Goal: Task Accomplishment & Management: Use online tool/utility

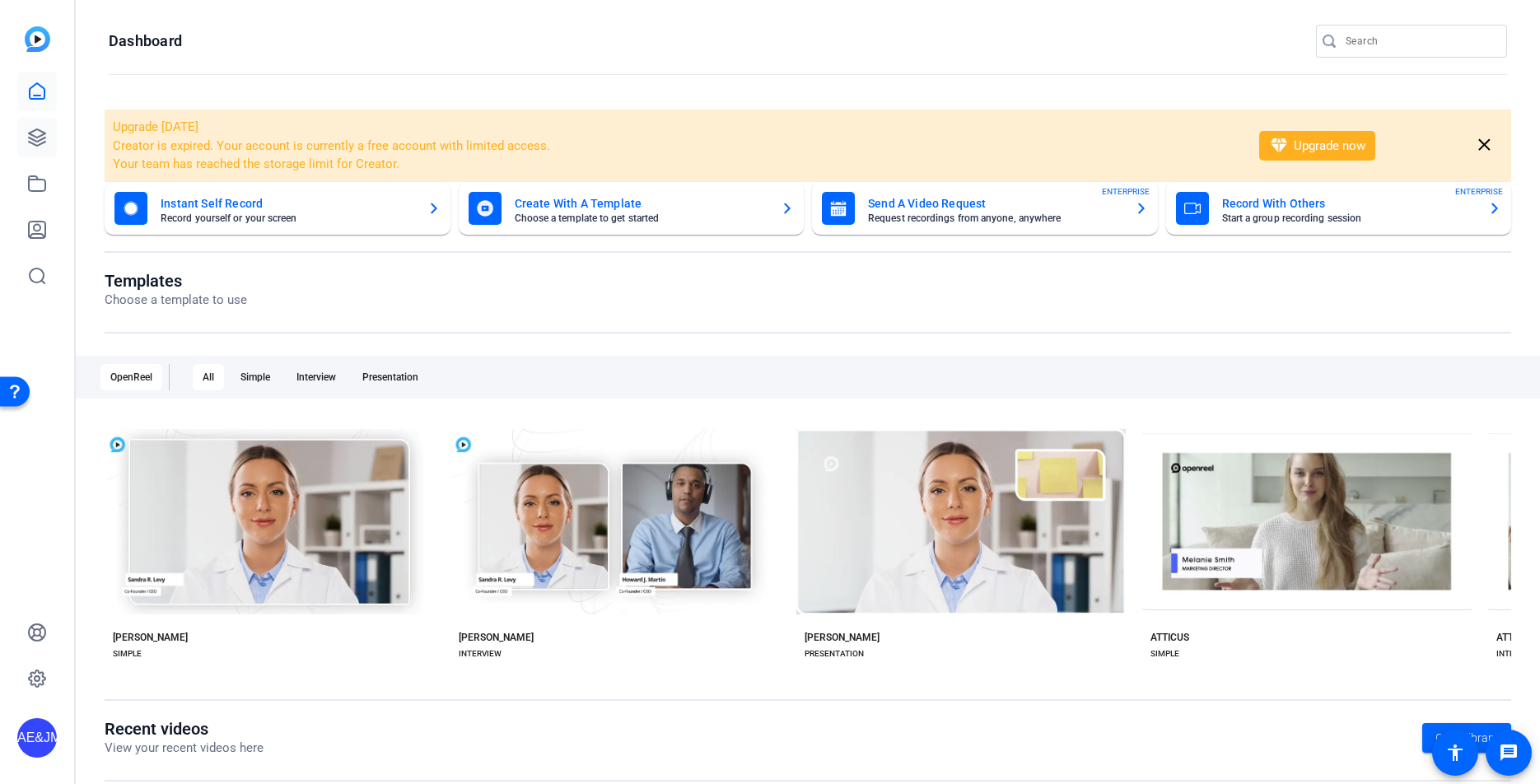
click at [35, 142] on icon at bounding box center [37, 138] width 20 height 20
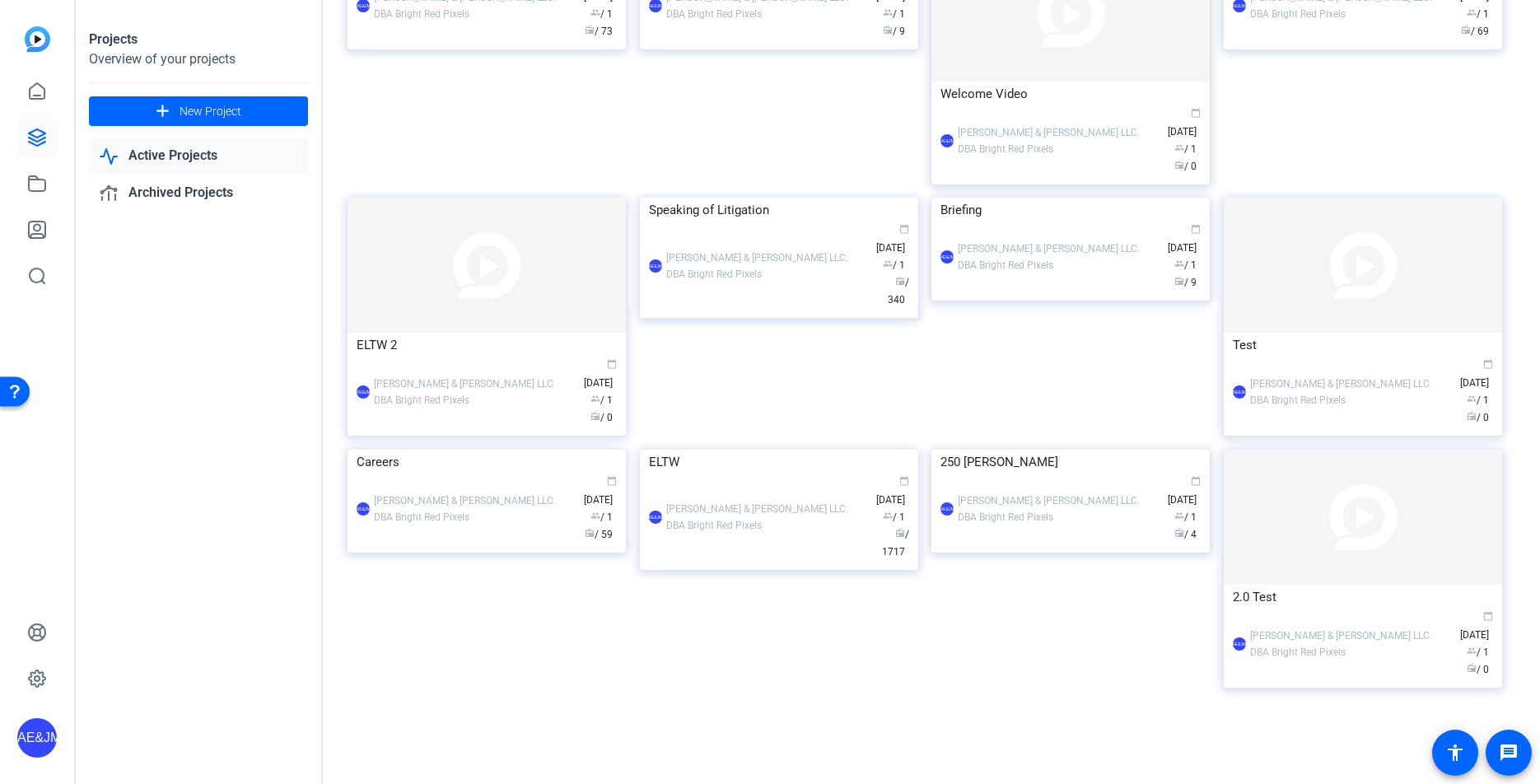
scroll to position [621, 0]
click at [712, 560] on div "AE&JMLDBRP Adam Elend & Jeff Marks LLC. DBA Bright Red Pixels calendar_today Ap…" at bounding box center [778, 516] width 260 height 86
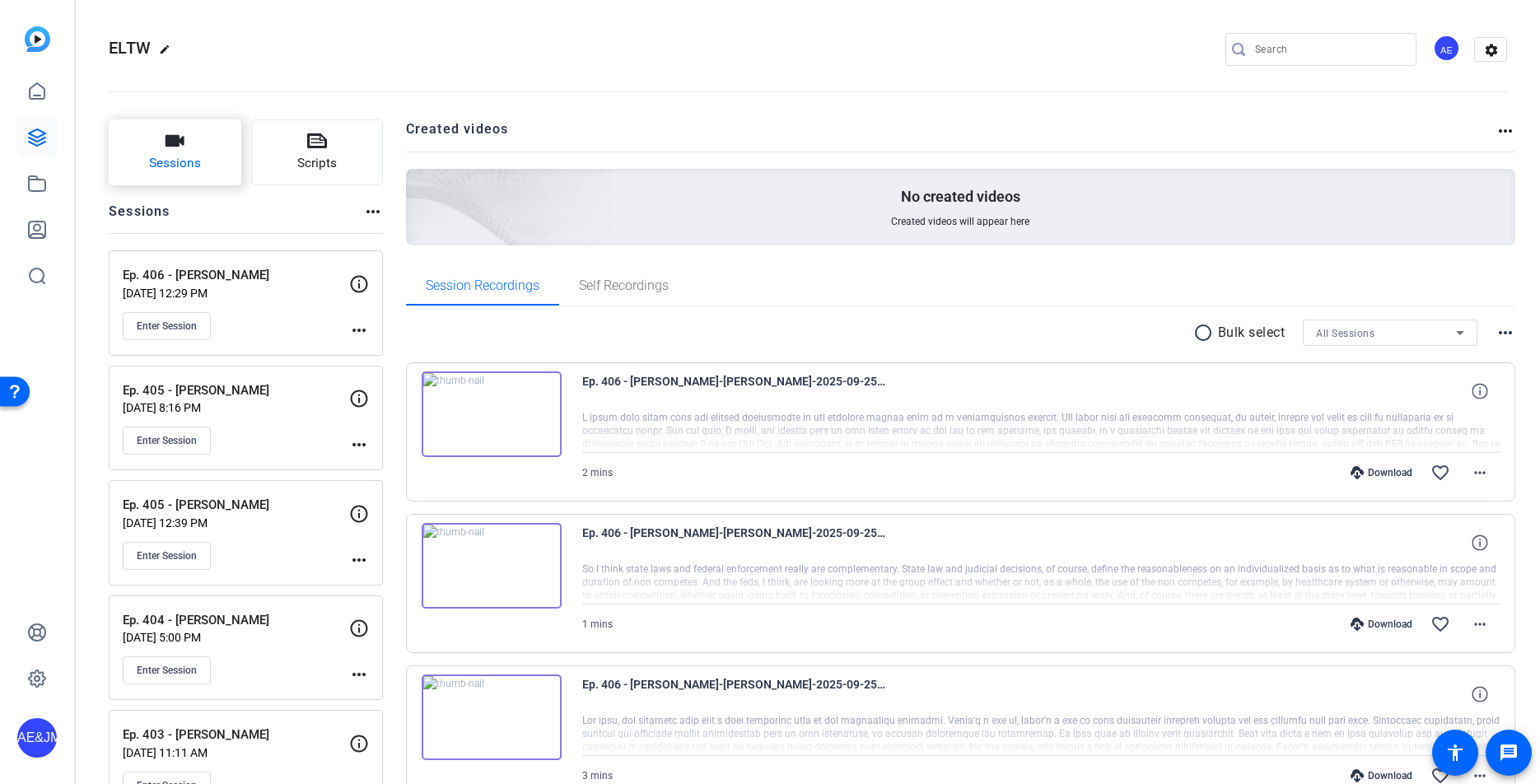
click at [161, 139] on button "Sessions" at bounding box center [176, 152] width 133 height 65
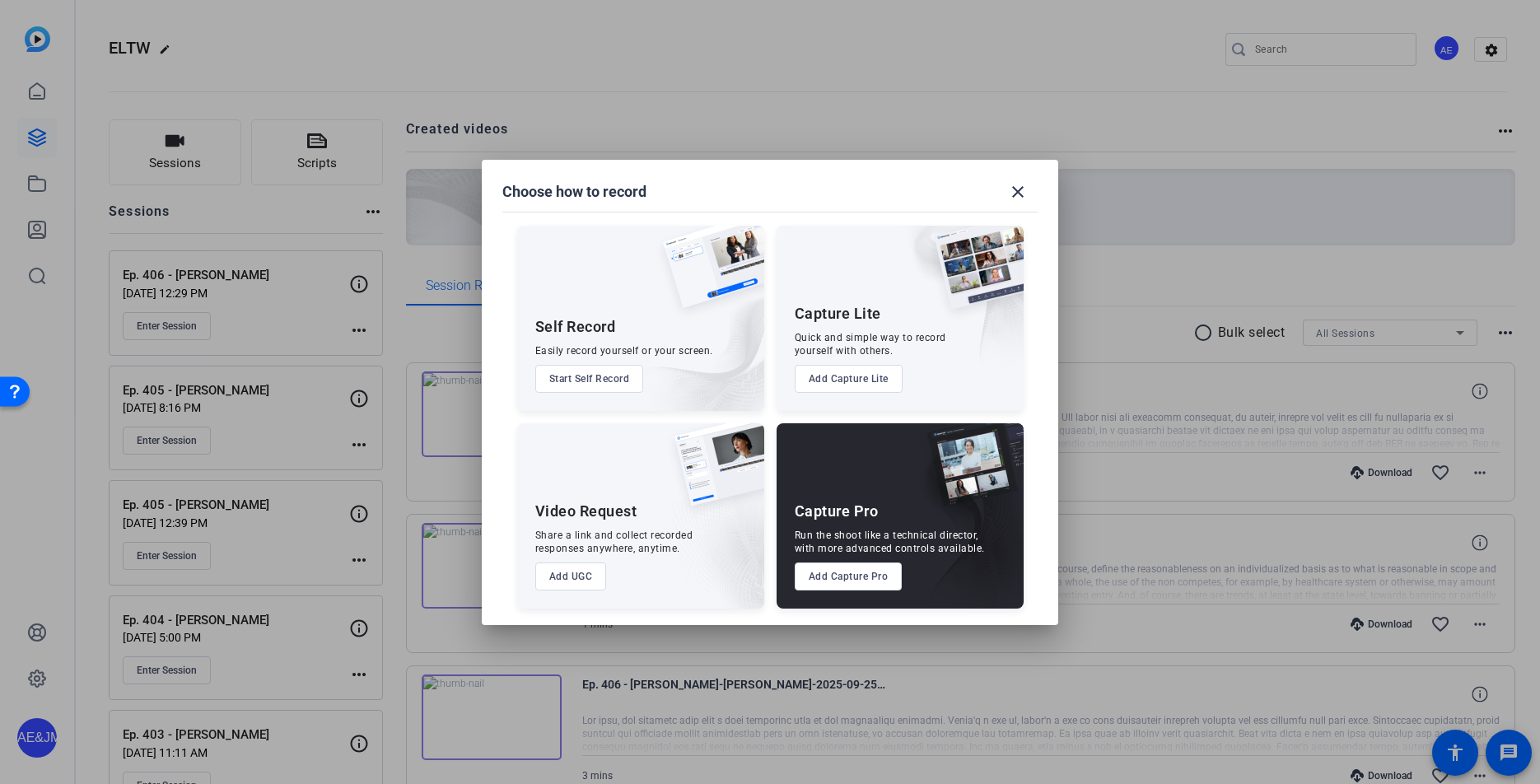
click at [877, 581] on button "Add Capture Pro" at bounding box center [848, 576] width 108 height 28
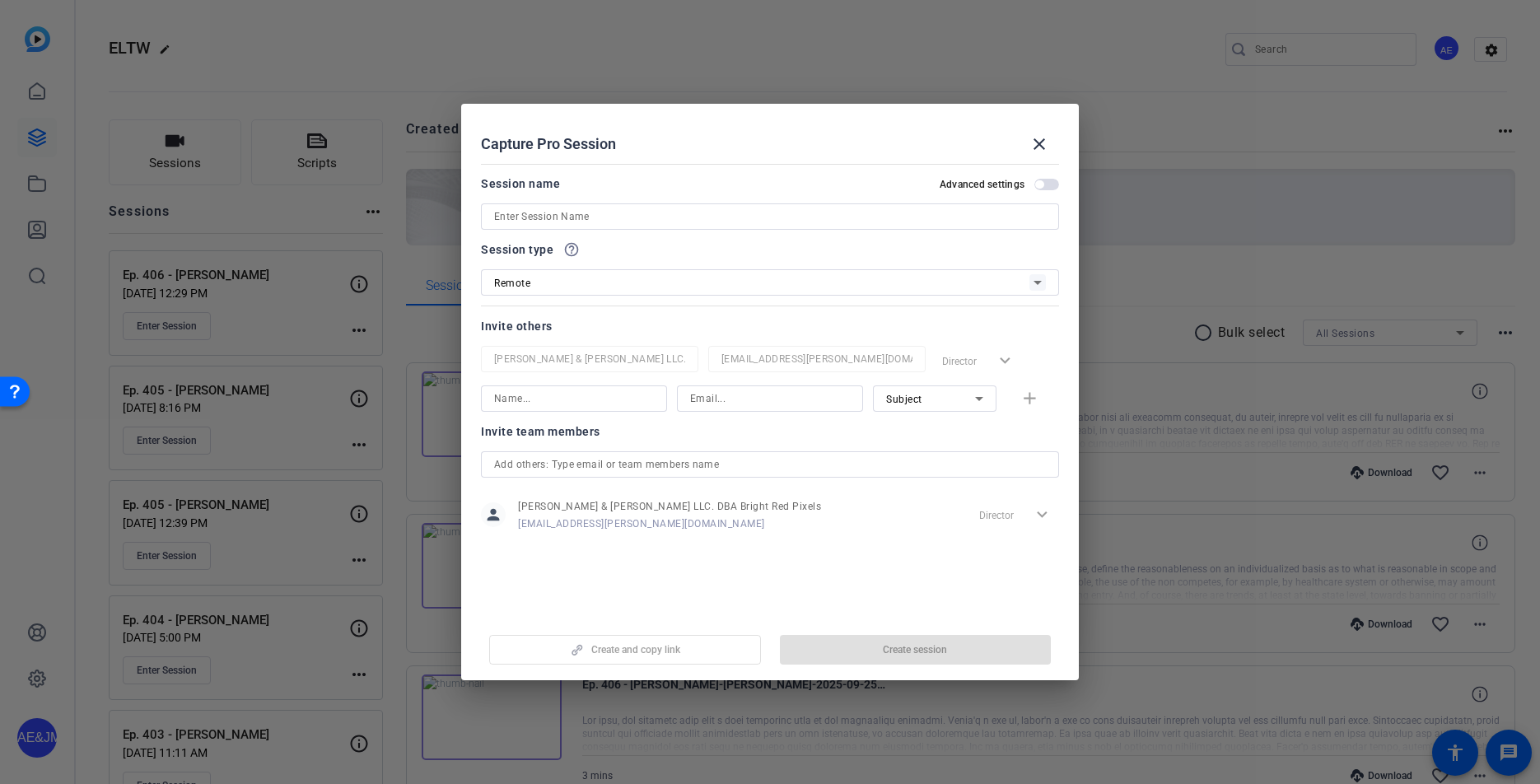
click at [580, 216] on input at bounding box center [770, 216] width 551 height 20
type input "Ep. 406 - [PERSON_NAME]"
click at [945, 656] on span "button" at bounding box center [915, 649] width 272 height 40
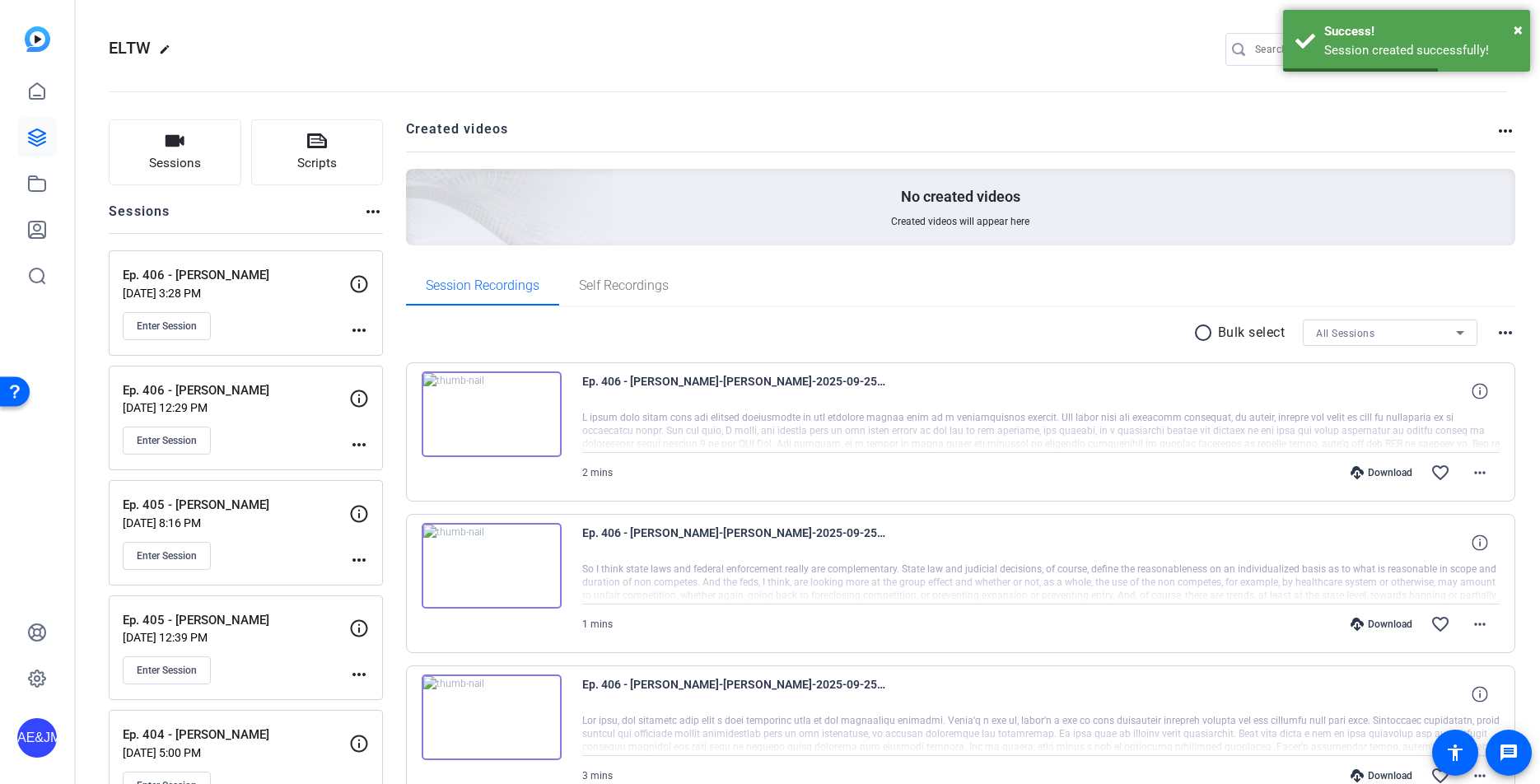
click at [178, 328] on span "Enter Session" at bounding box center [167, 325] width 60 height 13
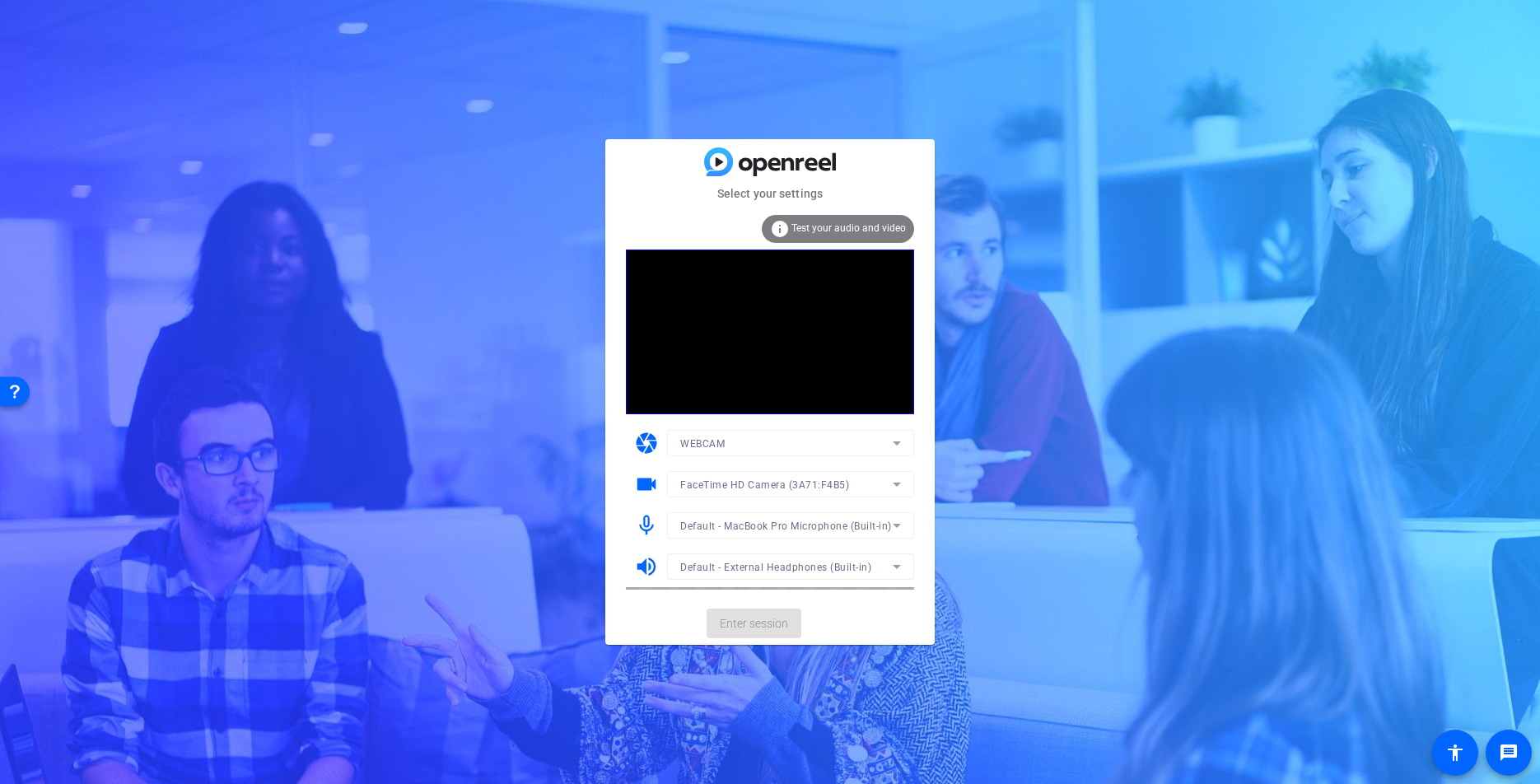
click at [786, 619] on mat-card-actions "Enter session" at bounding box center [770, 622] width 329 height 43
click at [786, 619] on span "Enter session" at bounding box center [754, 622] width 68 height 17
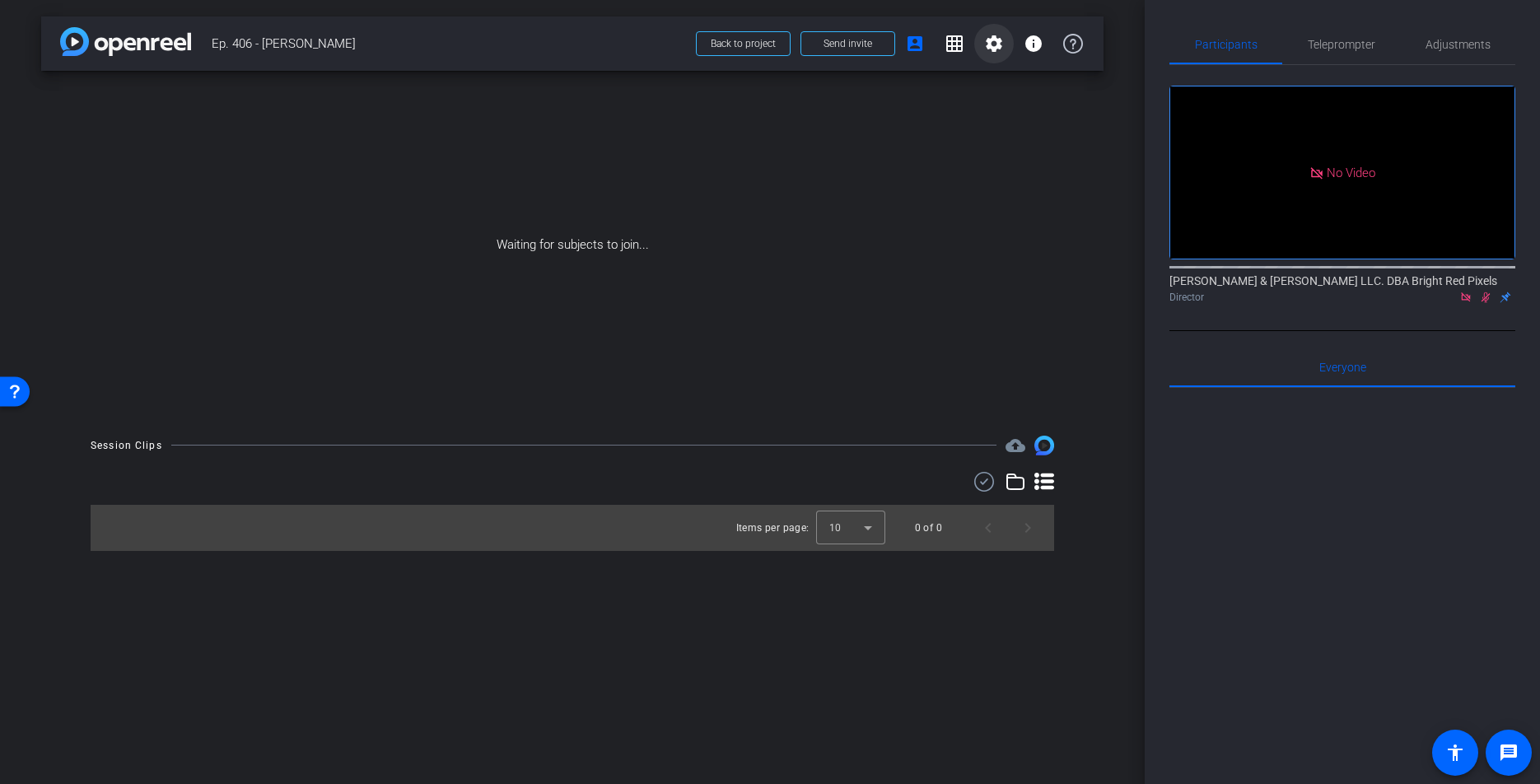
click at [999, 39] on mat-icon "settings" at bounding box center [994, 44] width 20 height 20
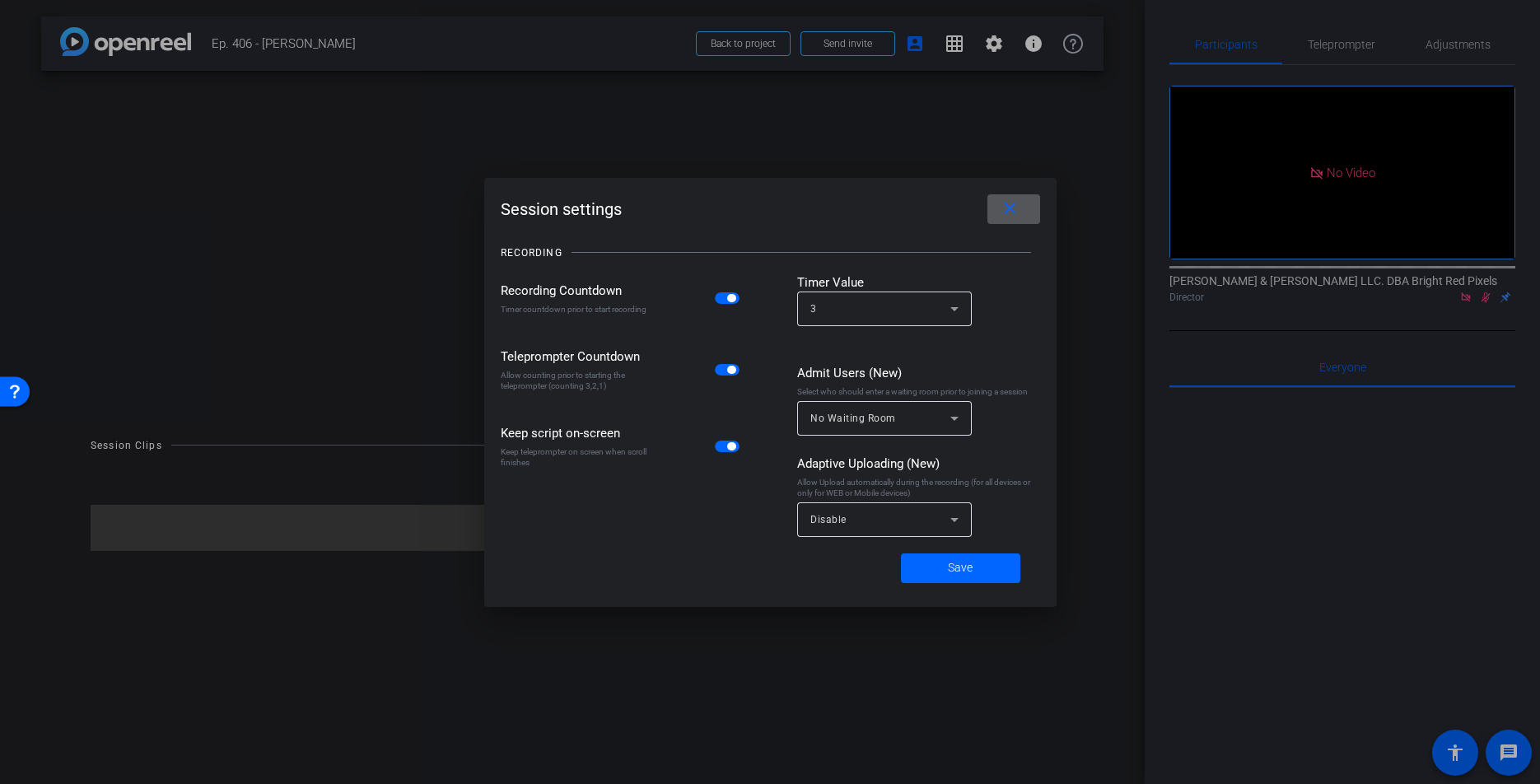
click at [723, 301] on span "button" at bounding box center [727, 298] width 25 height 12
click at [868, 536] on div at bounding box center [885, 545] width 175 height 18
click at [869, 525] on div "Disable" at bounding box center [880, 518] width 140 height 21
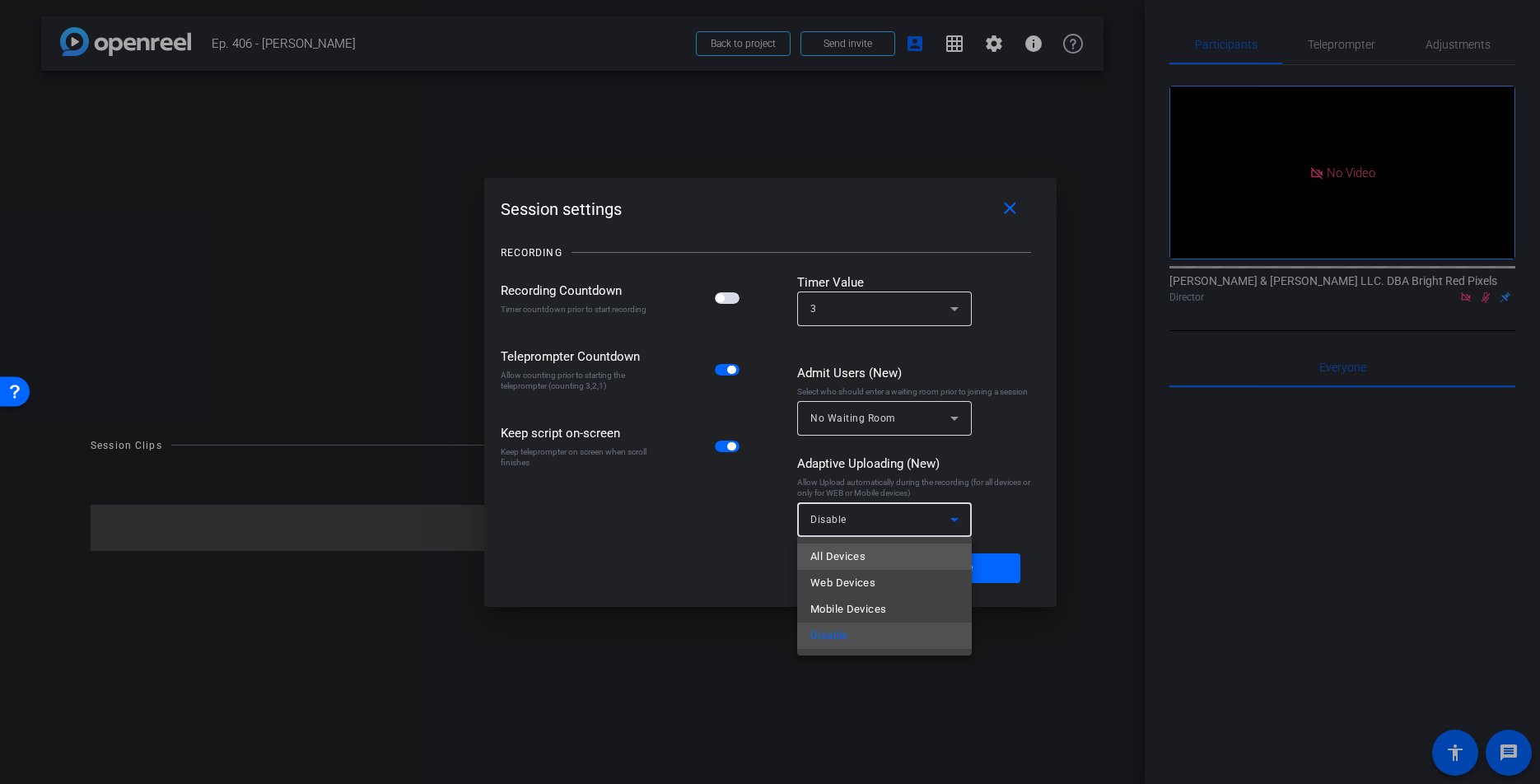
click at [858, 555] on span "All Devices" at bounding box center [838, 556] width 56 height 20
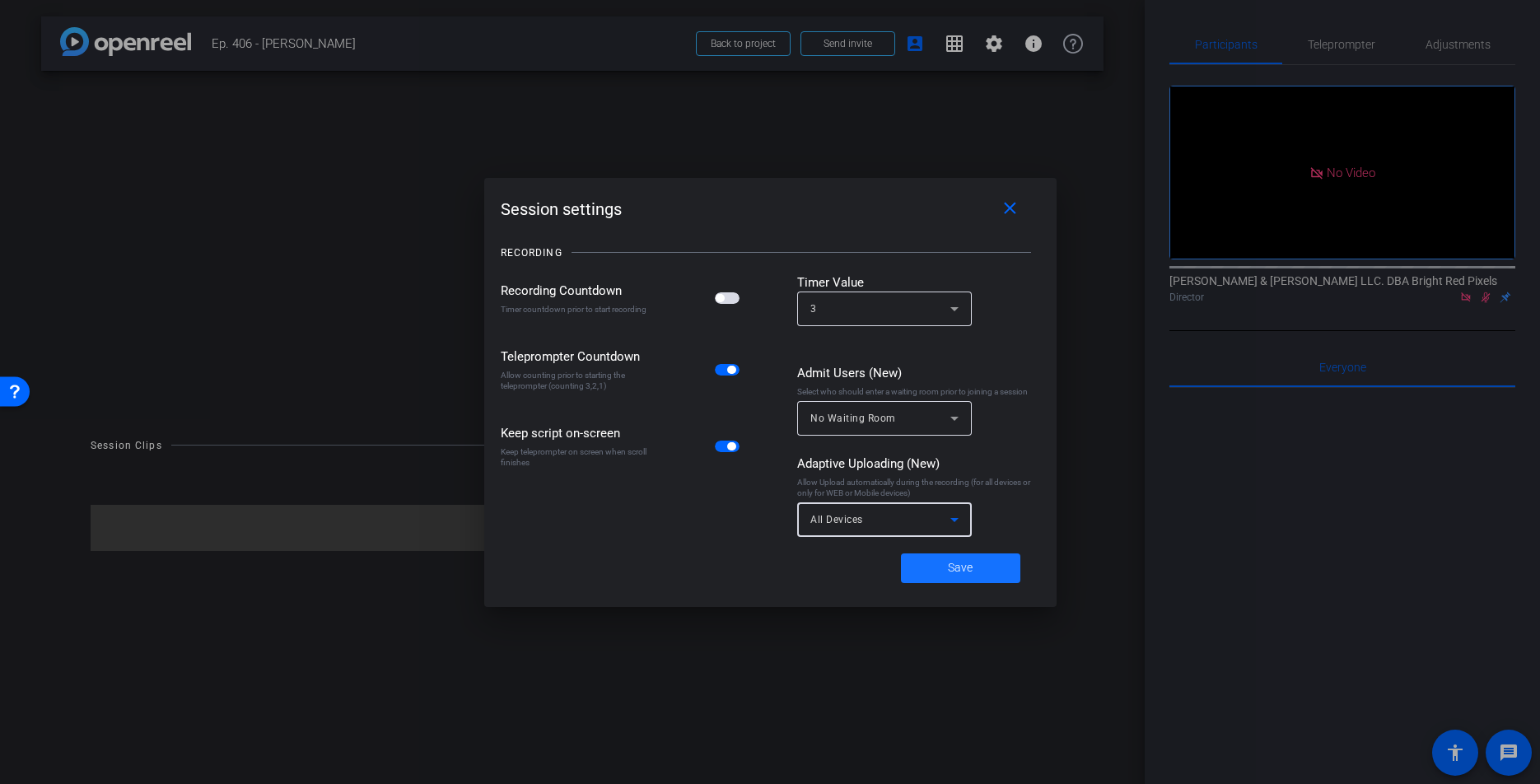
click at [929, 571] on span at bounding box center [961, 568] width 119 height 40
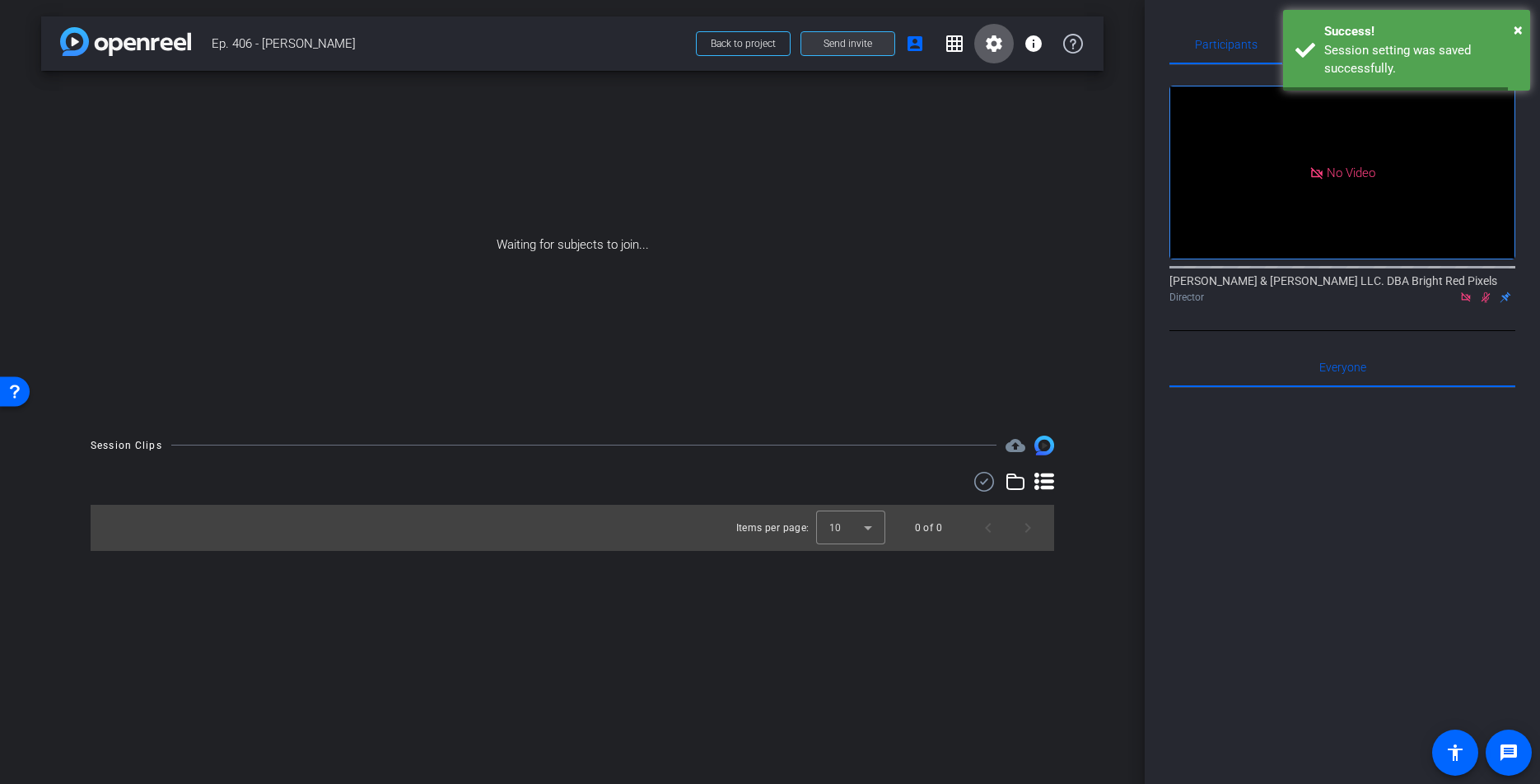
click at [838, 36] on span at bounding box center [848, 44] width 93 height 40
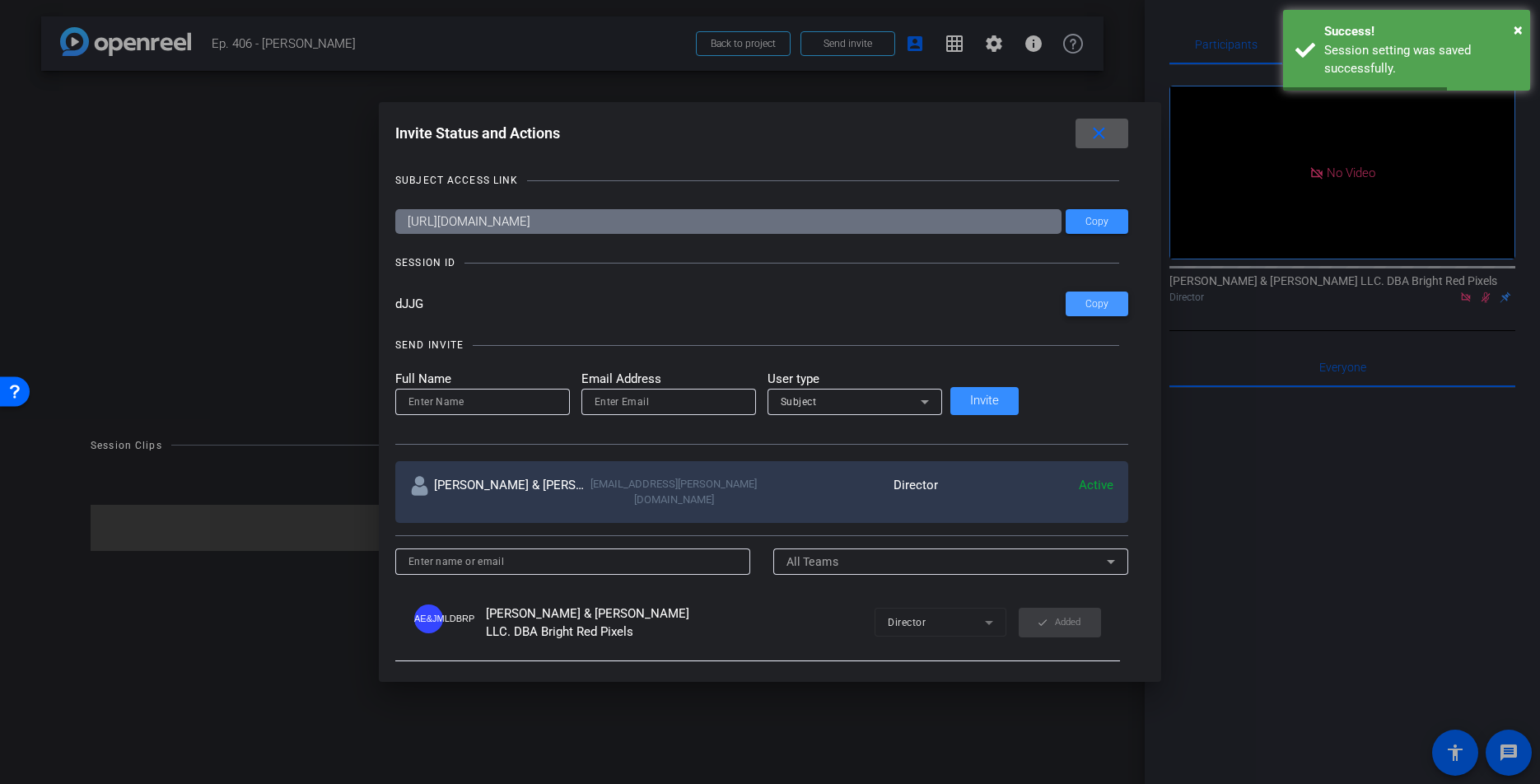
click at [1086, 303] on span "Copy" at bounding box center [1097, 304] width 23 height 12
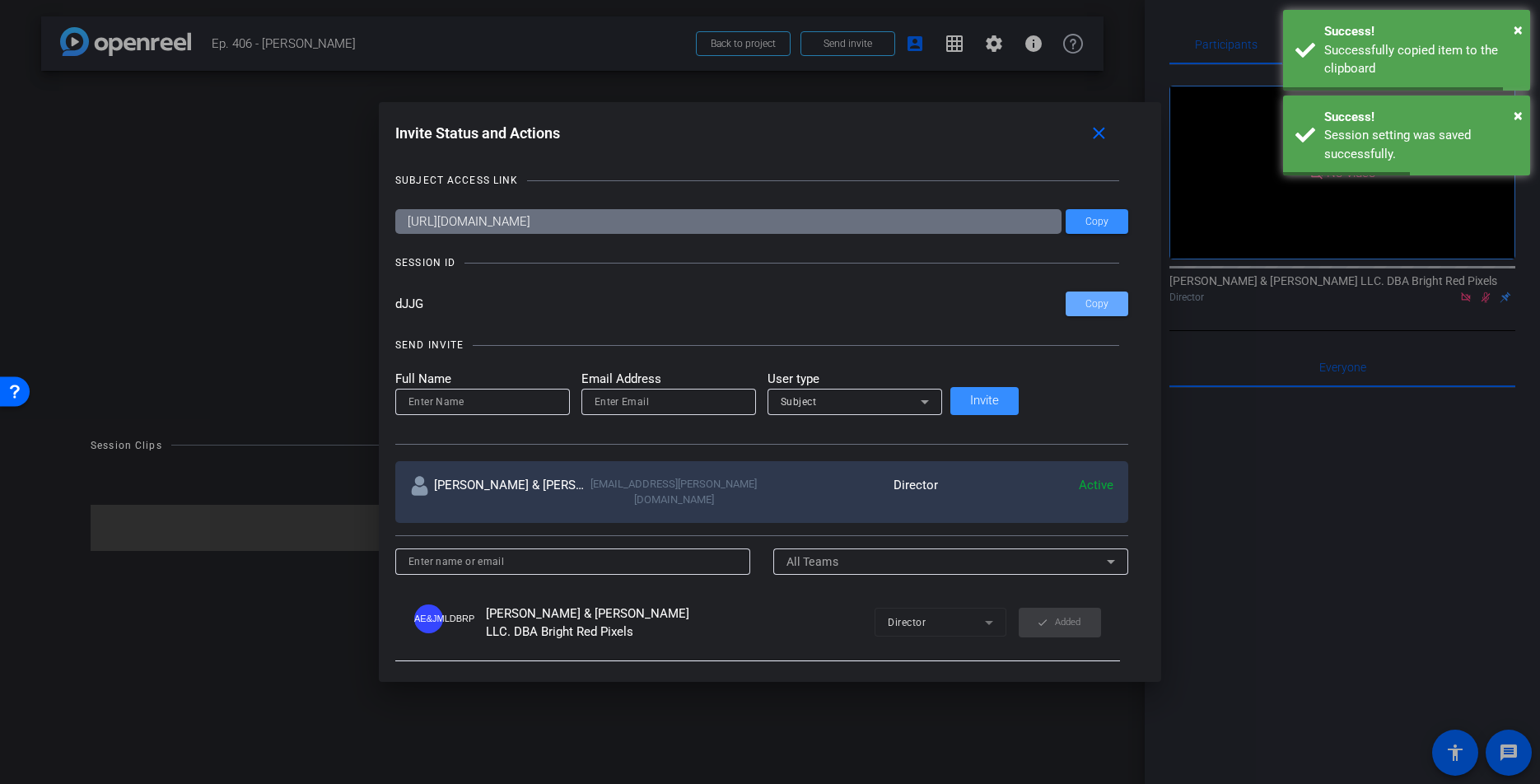
drag, startPoint x: 1048, startPoint y: 136, endPoint x: 1221, endPoint y: 144, distance: 173.2
click at [1076, 136] on button "close" at bounding box center [1102, 134] width 53 height 30
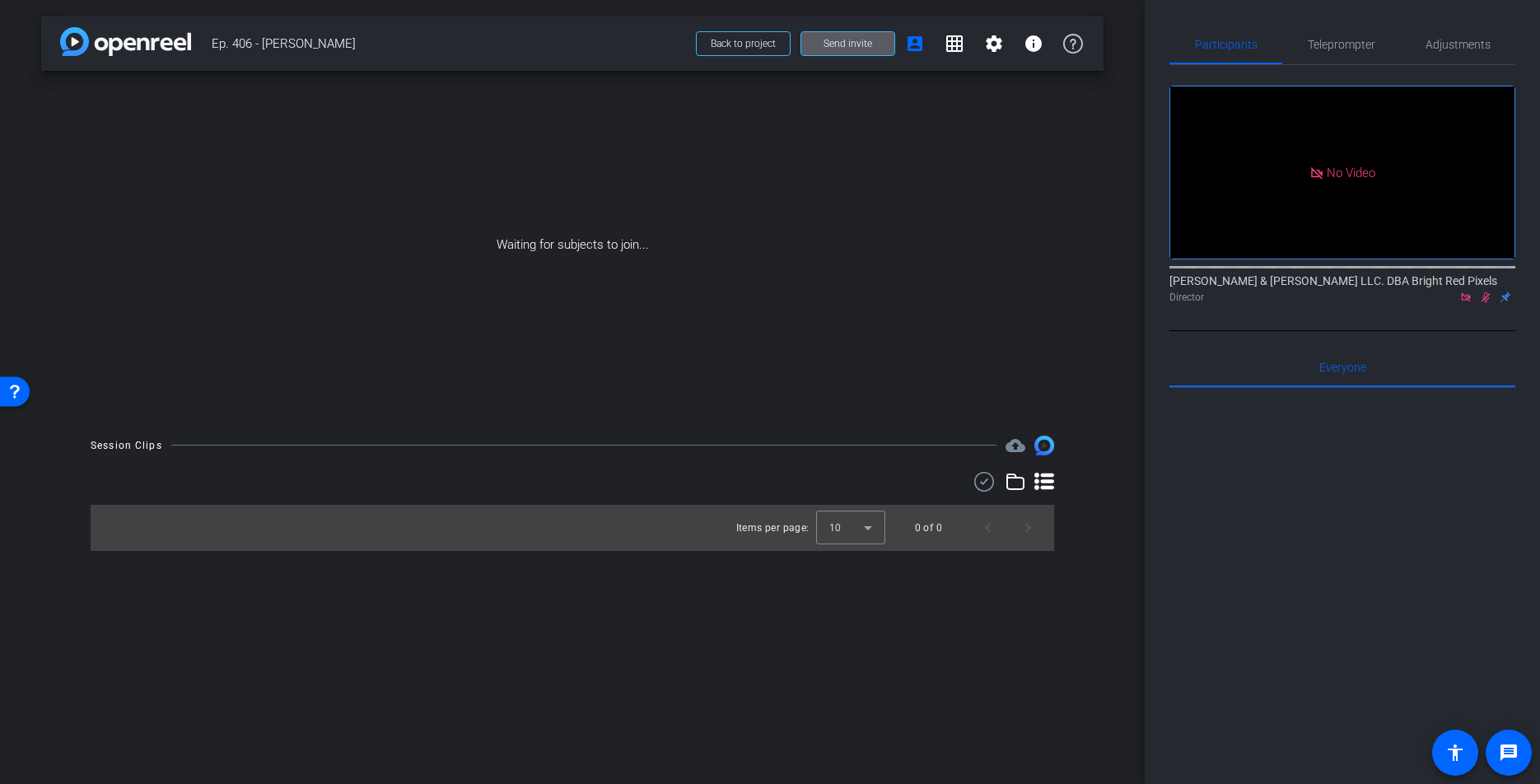
click at [747, 585] on div "arrow_back Ep. 406 - George Back to project Send invite account_box grid_on set…" at bounding box center [572, 392] width 1144 height 784
click at [724, 47] on span "Back to project" at bounding box center [744, 44] width 65 height 12
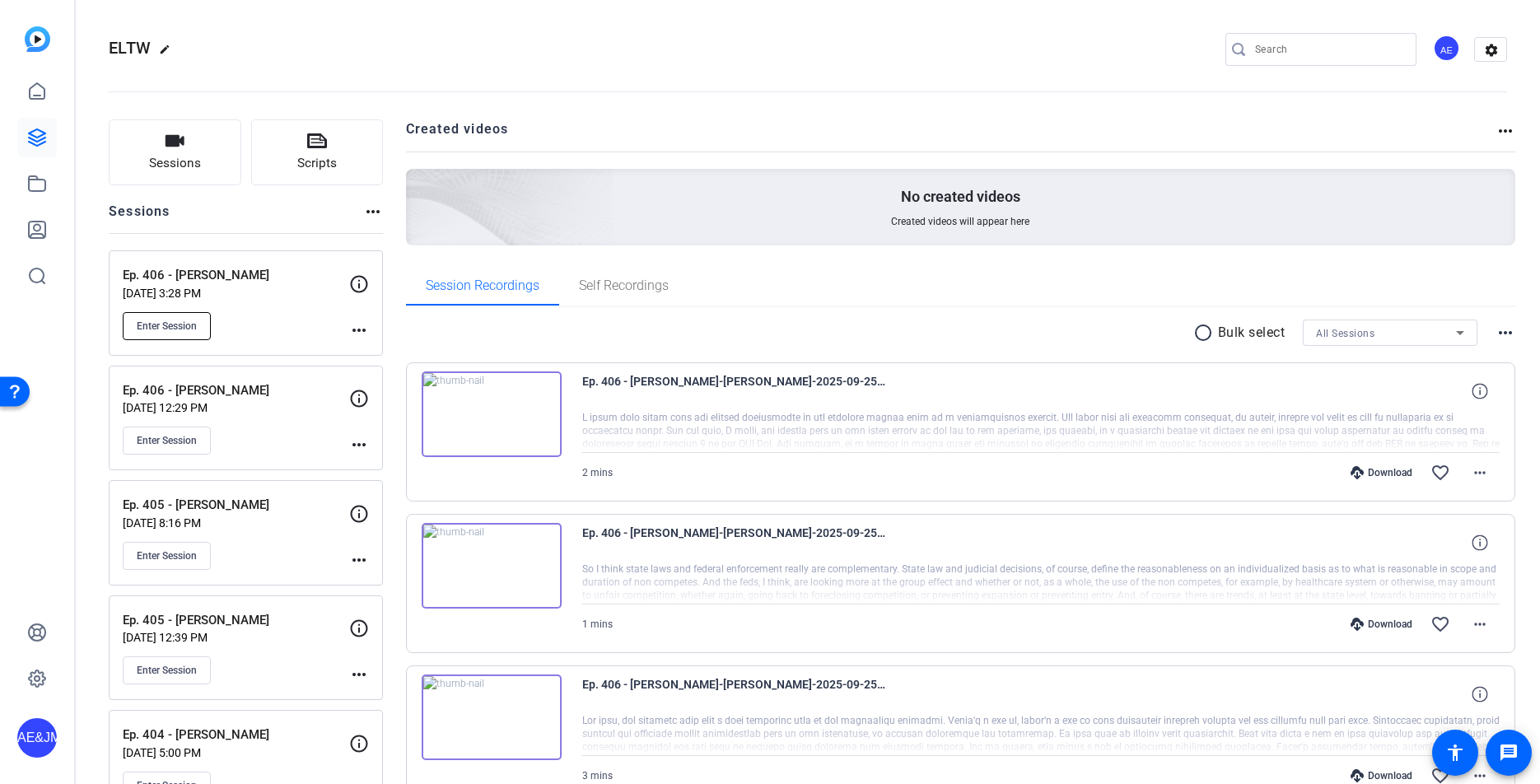
click at [162, 323] on span "Enter Session" at bounding box center [167, 325] width 60 height 13
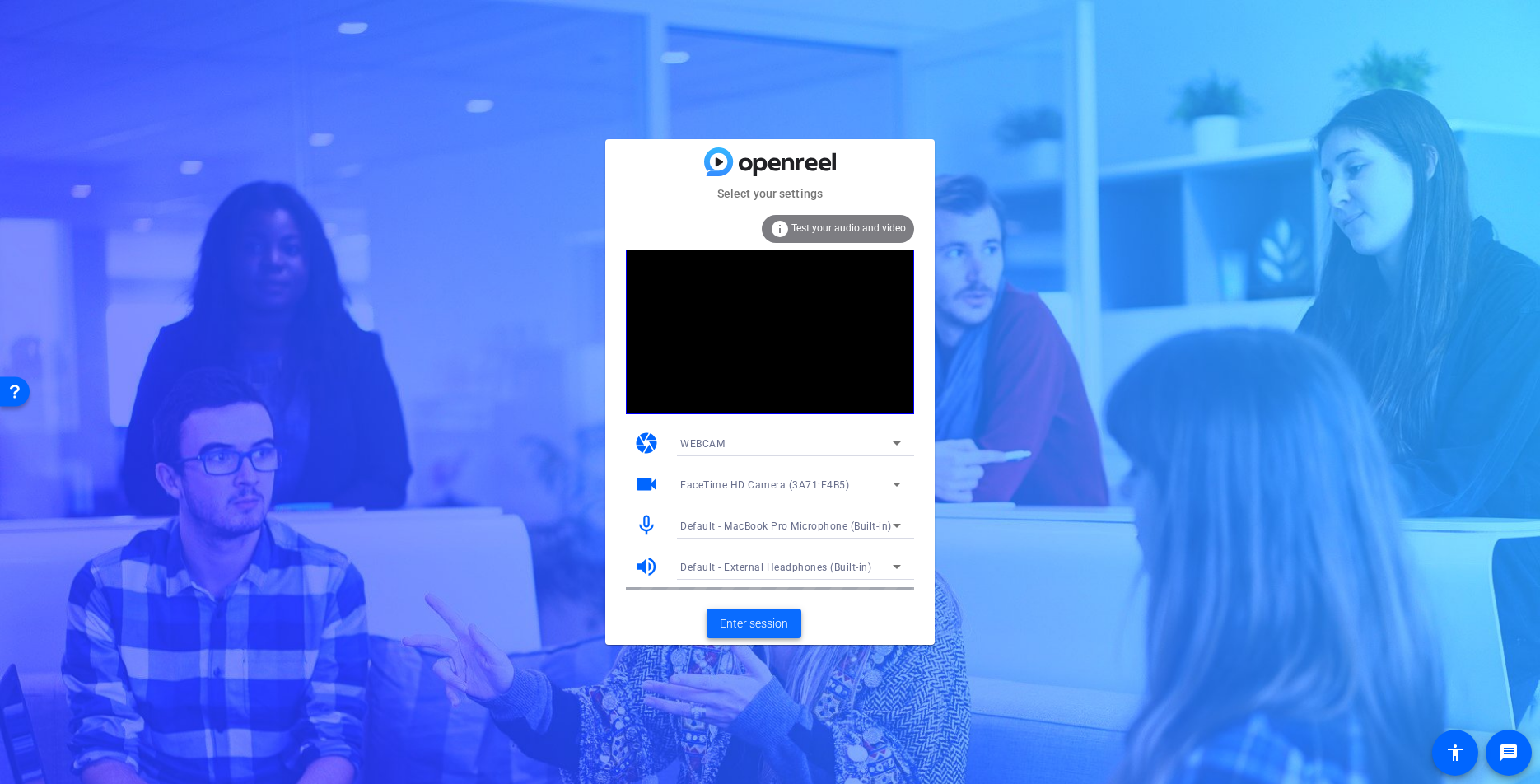
click at [762, 628] on span "Enter session" at bounding box center [754, 622] width 68 height 17
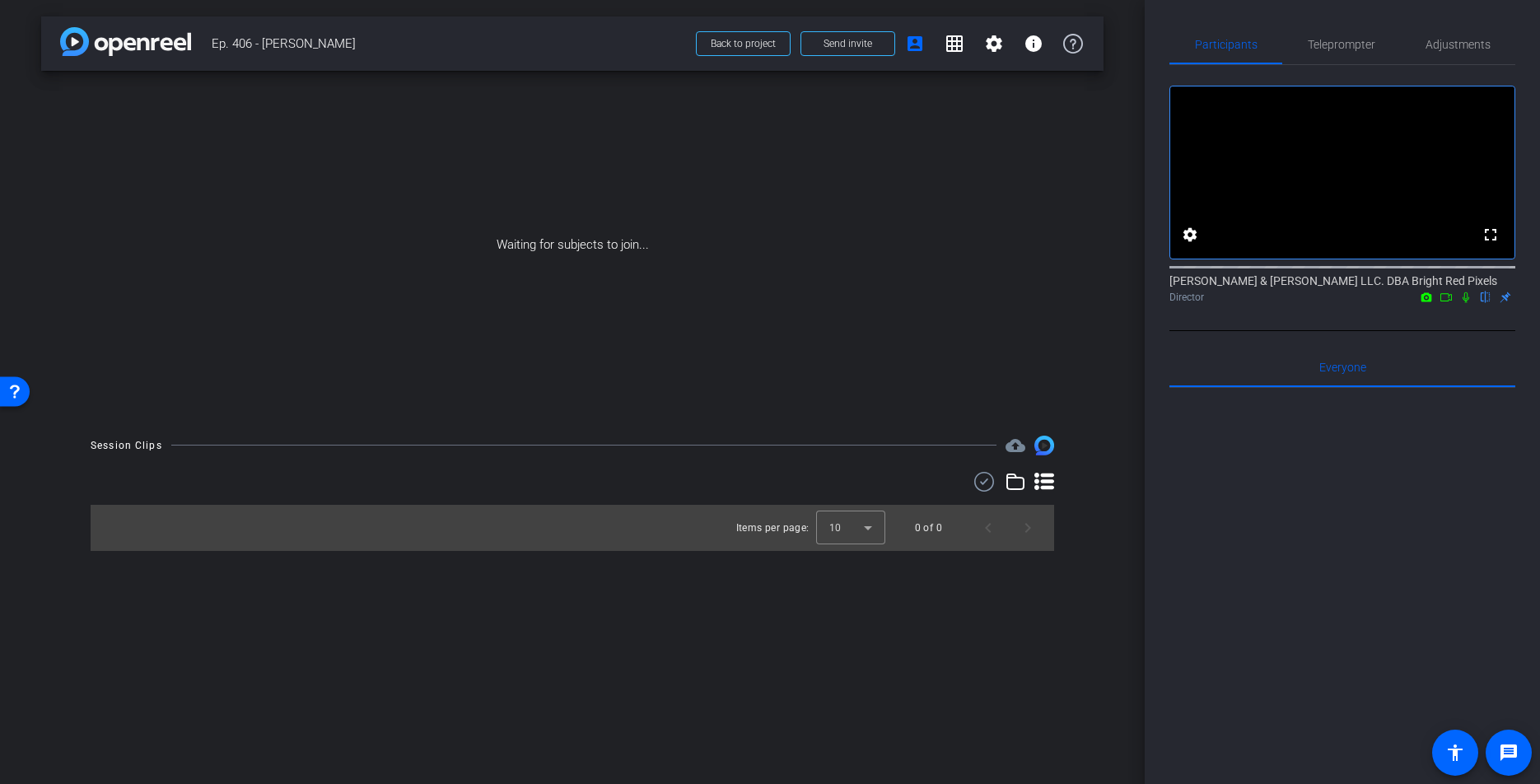
drag, startPoint x: 1467, startPoint y: 303, endPoint x: 1478, endPoint y: 321, distance: 21.1
click at [1467, 303] on icon at bounding box center [1466, 297] width 7 height 11
click at [1433, 303] on icon at bounding box center [1426, 297] width 13 height 12
click at [1507, 318] on div at bounding box center [770, 392] width 1540 height 784
click at [1453, 303] on icon at bounding box center [1446, 297] width 13 height 12
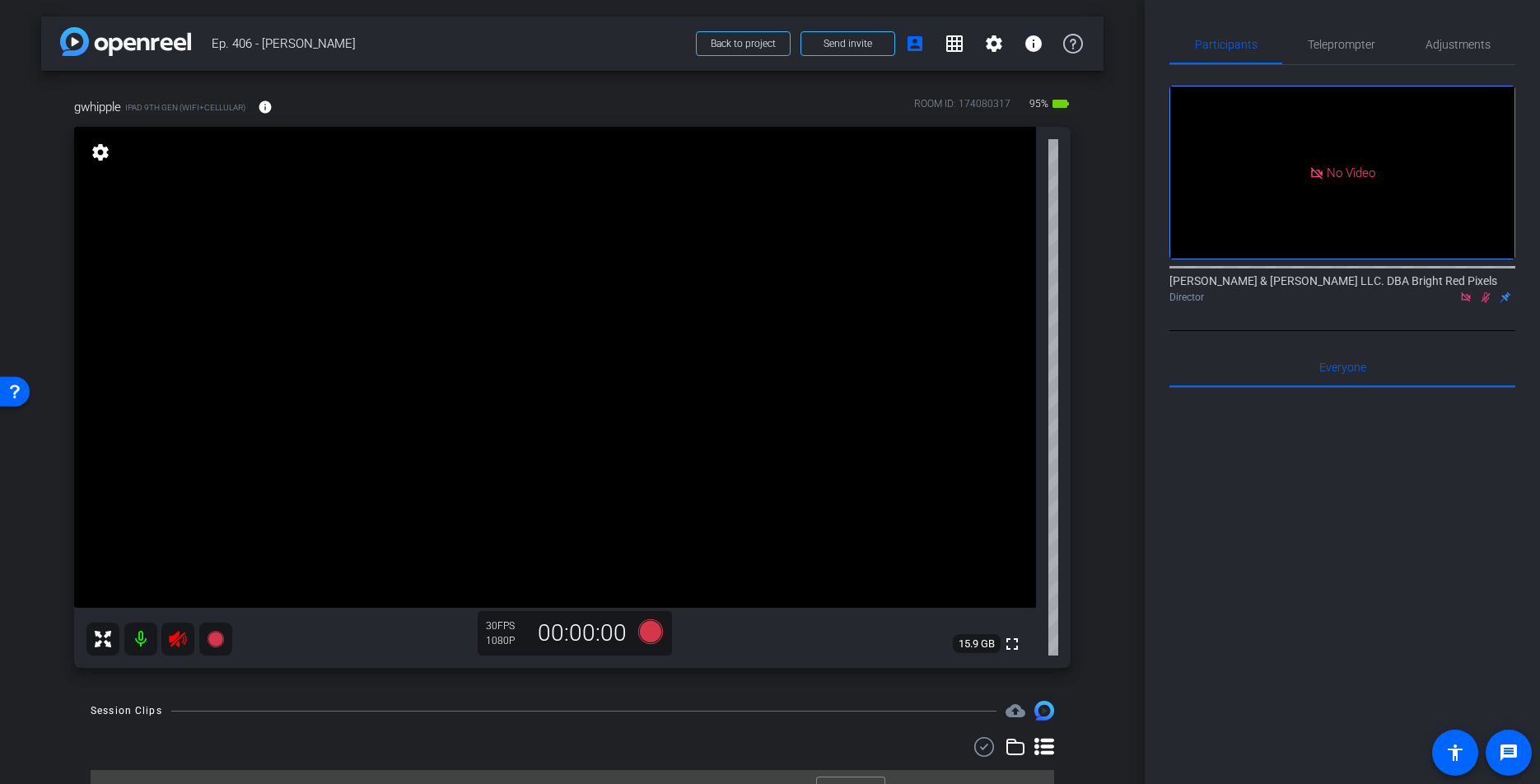
drag, startPoint x: 1487, startPoint y: 303, endPoint x: 1265, endPoint y: 308, distance: 222.1
click at [1486, 303] on icon at bounding box center [1485, 297] width 13 height 12
click at [178, 637] on icon at bounding box center [178, 638] width 20 height 20
click at [1462, 42] on span "Adjustments" at bounding box center [1459, 45] width 65 height 12
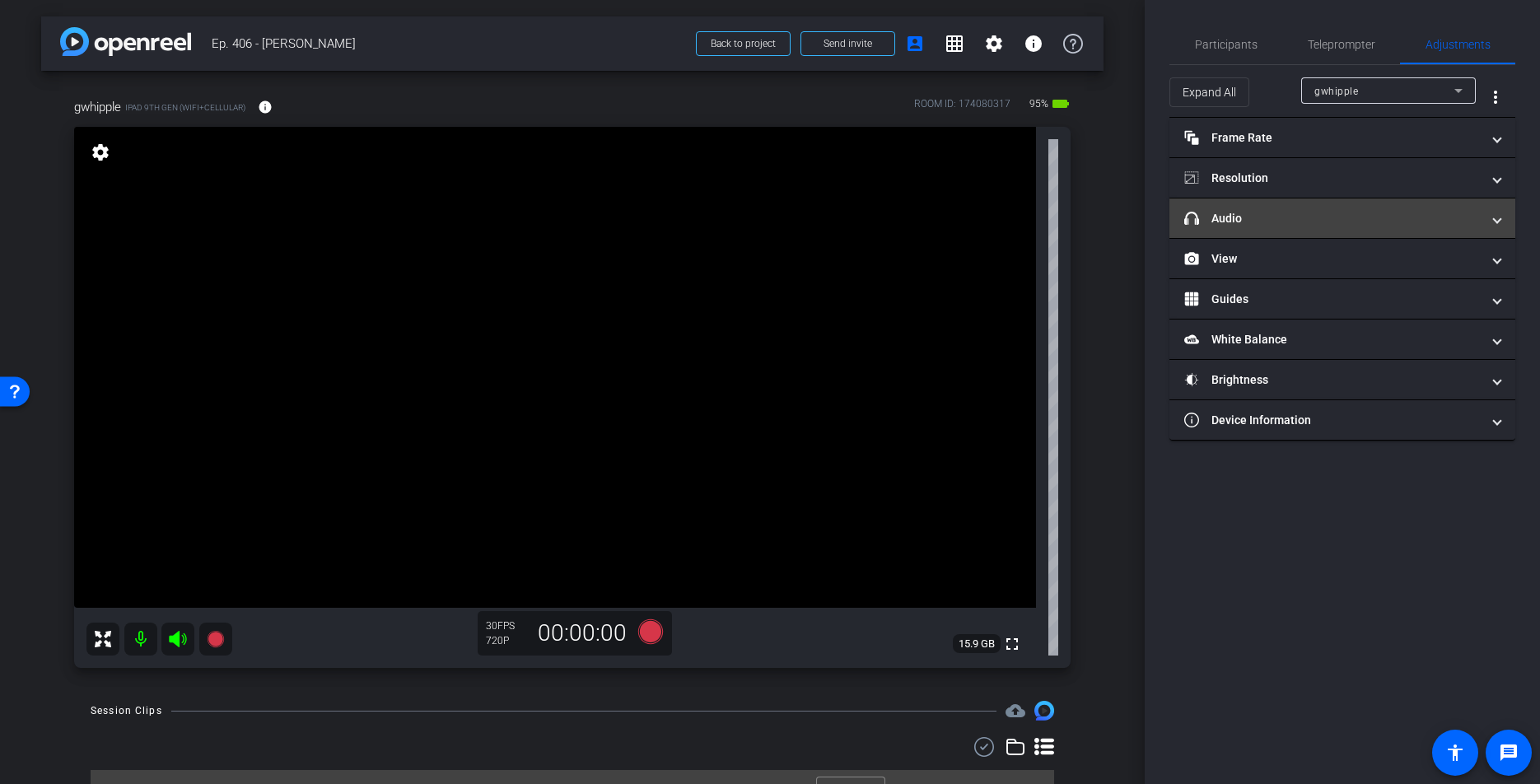
click at [1272, 214] on mat-panel-title "headphone icon Audio" at bounding box center [1332, 218] width 296 height 17
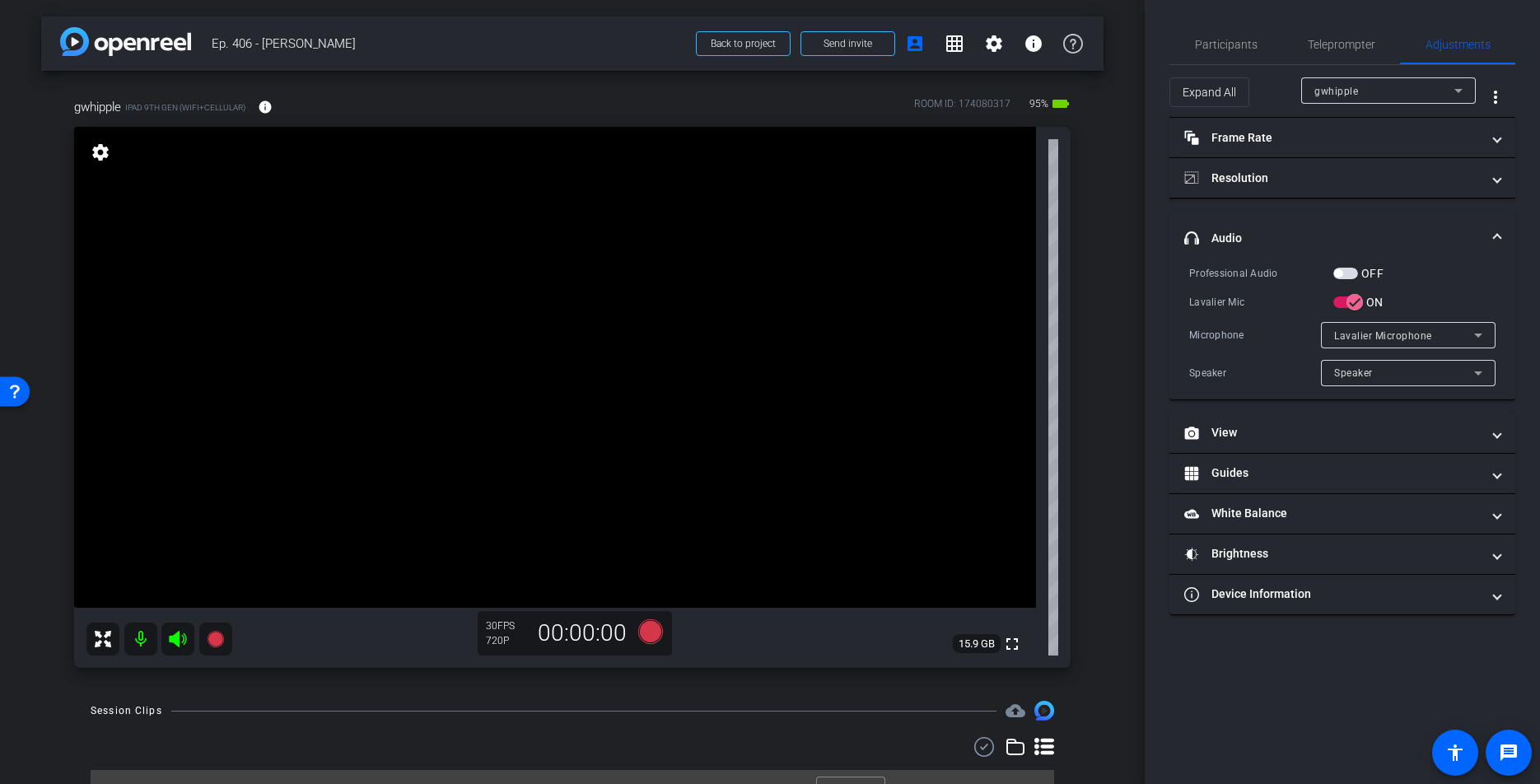
click at [1351, 270] on span "button" at bounding box center [1346, 274] width 25 height 12
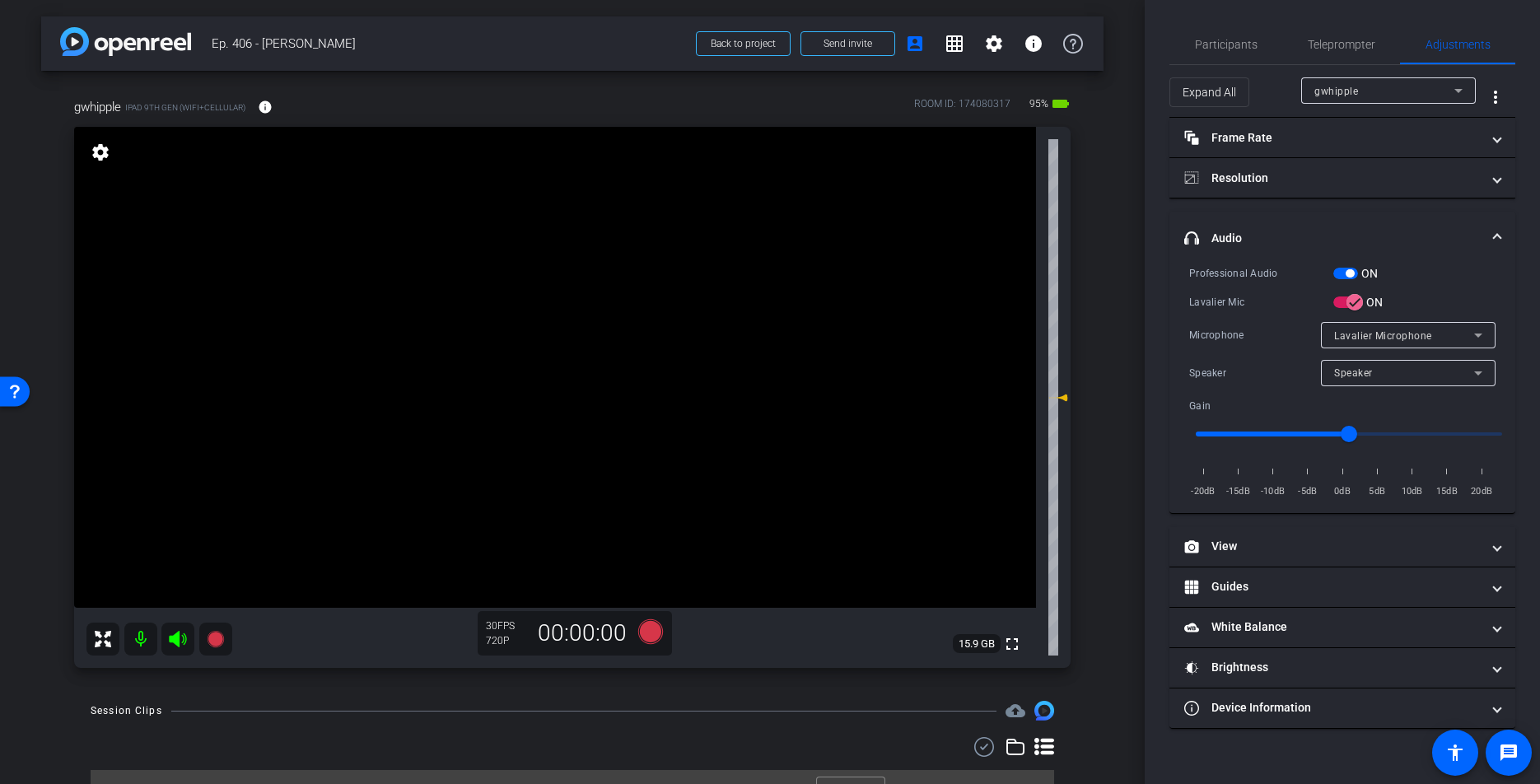
type input "-9"
click at [1283, 432] on input "range" at bounding box center [1349, 433] width 341 height 37
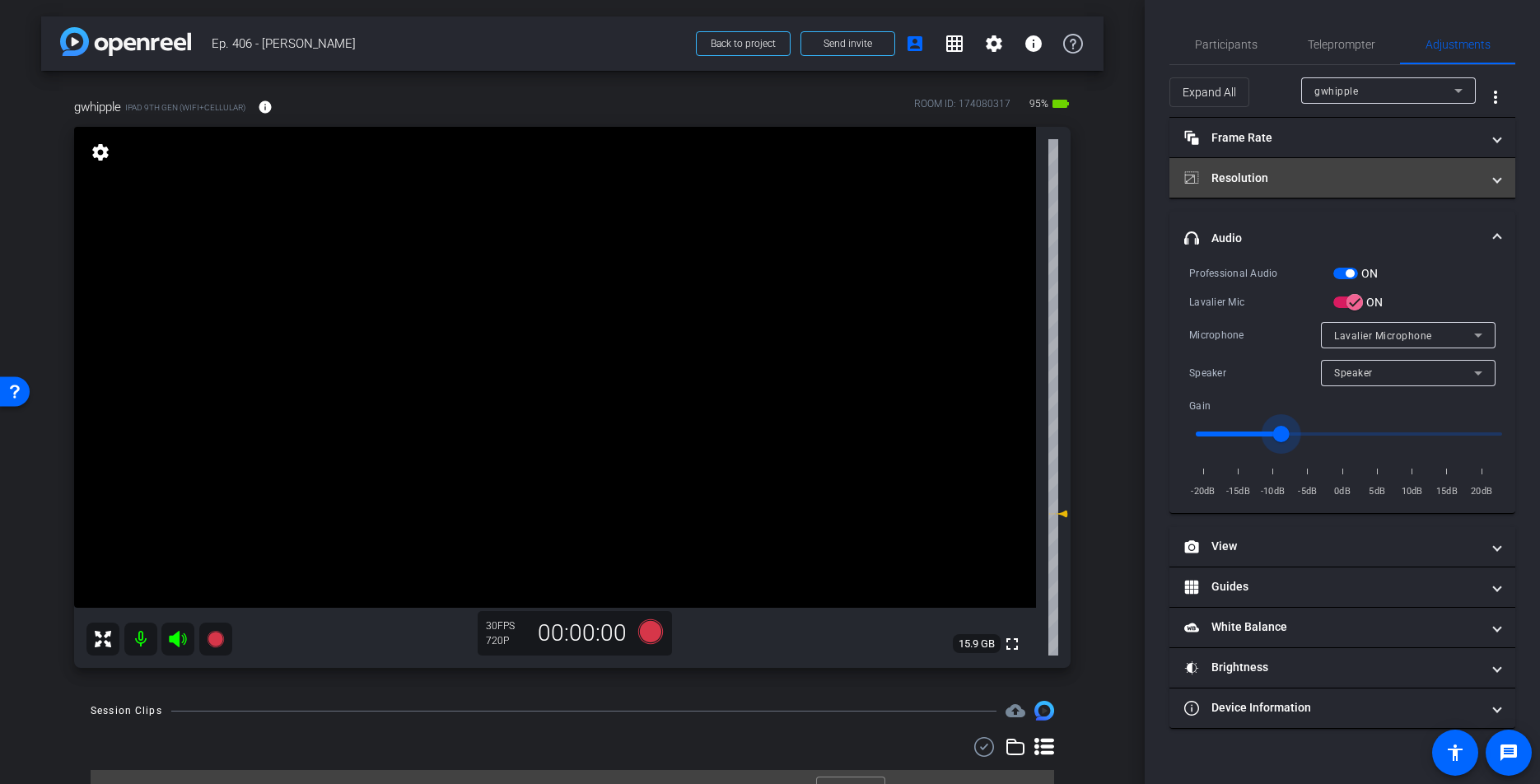
click at [1309, 173] on mat-panel-title "Resolution" at bounding box center [1332, 177] width 296 height 17
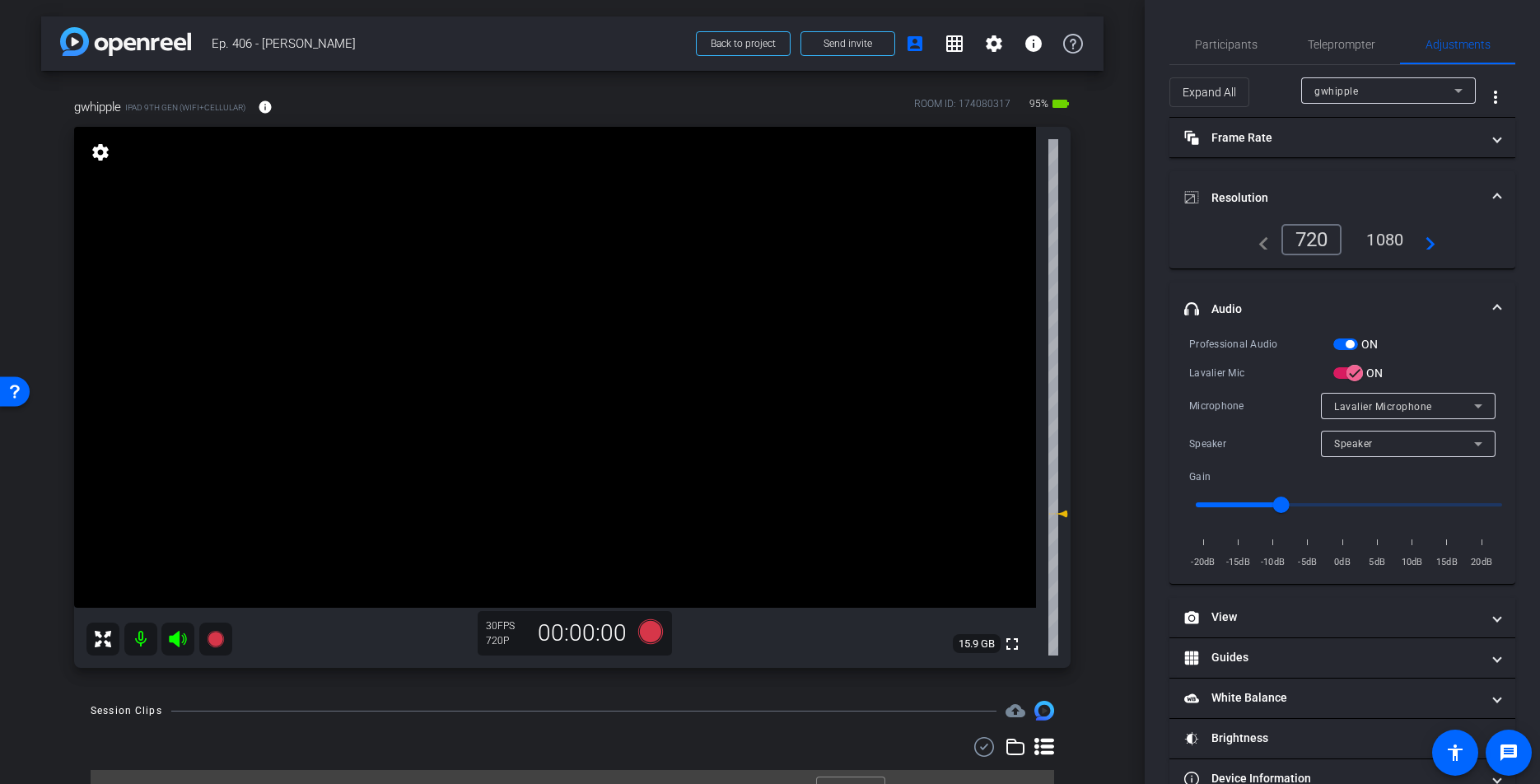
click at [1382, 244] on div "1080" at bounding box center [1384, 240] width 61 height 28
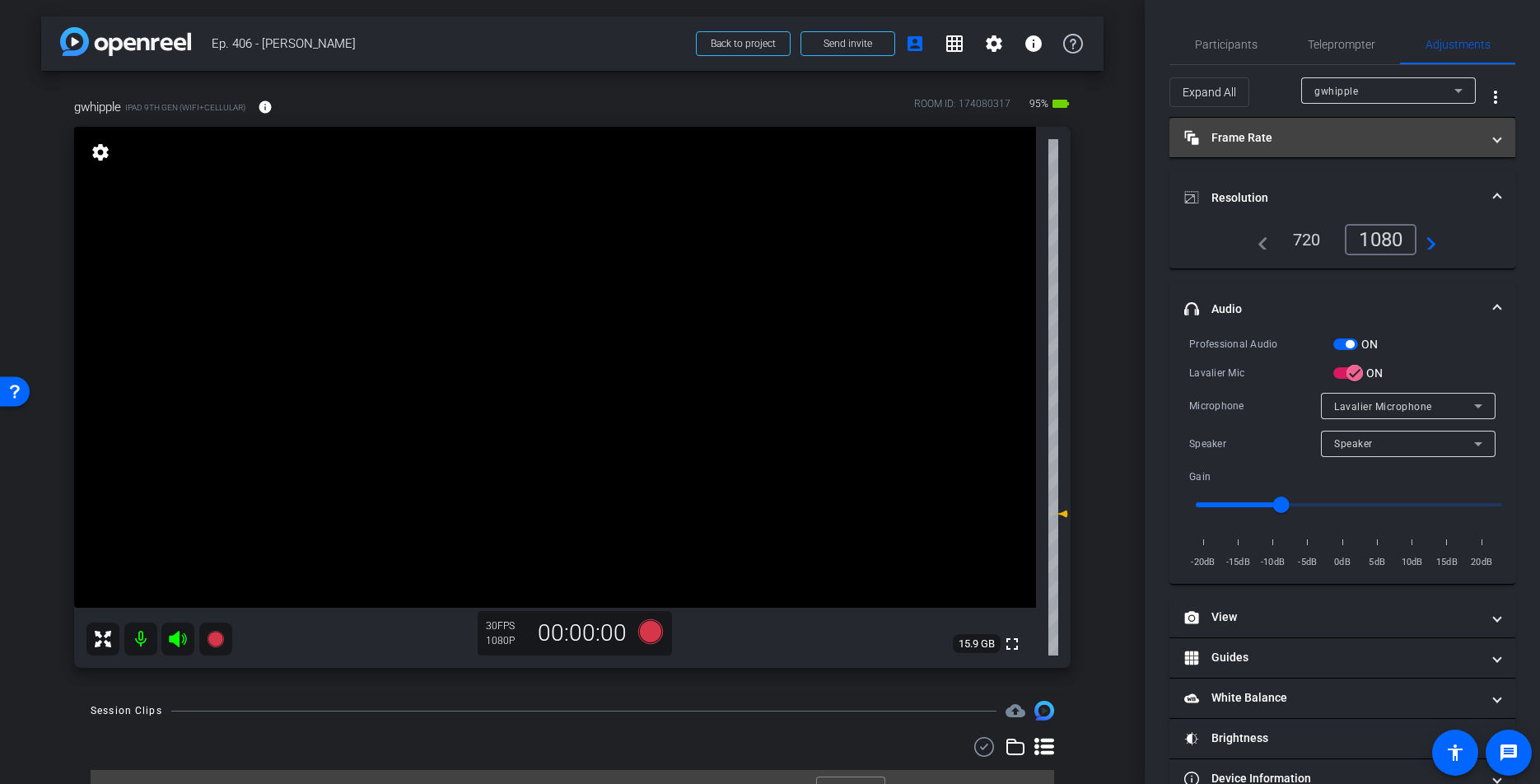
click at [1322, 141] on mat-panel-title "Frame Rate Frame Rate" at bounding box center [1332, 137] width 296 height 17
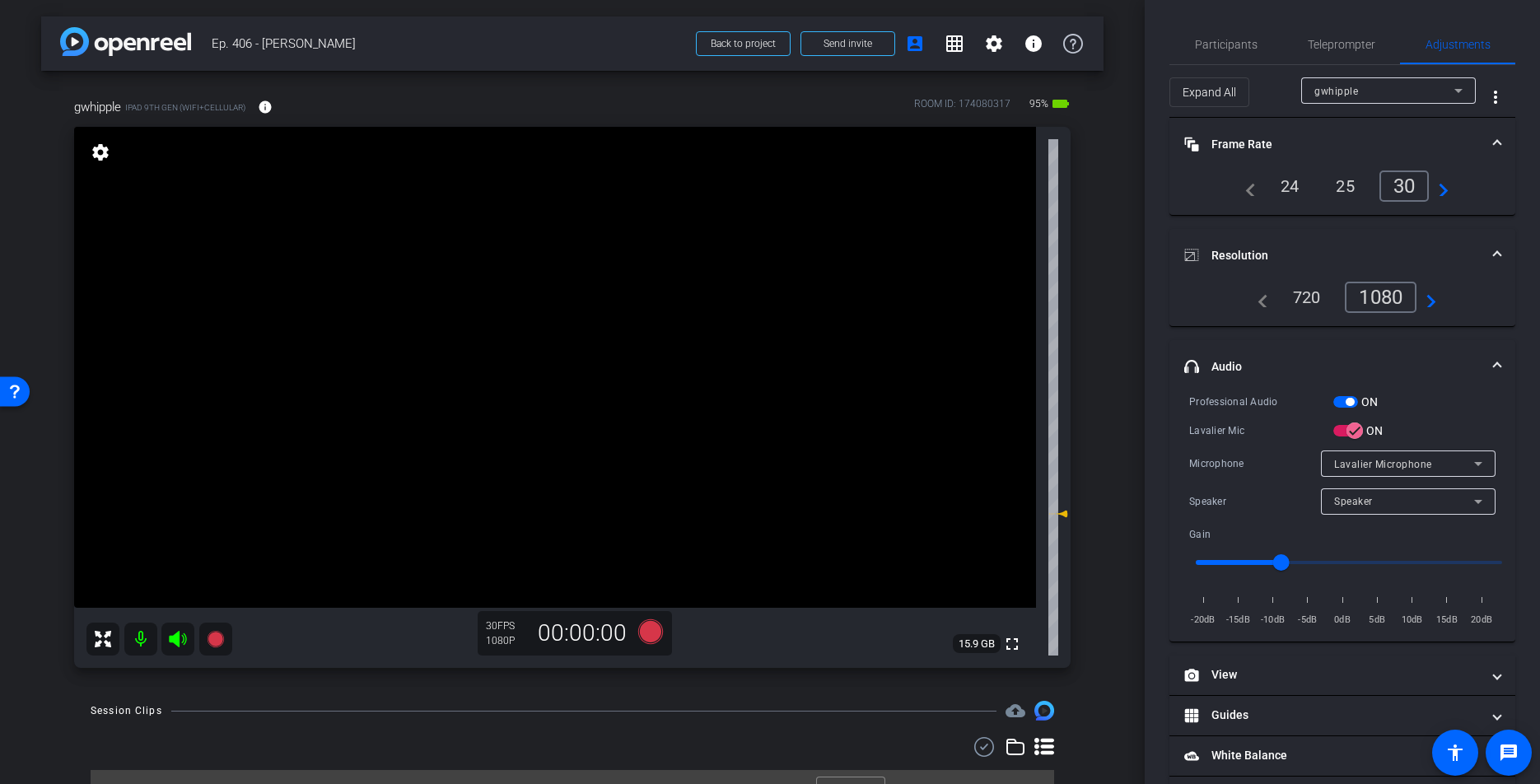
click at [1358, 147] on mat-panel-title "Frame Rate Frame Rate" at bounding box center [1332, 144] width 296 height 17
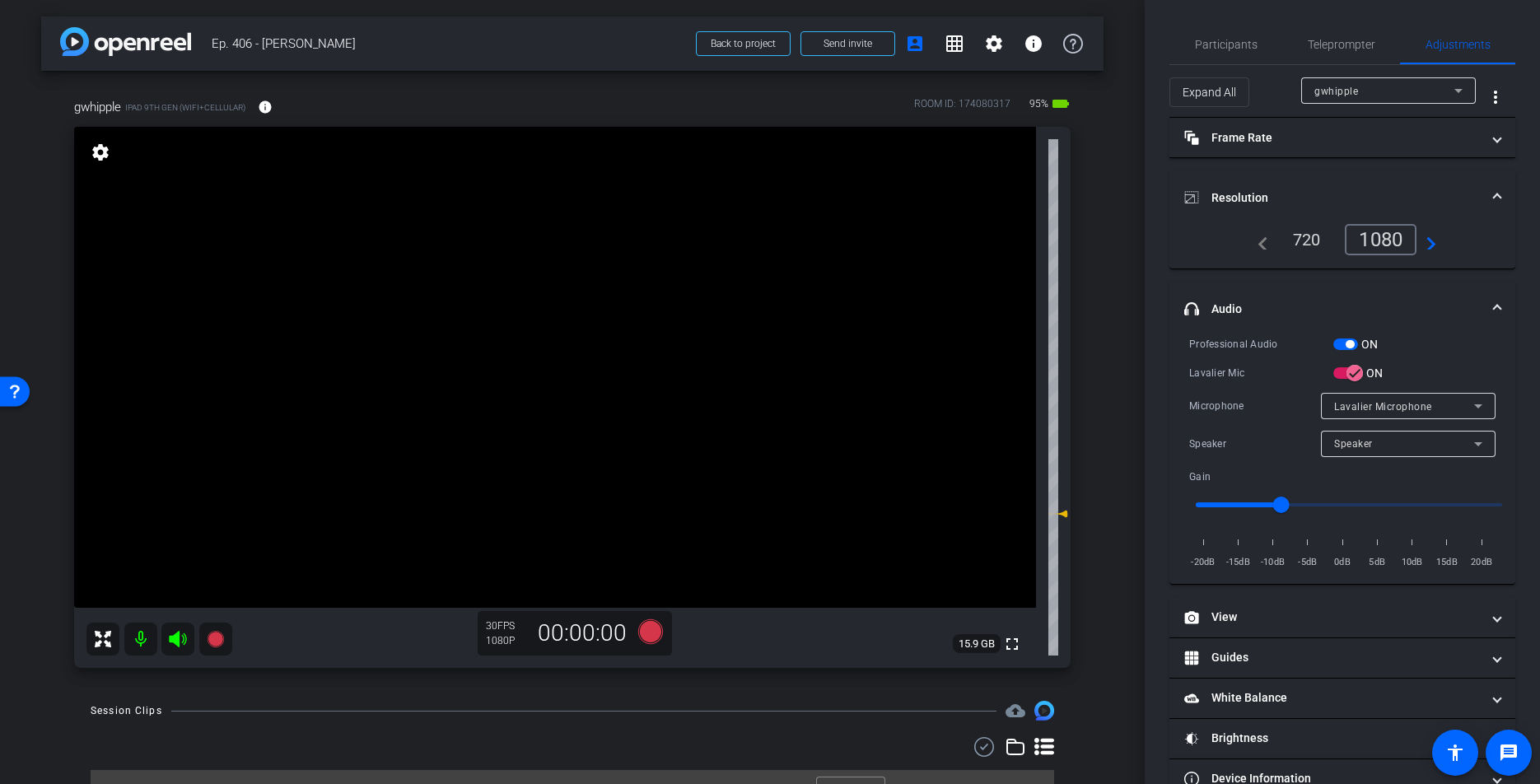
click at [1367, 192] on mat-panel-title "Resolution" at bounding box center [1332, 197] width 296 height 17
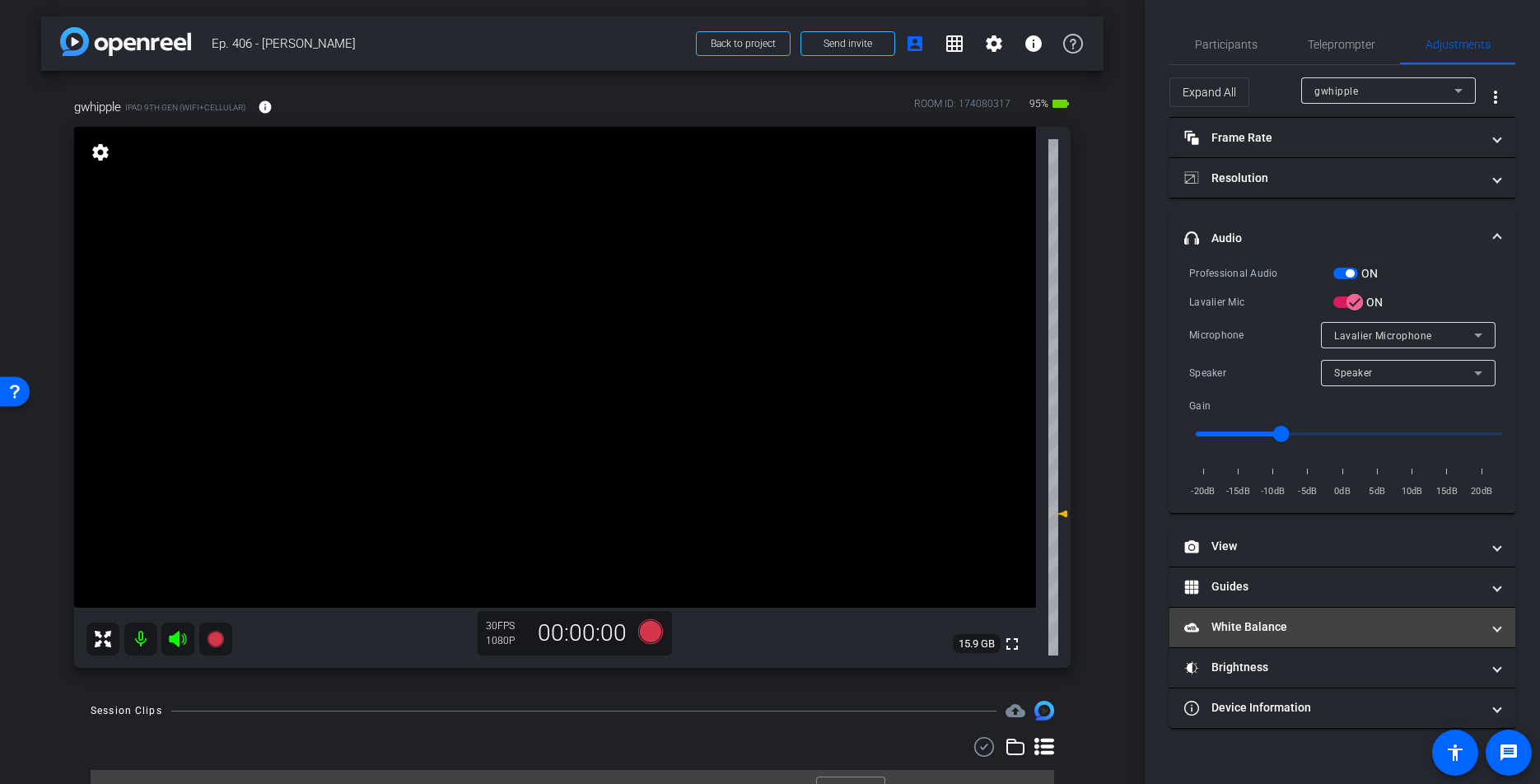
click at [1292, 621] on mat-panel-title "White Balance White Balance" at bounding box center [1332, 626] width 296 height 17
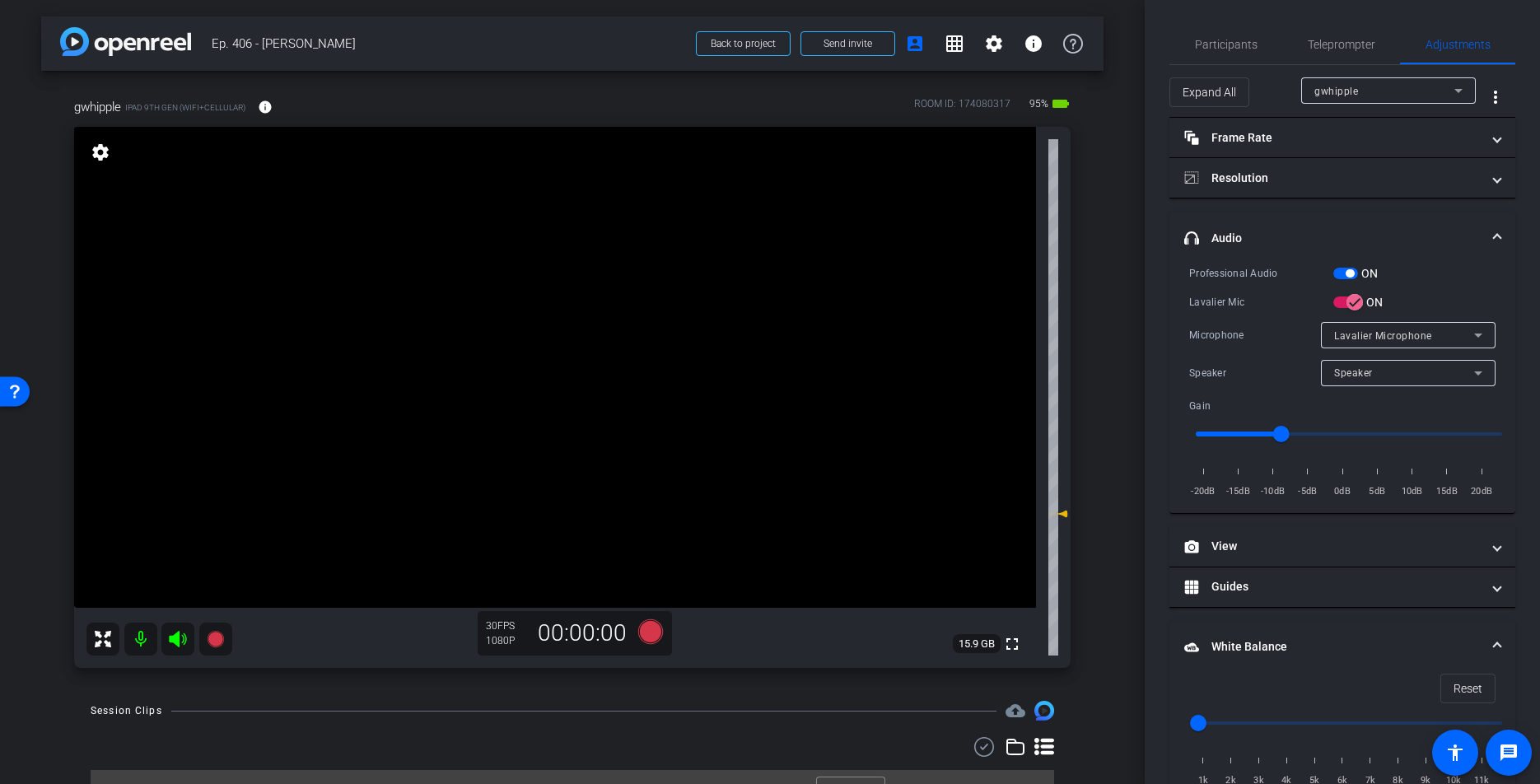
drag, startPoint x: 182, startPoint y: 638, endPoint x: 968, endPoint y: 247, distance: 877.9
click at [182, 638] on icon at bounding box center [177, 638] width 17 height 17
click at [1200, 65] on div "Expand All gwhipple more_vert" at bounding box center [1342, 91] width 346 height 53
click at [1202, 55] on span "Participants" at bounding box center [1226, 45] width 62 height 40
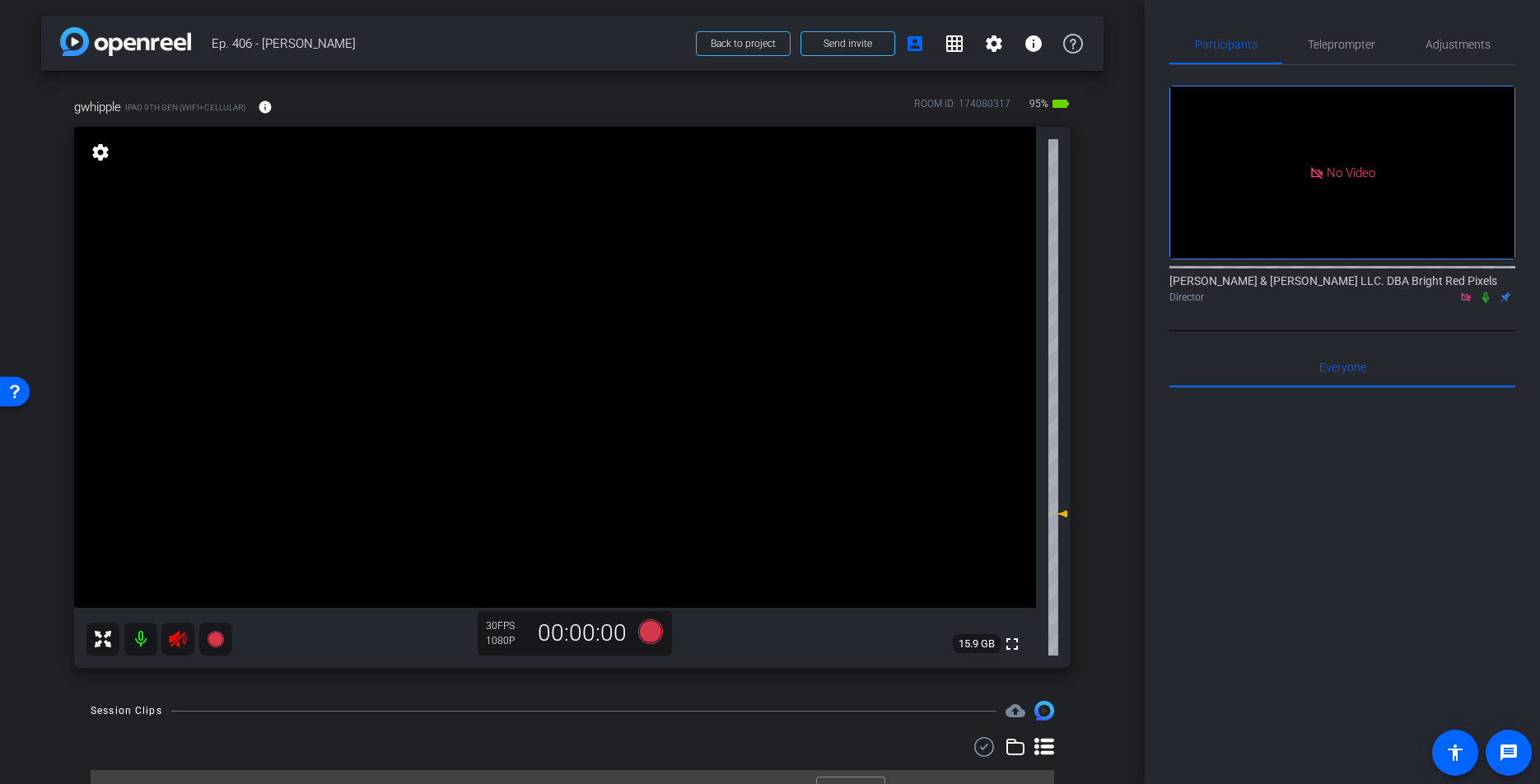
click at [1487, 291] on icon at bounding box center [1485, 297] width 13 height 12
click at [177, 640] on icon at bounding box center [178, 638] width 20 height 20
click at [1484, 291] on icon at bounding box center [1485, 297] width 13 height 12
drag, startPoint x: 1485, startPoint y: 233, endPoint x: 578, endPoint y: 245, distance: 907.1
click at [1485, 292] on icon at bounding box center [1485, 297] width 7 height 11
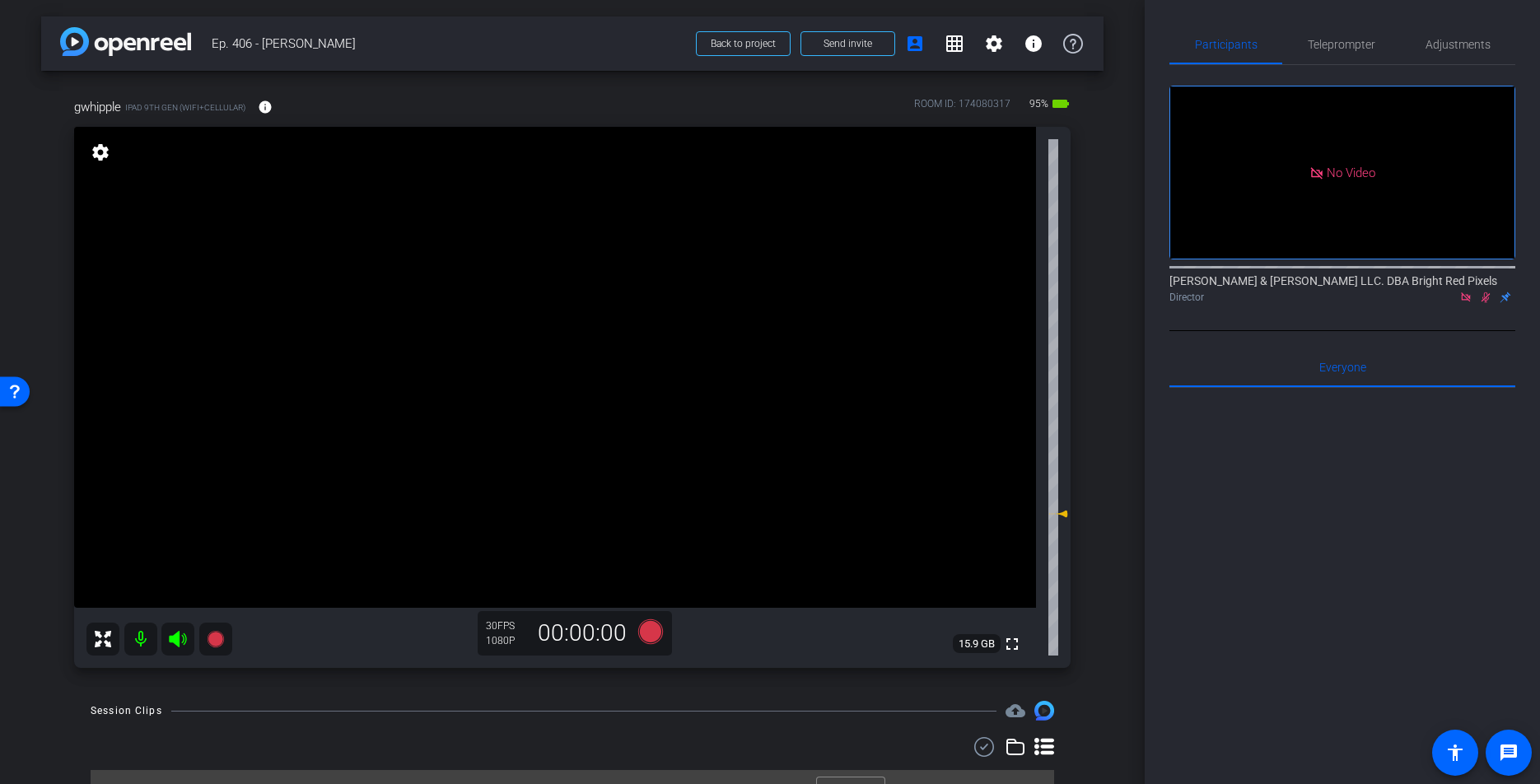
click at [175, 647] on icon at bounding box center [178, 638] width 20 height 20
click at [136, 638] on mat-icon at bounding box center [140, 638] width 33 height 33
click at [1351, 45] on span "Teleprompter" at bounding box center [1342, 45] width 67 height 12
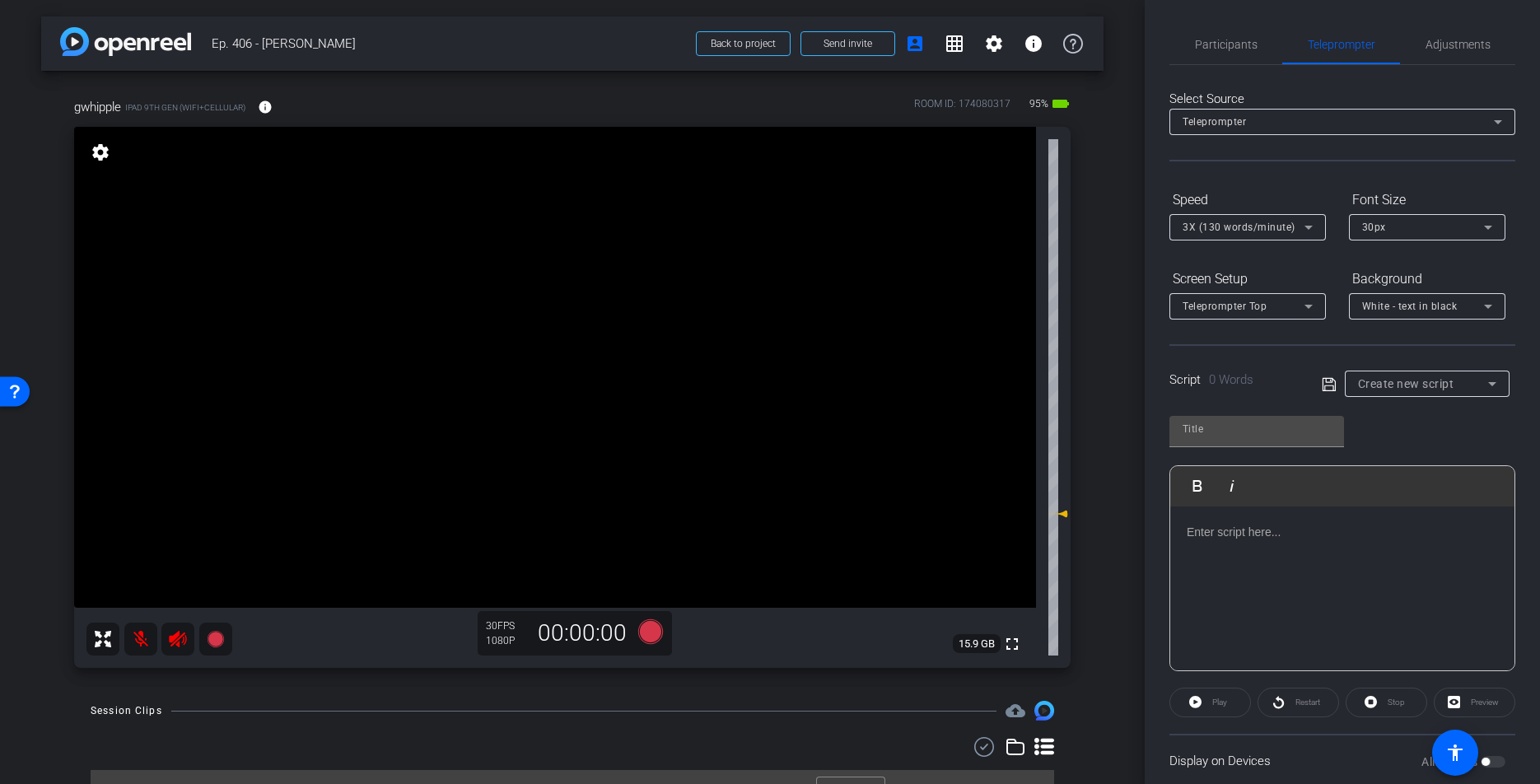
click at [1309, 539] on p at bounding box center [1343, 531] width 311 height 18
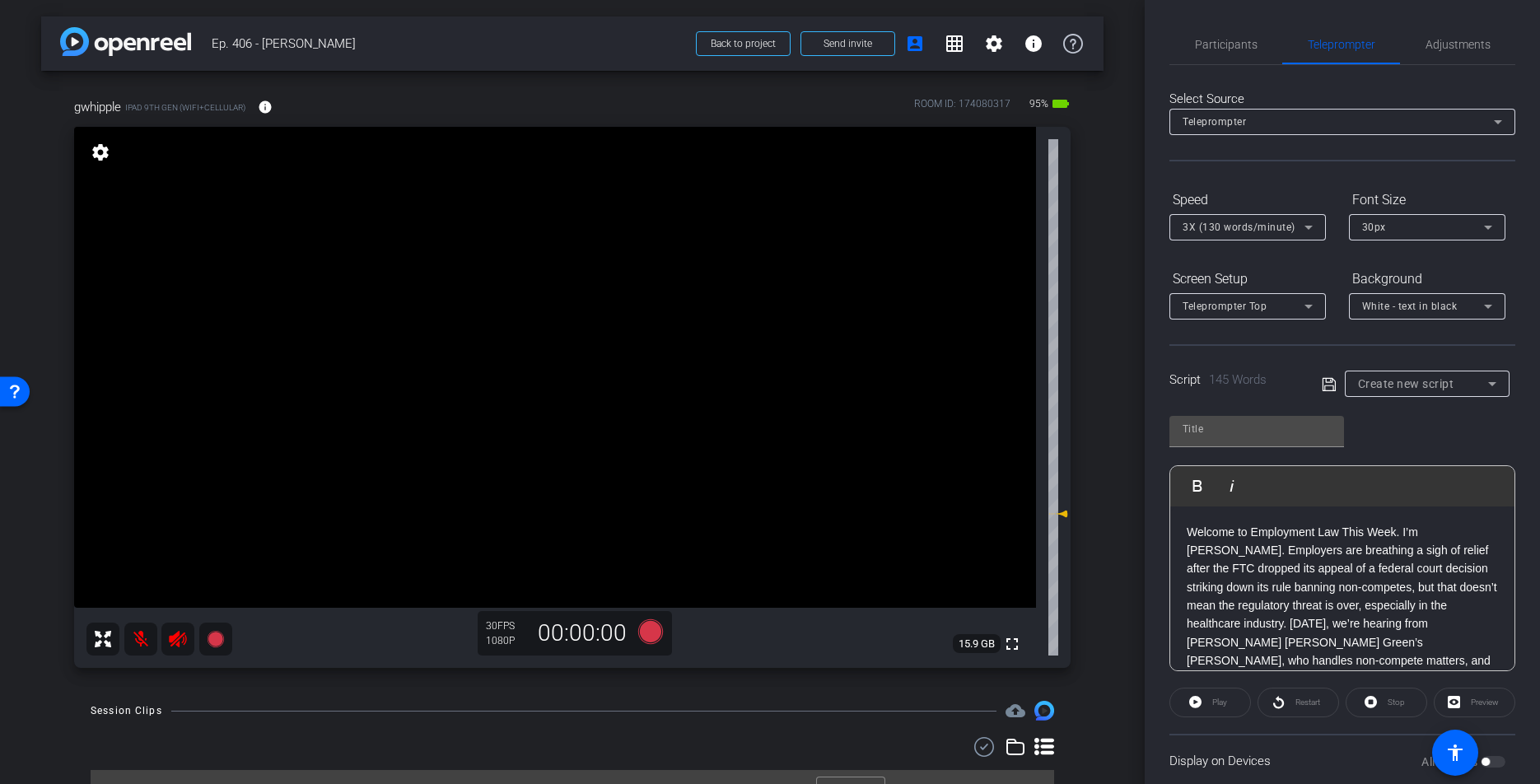
click at [1202, 226] on span "3X (130 words/minute)" at bounding box center [1240, 227] width 113 height 12
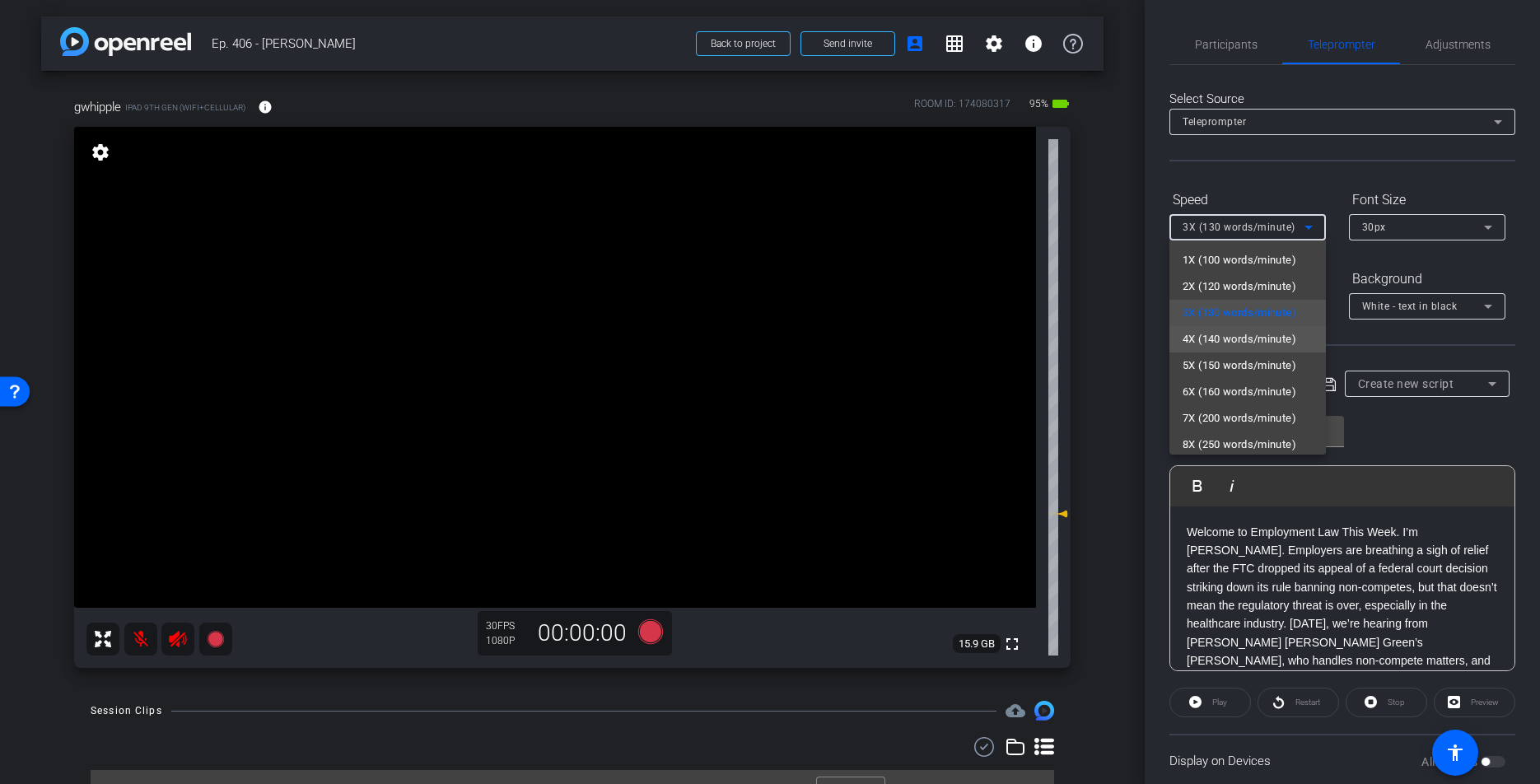
click at [1211, 332] on span "4X (140 words/minute)" at bounding box center [1240, 339] width 114 height 20
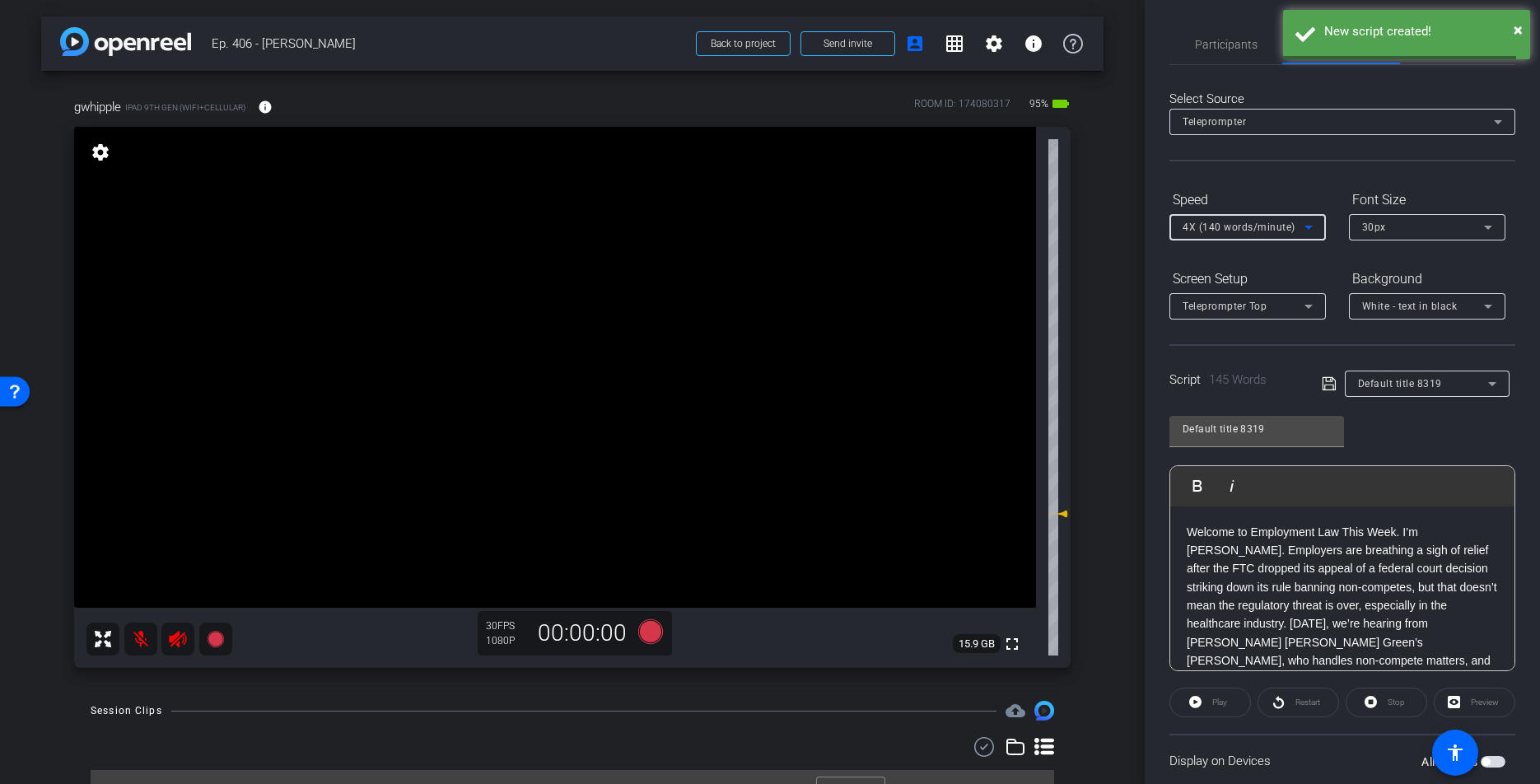
click at [1391, 225] on div "30px" at bounding box center [1423, 226] width 122 height 21
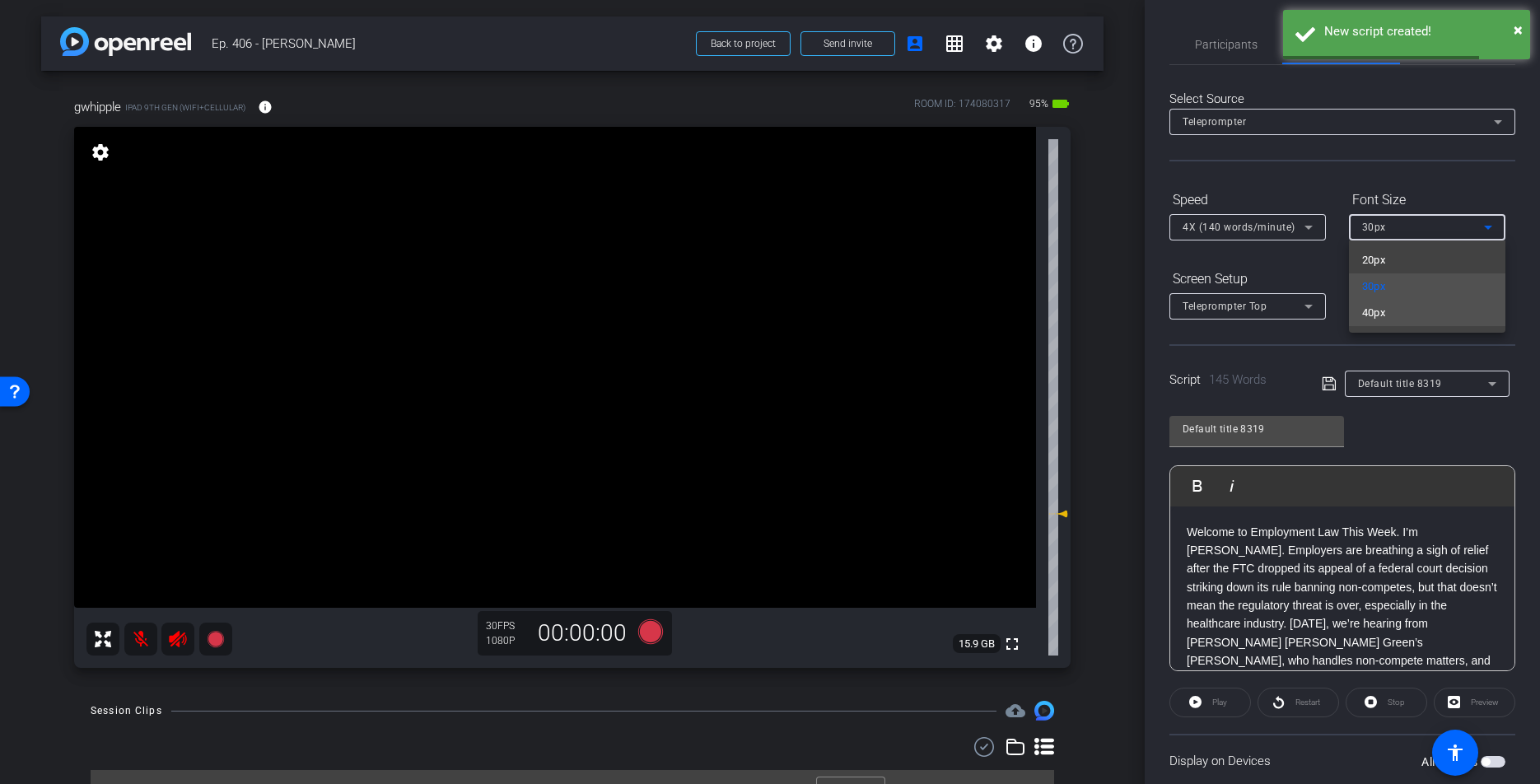
click at [1385, 309] on span "40px" at bounding box center [1374, 313] width 24 height 20
click at [1234, 295] on mat-select "Teleprompter Top" at bounding box center [1247, 305] width 130 height 21
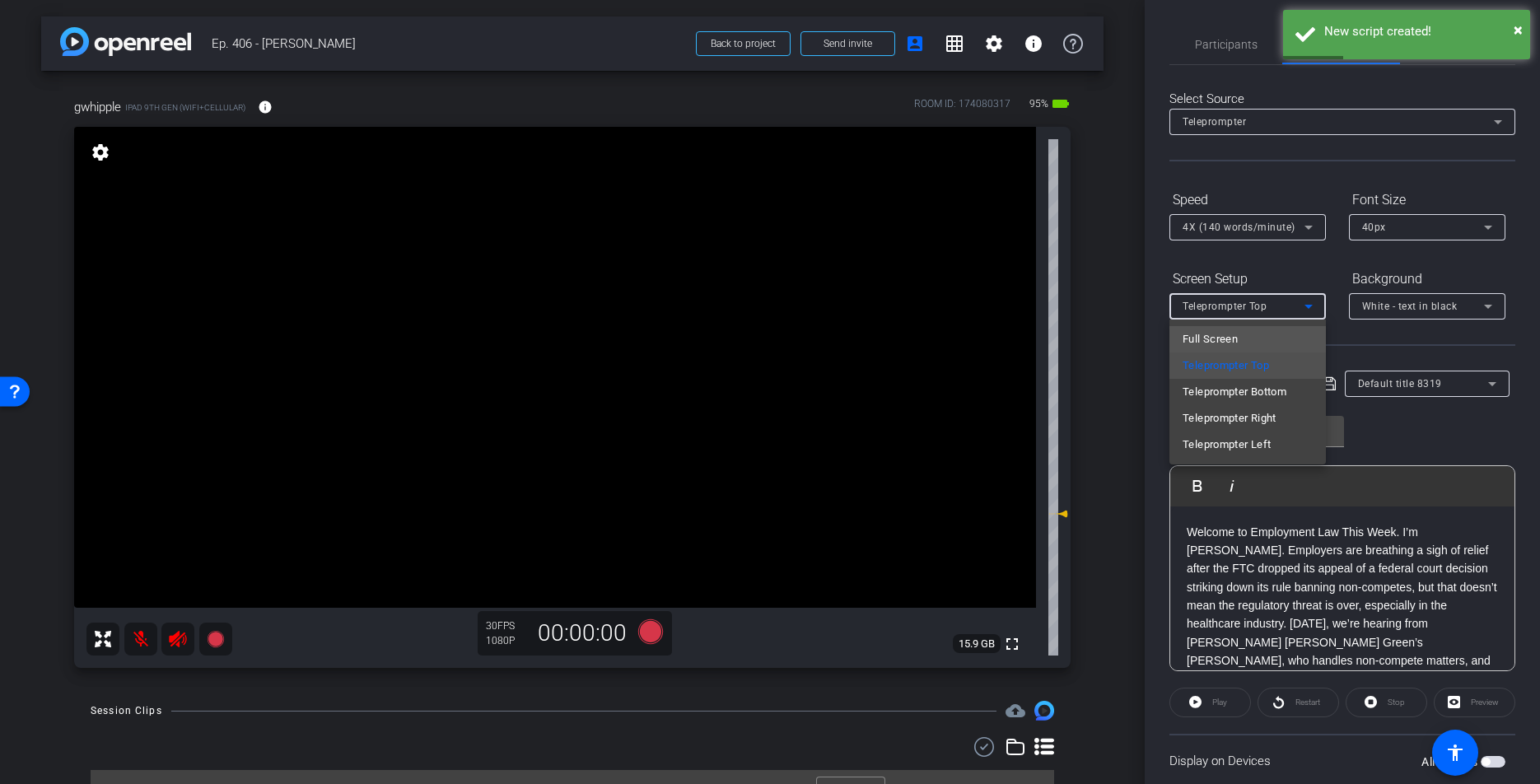
click at [1229, 342] on span "Full Screen" at bounding box center [1211, 339] width 56 height 20
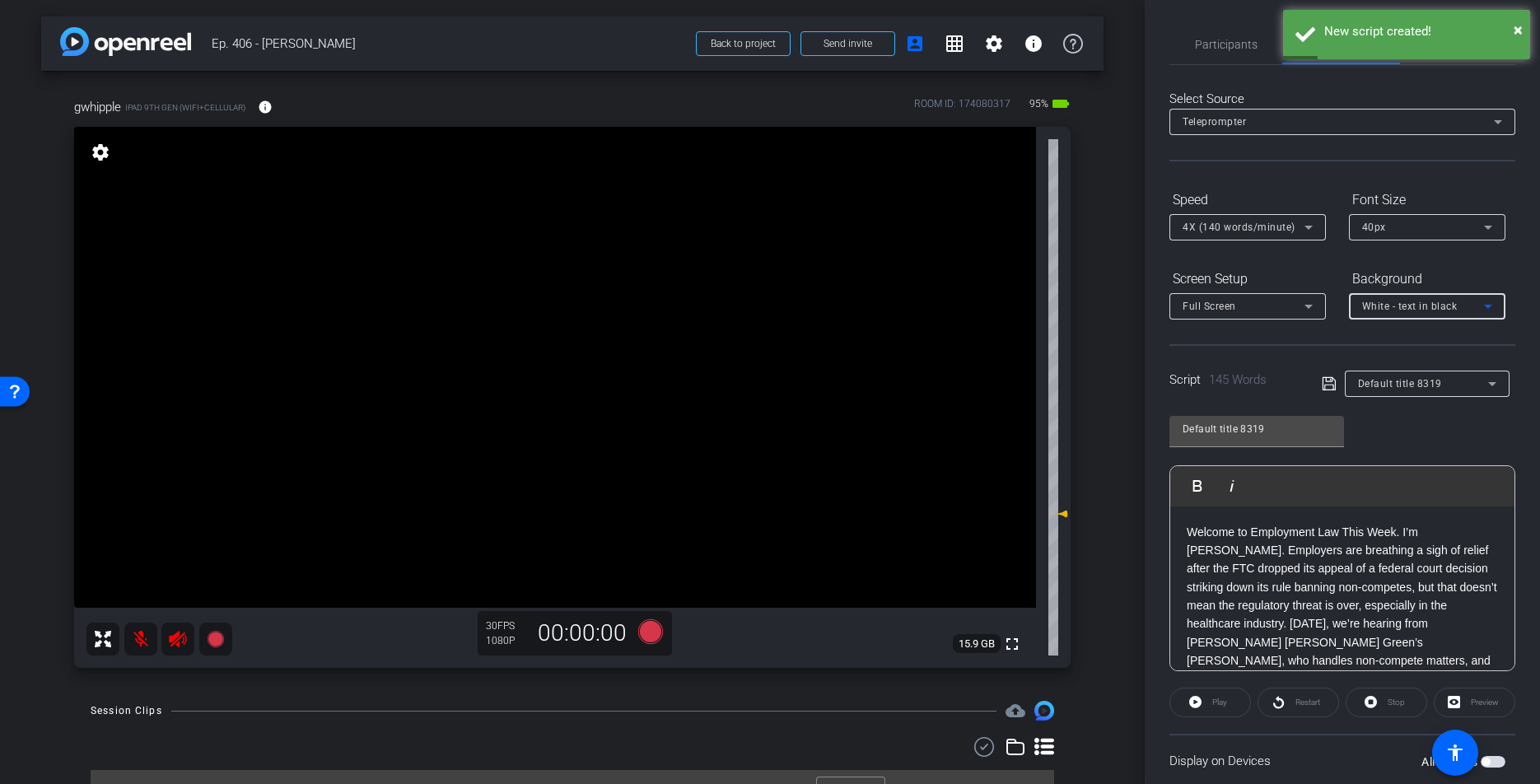
click at [1397, 313] on div "White - text in black" at bounding box center [1423, 305] width 122 height 21
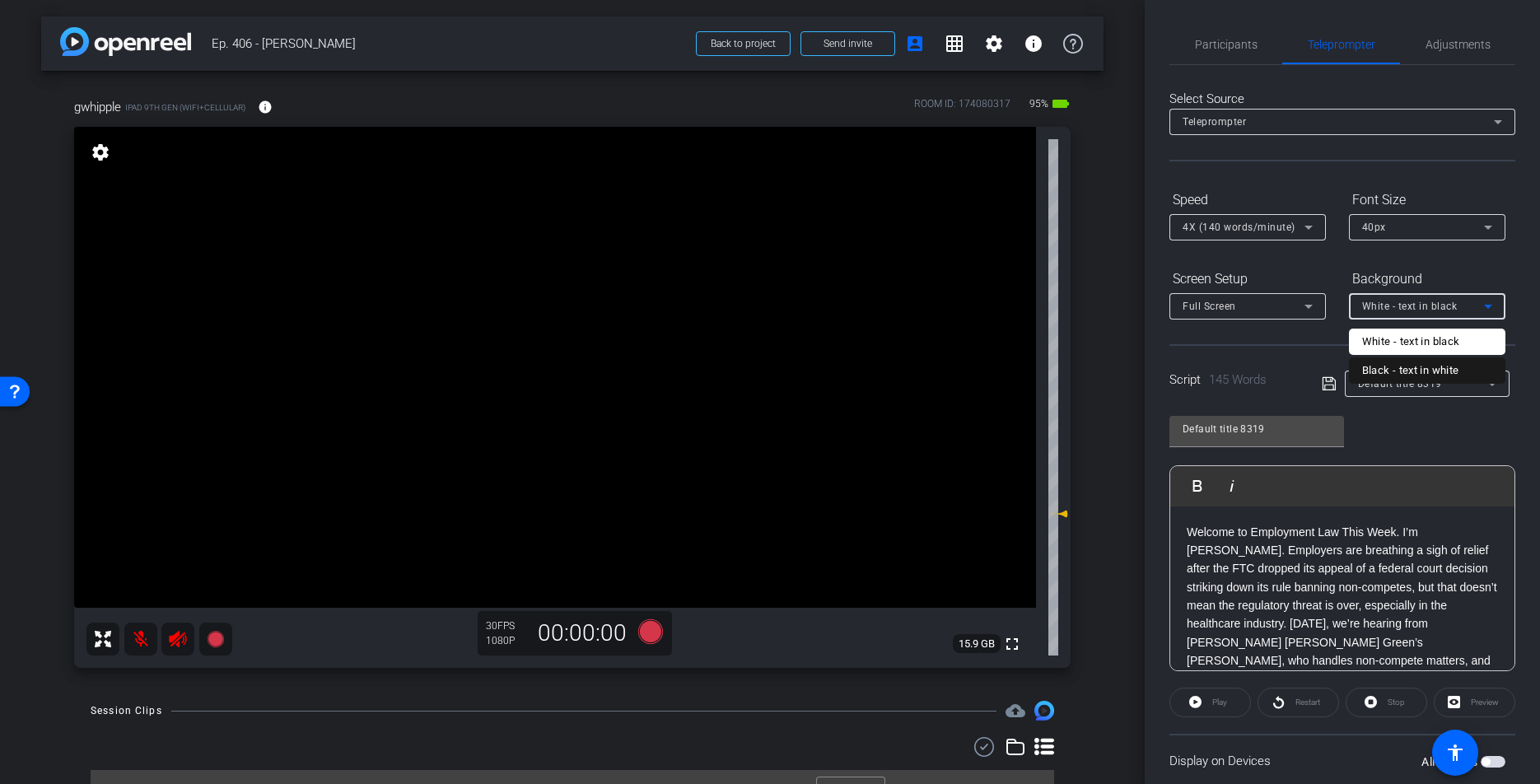
click at [1377, 380] on mat-option "Black - text in white" at bounding box center [1427, 370] width 157 height 27
click at [1387, 430] on div "Default title 8319 Play Play from this location Play Selected Play and display …" at bounding box center [1342, 537] width 346 height 268
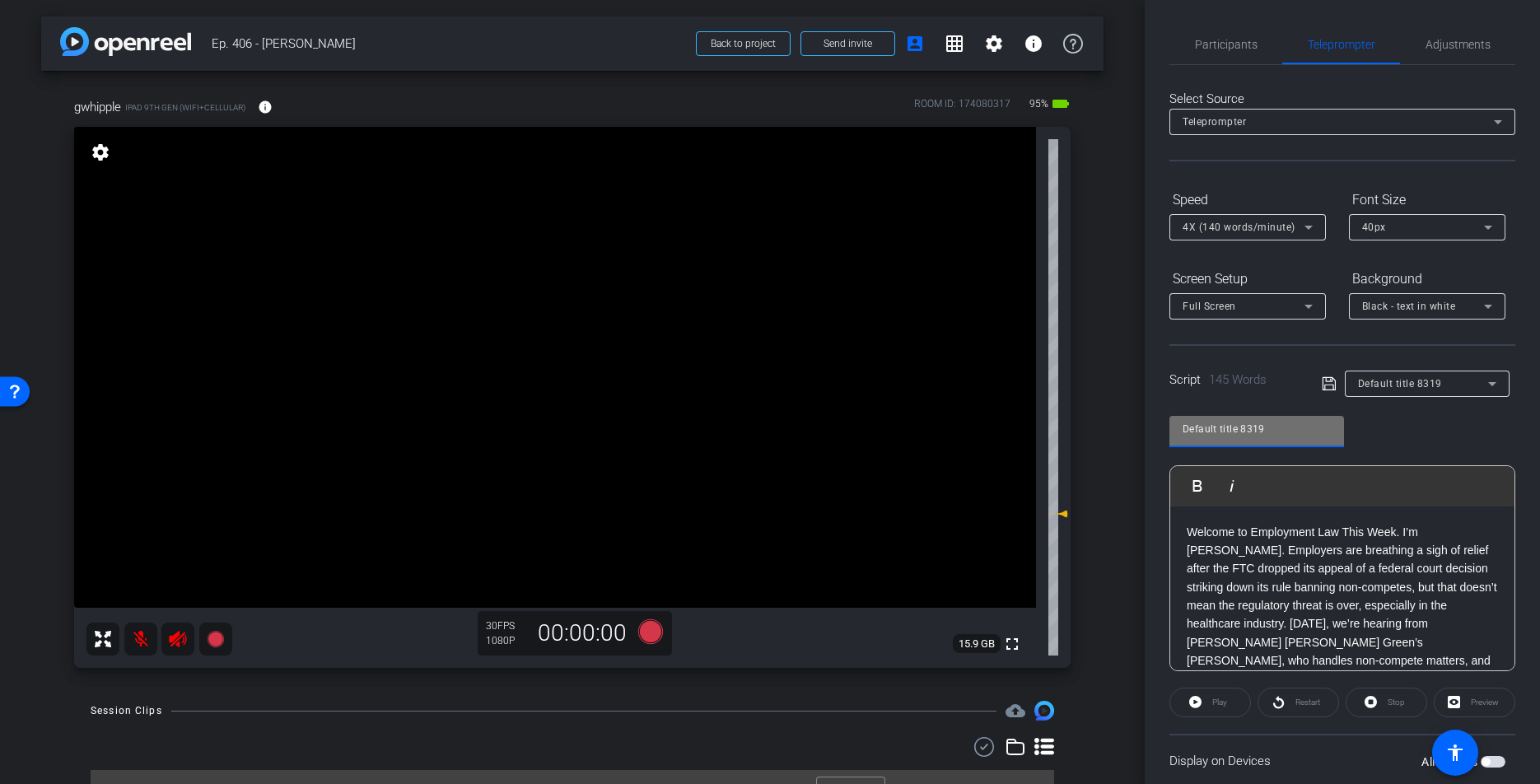
drag, startPoint x: 1294, startPoint y: 434, endPoint x: 1149, endPoint y: 430, distance: 145.1
click at [1149, 430] on div "Participants Teleprompter Adjustments [PERSON_NAME] & [PERSON_NAME] LLC. DBA Br…" at bounding box center [1342, 392] width 396 height 784
type input "406"
click at [1323, 386] on icon at bounding box center [1328, 383] width 13 height 13
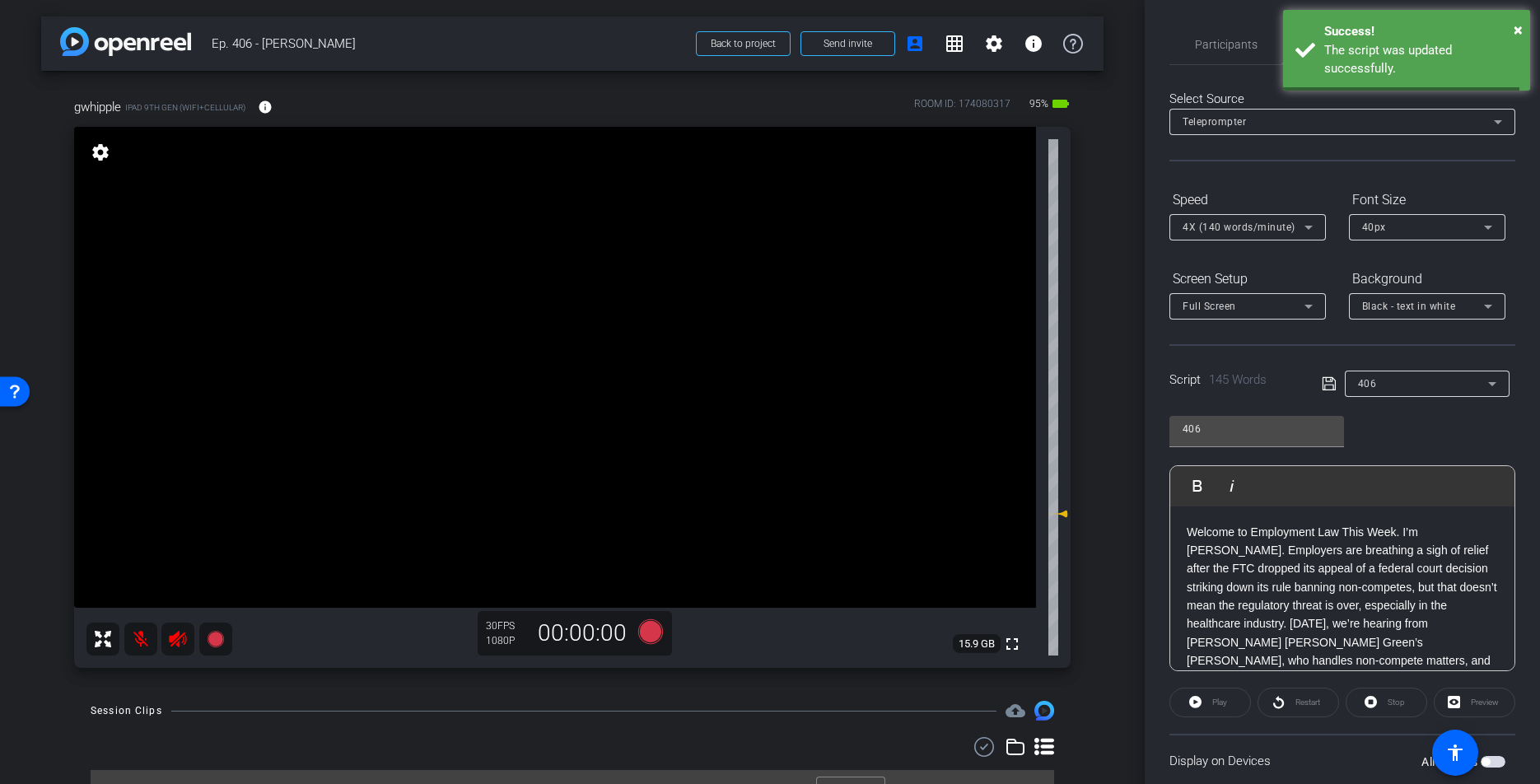
click at [1324, 387] on icon at bounding box center [1329, 384] width 15 height 20
click at [1323, 387] on icon at bounding box center [1329, 384] width 15 height 20
click at [1411, 429] on div "406 Play Play from this location Play Selected Play and display the selected te…" at bounding box center [1342, 537] width 346 height 268
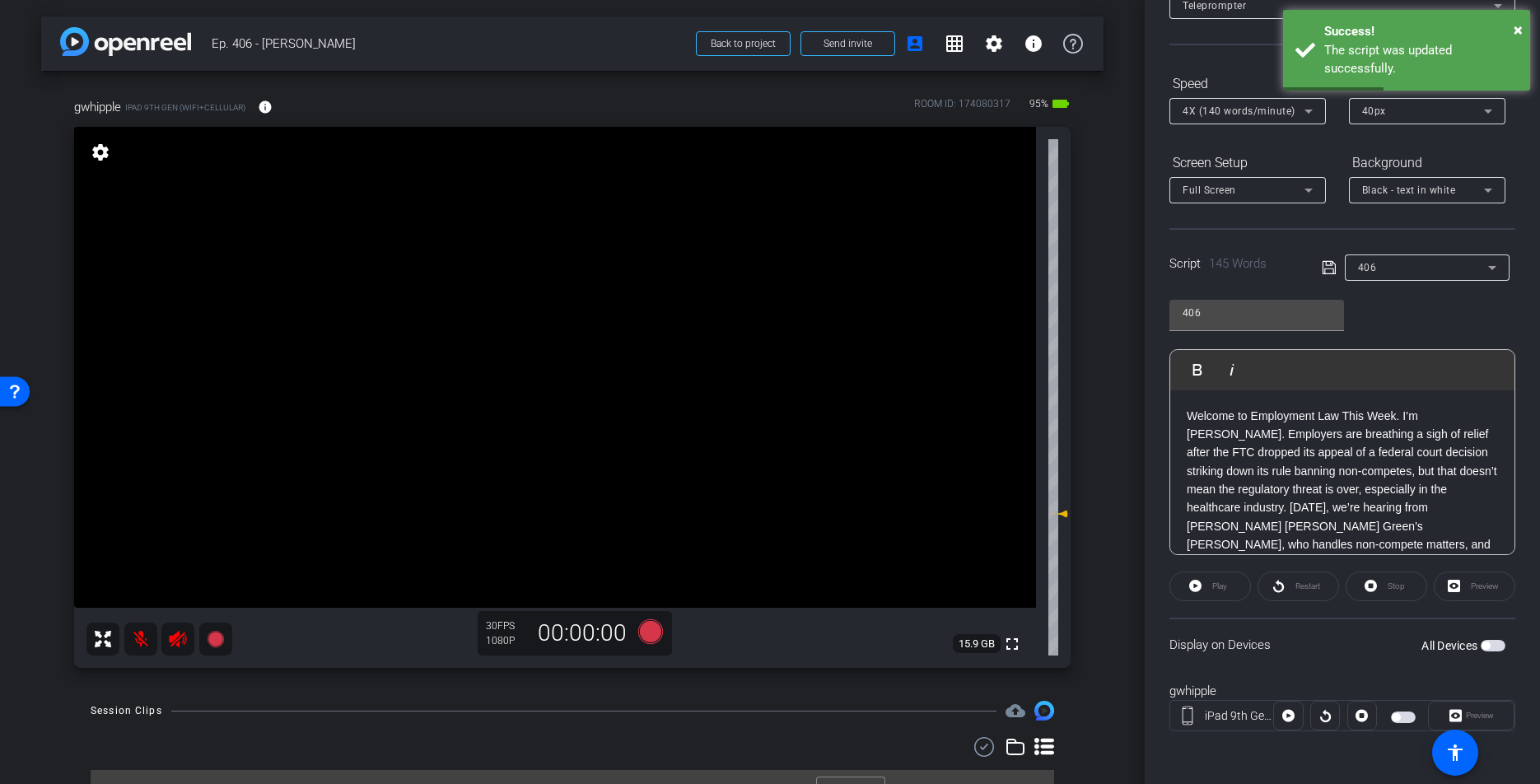
click at [1400, 717] on span "button" at bounding box center [1403, 718] width 25 height 12
click at [1189, 411] on p "Welcome to Employment Law This Week. I’m [PERSON_NAME]. Employers are breathing…" at bounding box center [1343, 507] width 311 height 202
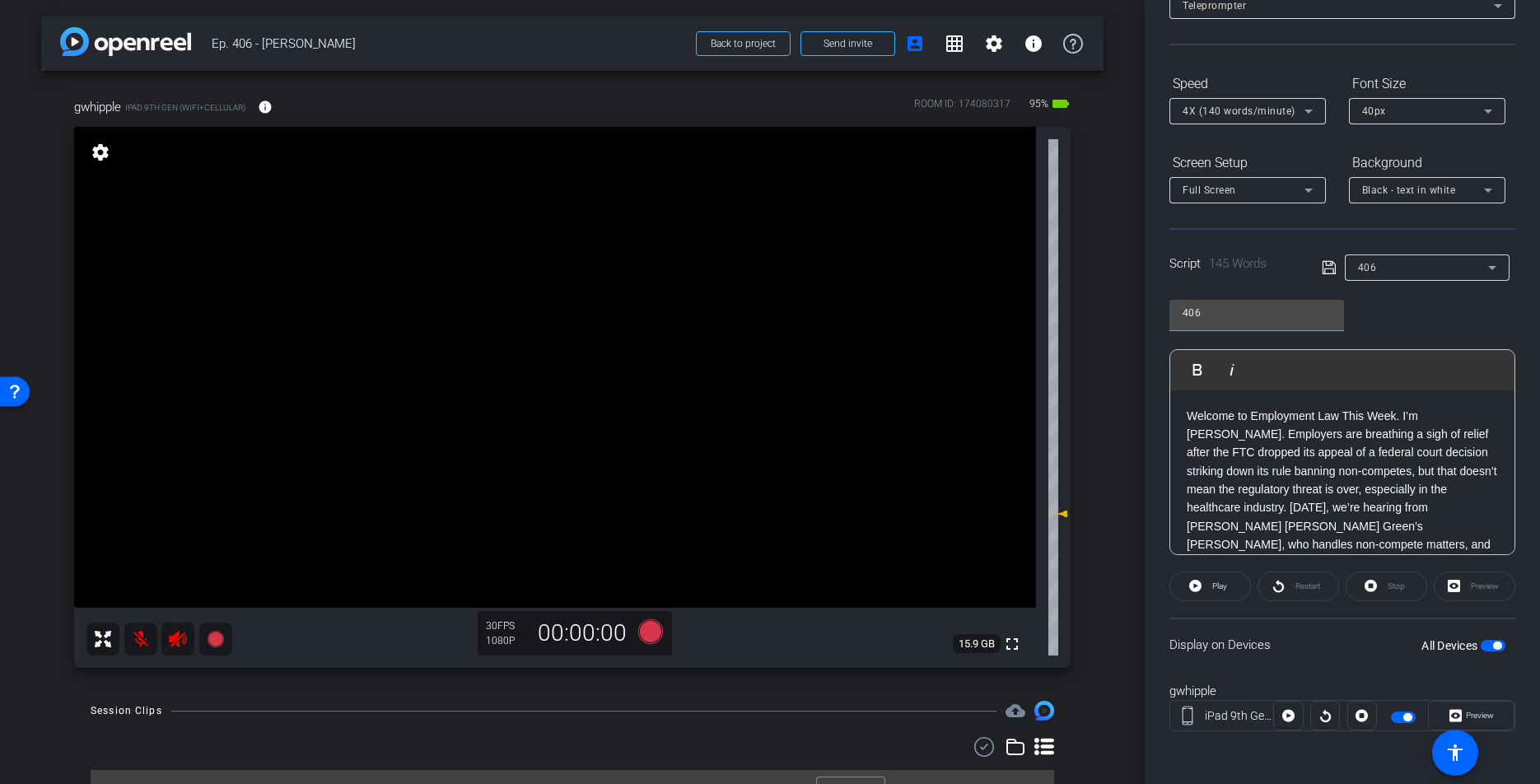
scroll to position [0, 0]
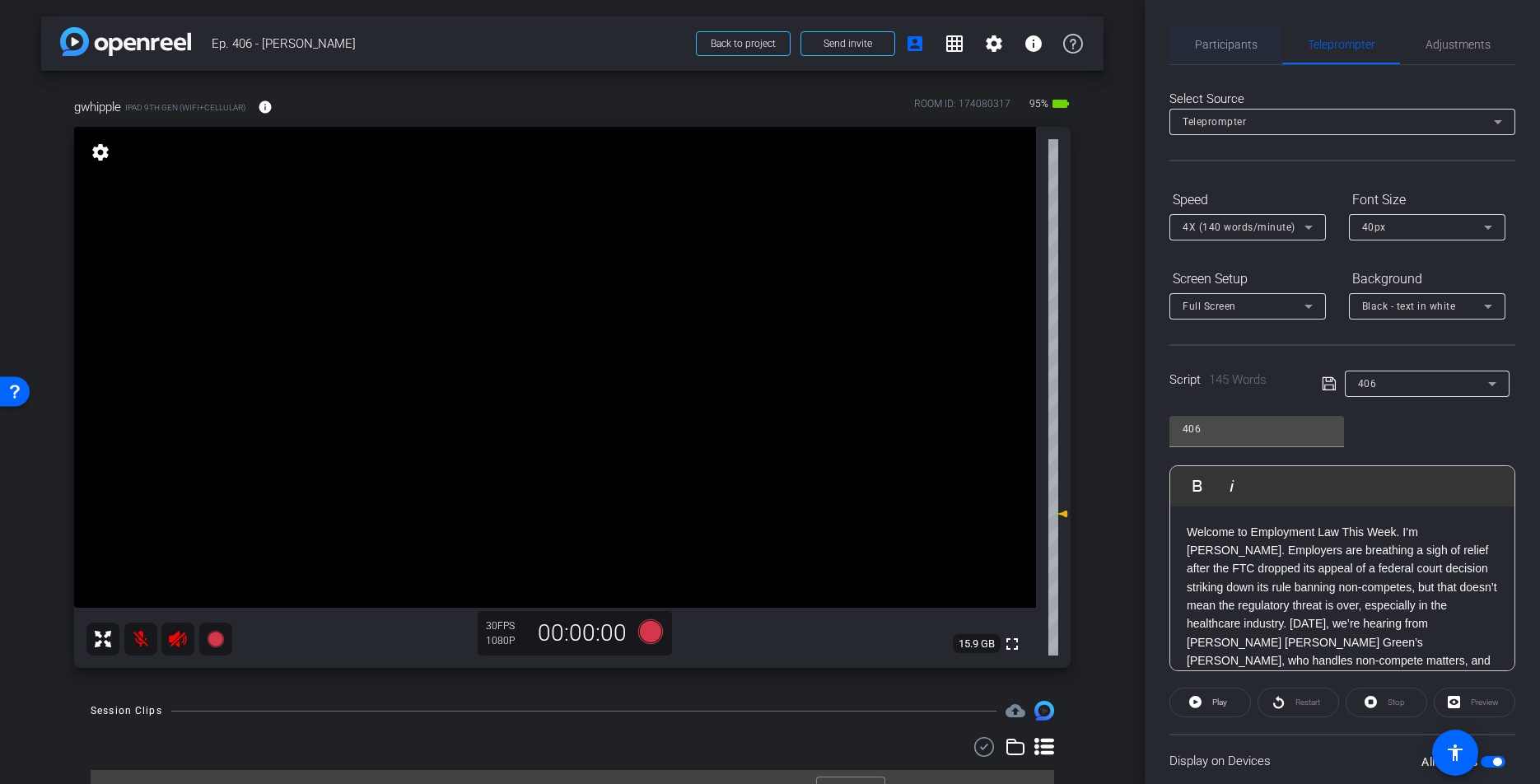
click at [1226, 46] on span "Participants" at bounding box center [1226, 45] width 62 height 12
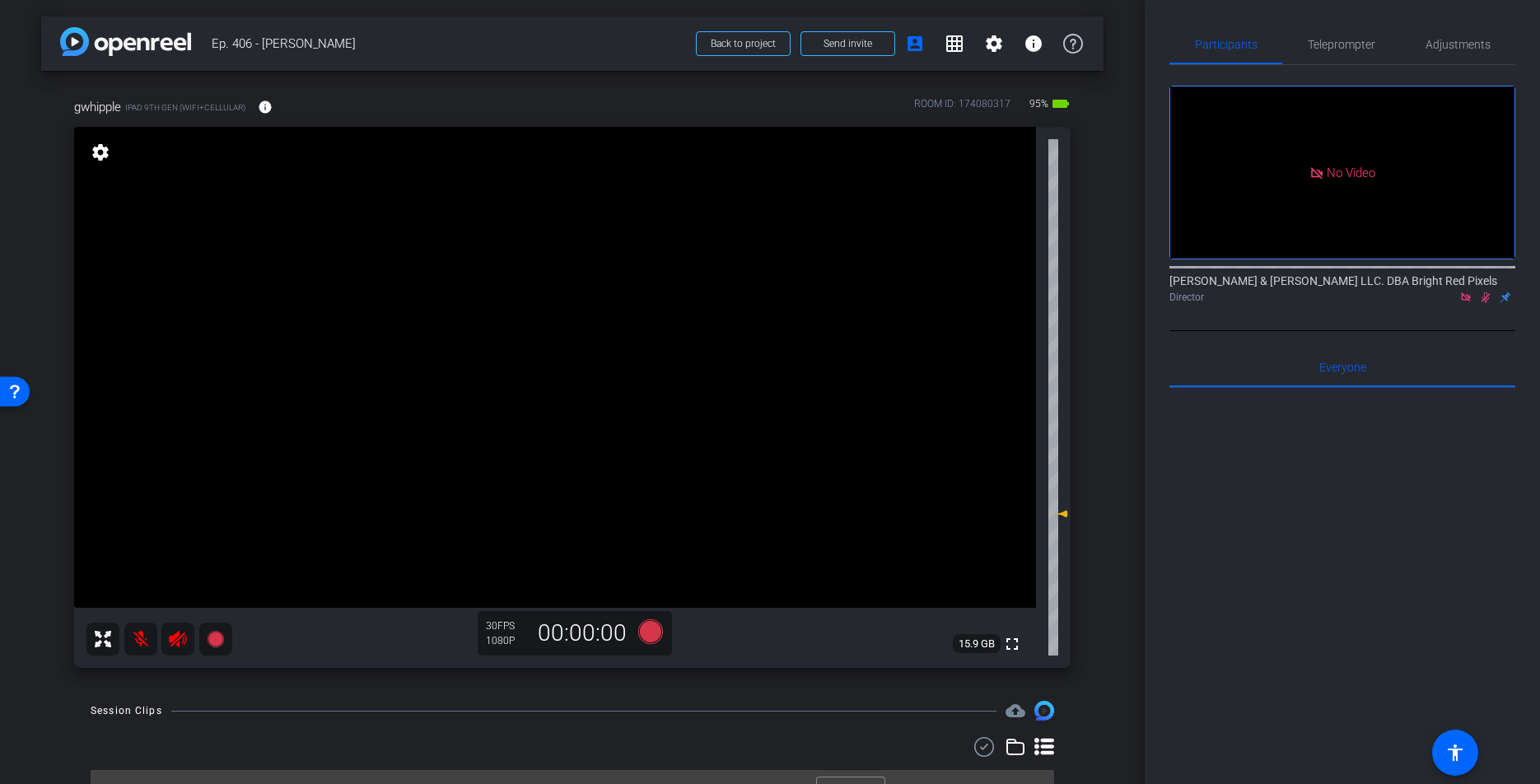
drag, startPoint x: 136, startPoint y: 686, endPoint x: 142, endPoint y: 646, distance: 40.4
click at [136, 685] on div "arrow_back Ep. 406 - [PERSON_NAME] to project Send invite account_box grid_on s…" at bounding box center [572, 392] width 1144 height 784
click at [143, 645] on mat-icon at bounding box center [140, 638] width 33 height 33
click at [180, 646] on icon at bounding box center [178, 638] width 20 height 20
click at [1489, 291] on icon at bounding box center [1485, 297] width 13 height 12
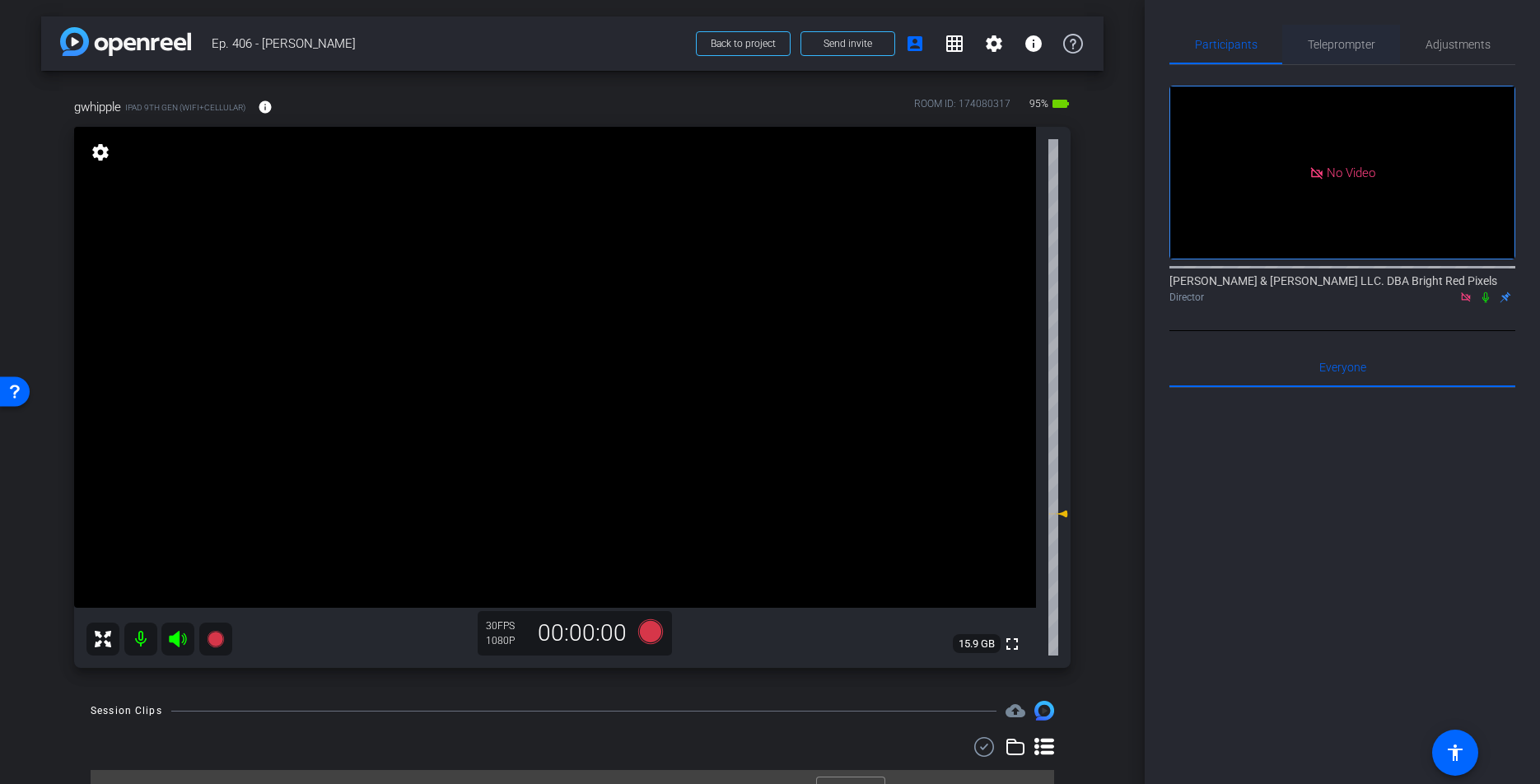
click at [1324, 56] on span "Teleprompter" at bounding box center [1342, 45] width 67 height 40
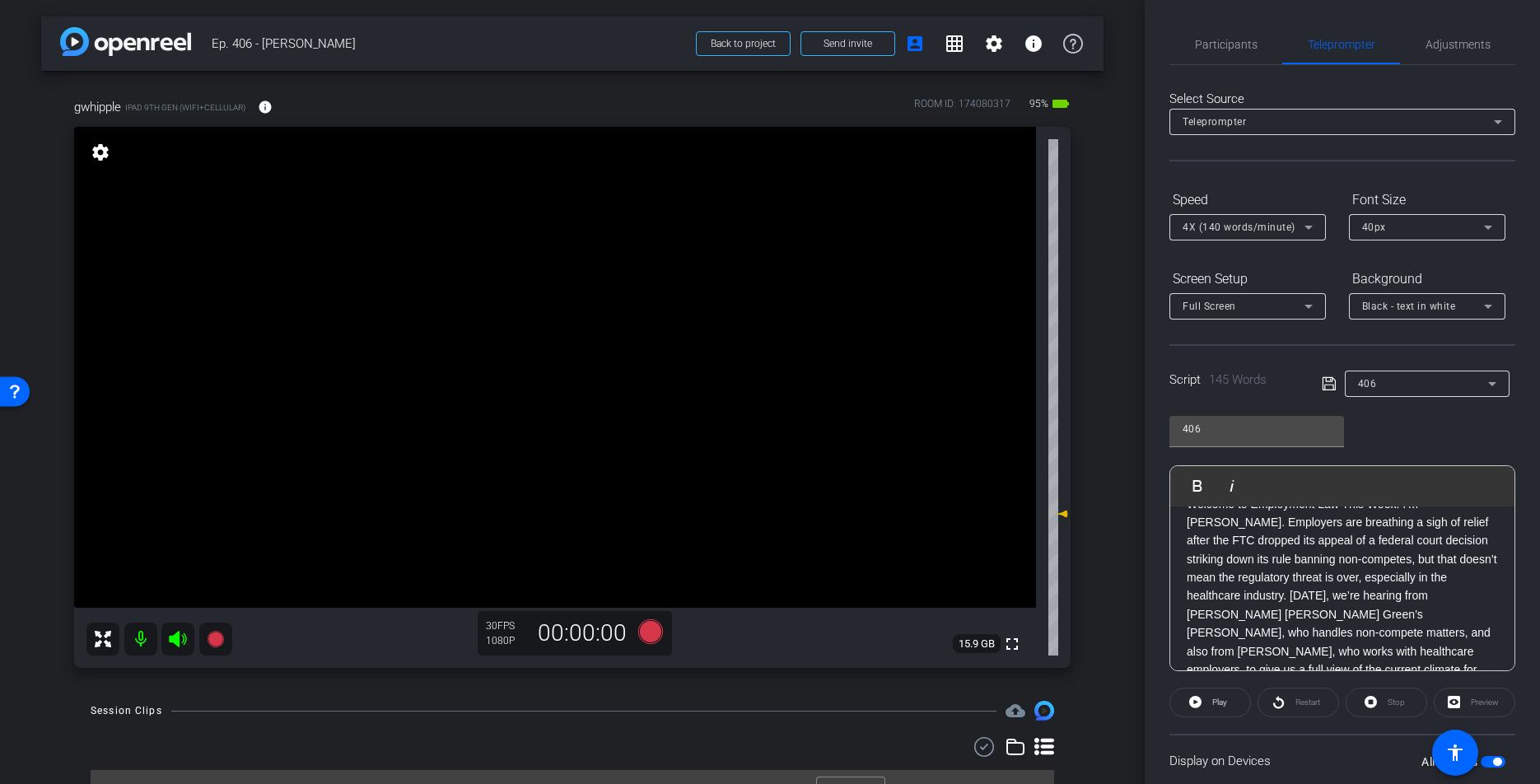
scroll to position [27, 0]
click at [1255, 637] on p "Welcome to Employment Law This Week. I’m [PERSON_NAME]. Employers are breathing…" at bounding box center [1343, 598] width 311 height 202
click at [1328, 387] on icon at bounding box center [1329, 384] width 15 height 20
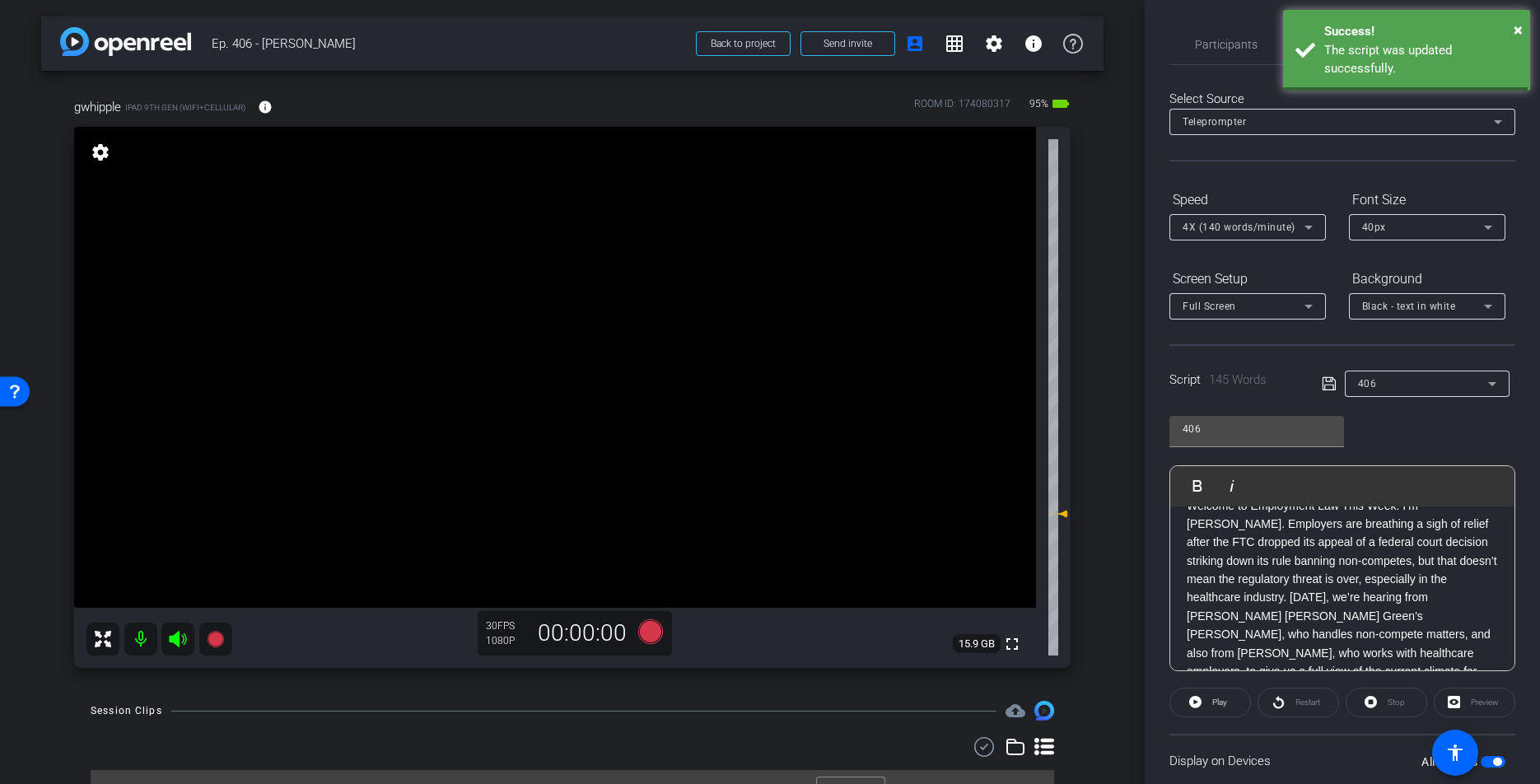
click at [1328, 387] on icon at bounding box center [1329, 384] width 15 height 20
click at [1220, 700] on span "Play" at bounding box center [1219, 701] width 15 height 9
click at [1387, 702] on div "Stop" at bounding box center [1386, 702] width 81 height 30
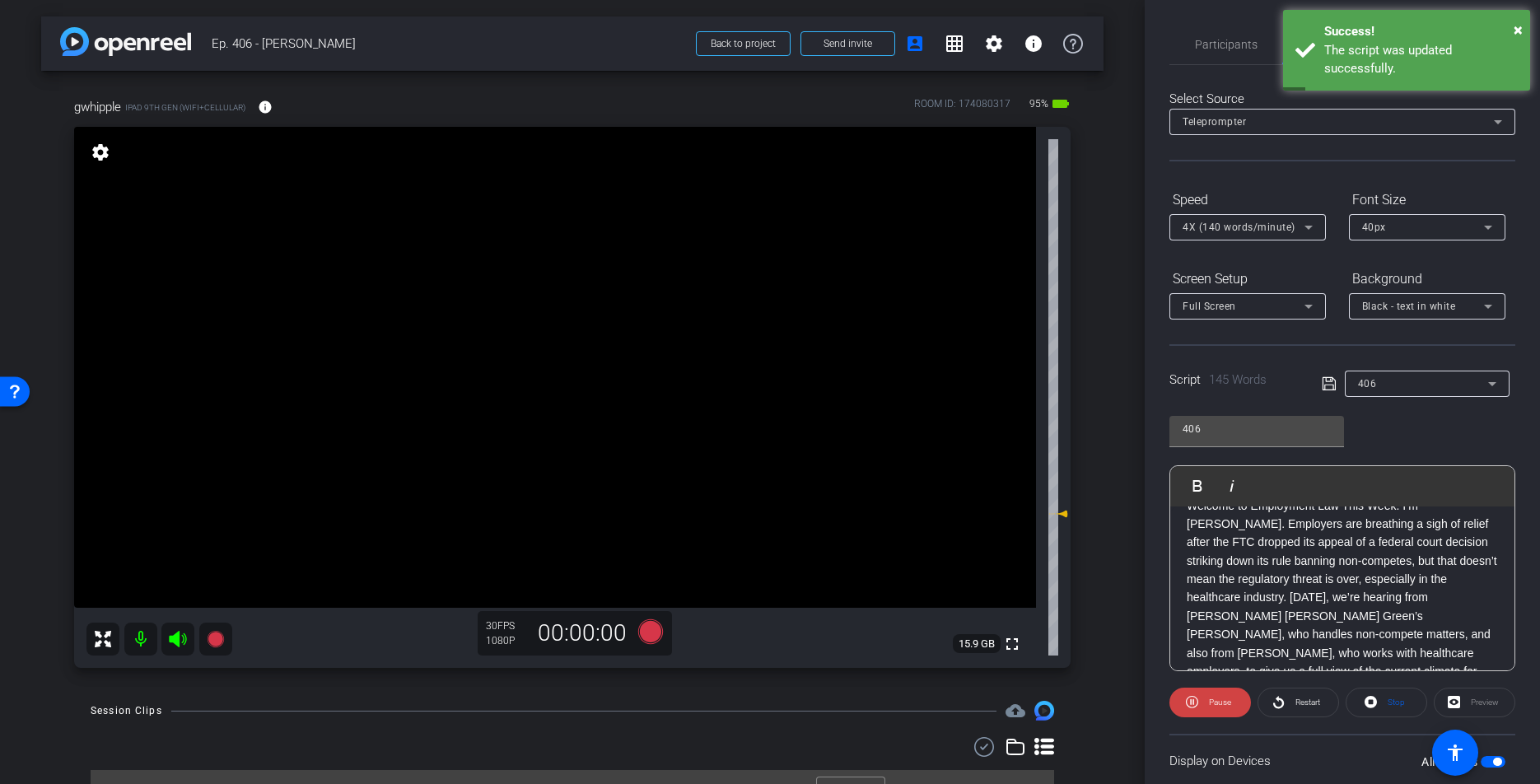
click at [1387, 702] on span "Stop" at bounding box center [1394, 702] width 22 height 23
drag, startPoint x: 1387, startPoint y: 702, endPoint x: 1367, endPoint y: 591, distance: 112.8
click at [1387, 702] on span "Stop" at bounding box center [1394, 702] width 22 height 23
click at [1328, 384] on icon at bounding box center [1329, 384] width 15 height 20
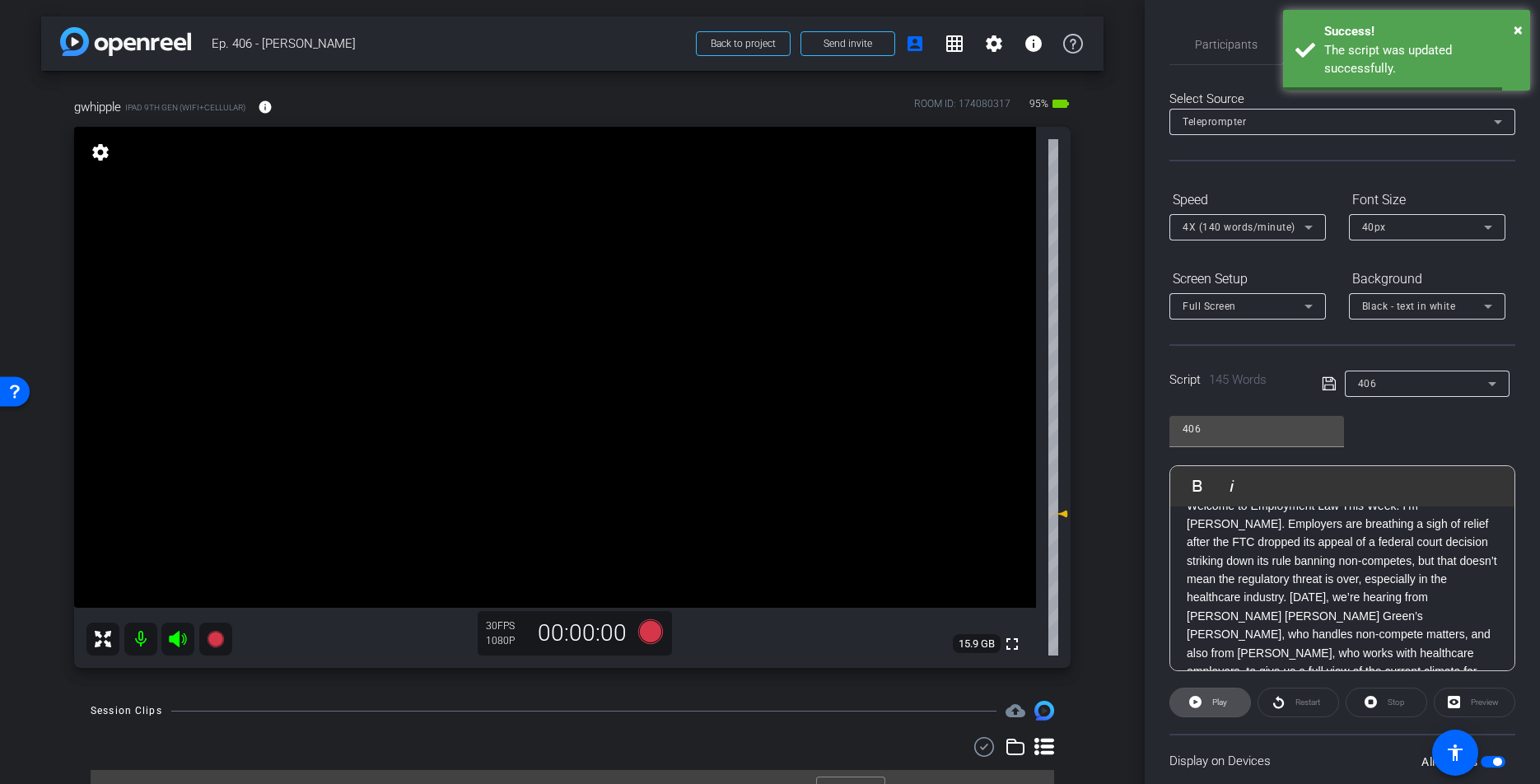
click at [1207, 698] on span at bounding box center [1210, 702] width 80 height 40
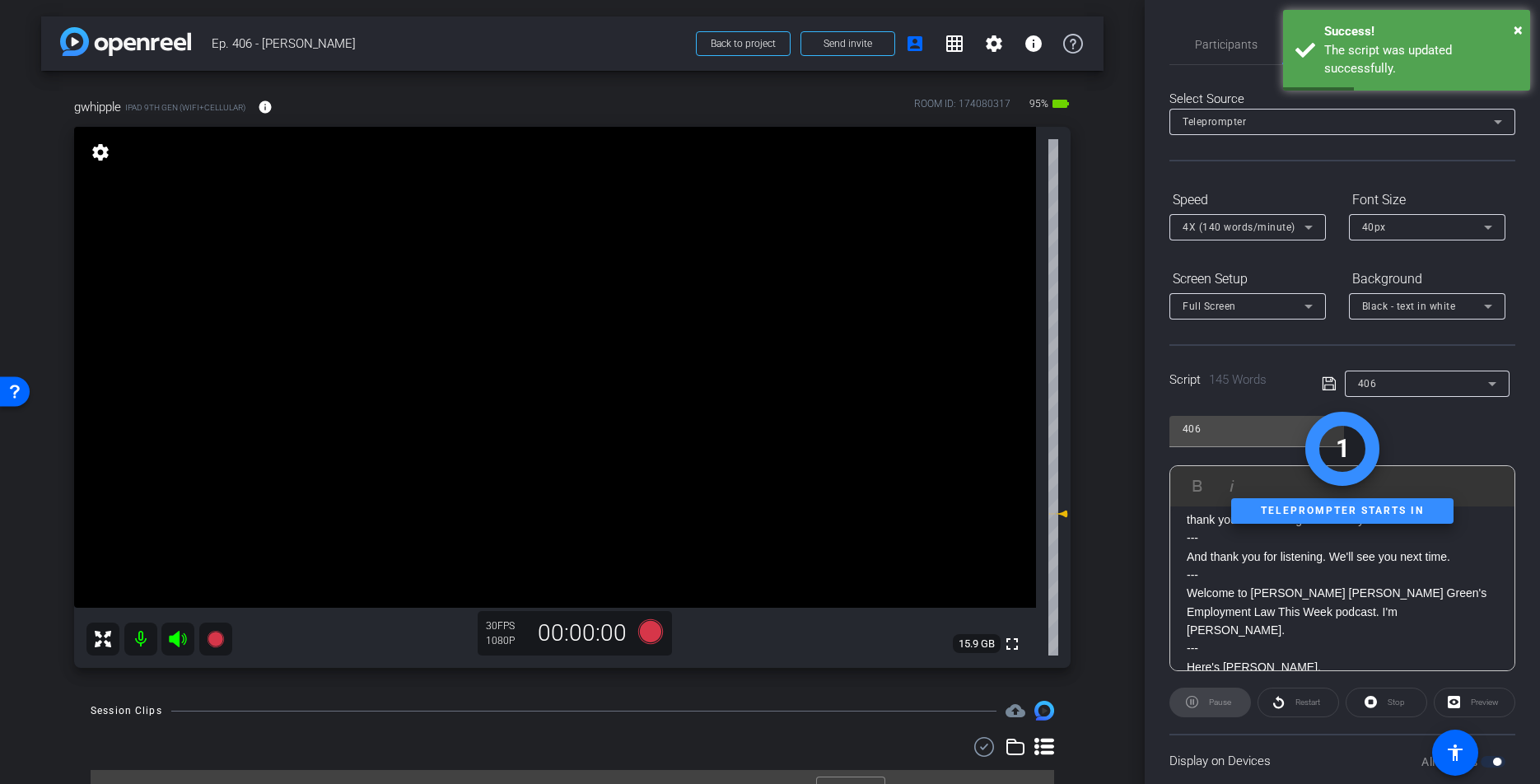
scroll to position [310, 0]
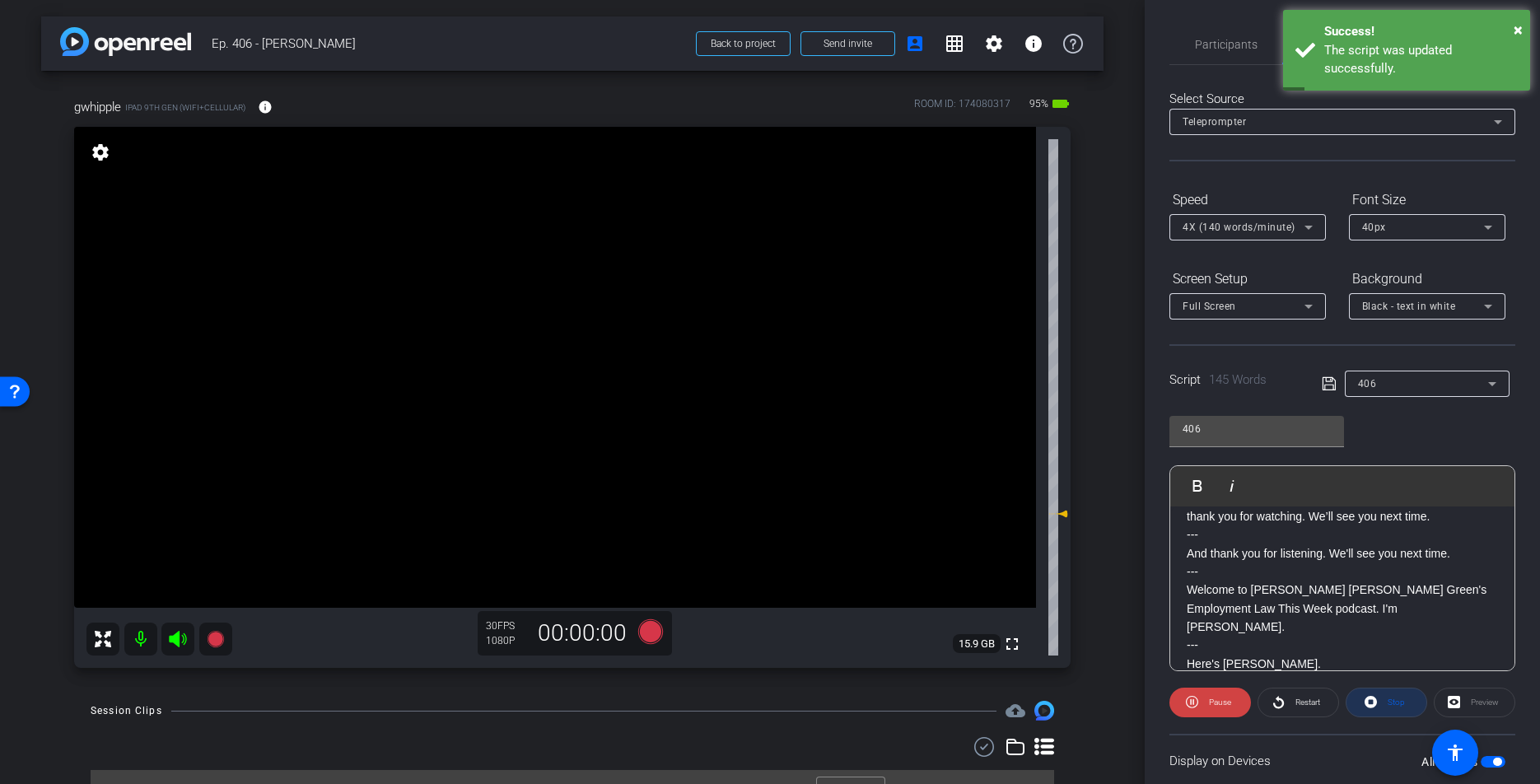
click at [1390, 702] on span "Stop" at bounding box center [1395, 701] width 17 height 9
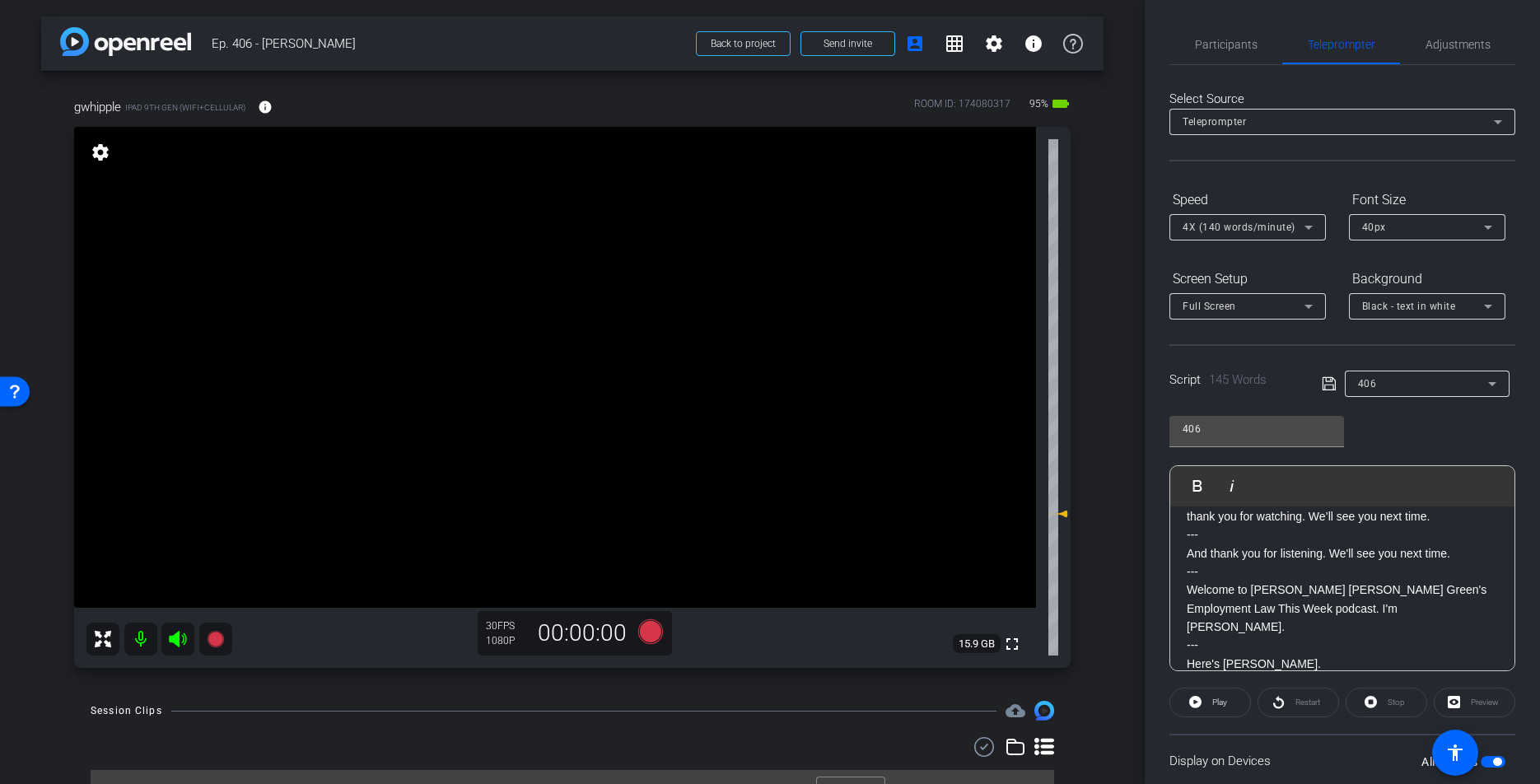
click at [1329, 380] on icon at bounding box center [1329, 384] width 15 height 20
click at [1329, 381] on icon at bounding box center [1329, 384] width 15 height 20
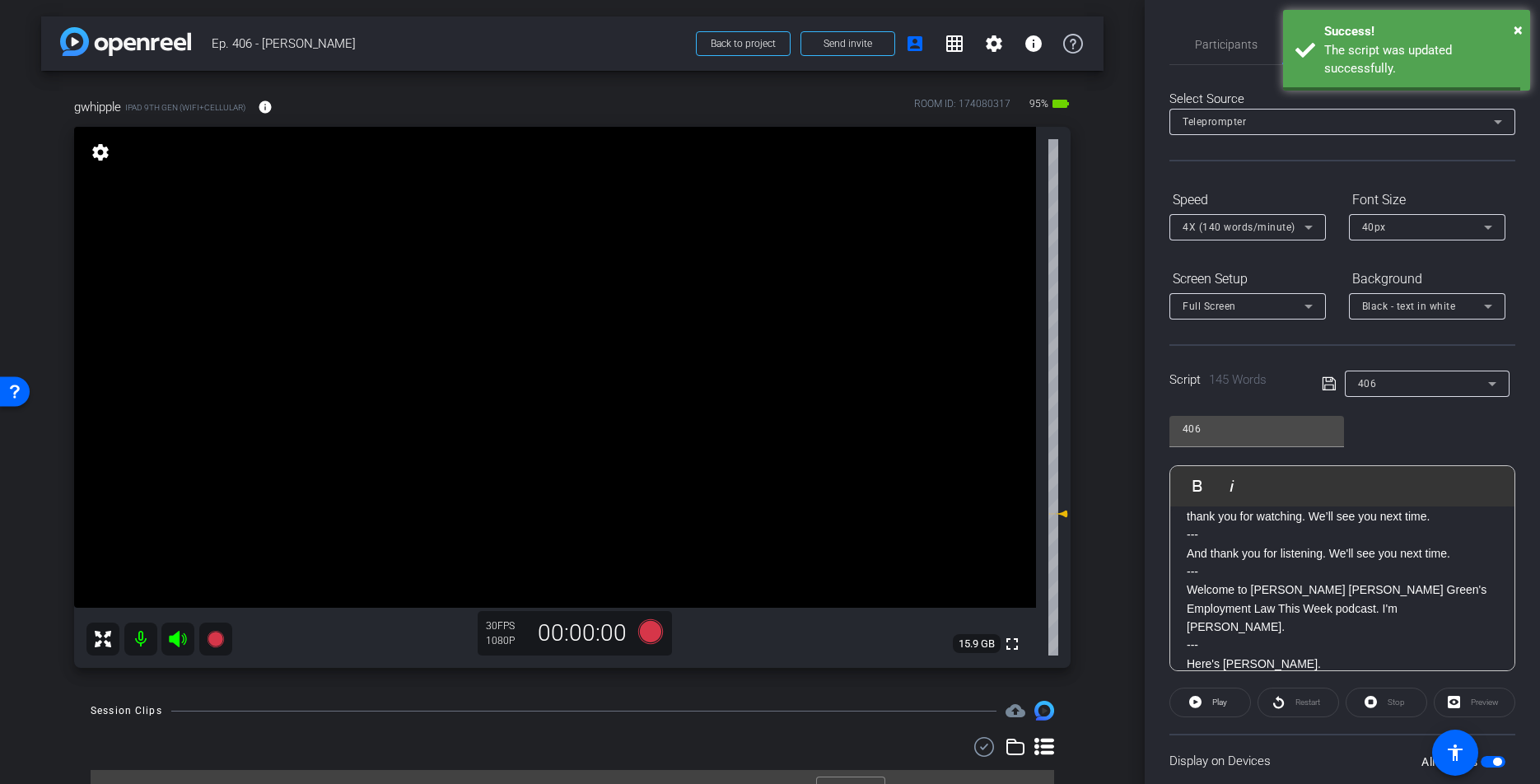
click at [1329, 380] on icon at bounding box center [1329, 384] width 15 height 20
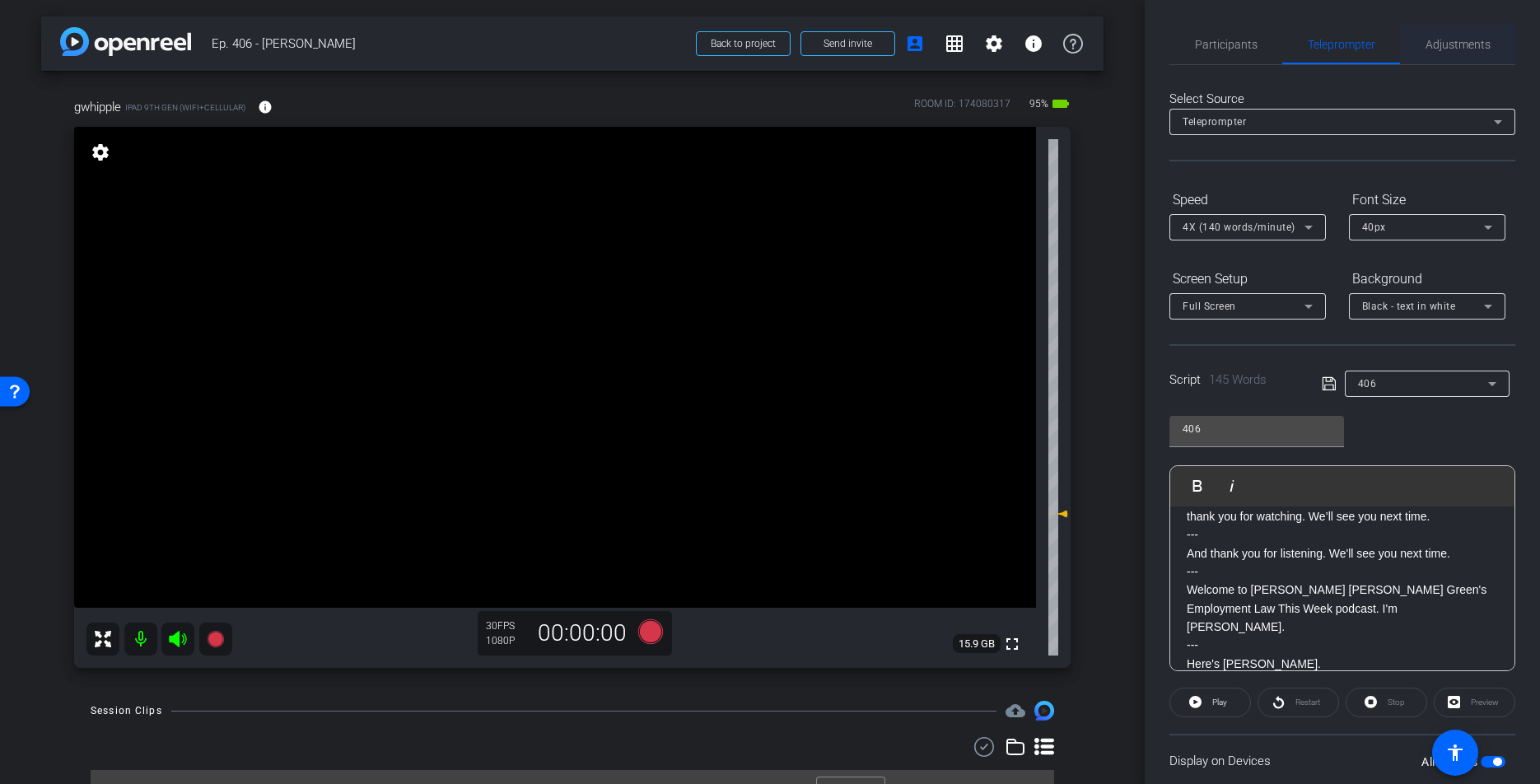
click at [1433, 47] on span "Adjustments" at bounding box center [1459, 45] width 65 height 12
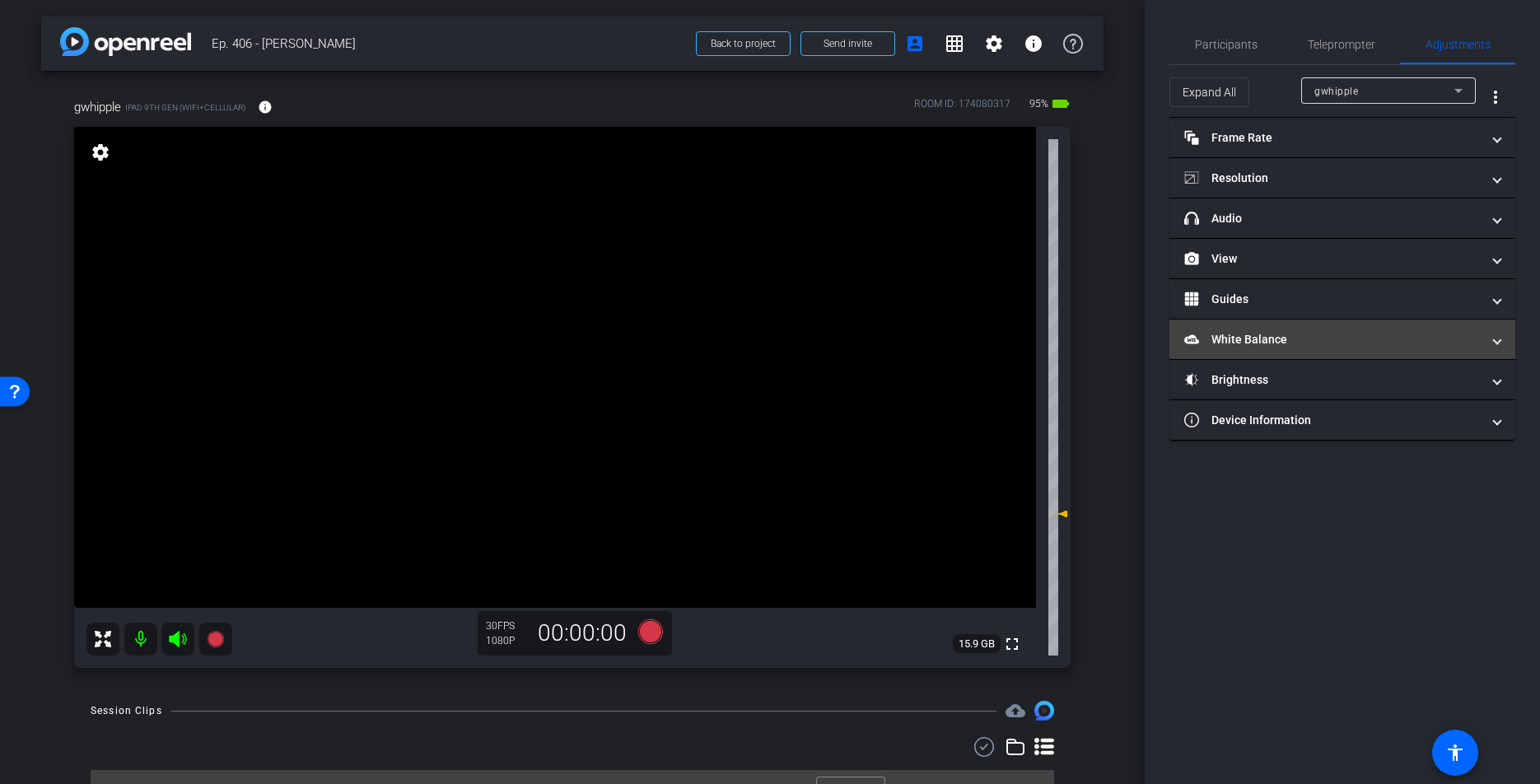
click at [1246, 348] on mat-expansion-panel-header "White Balance White Balance" at bounding box center [1342, 339] width 346 height 40
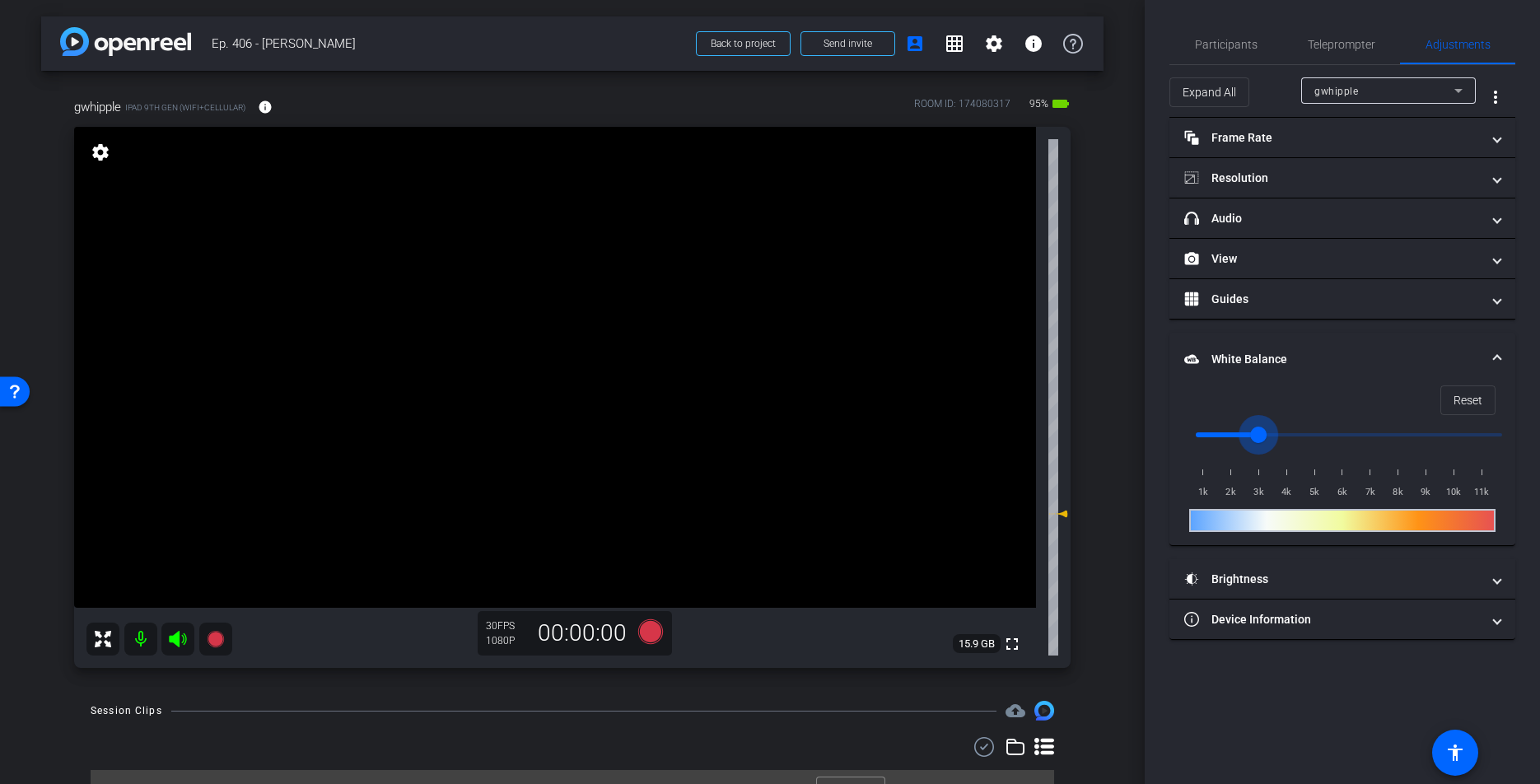
click at [1258, 434] on input "range" at bounding box center [1349, 434] width 341 height 37
click at [1244, 434] on input "range" at bounding box center [1349, 434] width 341 height 37
type input "2000"
click at [1233, 434] on input "range" at bounding box center [1349, 434] width 341 height 37
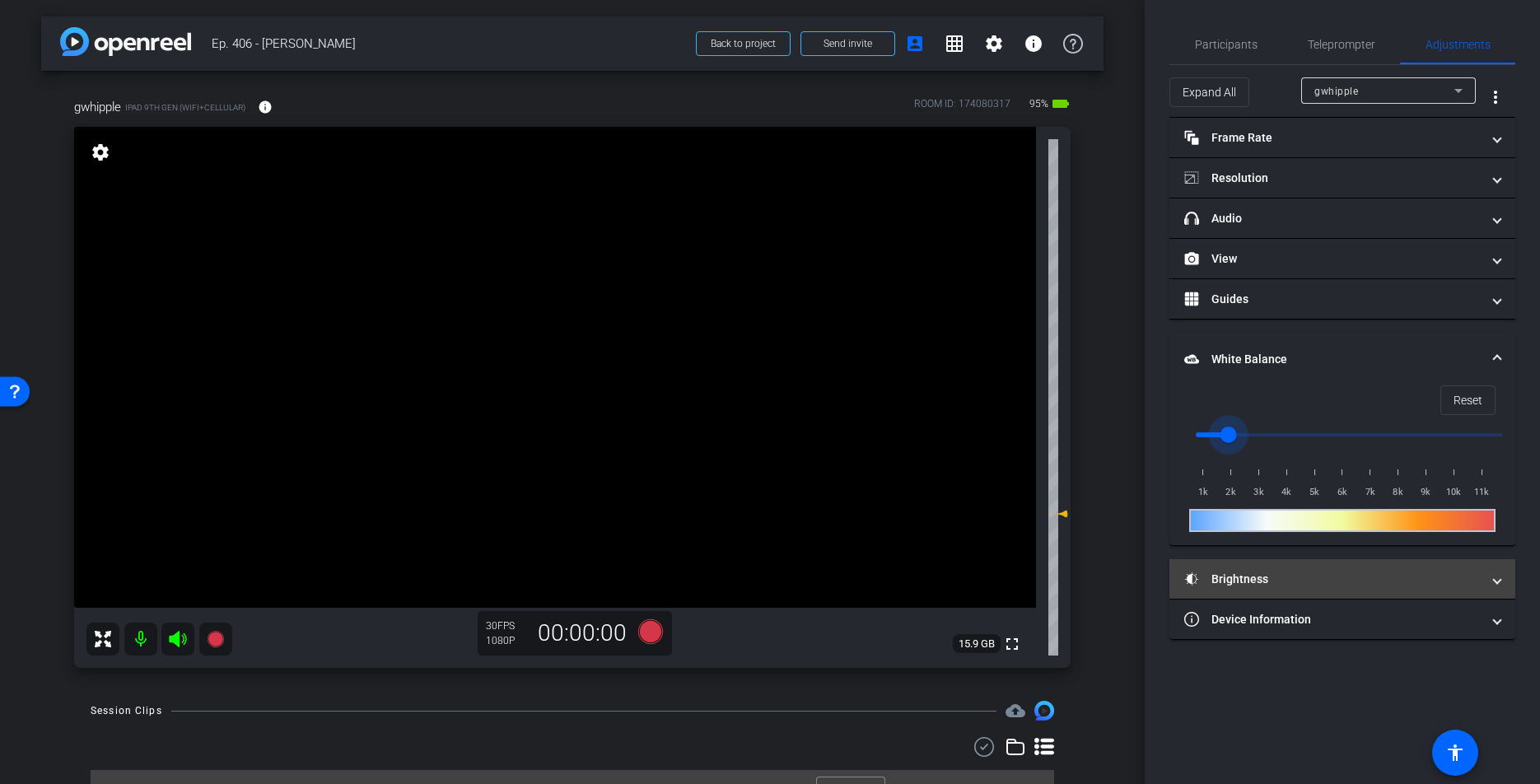
click at [1275, 579] on mat-panel-title "Brightness" at bounding box center [1332, 579] width 296 height 17
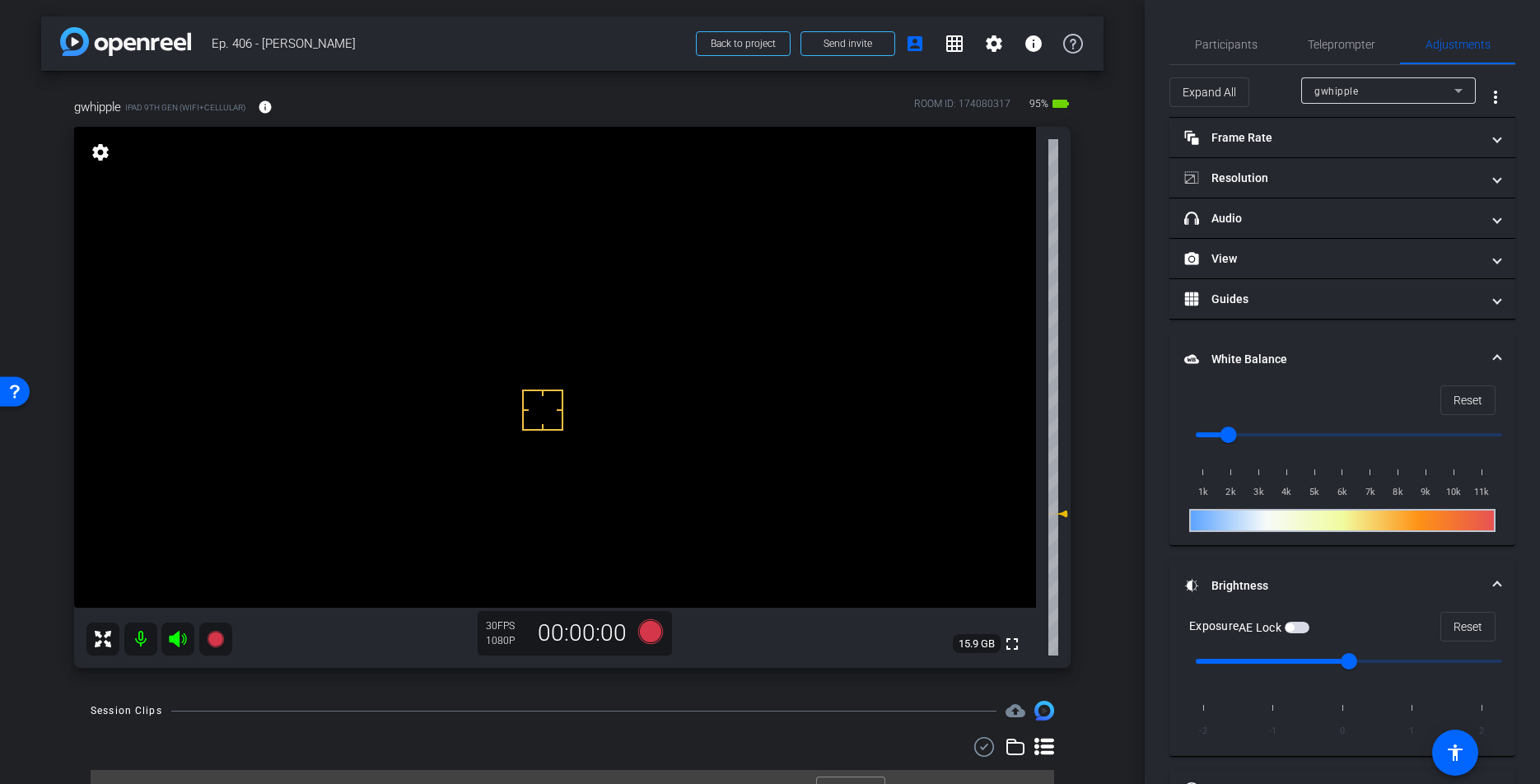
click at [1304, 623] on span "button" at bounding box center [1297, 627] width 25 height 12
click at [1344, 33] on span "Teleprompter" at bounding box center [1342, 45] width 67 height 40
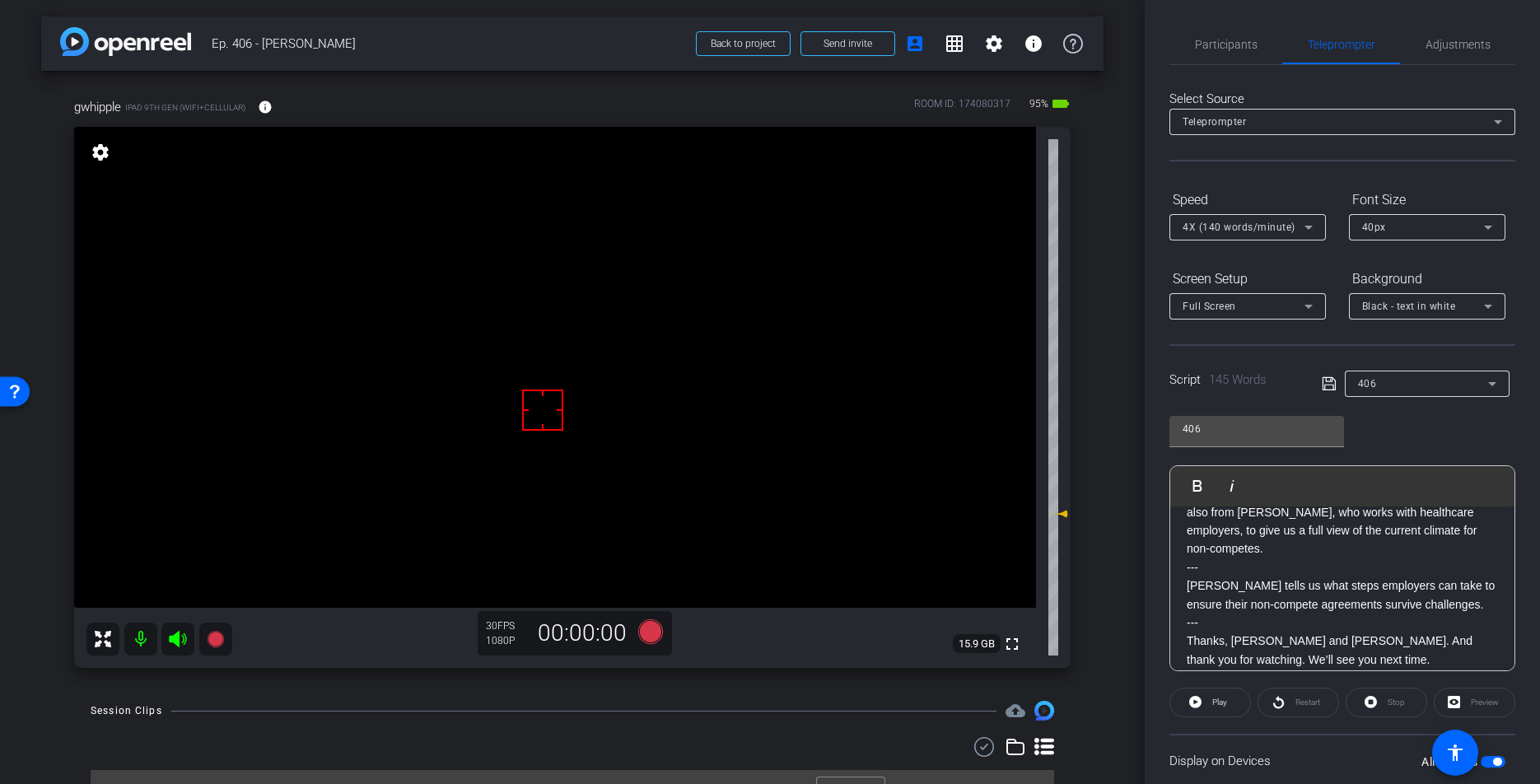
scroll to position [207, 0]
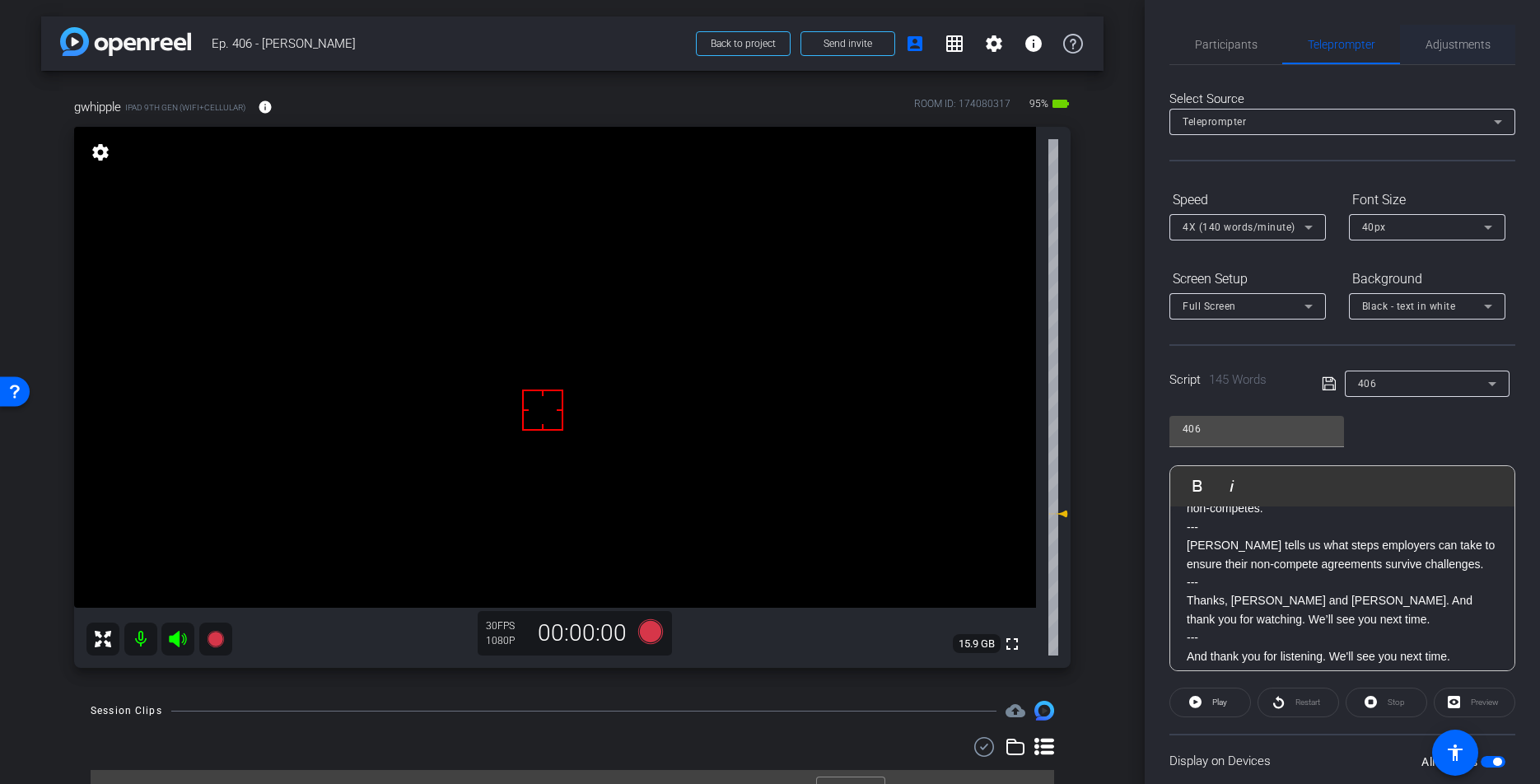
click at [1466, 49] on span "Adjustments" at bounding box center [1459, 45] width 65 height 12
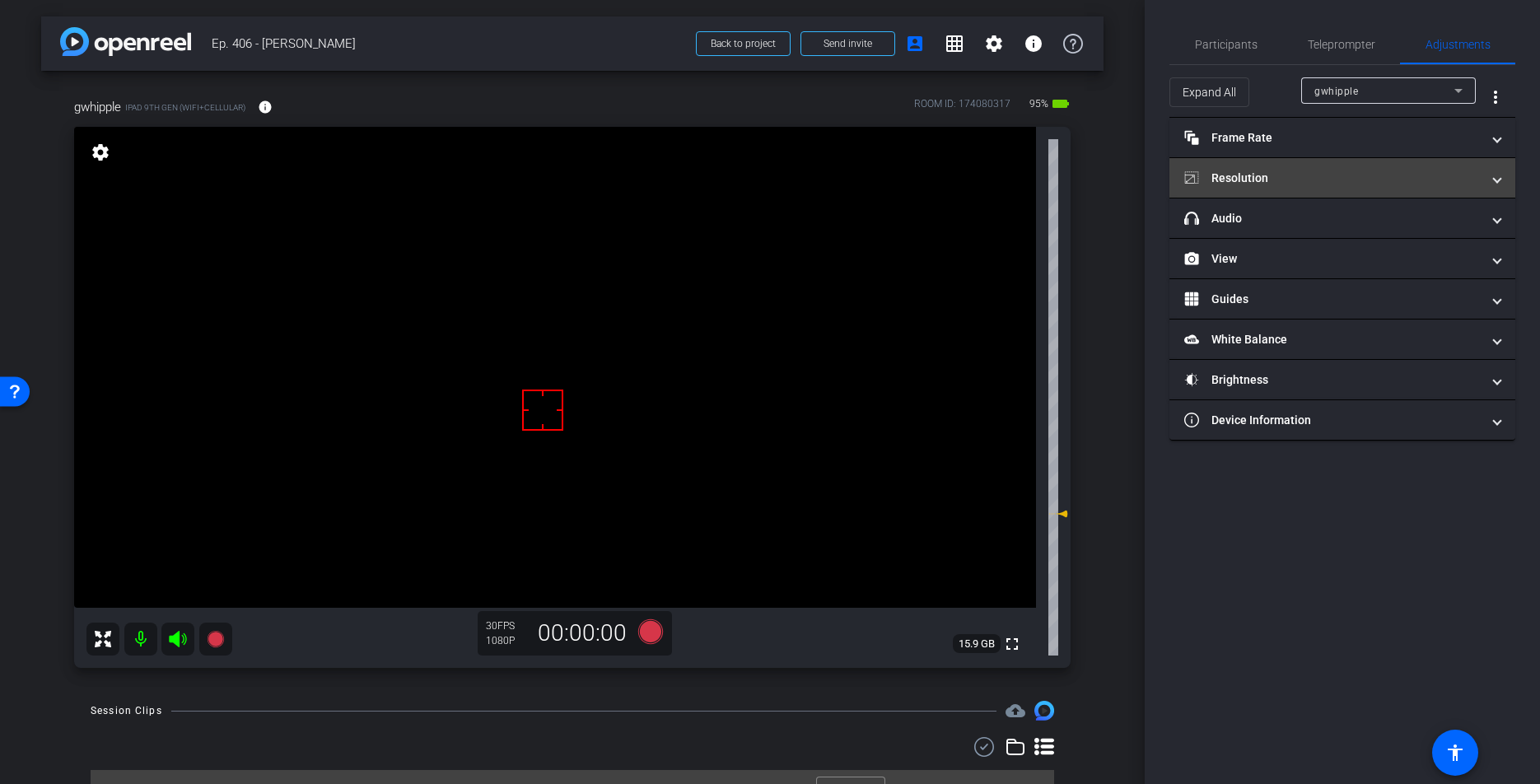
click at [1341, 183] on mat-panel-title "Resolution" at bounding box center [1332, 177] width 296 height 17
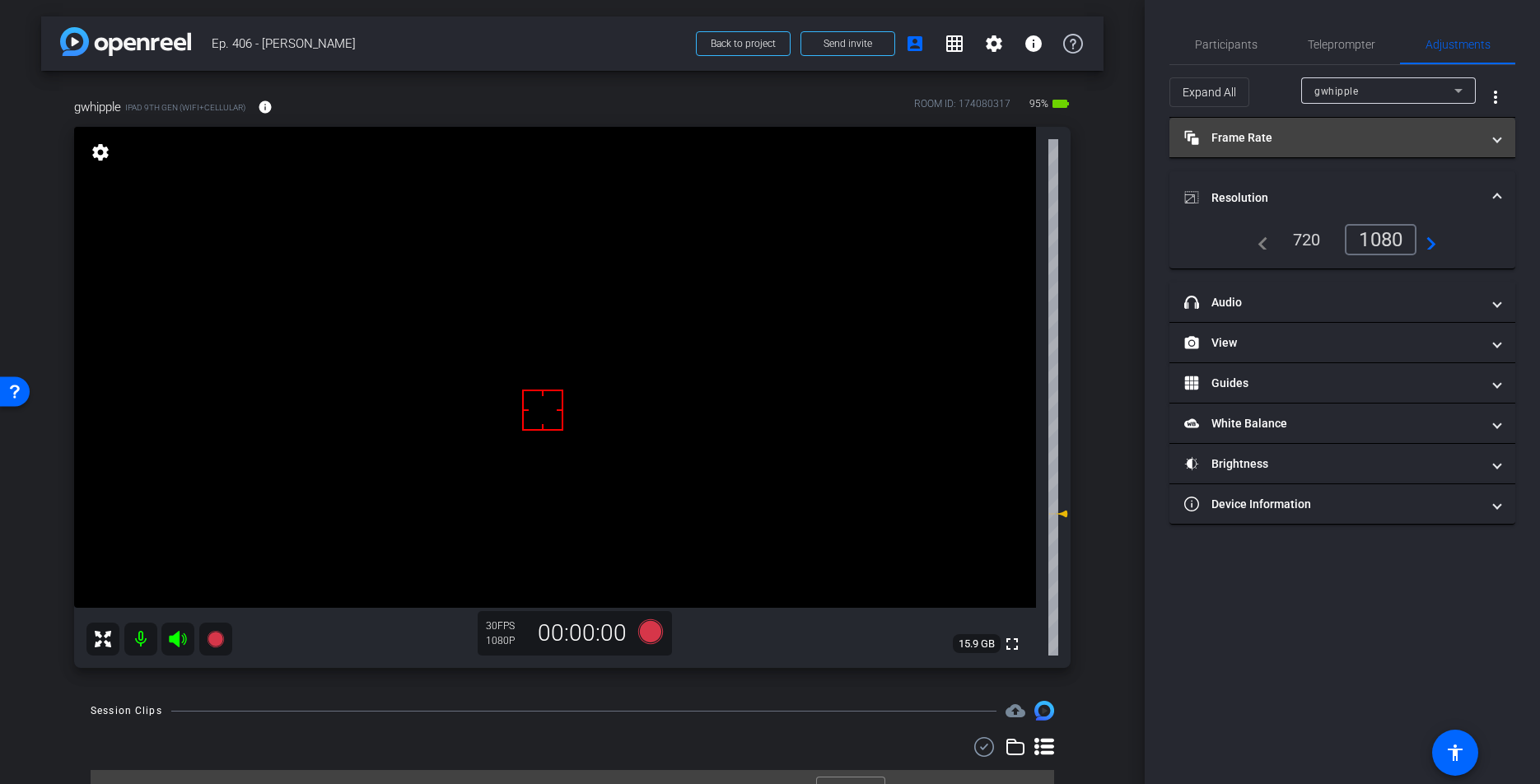
drag, startPoint x: 1340, startPoint y: 184, endPoint x: 1331, endPoint y: 135, distance: 49.8
click at [1340, 183] on mat-expansion-panel-header "Resolution" at bounding box center [1342, 197] width 346 height 53
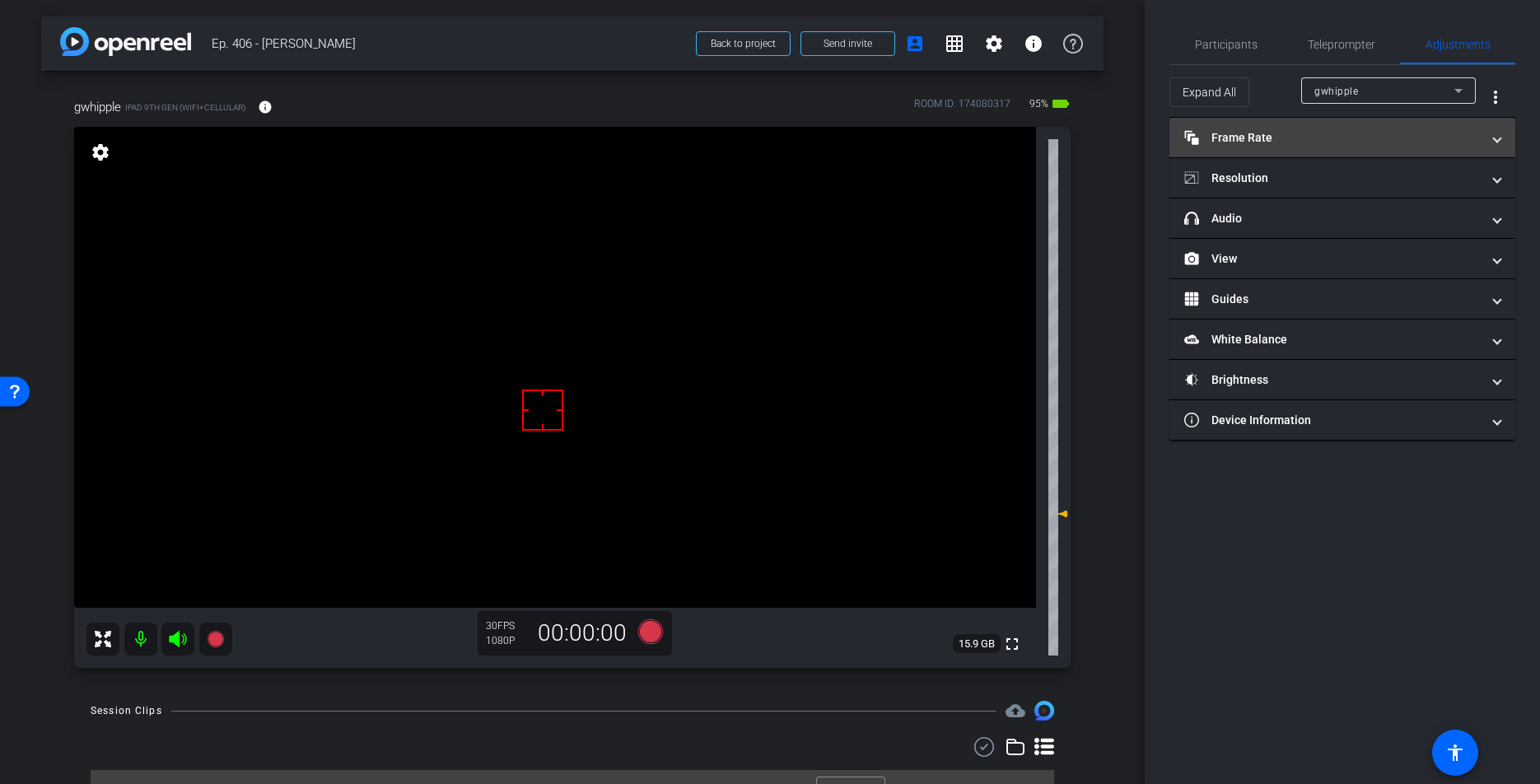
click at [1330, 129] on mat-panel-title "Frame Rate Frame Rate" at bounding box center [1332, 137] width 296 height 17
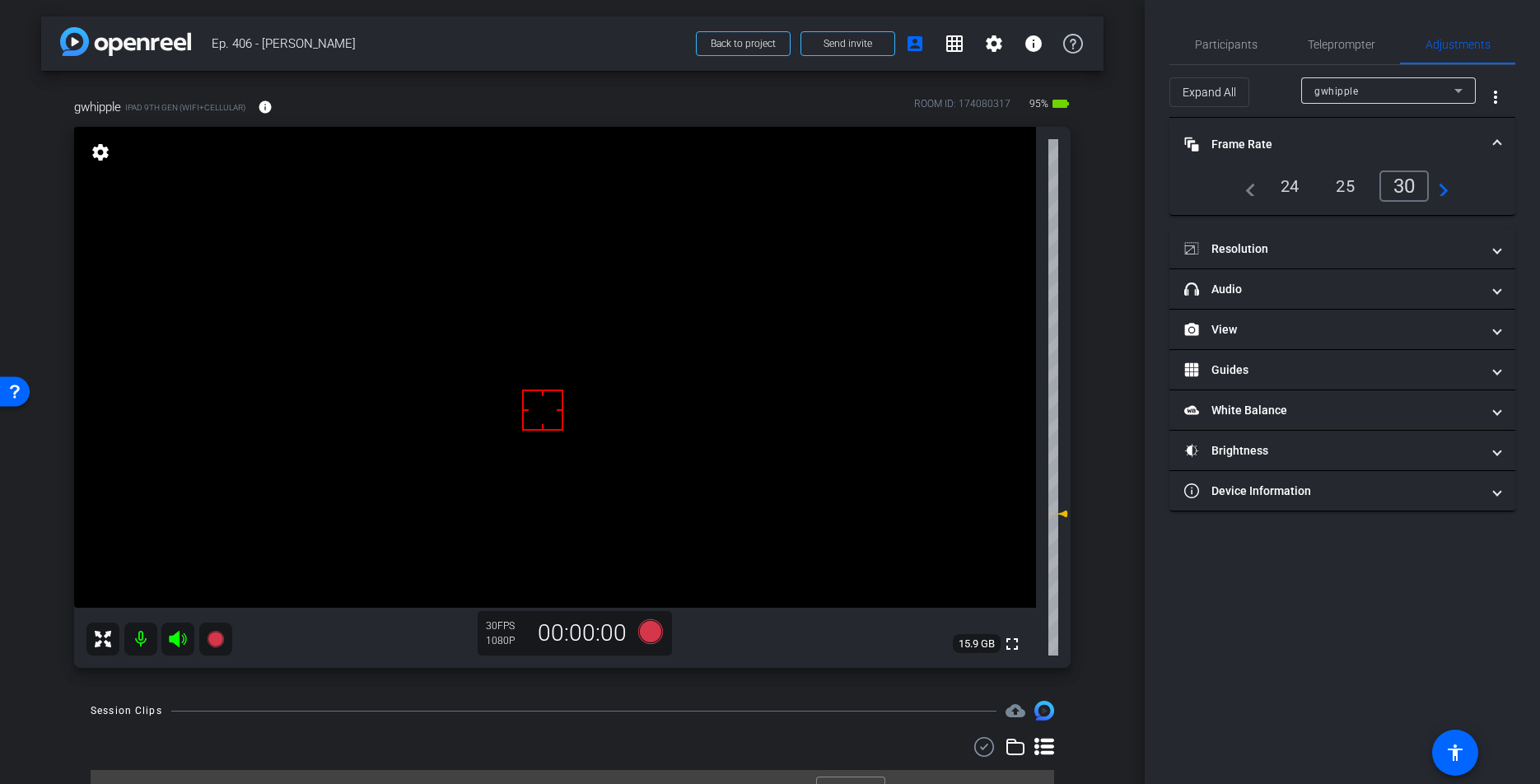
click at [1334, 134] on mat-expansion-panel-header "Frame Rate Frame Rate" at bounding box center [1342, 144] width 346 height 53
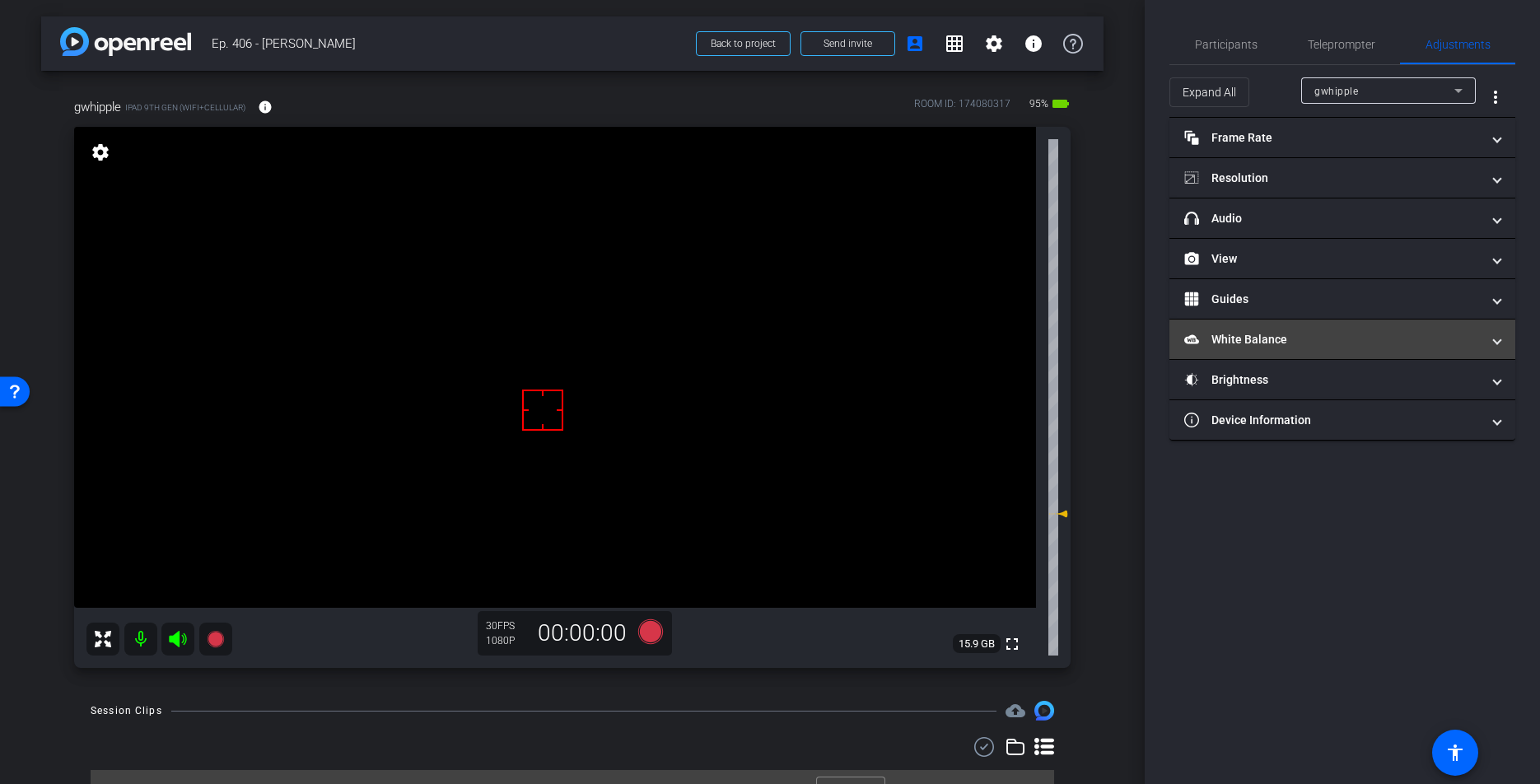
click at [1285, 348] on mat-expansion-panel-header "White Balance White Balance" at bounding box center [1342, 339] width 346 height 40
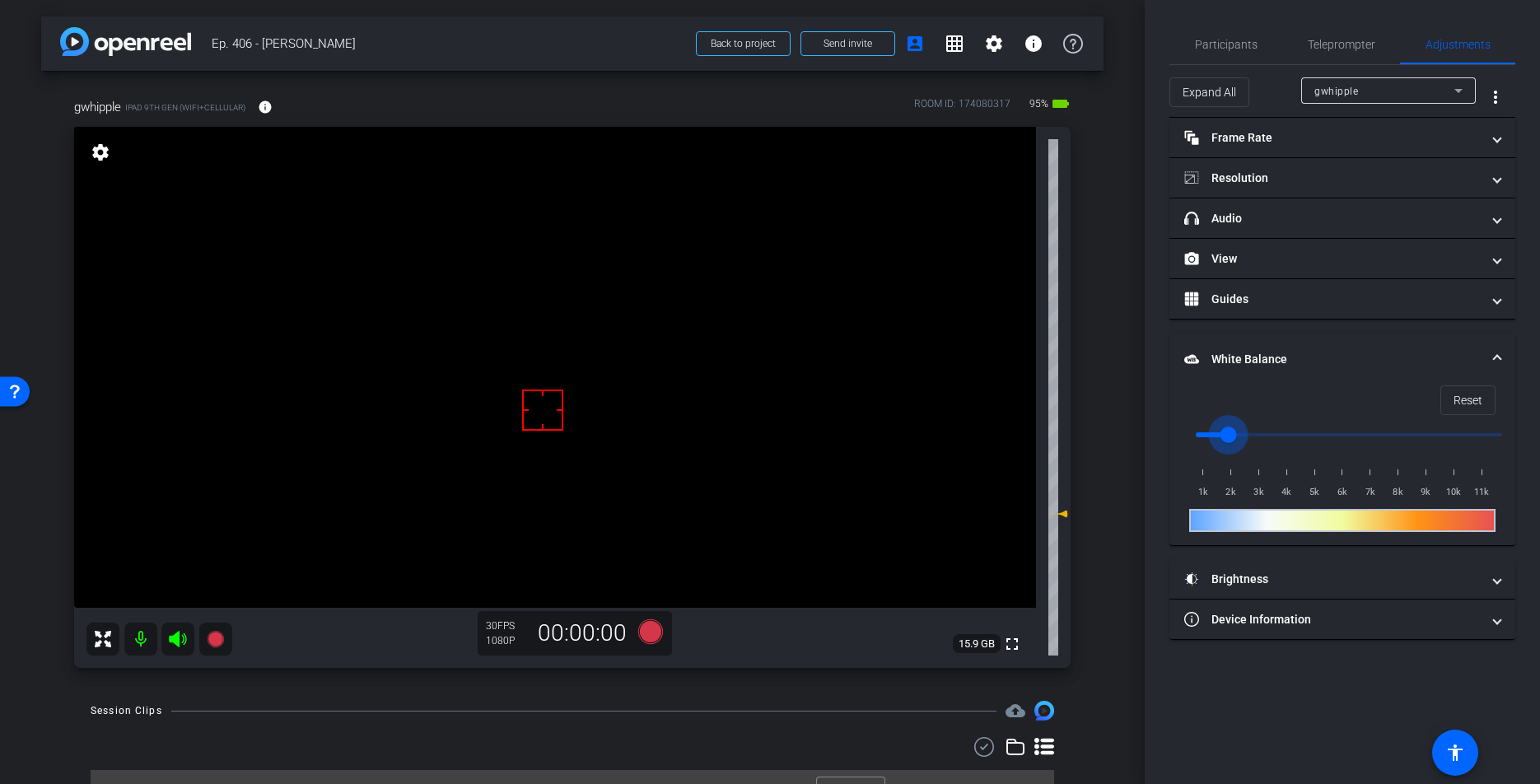
click at [1221, 430] on input "range" at bounding box center [1349, 434] width 341 height 37
click at [1218, 431] on input "range" at bounding box center [1349, 434] width 341 height 37
type input "2000"
click at [1226, 432] on input "range" at bounding box center [1349, 434] width 341 height 37
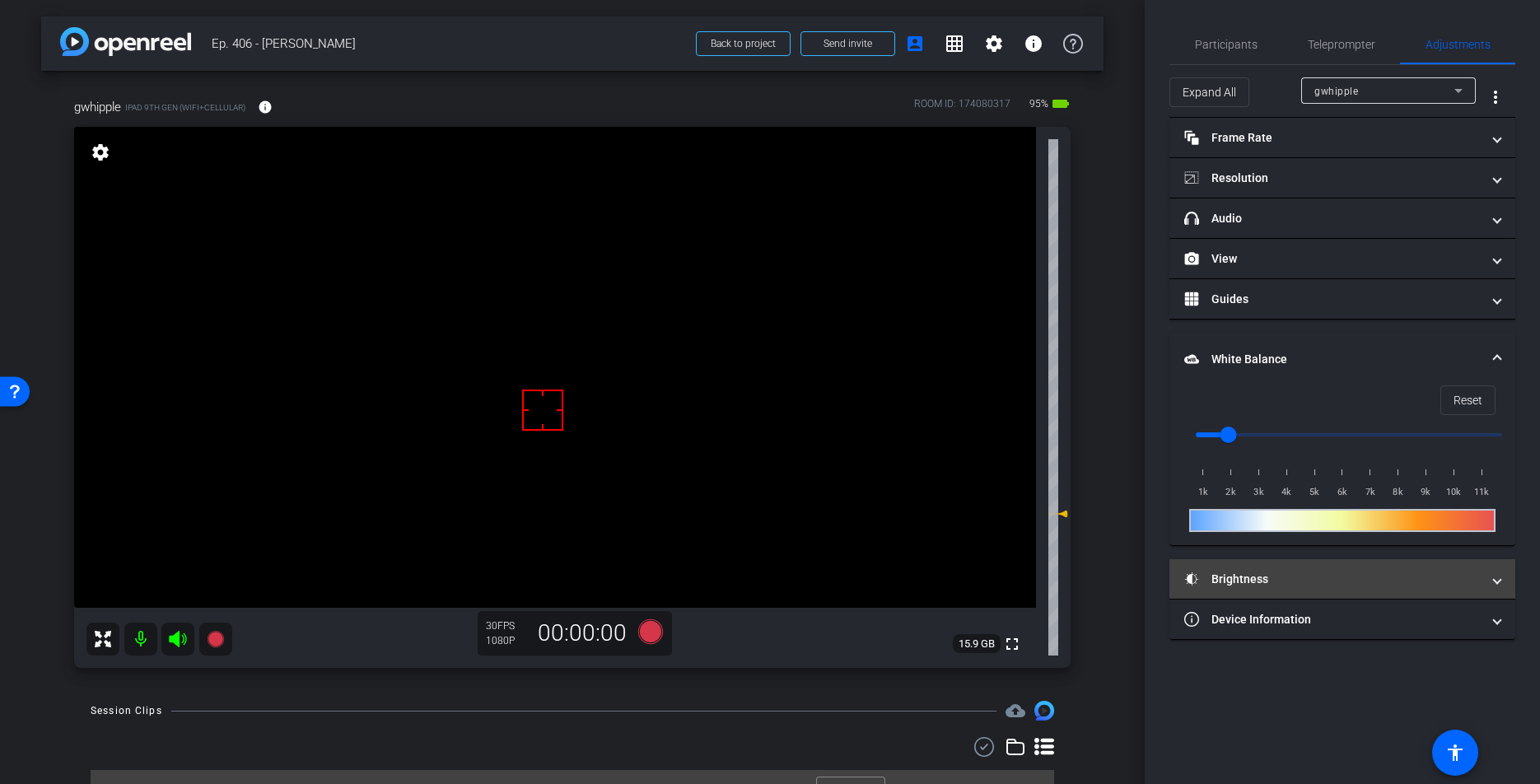
click at [1295, 578] on mat-panel-title "Brightness" at bounding box center [1332, 579] width 296 height 17
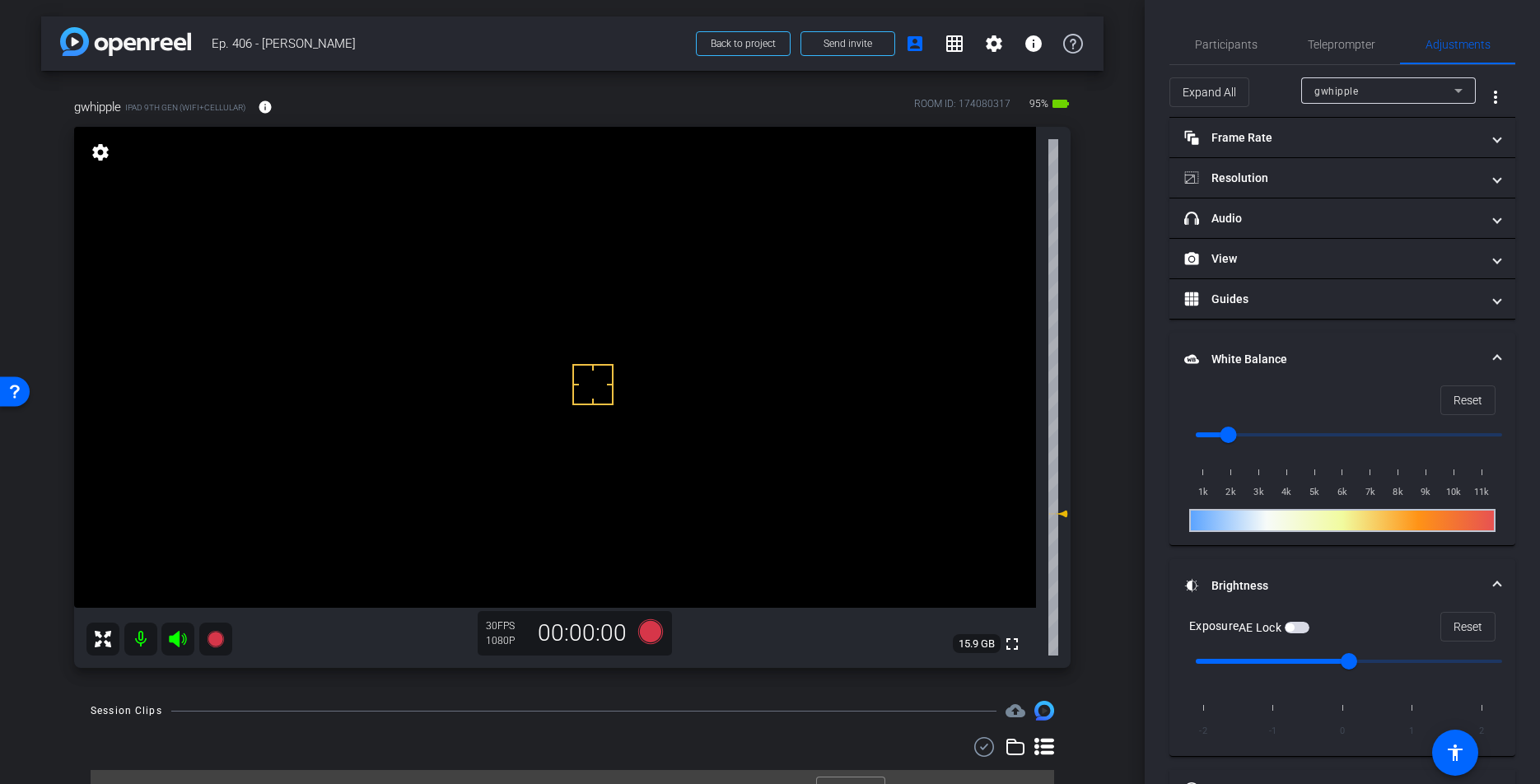
click at [1295, 630] on span "button" at bounding box center [1297, 627] width 25 height 12
click at [1329, 29] on span "Teleprompter" at bounding box center [1342, 45] width 67 height 40
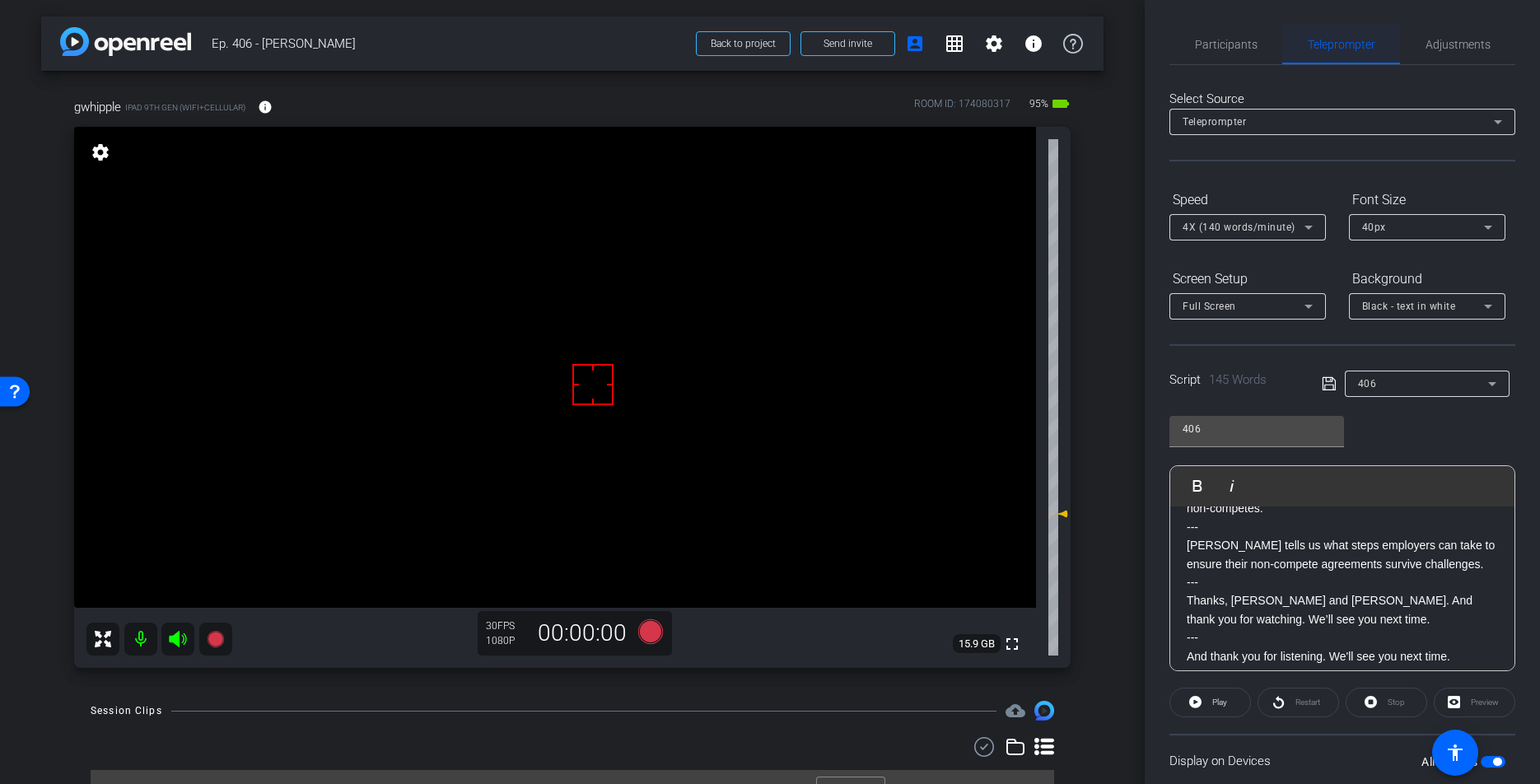
scroll to position [1, 0]
click at [1459, 51] on span "Adjustments" at bounding box center [1459, 44] width 65 height 40
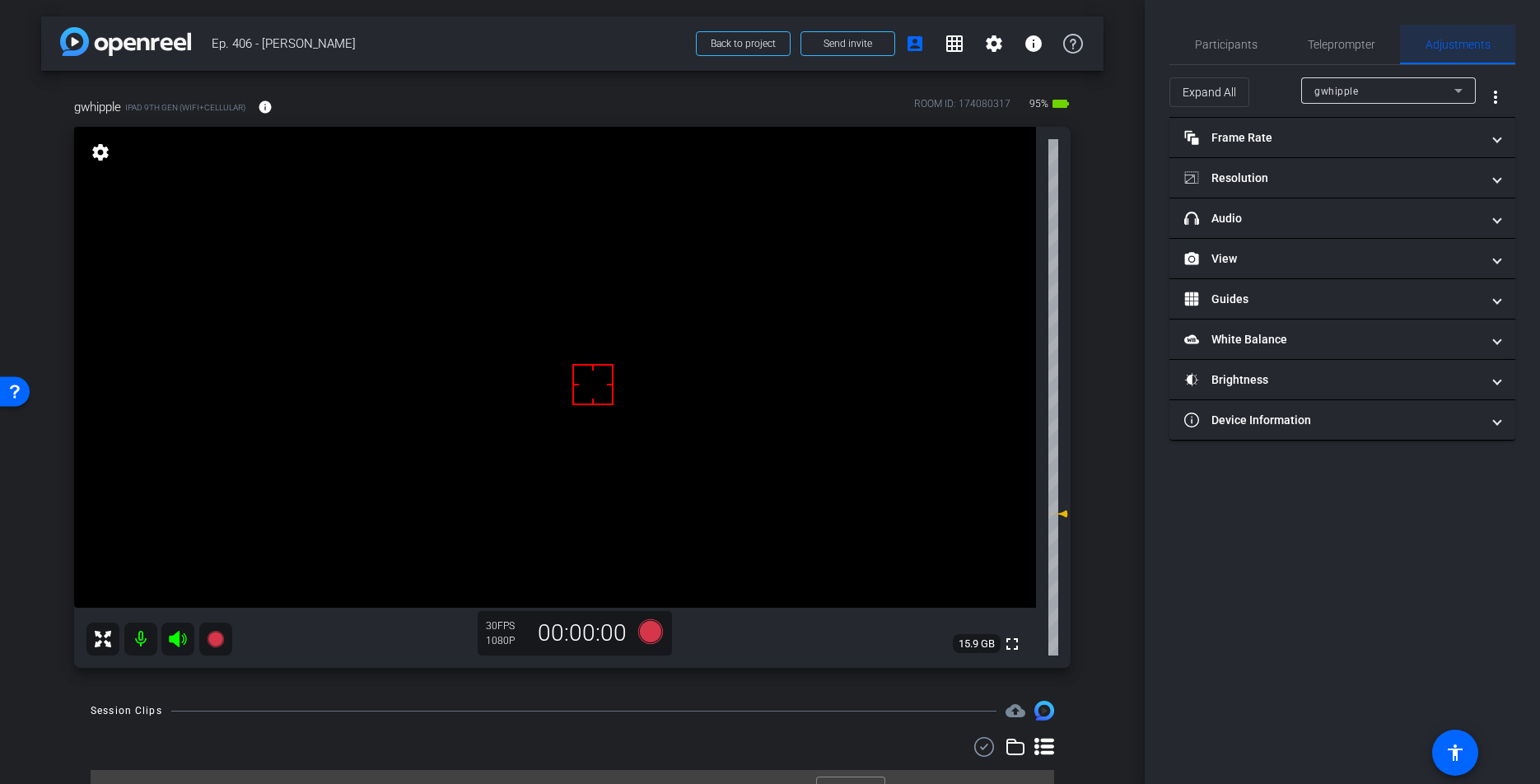
scroll to position [0, 0]
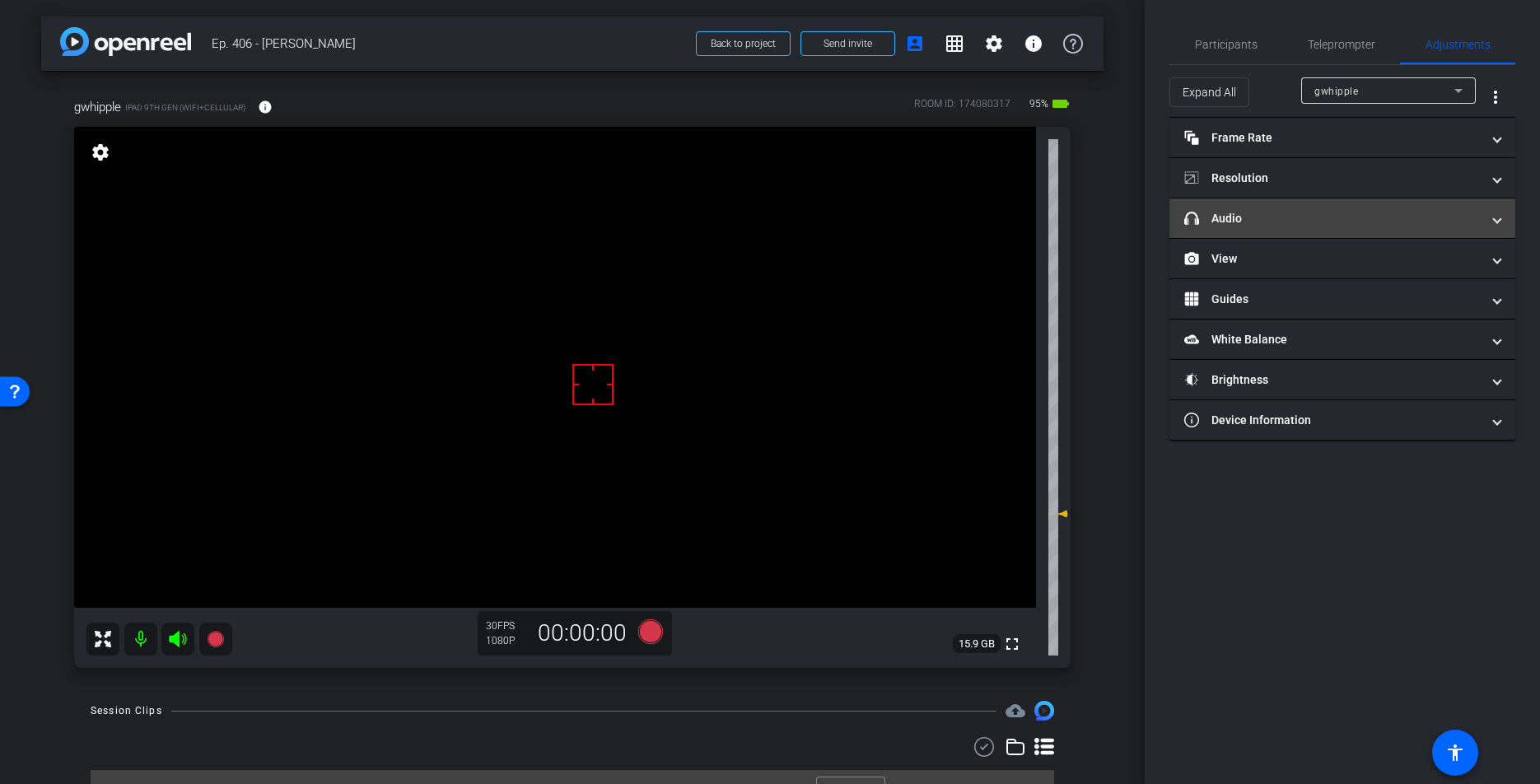
click at [1251, 216] on mat-panel-title "headphone icon Audio" at bounding box center [1332, 218] width 296 height 17
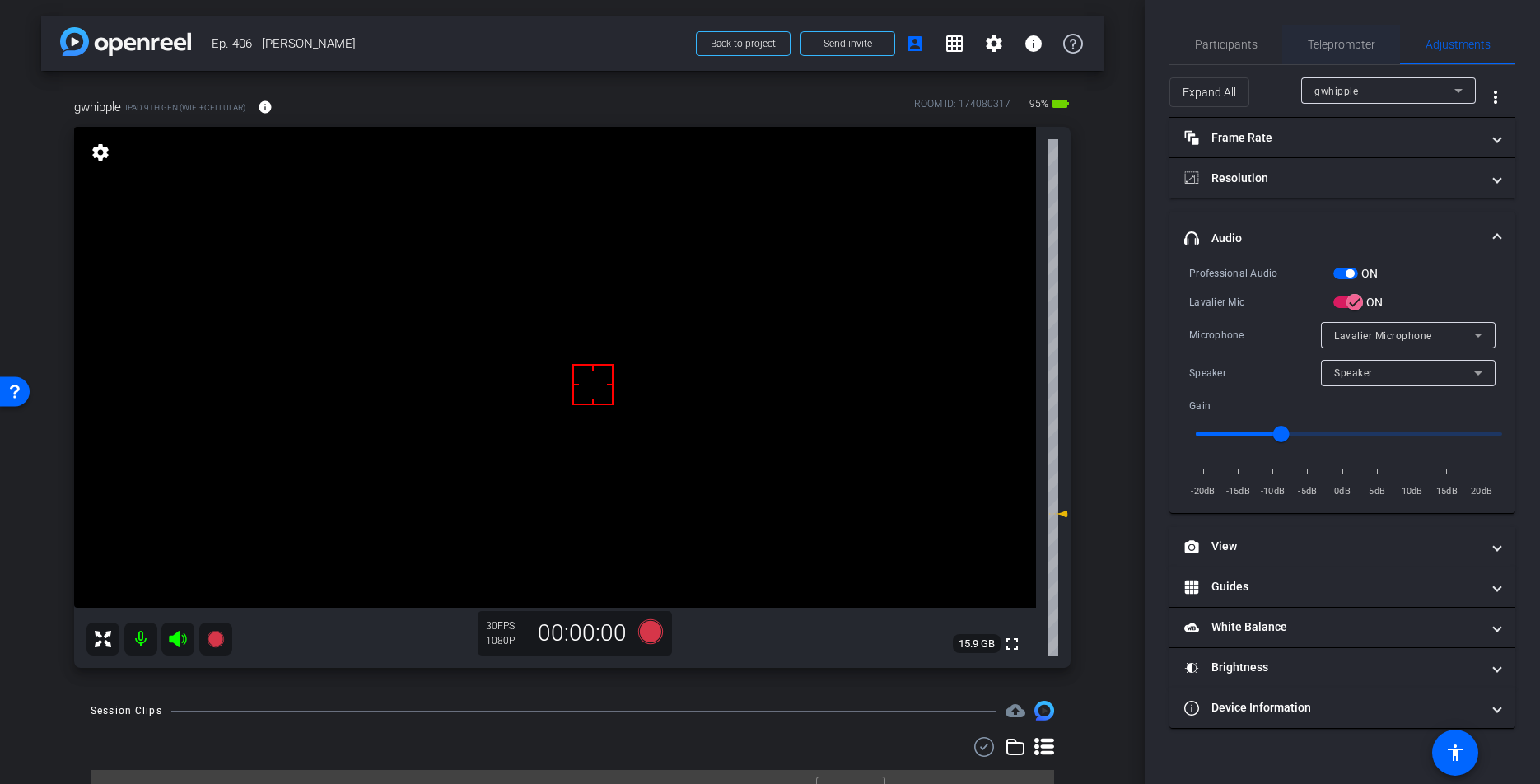
click at [1349, 53] on span "Teleprompter" at bounding box center [1342, 45] width 67 height 40
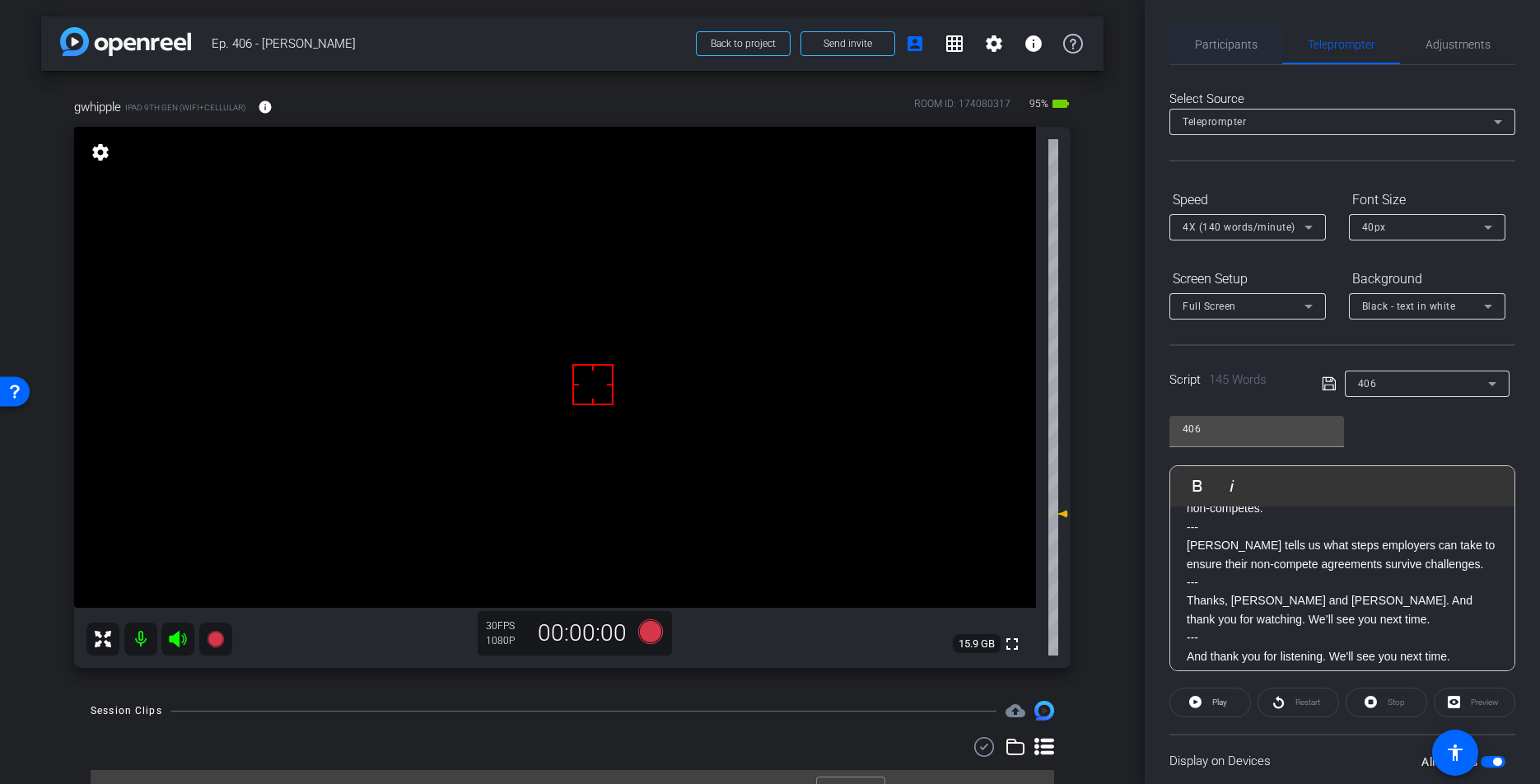
click at [1227, 50] on span "Participants" at bounding box center [1226, 45] width 62 height 12
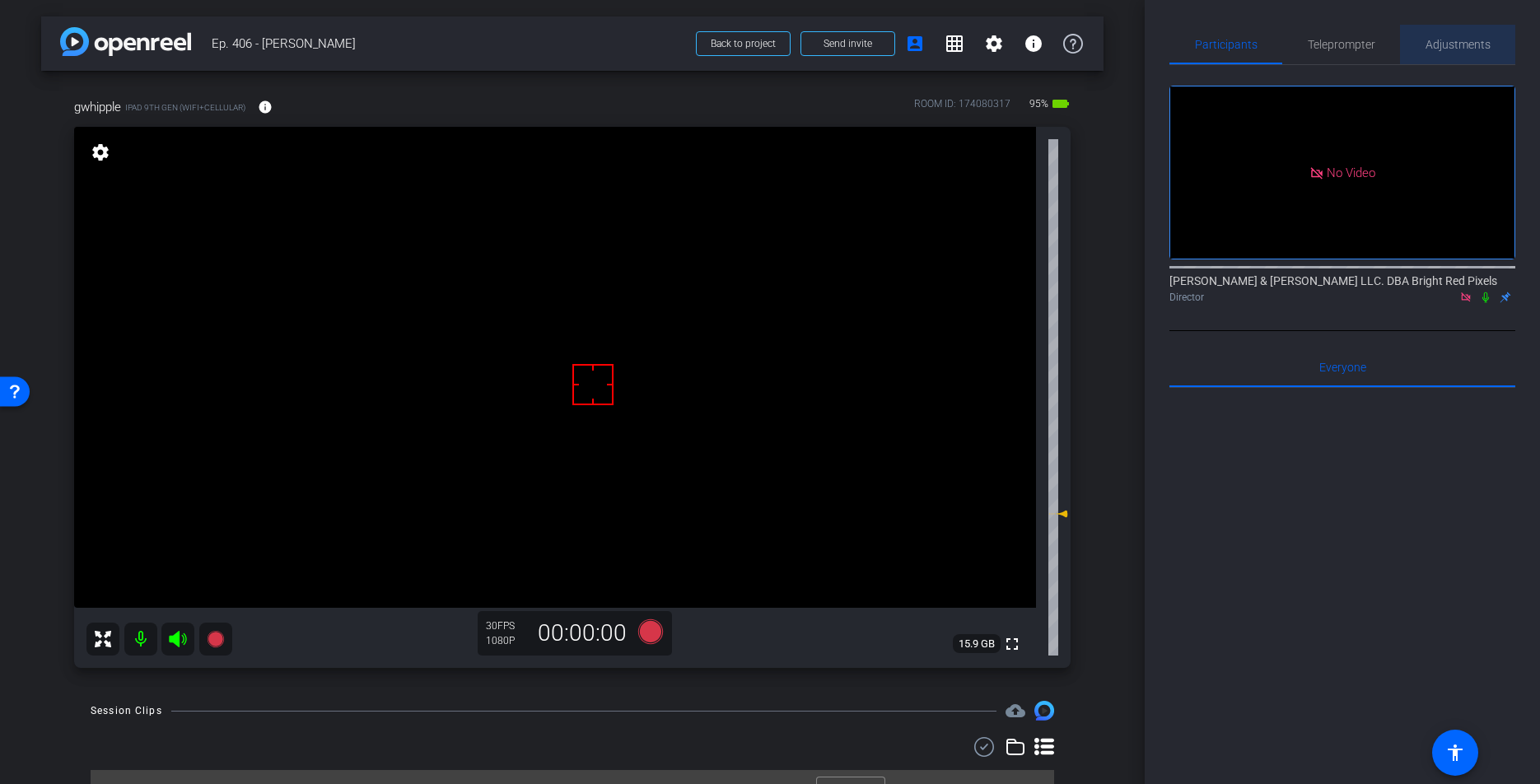
click at [1462, 42] on span "Adjustments" at bounding box center [1459, 45] width 65 height 12
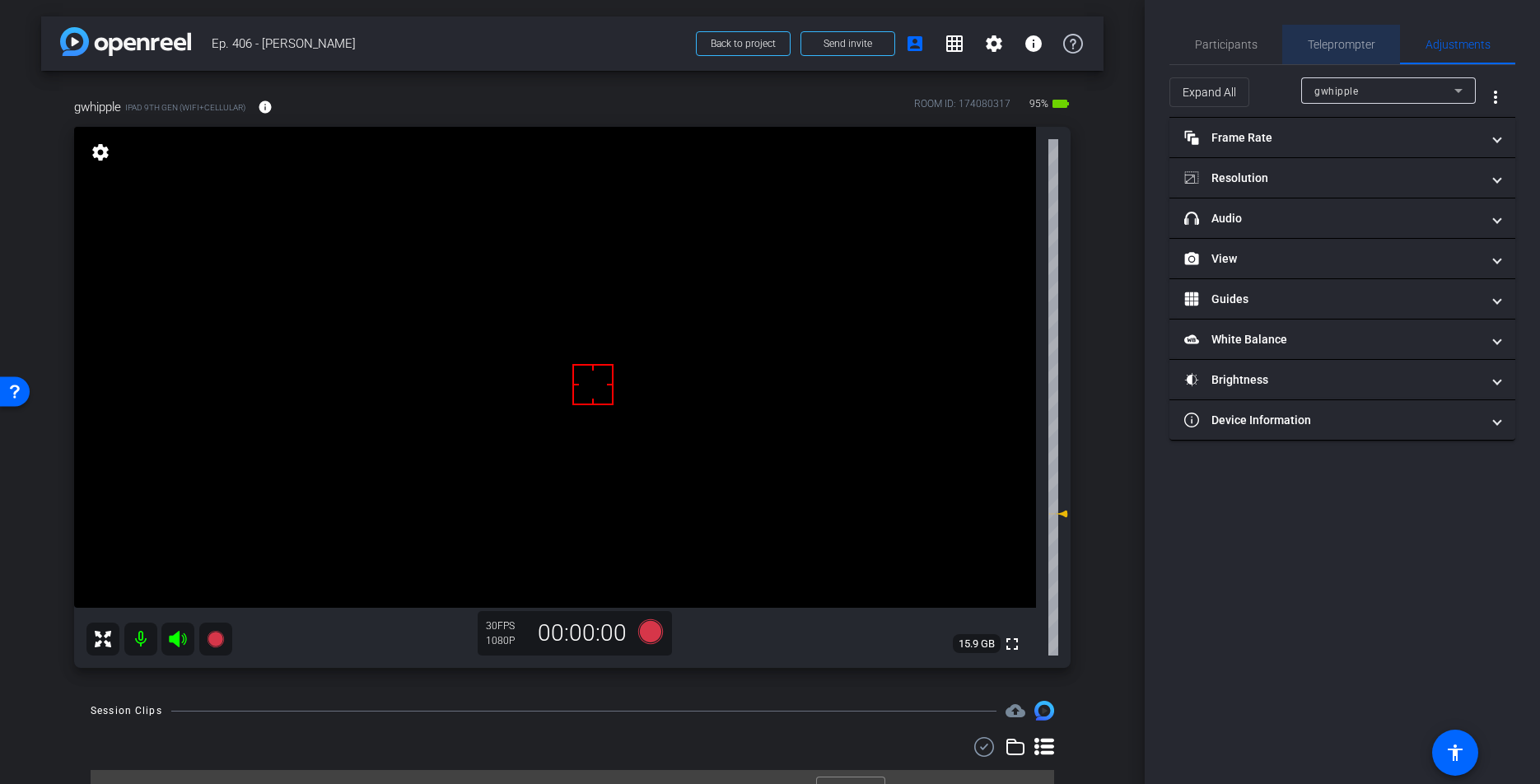
click at [1337, 30] on span "Teleprompter" at bounding box center [1342, 45] width 67 height 40
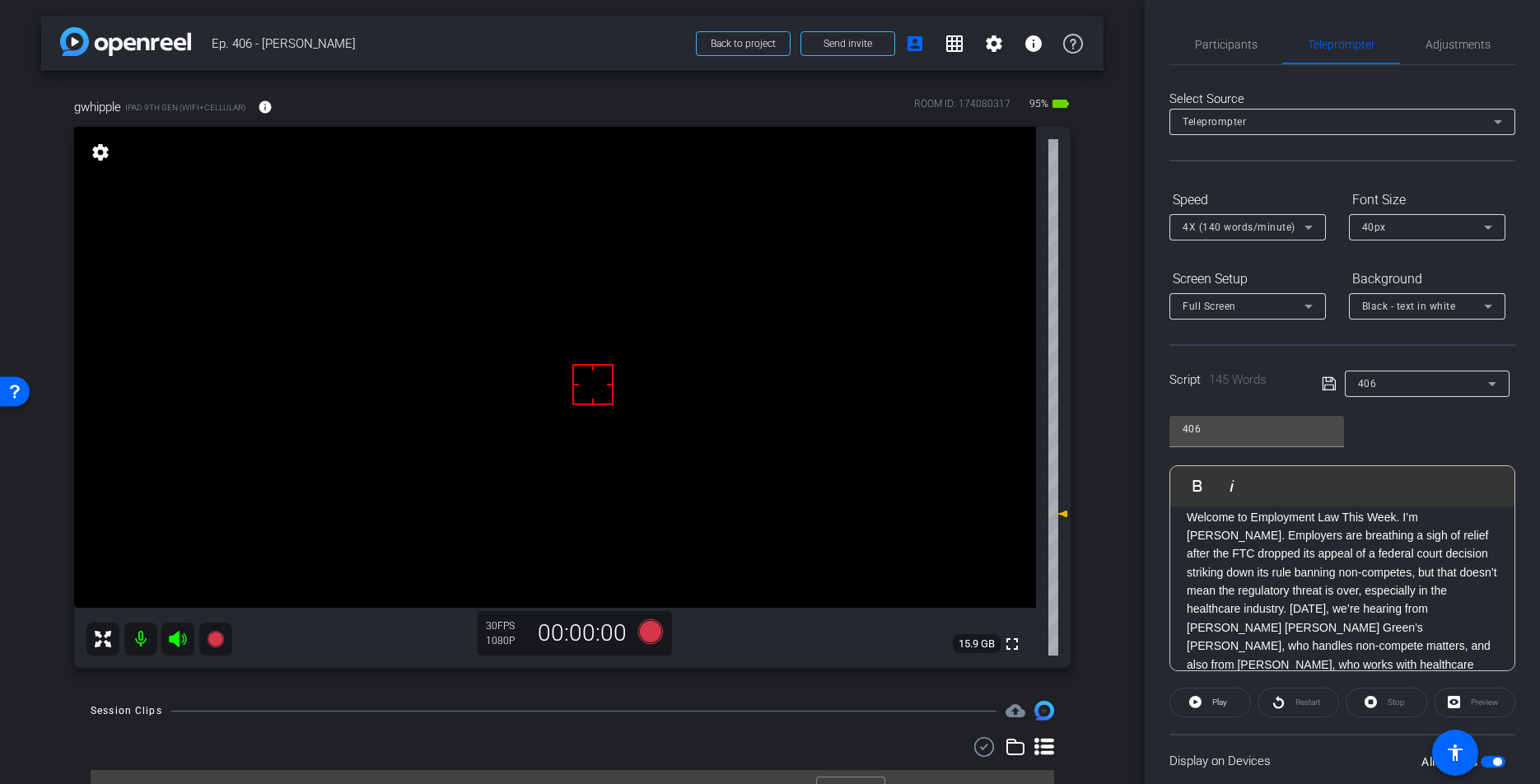
scroll to position [34, 0]
click at [647, 633] on icon at bounding box center [651, 631] width 25 height 25
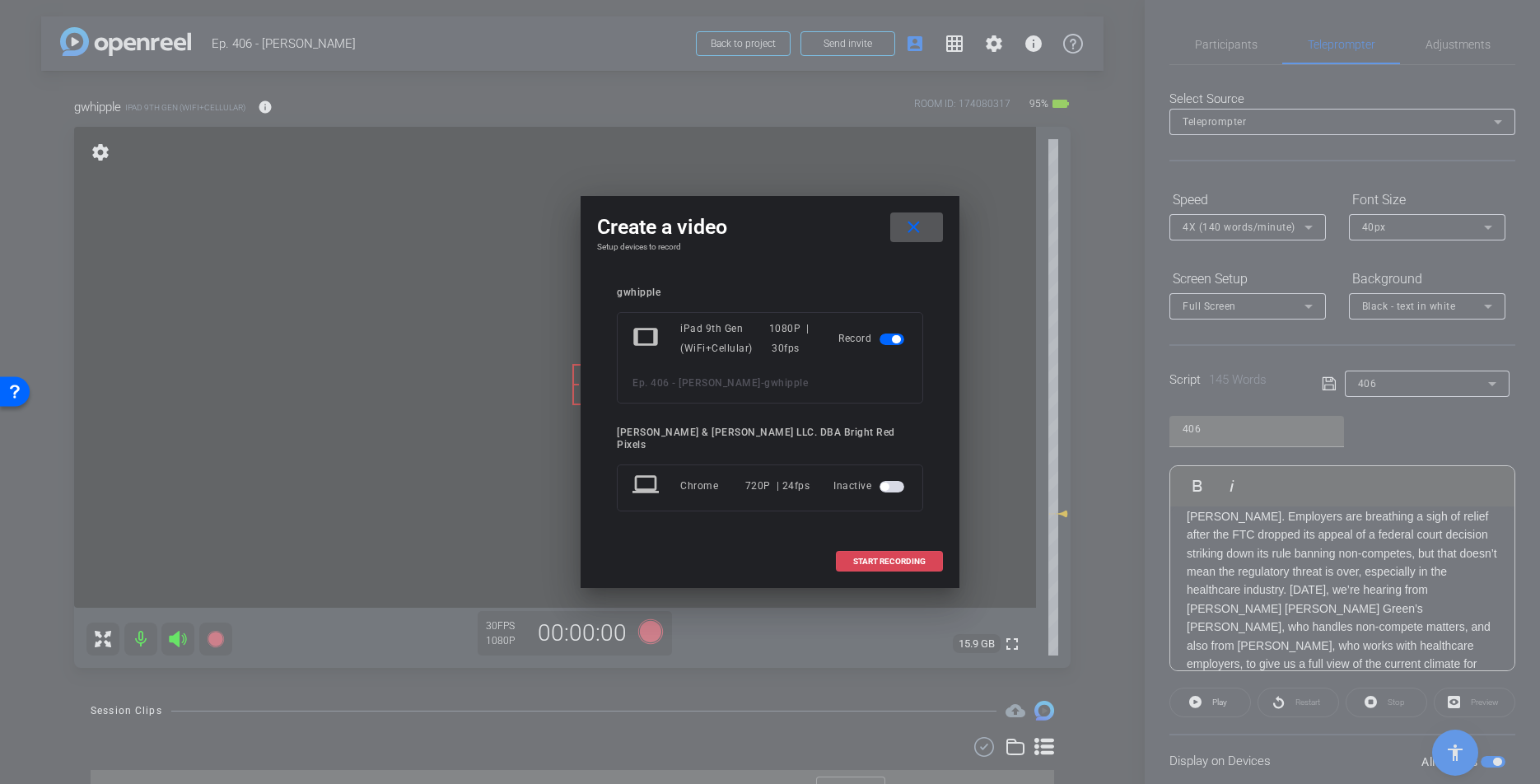
drag, startPoint x: 840, startPoint y: 545, endPoint x: 866, endPoint y: 544, distance: 26.0
click at [843, 546] on span at bounding box center [889, 561] width 105 height 40
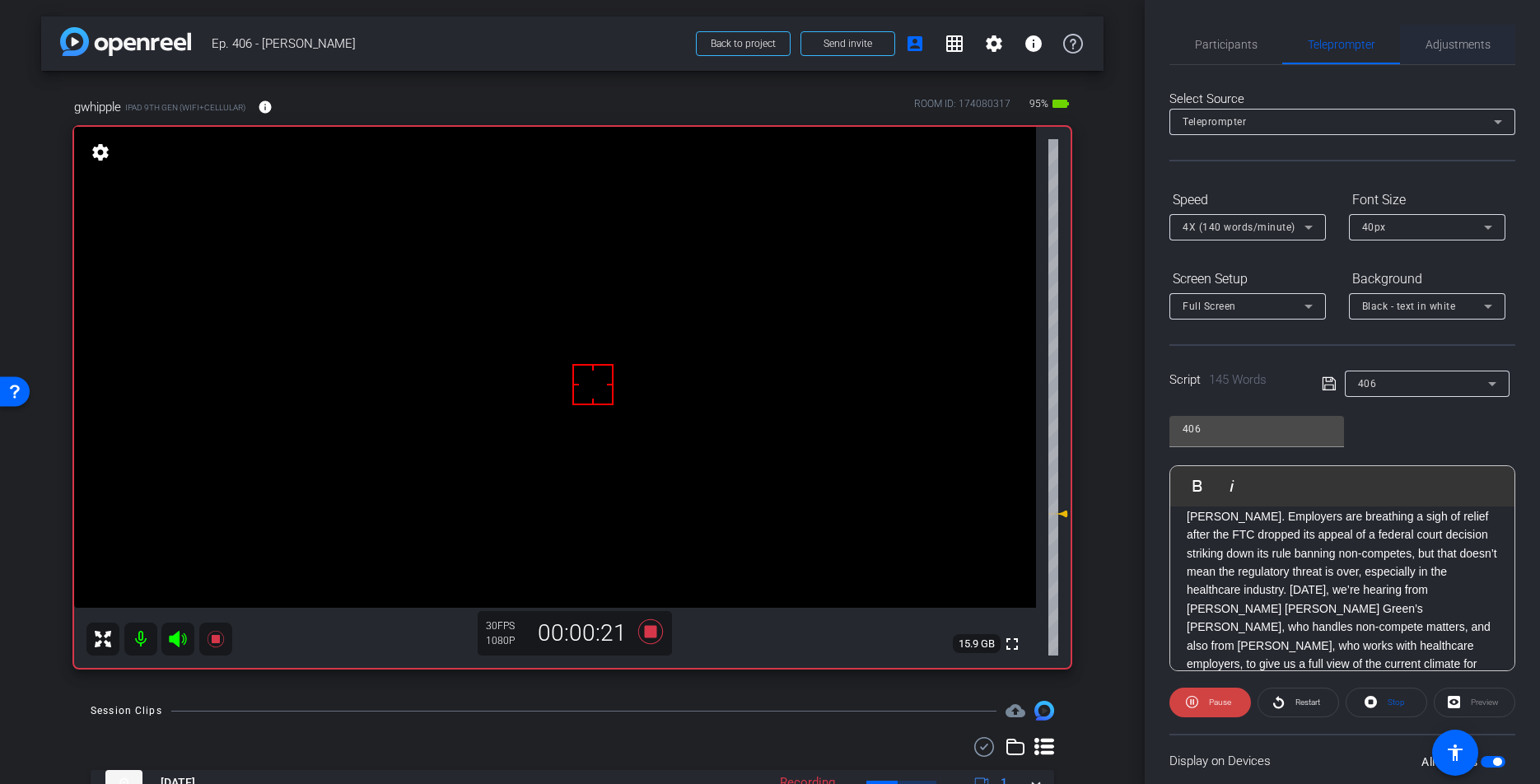
click at [1446, 51] on span "Adjustments" at bounding box center [1459, 45] width 65 height 40
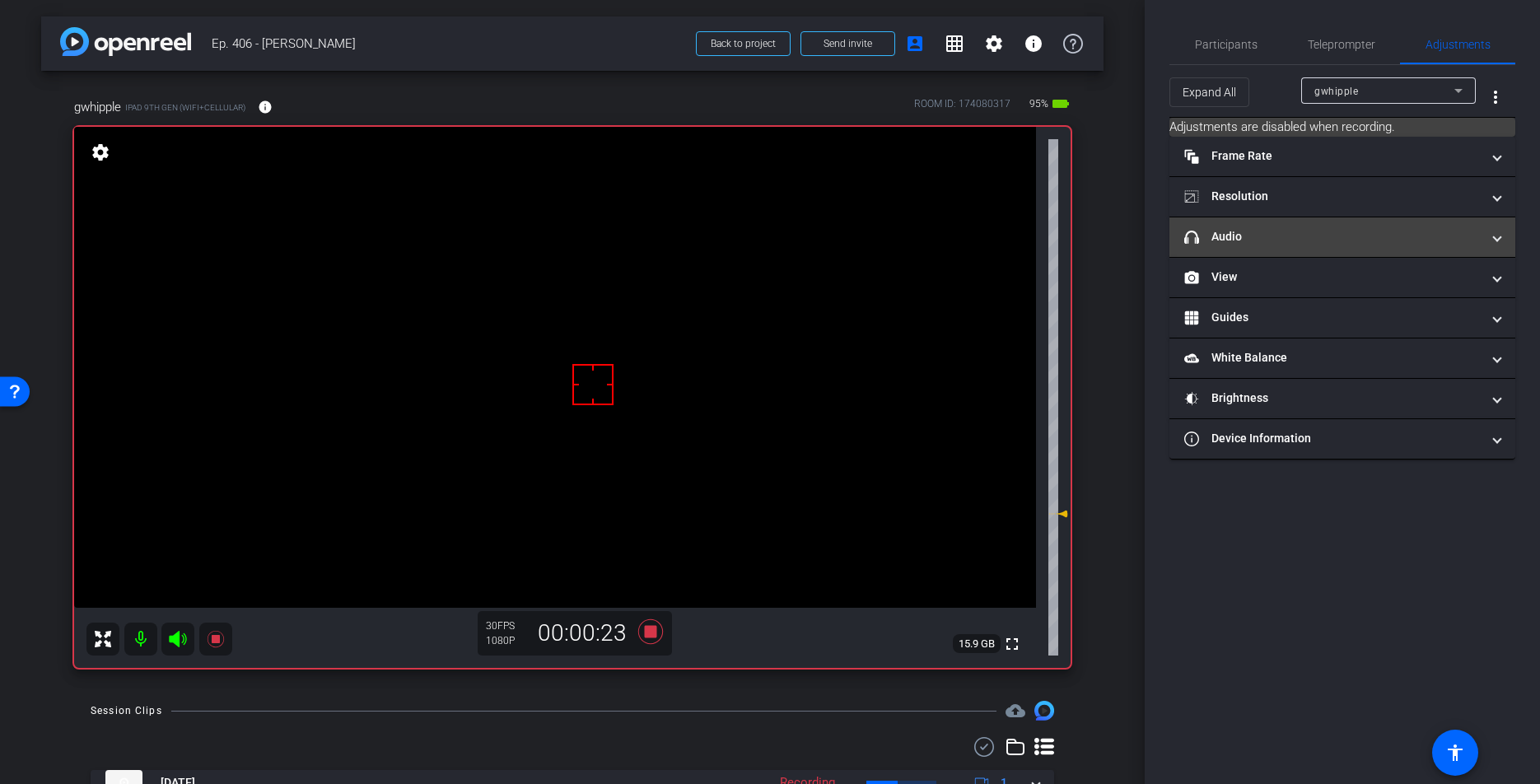
click at [1319, 234] on mat-panel-title "headphone icon Audio" at bounding box center [1332, 236] width 296 height 17
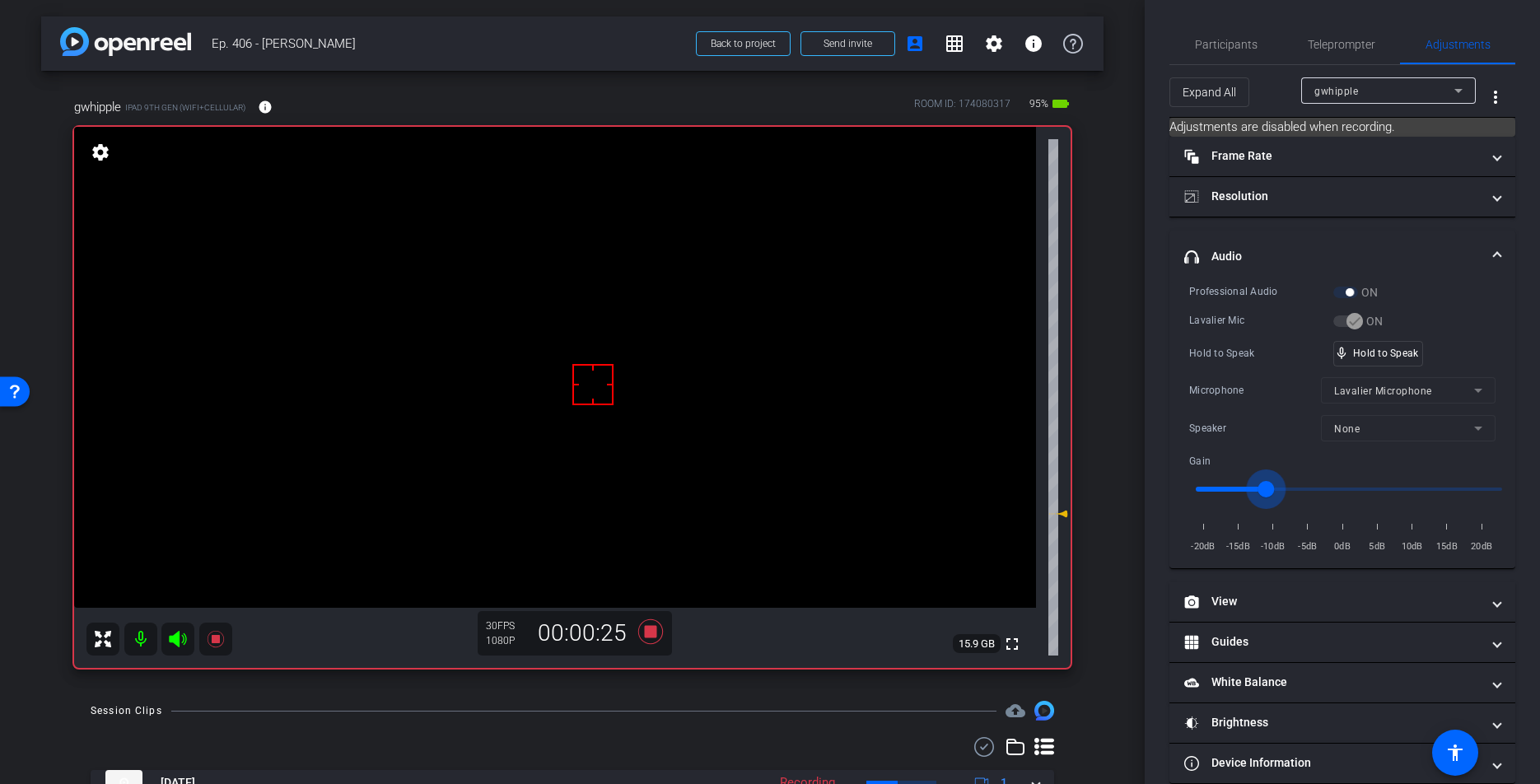
type input "-11"
click at [1265, 487] on input "range" at bounding box center [1349, 489] width 341 height 37
click at [1323, 45] on span "Teleprompter" at bounding box center [1342, 45] width 67 height 12
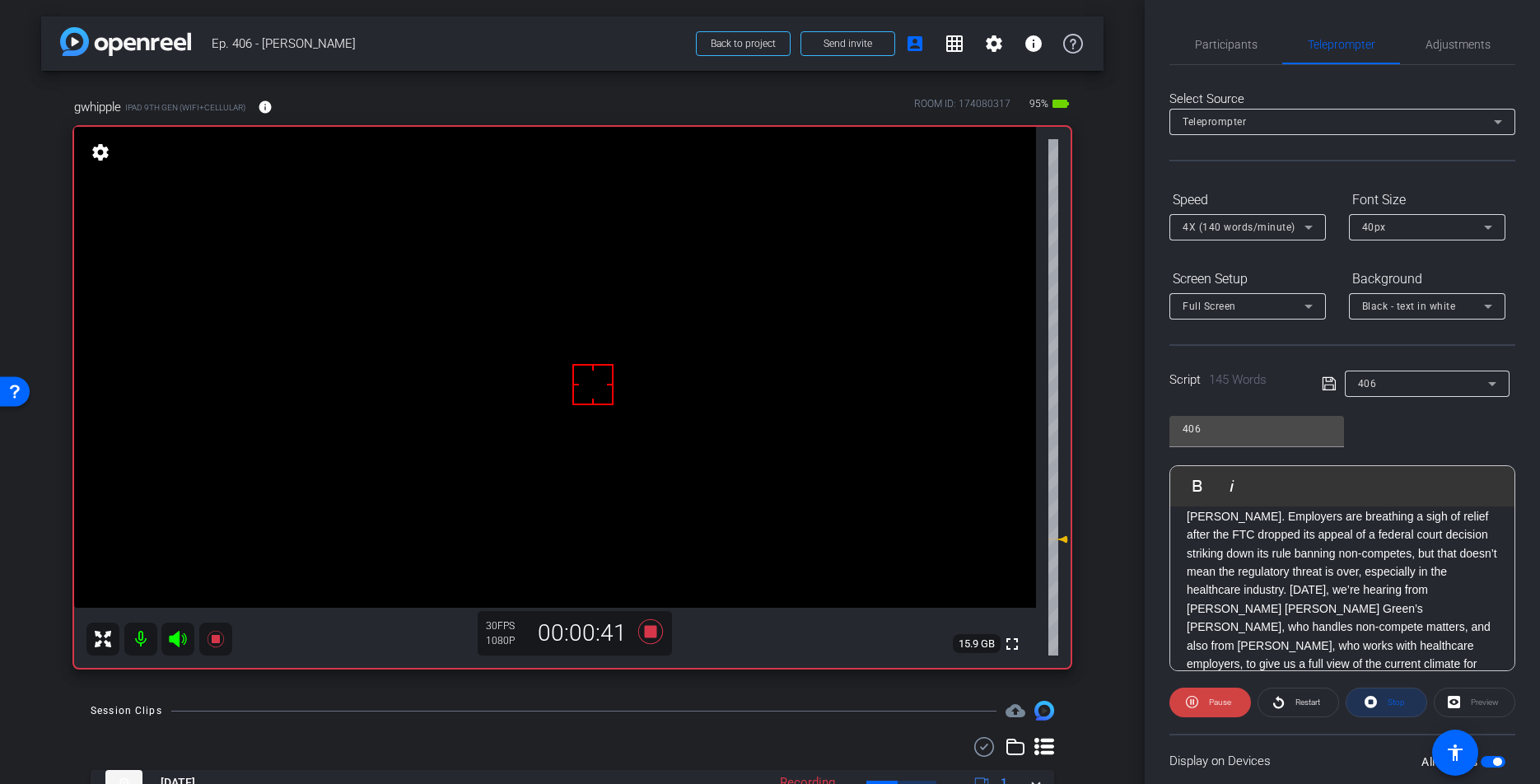
click at [1389, 701] on span "Stop" at bounding box center [1395, 701] width 17 height 9
click at [629, 697] on div "arrow_back Ep. 406 - [PERSON_NAME] to project Send invite account_box grid_on s…" at bounding box center [572, 392] width 1144 height 784
click at [655, 633] on icon at bounding box center [651, 631] width 25 height 25
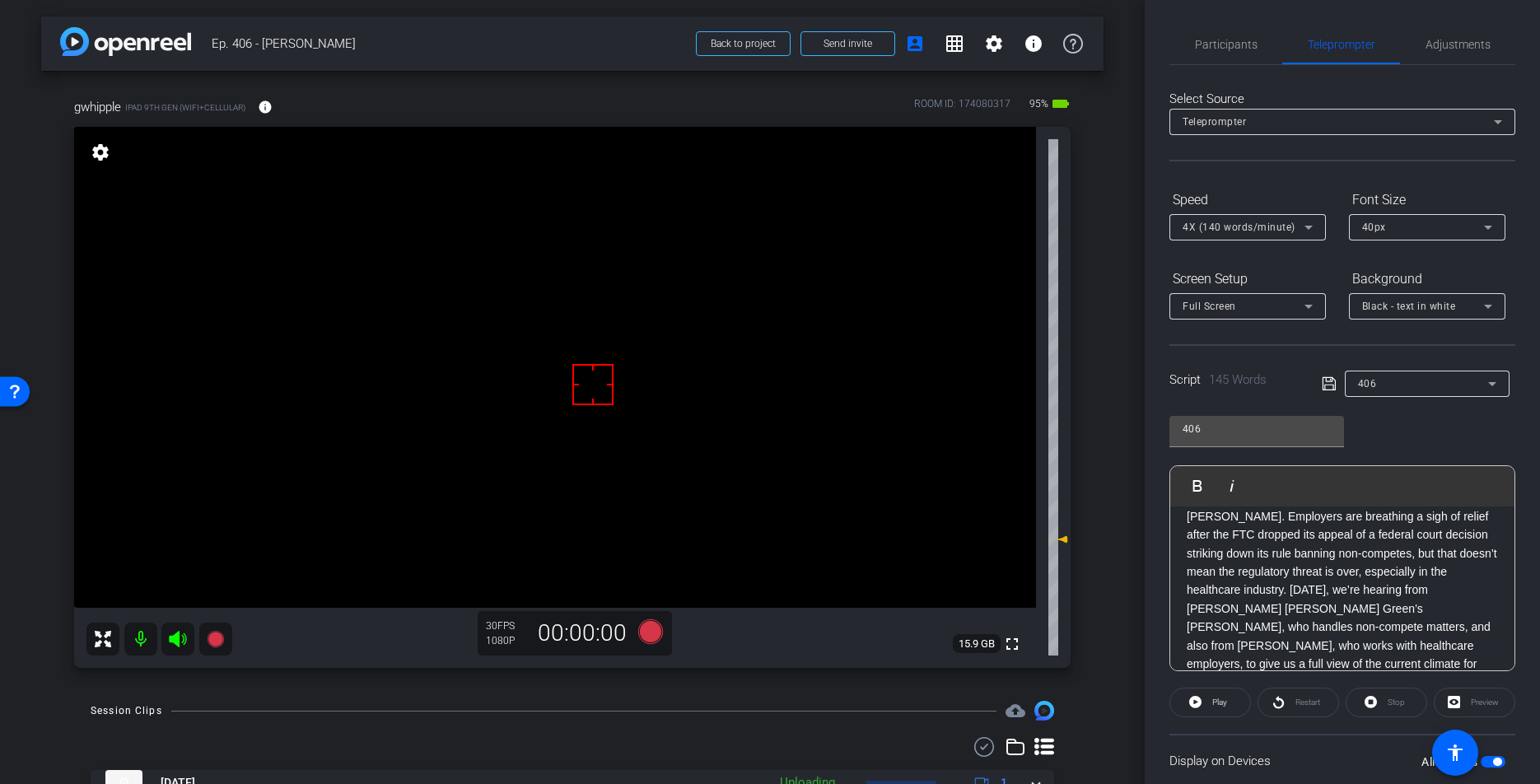
click at [644, 704] on div "Session Clips cloud_upload" at bounding box center [572, 711] width 964 height 20
click at [668, 711] on div "Session Clips cloud_upload" at bounding box center [572, 711] width 964 height 20
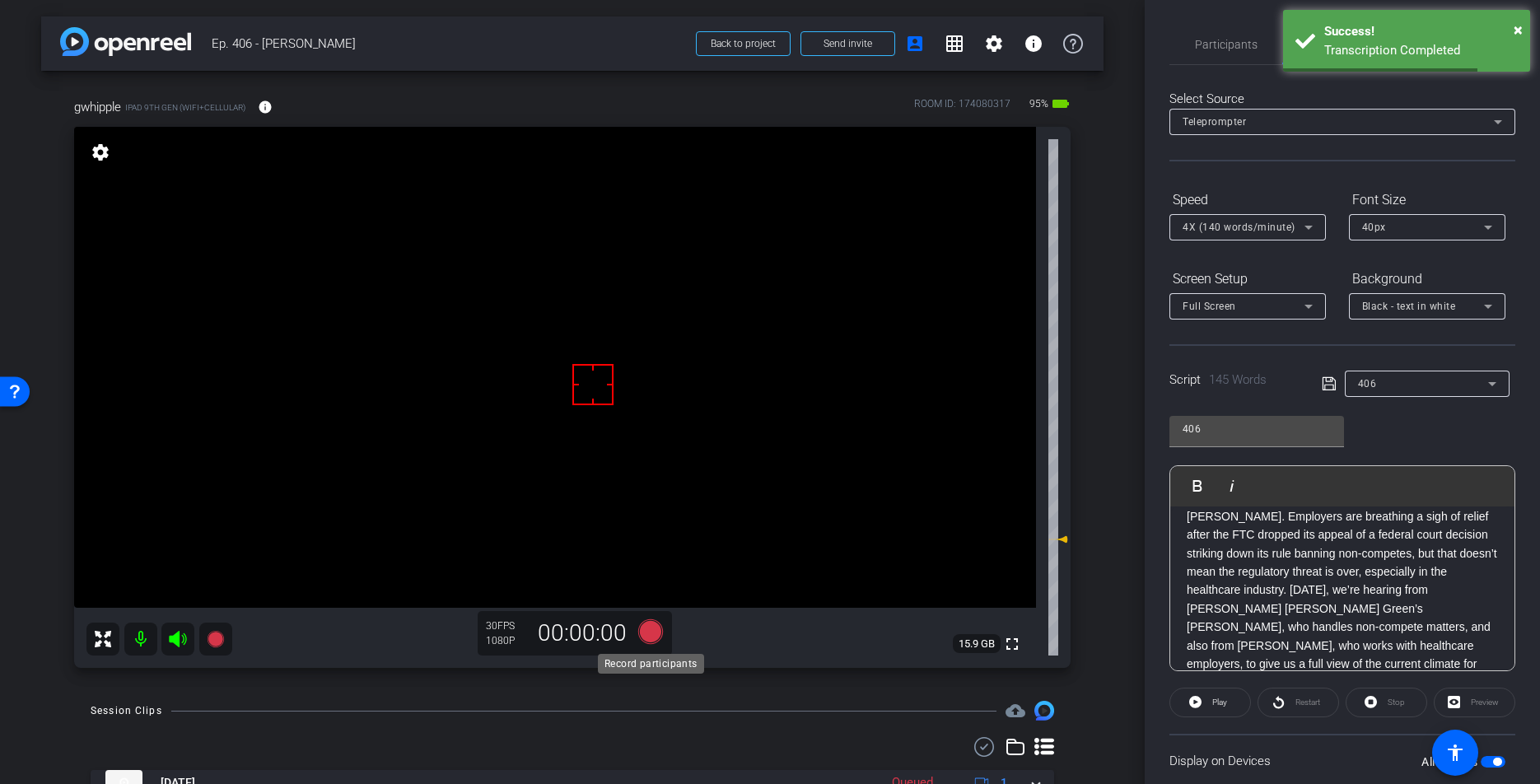
click at [645, 632] on icon at bounding box center [651, 631] width 25 height 25
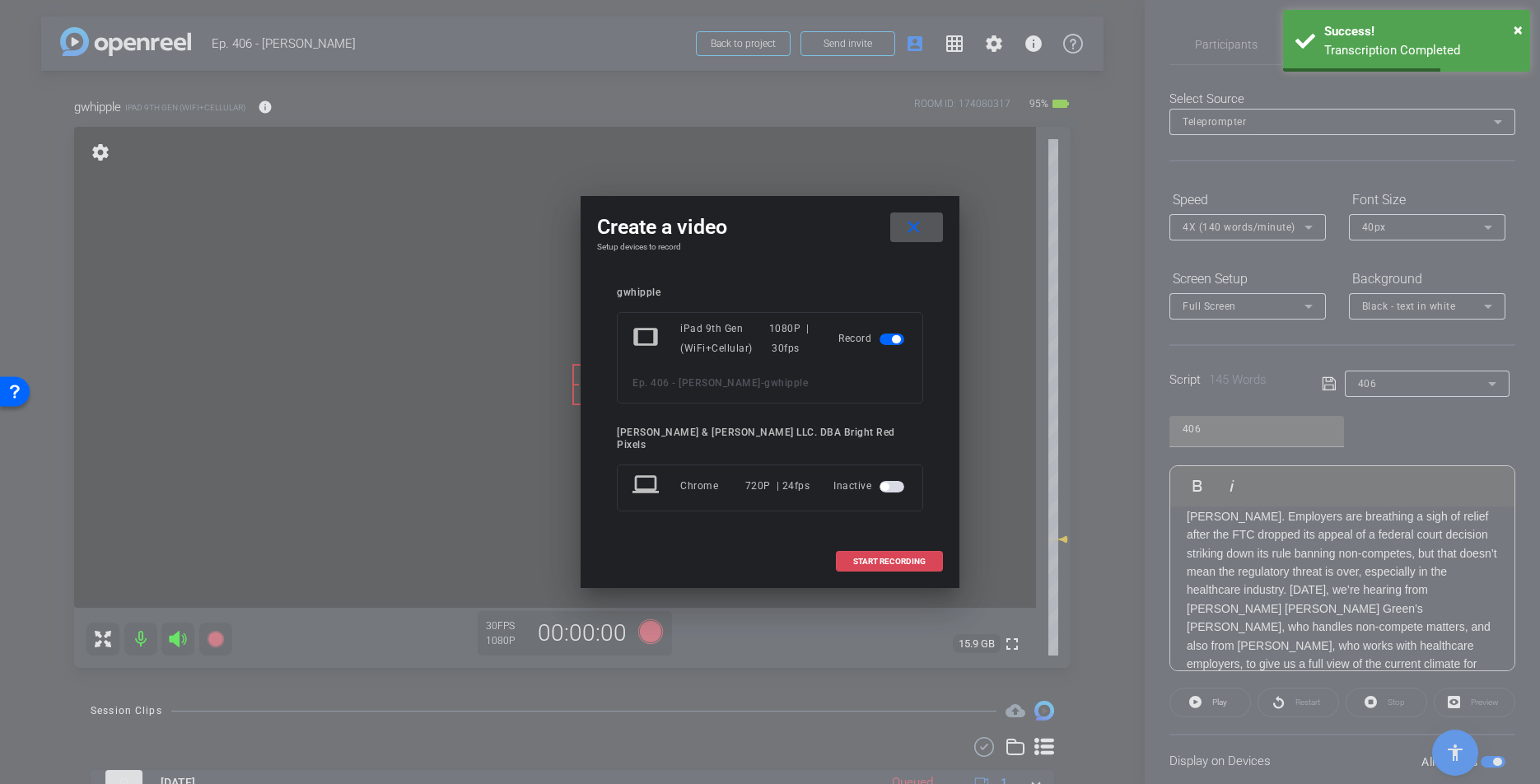
click at [860, 557] on span "START RECORDING" at bounding box center [888, 561] width 72 height 8
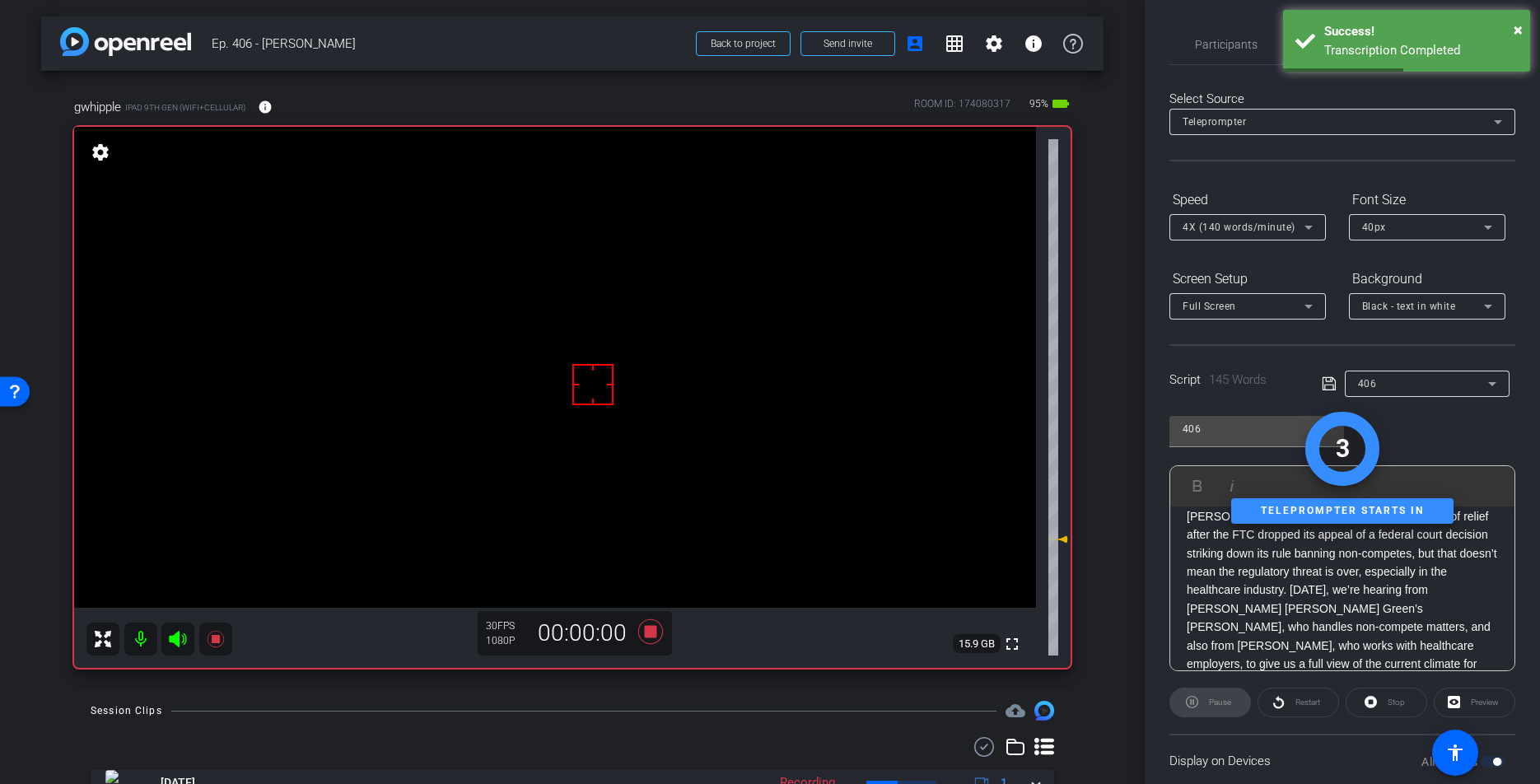
click at [698, 712] on div "Session Clips cloud_upload" at bounding box center [572, 711] width 964 height 20
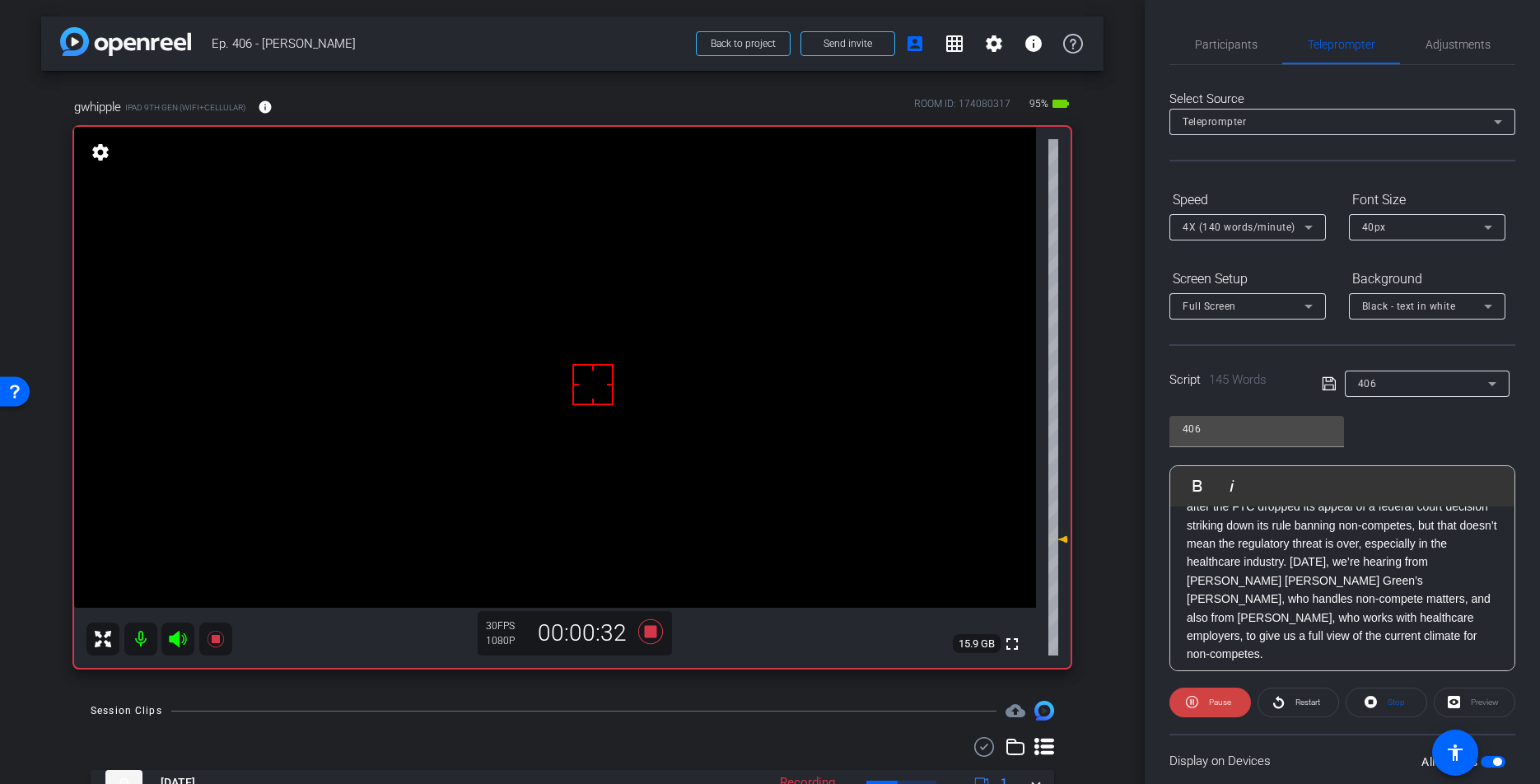
scroll to position [56, 0]
click at [1387, 702] on span "Stop" at bounding box center [1394, 702] width 22 height 23
click at [652, 633] on icon at bounding box center [651, 631] width 25 height 25
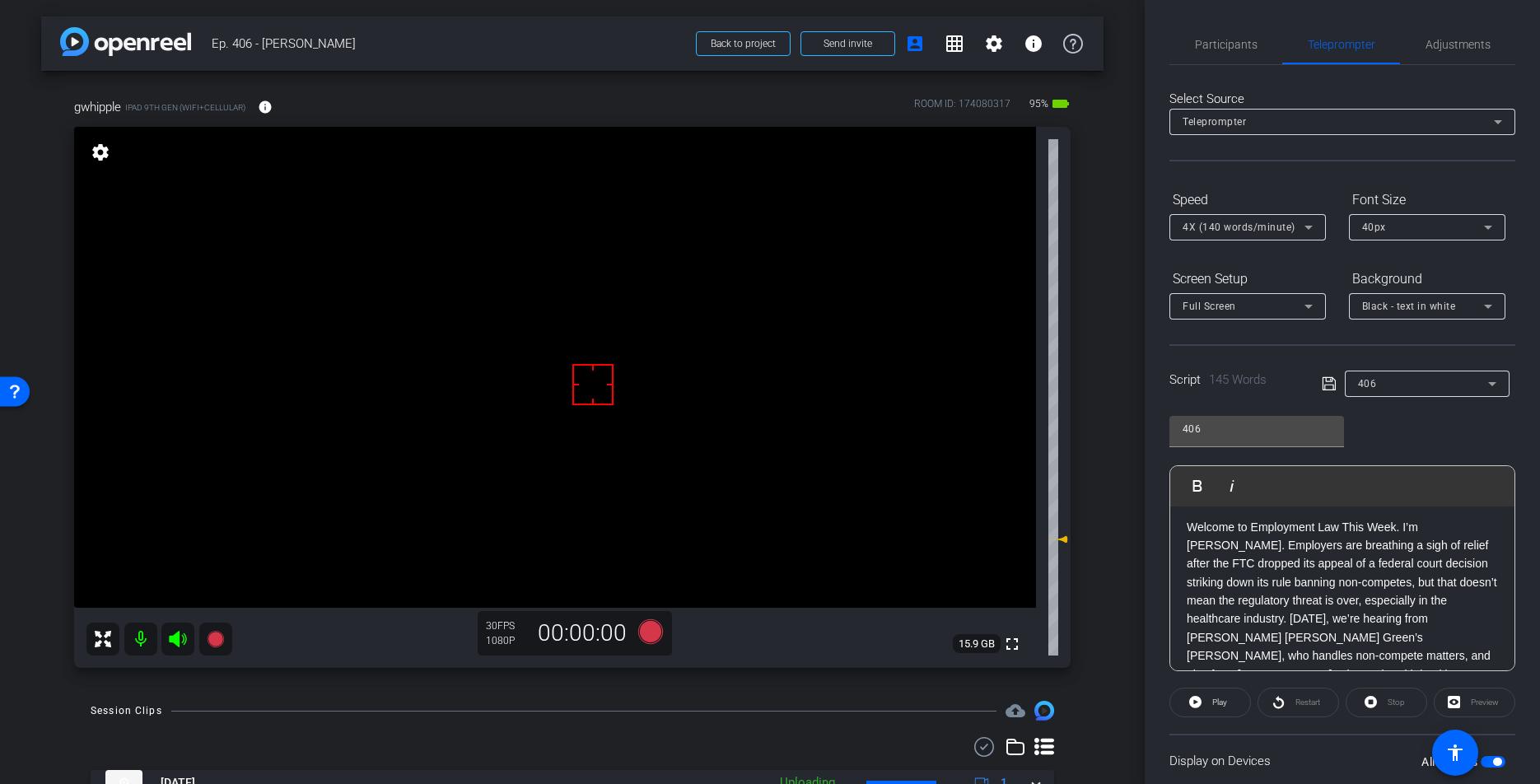
scroll to position [0, 0]
click at [652, 629] on icon at bounding box center [651, 631] width 25 height 25
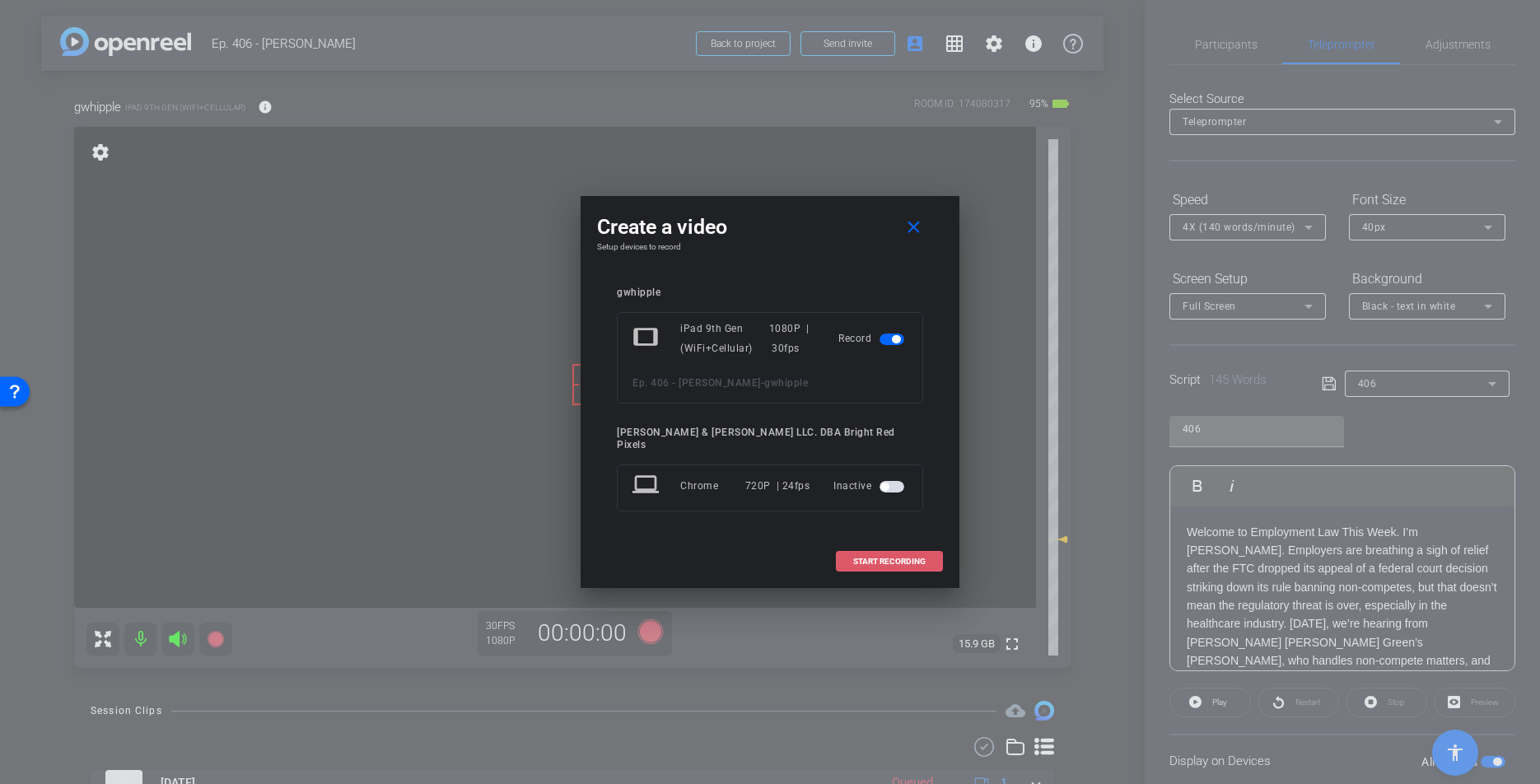
click at [888, 557] on span "START RECORDING" at bounding box center [888, 561] width 72 height 8
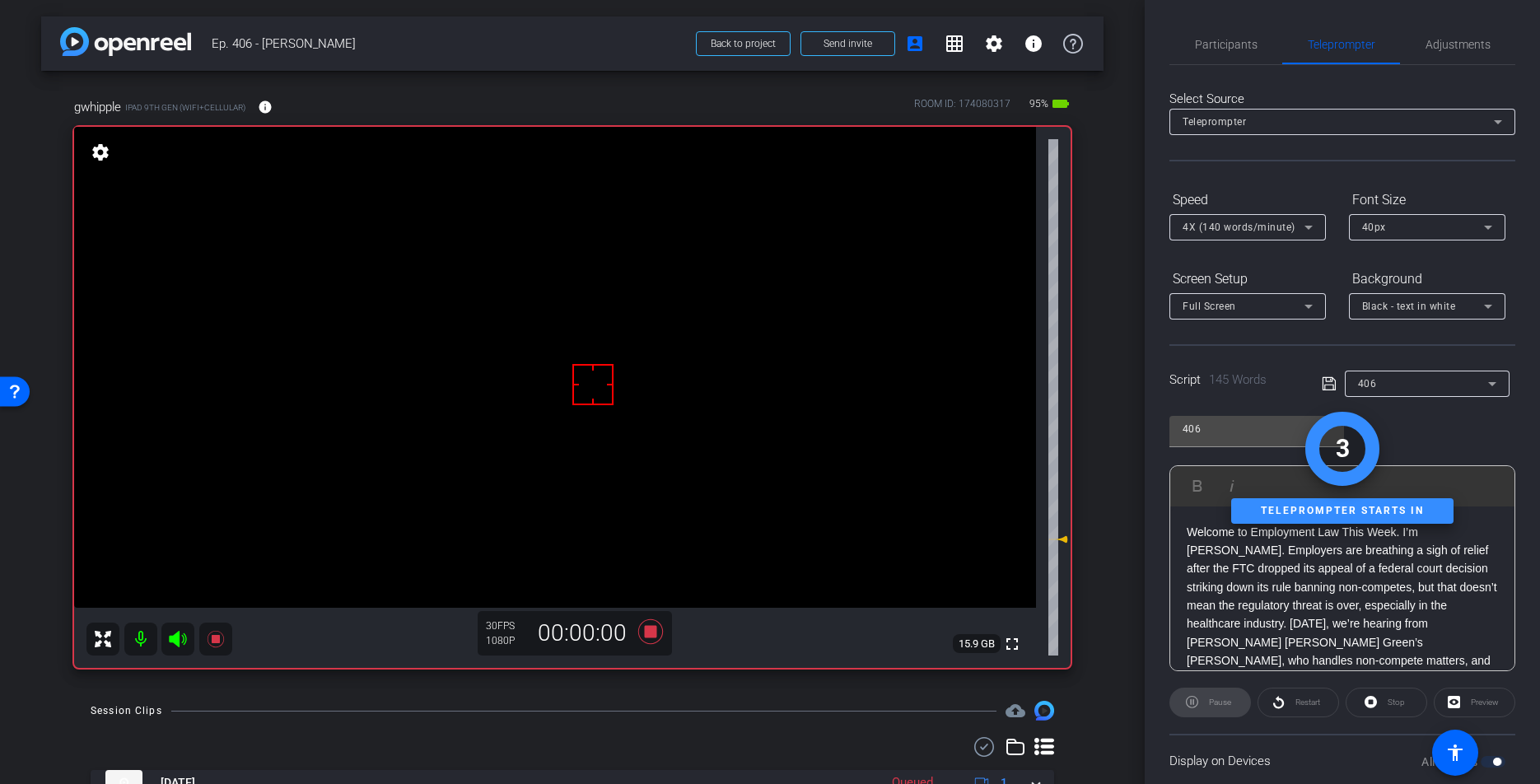
click at [684, 717] on div "Session Clips cloud_upload" at bounding box center [572, 711] width 964 height 20
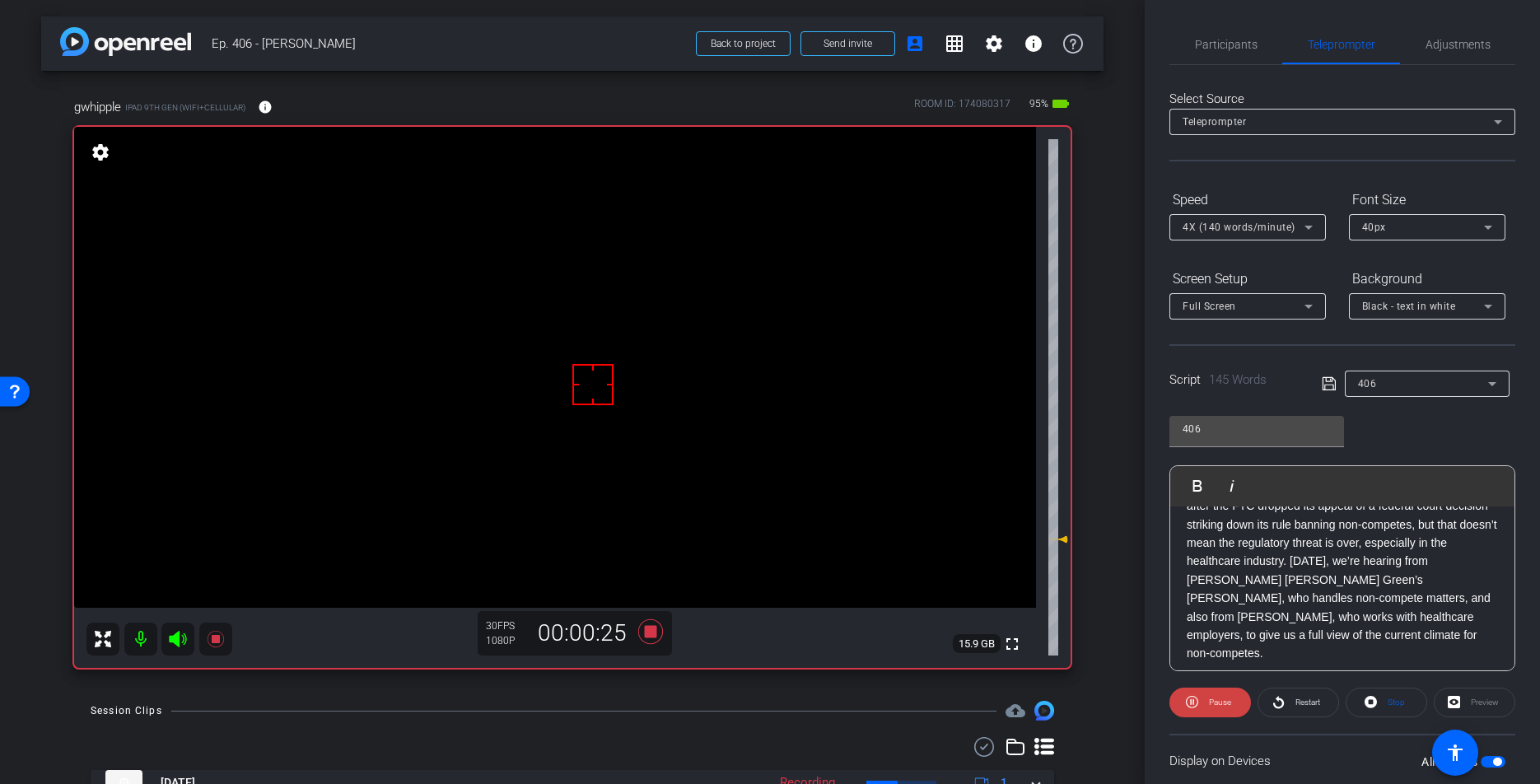
scroll to position [69, 0]
click at [1400, 699] on span "Stop" at bounding box center [1395, 701] width 17 height 9
click at [1501, 53] on div "Adjustments" at bounding box center [1458, 45] width 115 height 40
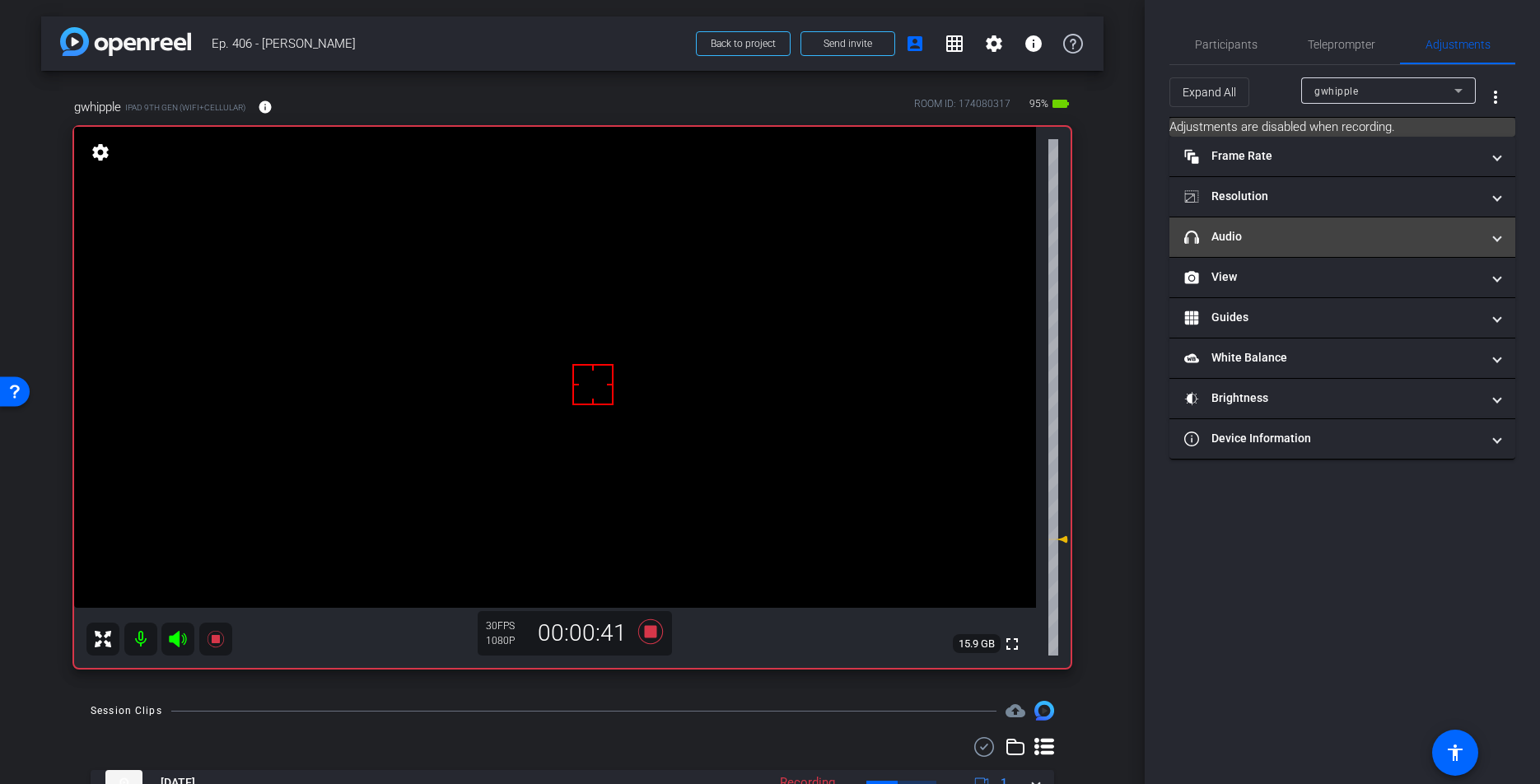
click at [1234, 236] on mat-panel-title "headphone icon Audio" at bounding box center [1332, 236] width 296 height 17
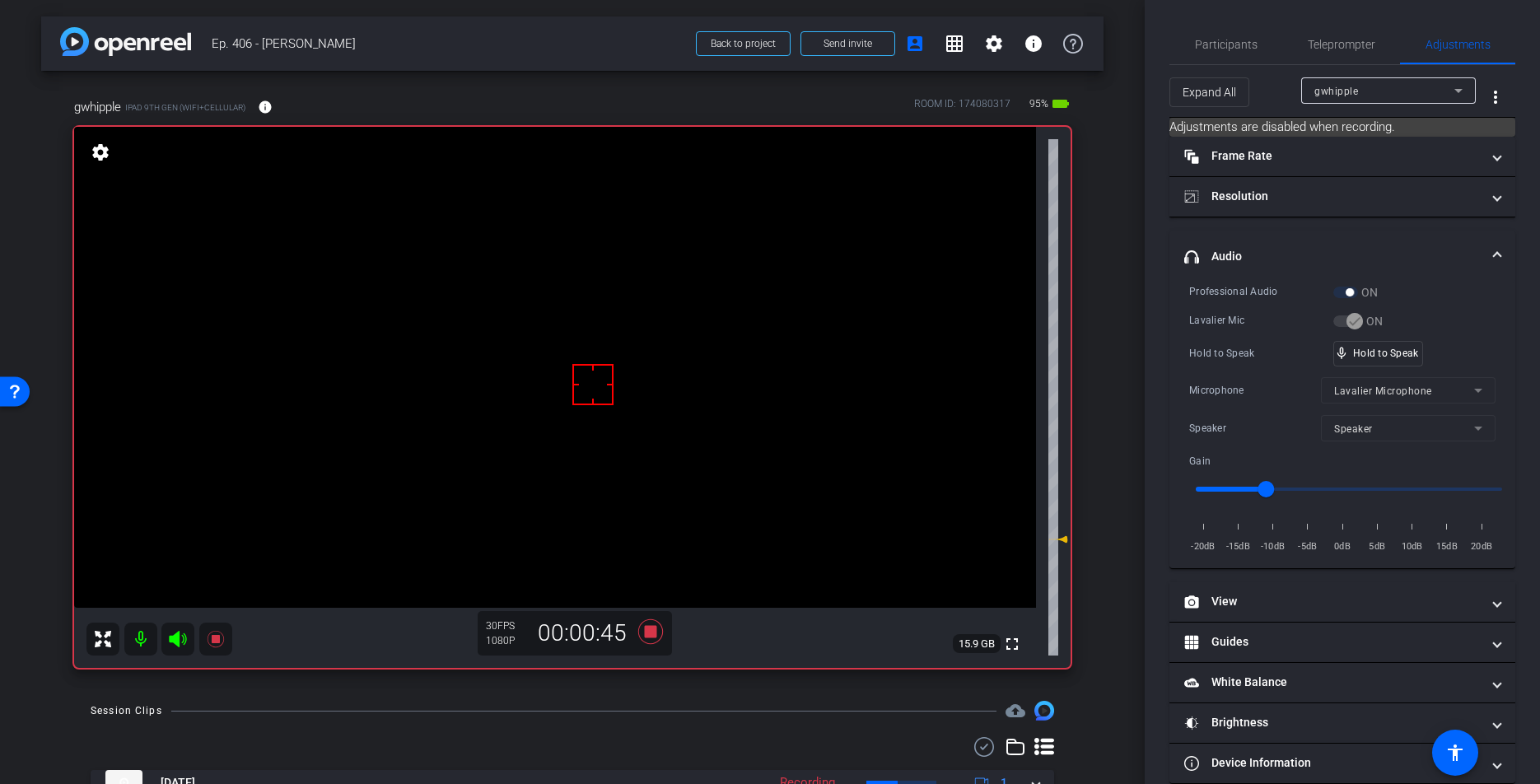
drag, startPoint x: 1339, startPoint y: 40, endPoint x: 1287, endPoint y: 462, distance: 425.2
click at [1339, 40] on span "Teleprompter" at bounding box center [1342, 45] width 67 height 12
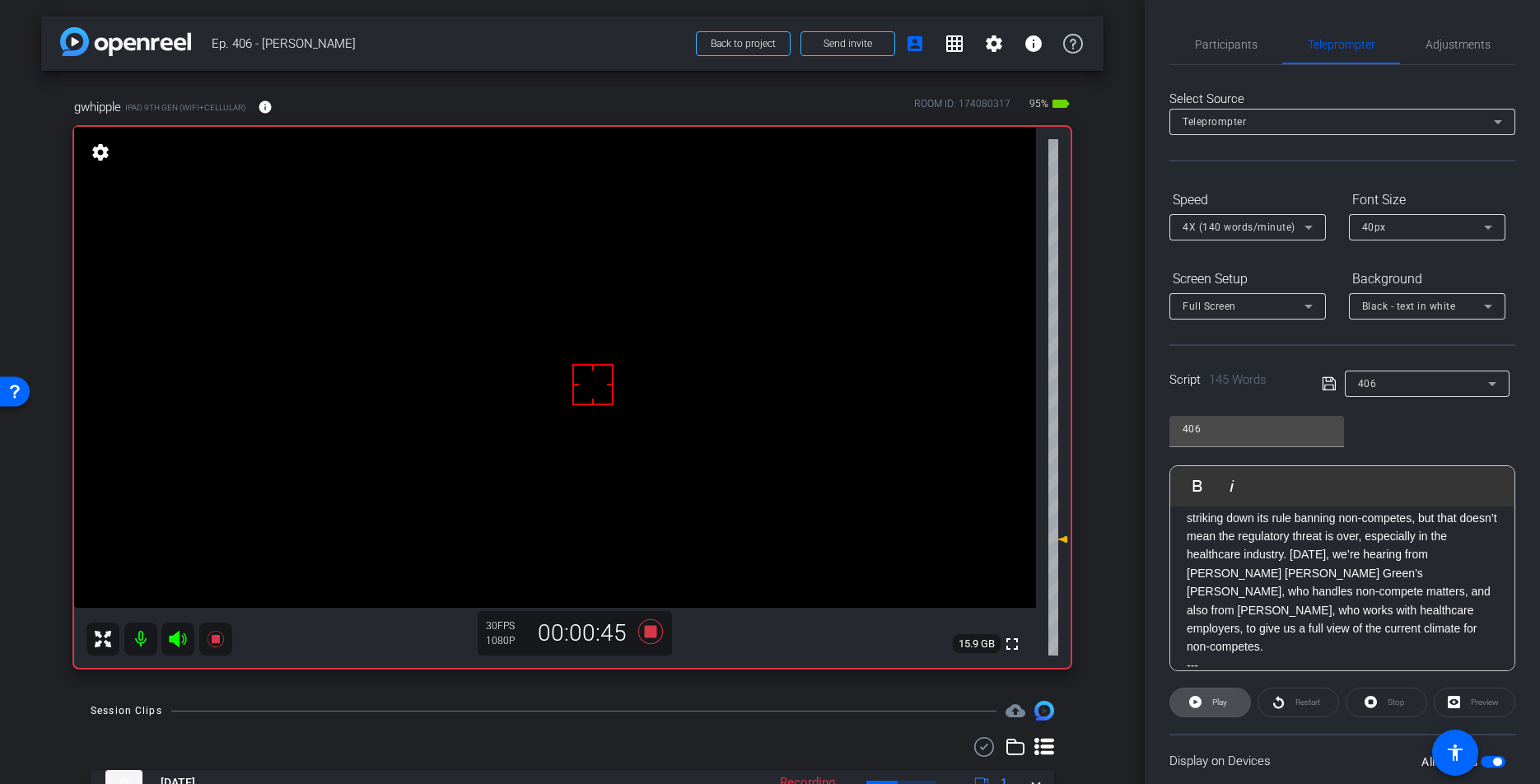
click at [1227, 704] on button "Play" at bounding box center [1210, 702] width 81 height 30
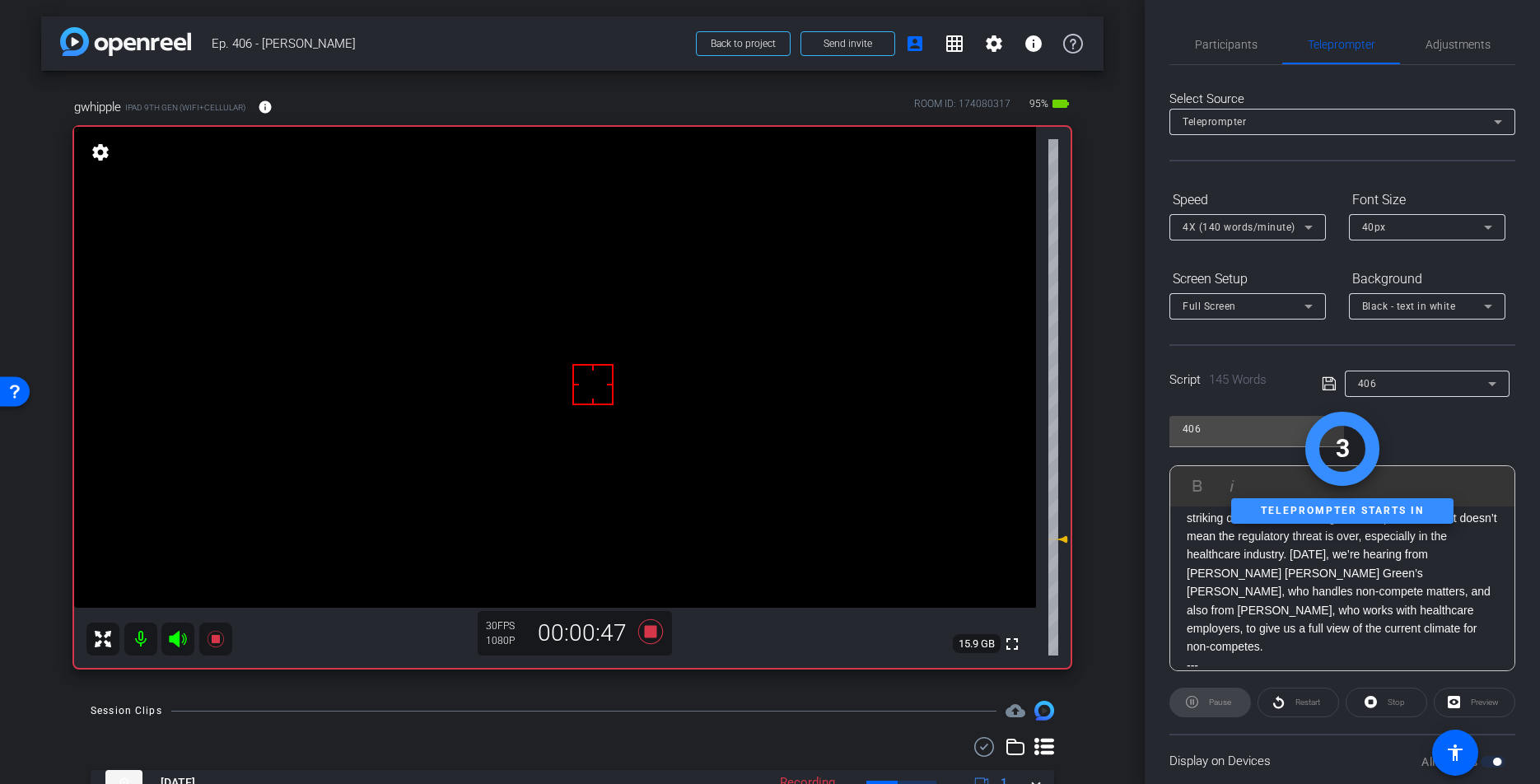
scroll to position [0, 0]
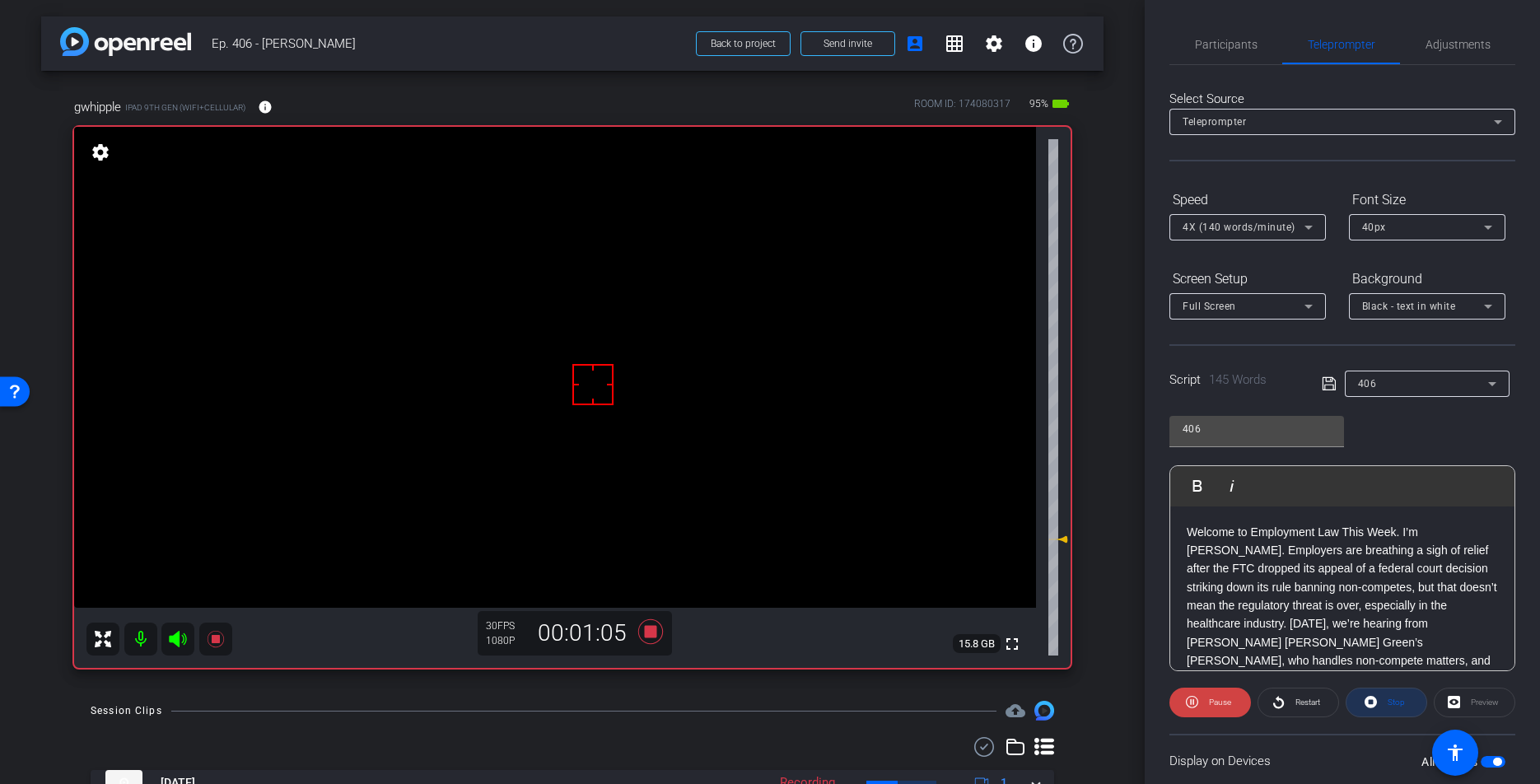
click at [1413, 706] on span at bounding box center [1386, 702] width 80 height 40
click at [1203, 703] on span at bounding box center [1210, 702] width 80 height 40
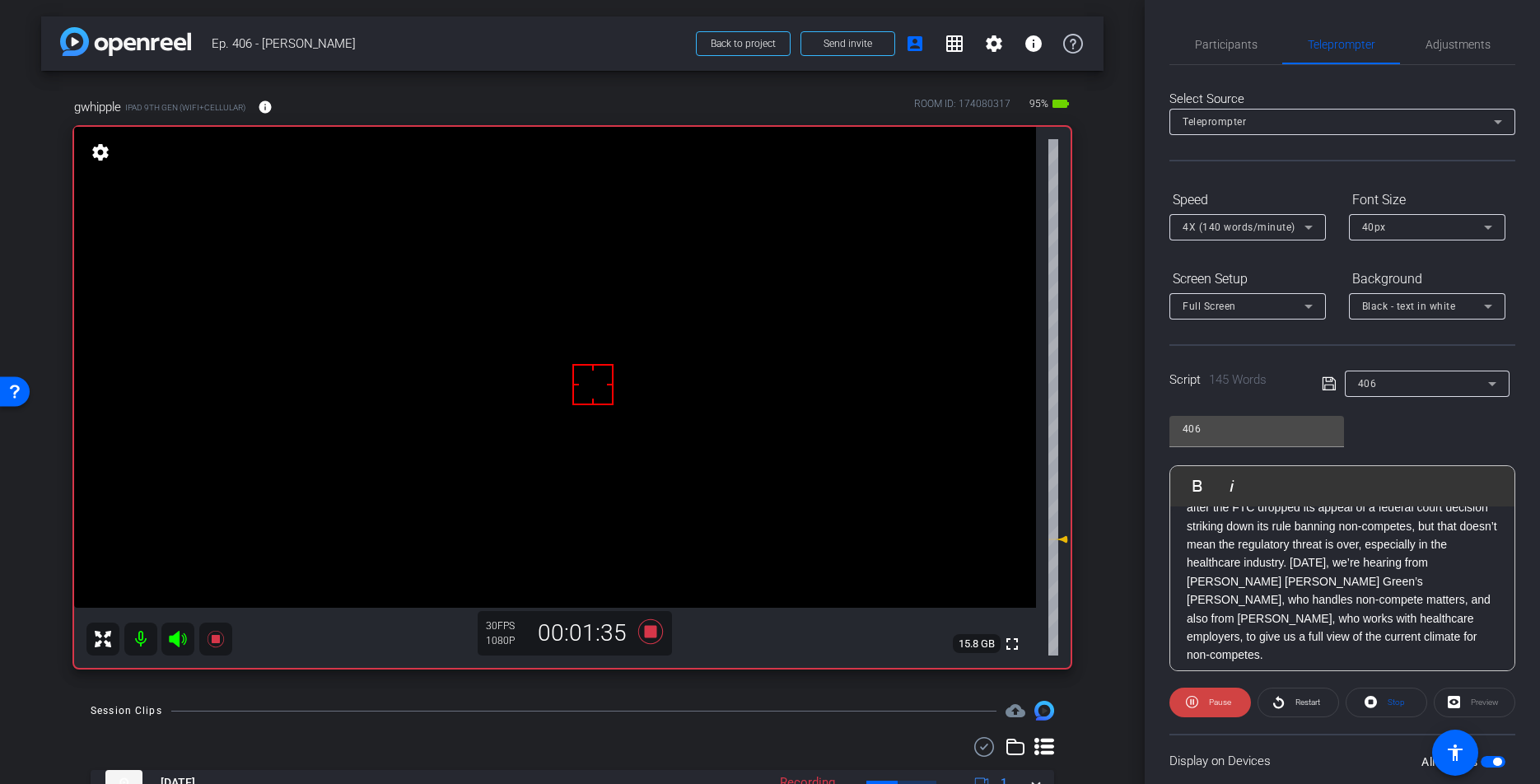
scroll to position [61, 0]
click at [1385, 703] on span "Stop" at bounding box center [1394, 702] width 22 height 23
click at [1439, 40] on span "Adjustments" at bounding box center [1459, 45] width 65 height 12
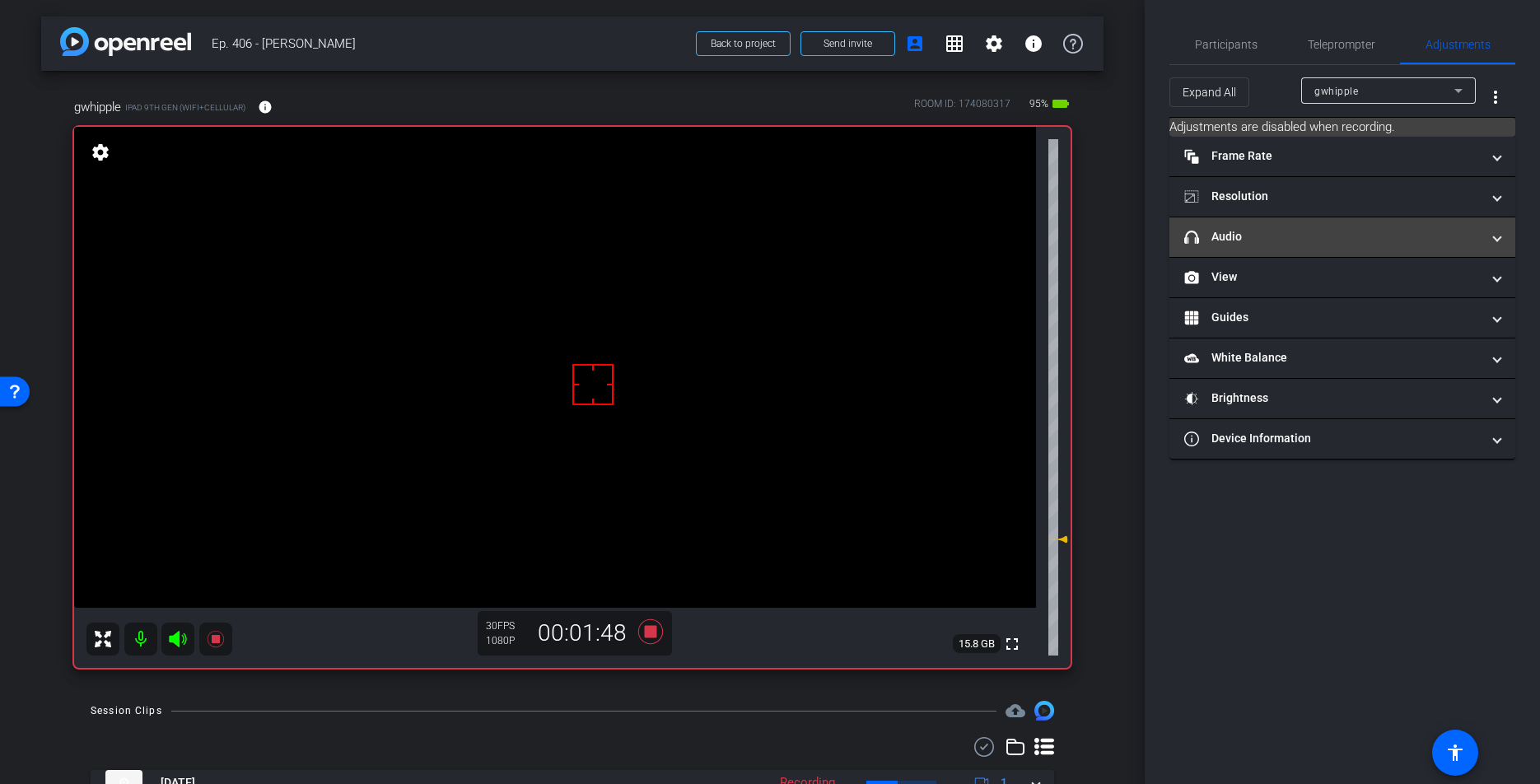
click at [1270, 239] on mat-panel-title "headphone icon Audio" at bounding box center [1332, 236] width 296 height 17
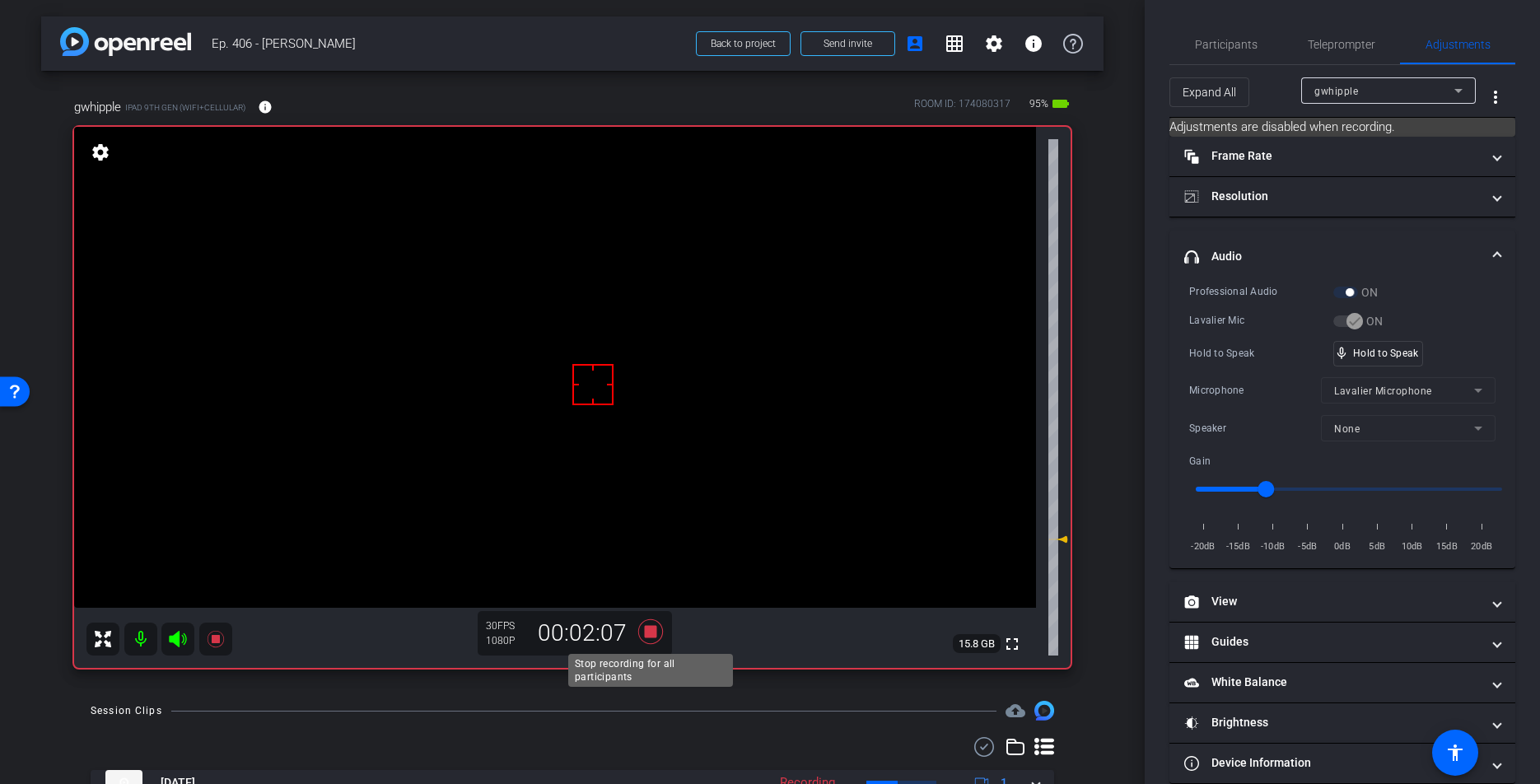
click at [651, 634] on icon at bounding box center [651, 631] width 25 height 25
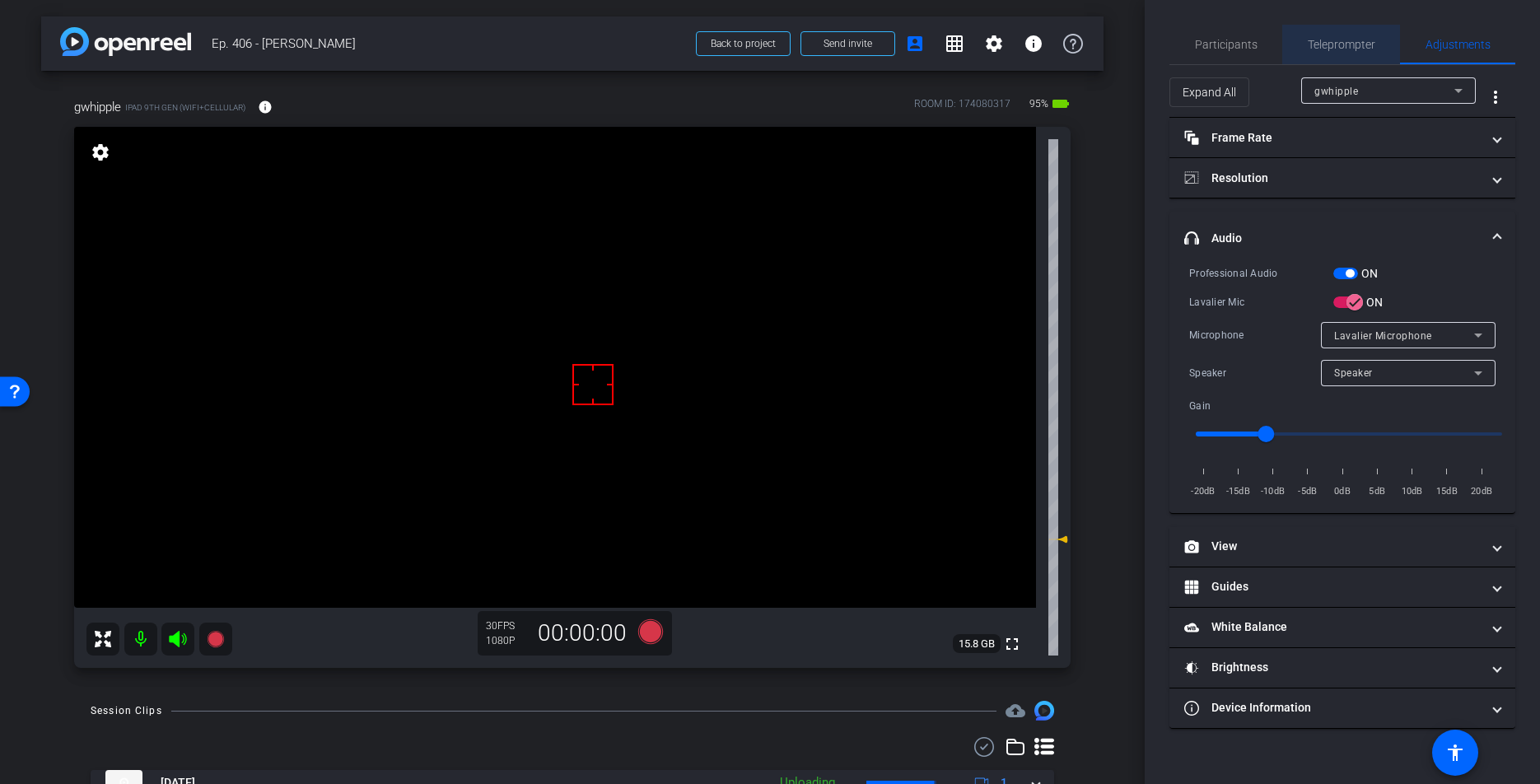
drag, startPoint x: 1323, startPoint y: 51, endPoint x: 1233, endPoint y: 365, distance: 326.6
click at [1323, 50] on span "Teleprompter" at bounding box center [1342, 45] width 67 height 12
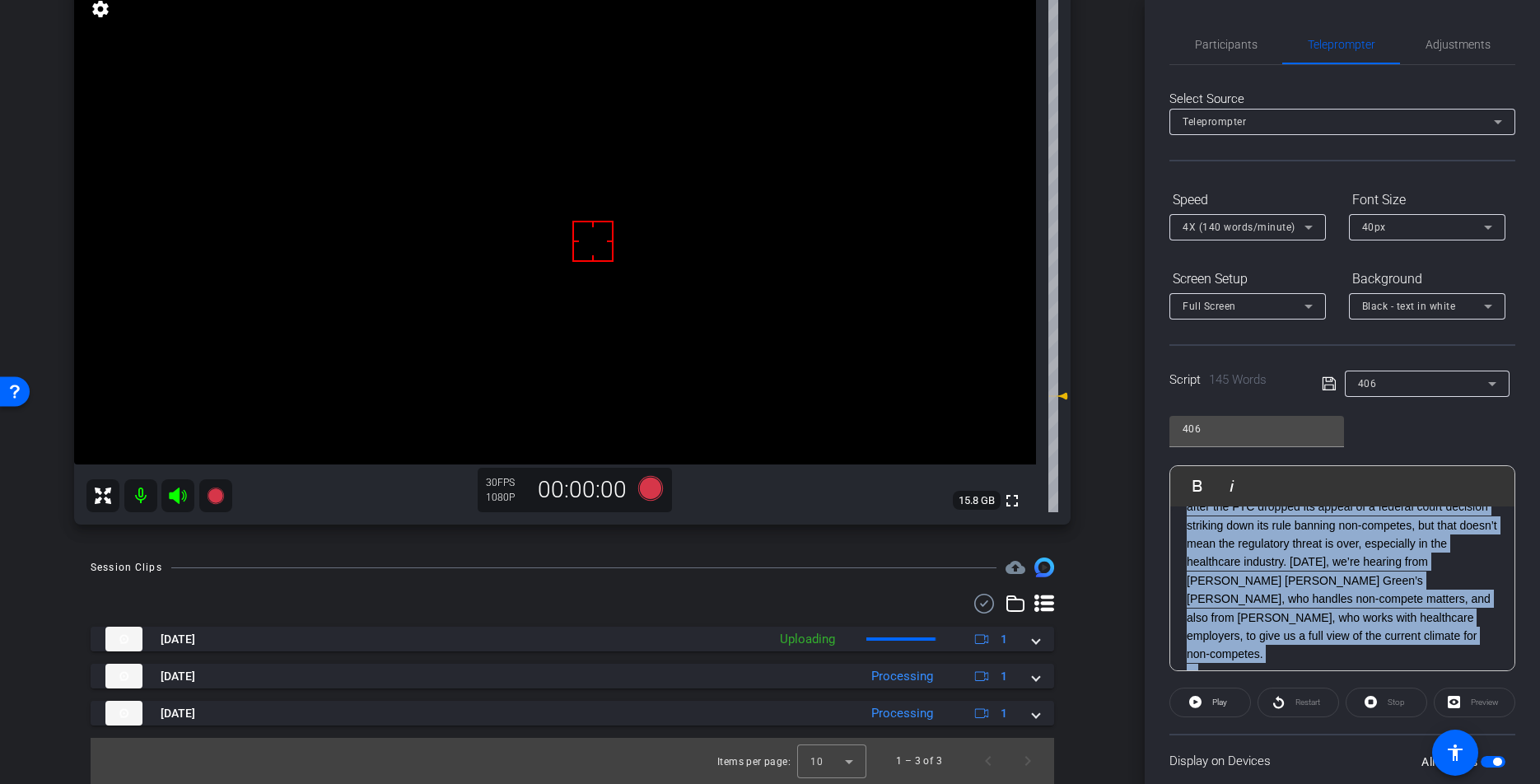
scroll to position [0, 0]
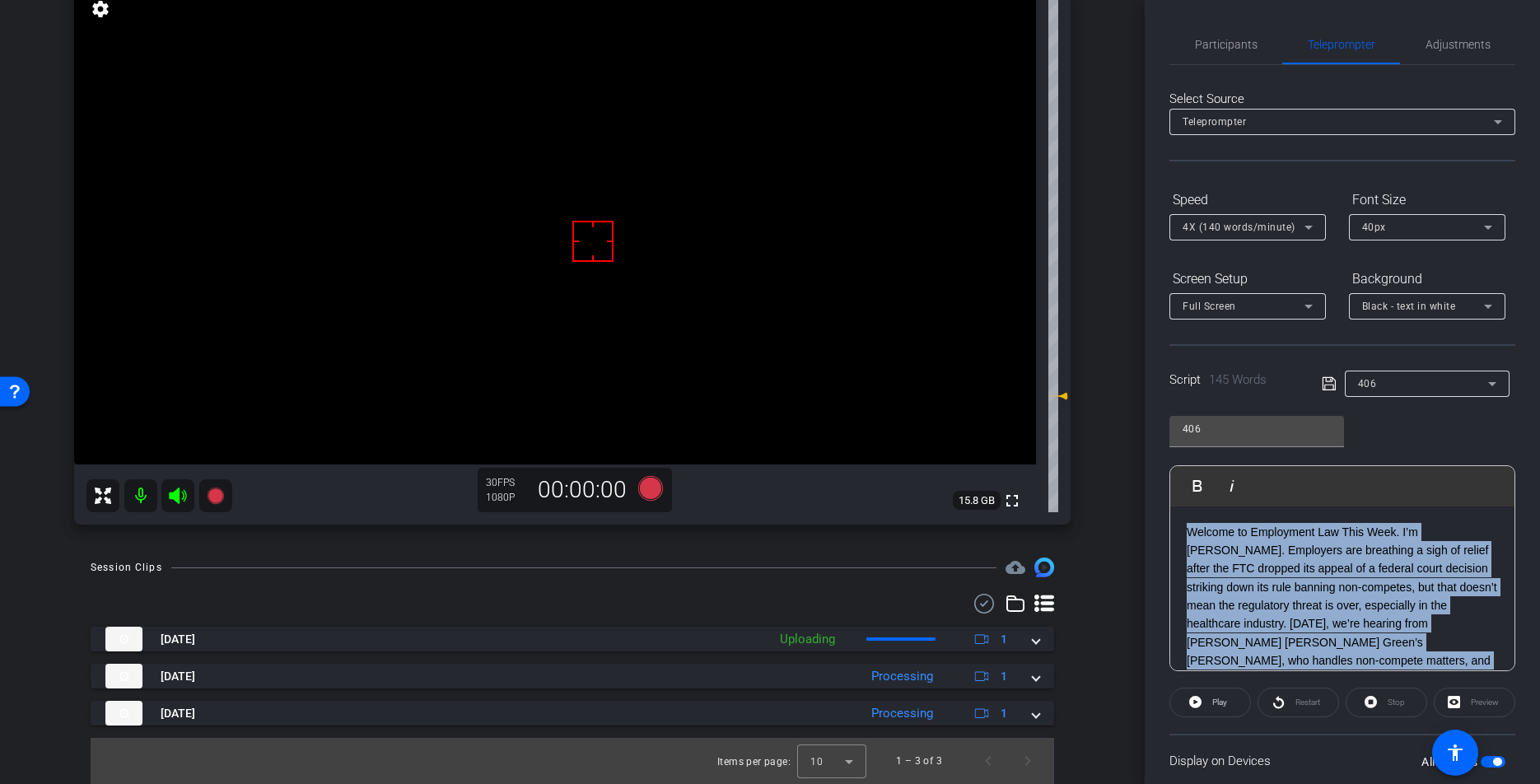
drag, startPoint x: 1217, startPoint y: 637, endPoint x: 1149, endPoint y: 433, distance: 215.0
click at [1149, 432] on div "Participants Teleprompter Adjustments [PERSON_NAME] & [PERSON_NAME] LLC. DBA Br…" at bounding box center [1342, 392] width 396 height 784
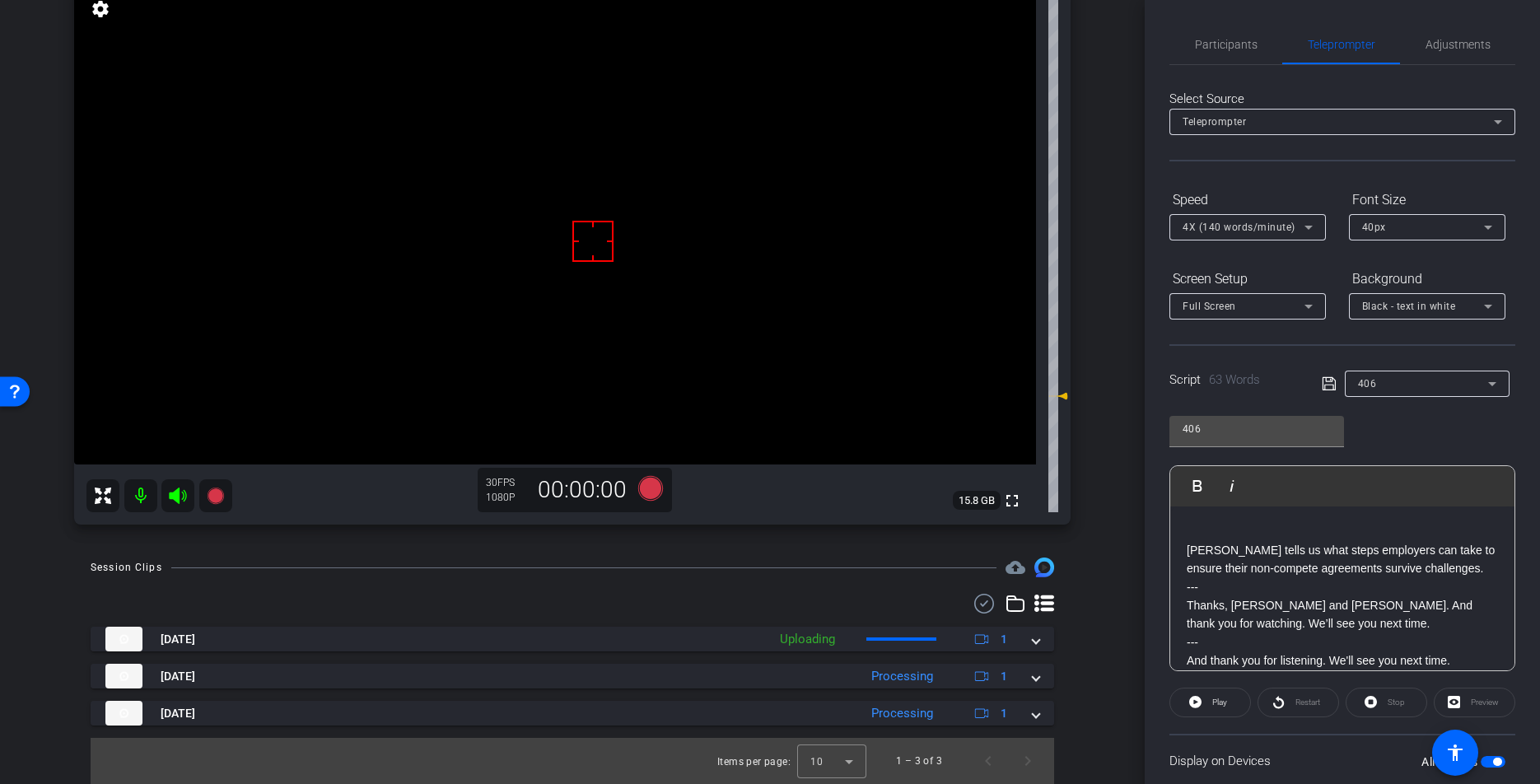
drag, startPoint x: 1188, startPoint y: 548, endPoint x: 1345, endPoint y: 410, distance: 209.0
click at [1188, 548] on p "[PERSON_NAME] tells us what steps employers can take to ensure their non-compet…" at bounding box center [1343, 559] width 311 height 37
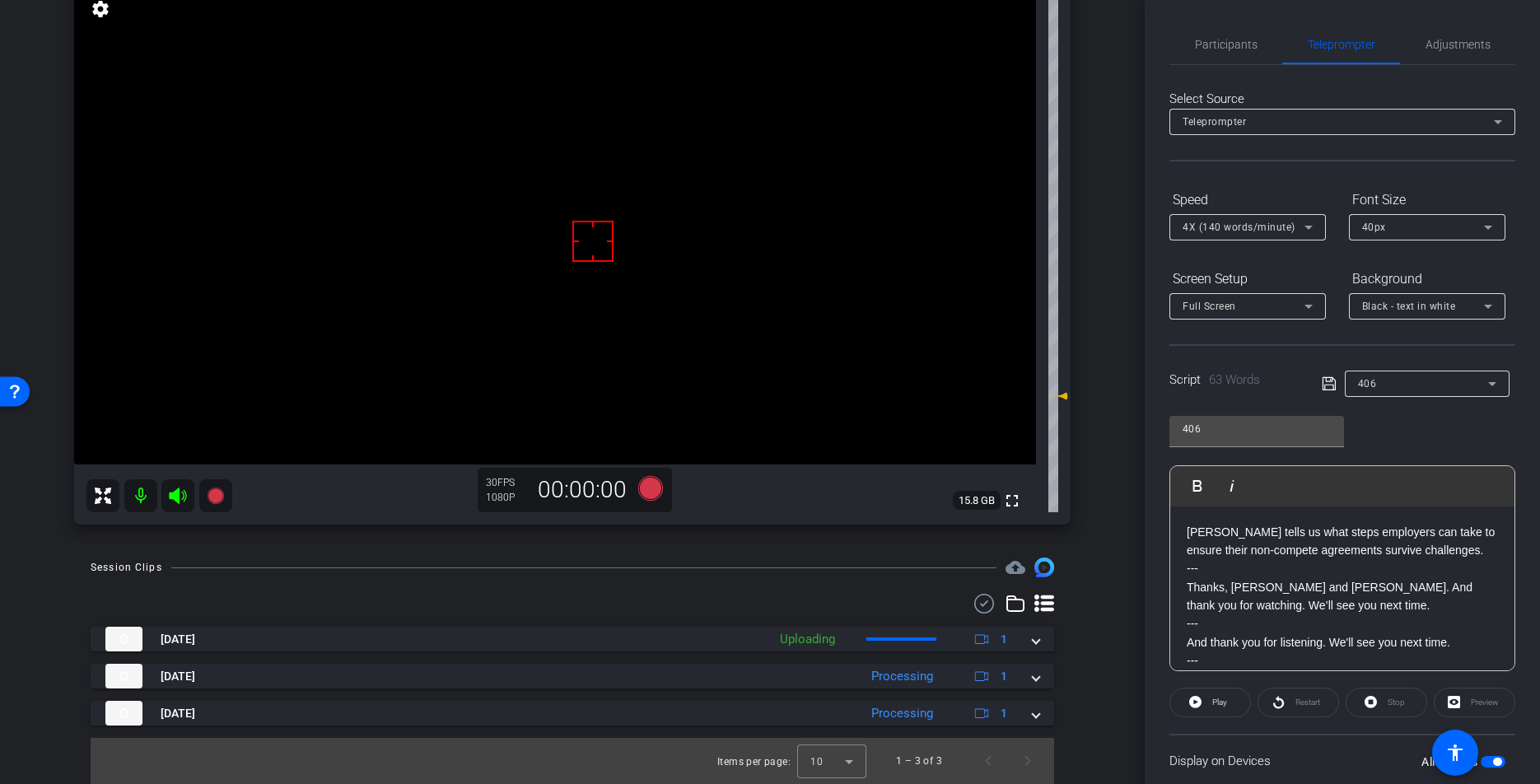
click at [1327, 385] on icon at bounding box center [1328, 383] width 13 height 13
click at [1328, 384] on icon at bounding box center [1329, 384] width 15 height 20
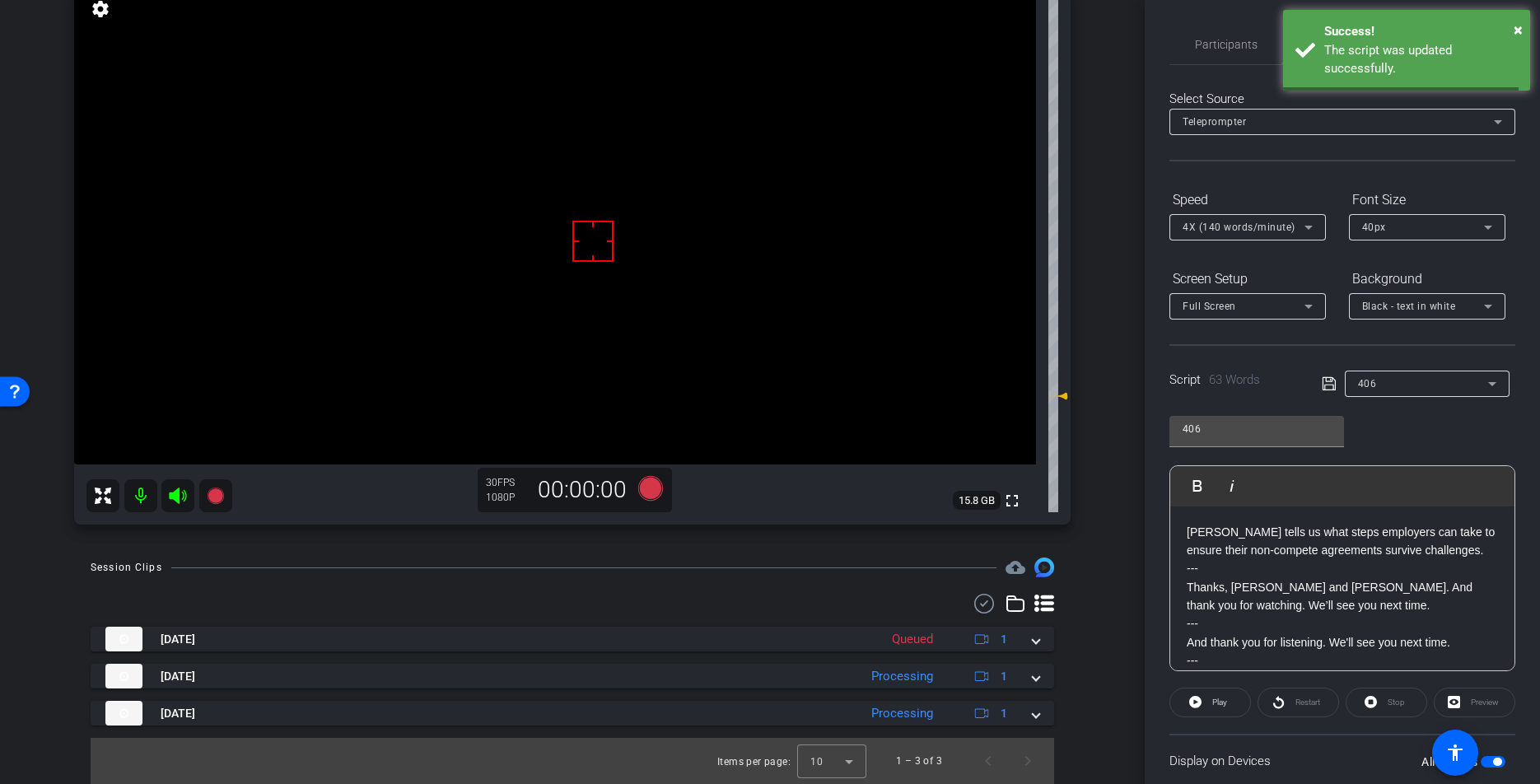
click at [1329, 384] on icon at bounding box center [1329, 384] width 15 height 20
click at [1329, 385] on icon at bounding box center [1329, 384] width 15 height 20
click at [1224, 712] on span "Play" at bounding box center [1217, 702] width 19 height 23
drag, startPoint x: 1377, startPoint y: 699, endPoint x: 1371, endPoint y: 665, distance: 34.5
click at [1377, 699] on span at bounding box center [1386, 702] width 80 height 40
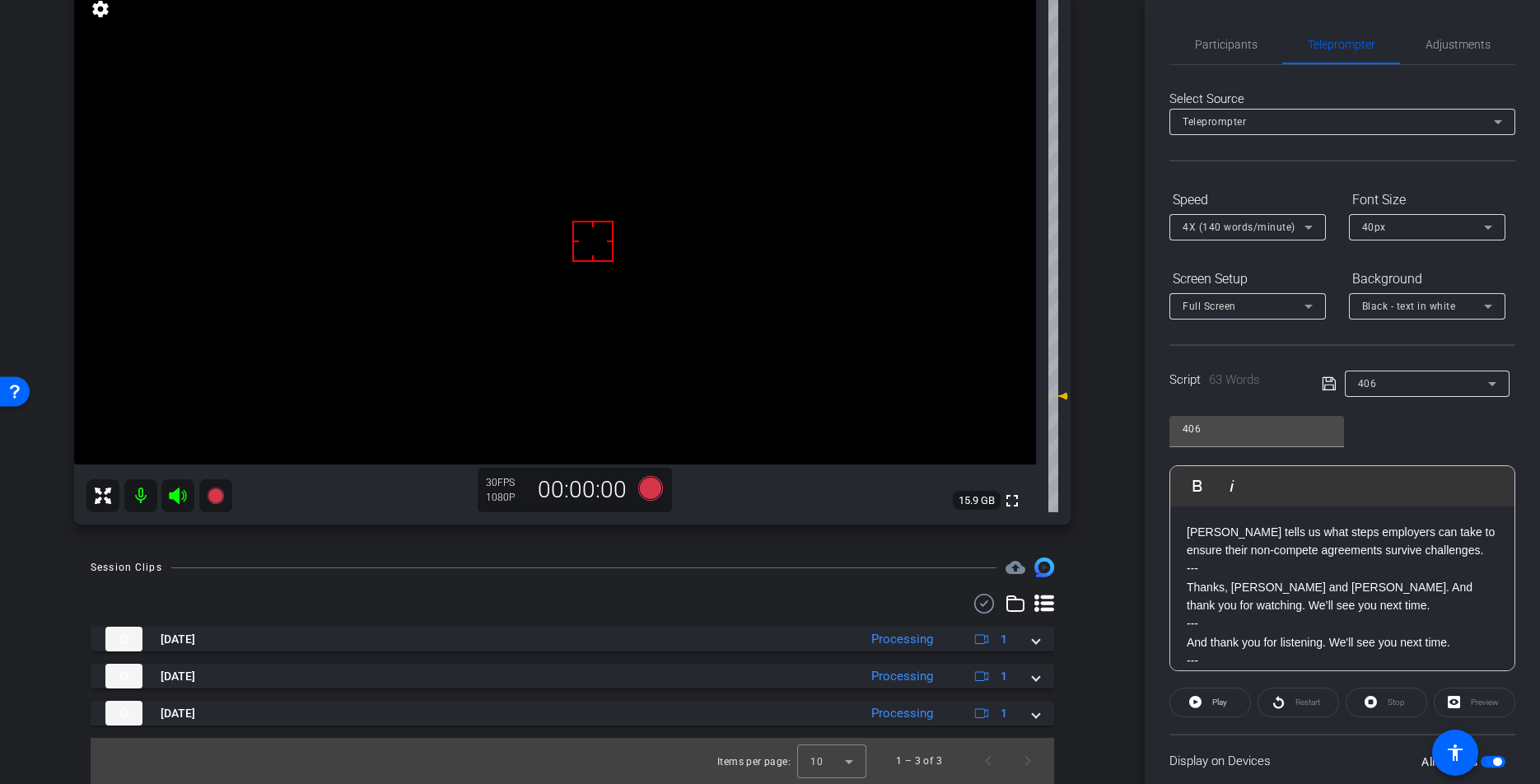
click at [1332, 386] on icon at bounding box center [1329, 384] width 15 height 20
click at [1333, 386] on icon at bounding box center [1328, 383] width 13 height 13
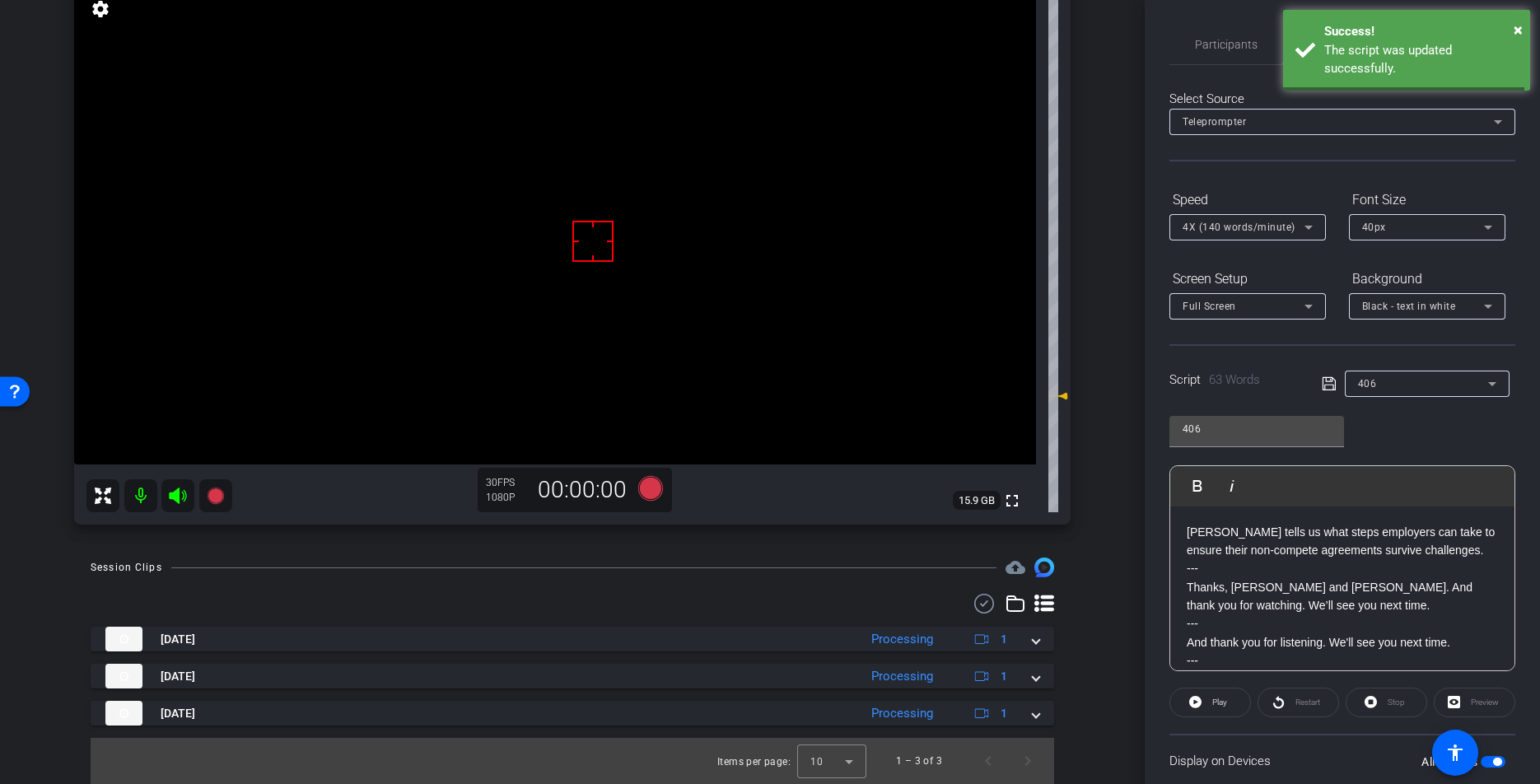
click at [1333, 386] on icon at bounding box center [1328, 383] width 13 height 13
drag, startPoint x: 1333, startPoint y: 386, endPoint x: 1008, endPoint y: 391, distance: 325.0
click at [1332, 386] on icon at bounding box center [1329, 384] width 15 height 20
click at [649, 483] on icon at bounding box center [651, 488] width 25 height 25
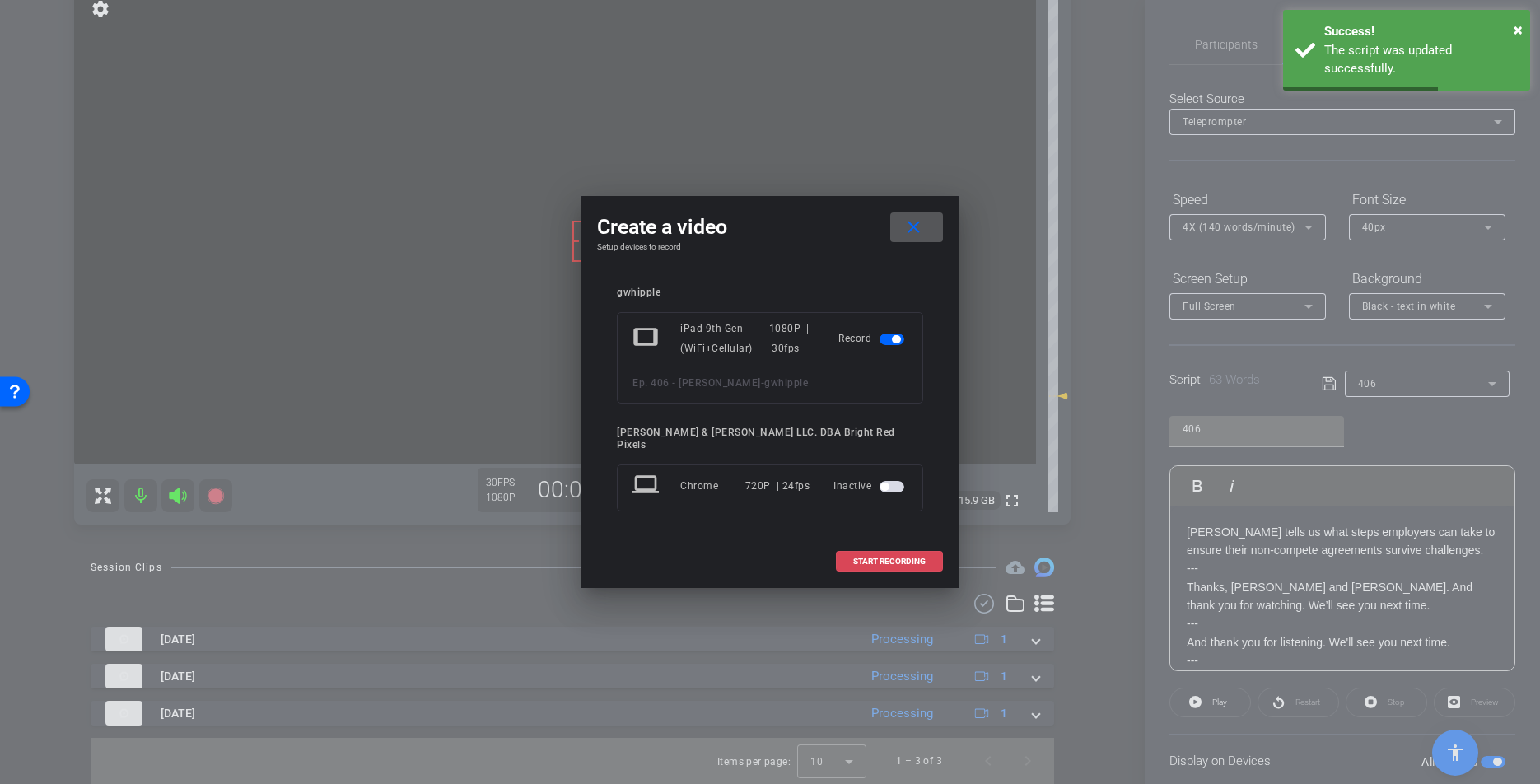
click at [874, 557] on span "START RECORDING" at bounding box center [888, 561] width 72 height 8
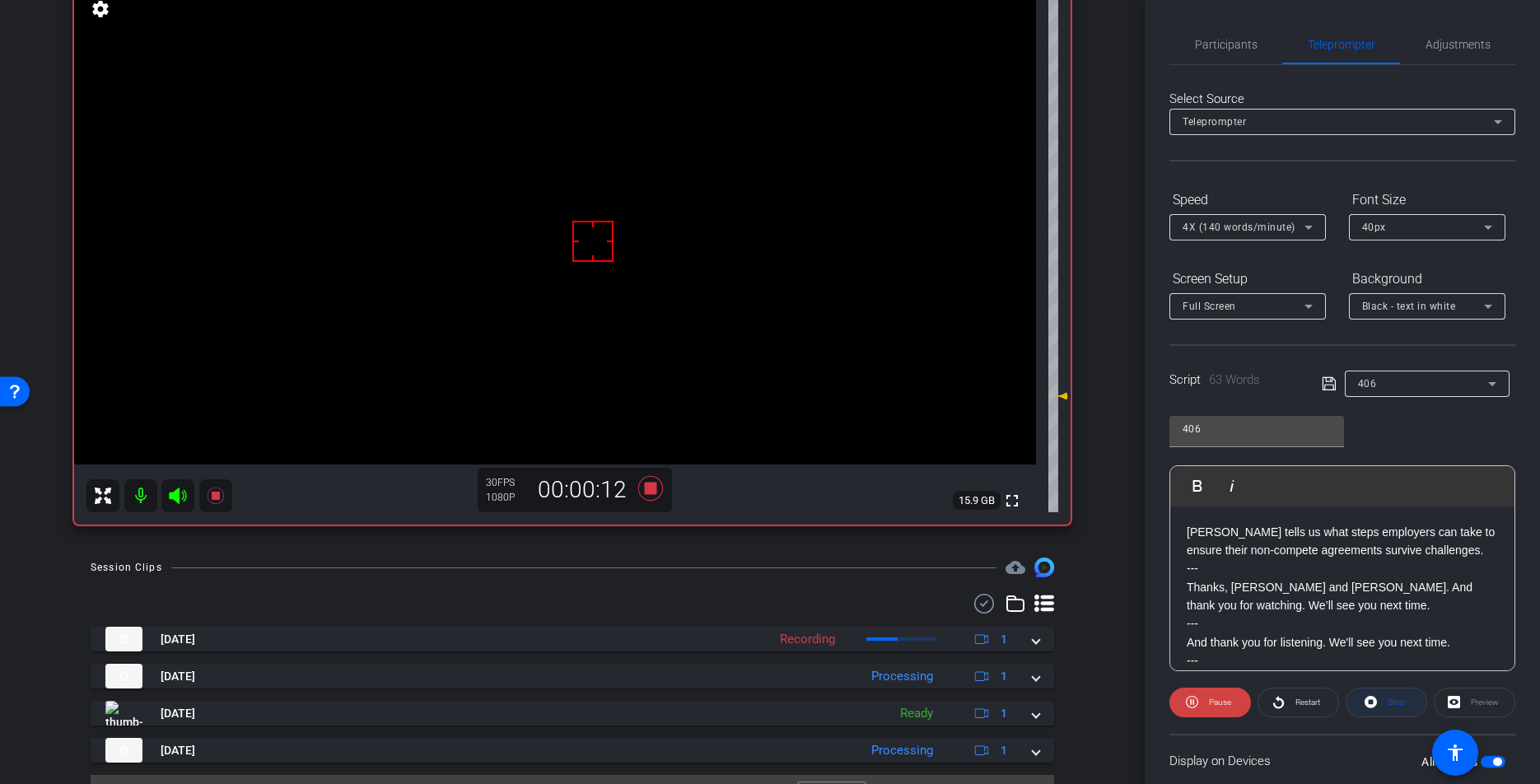
click at [1384, 702] on span "Stop" at bounding box center [1394, 702] width 22 height 23
click at [652, 487] on icon at bounding box center [651, 488] width 25 height 25
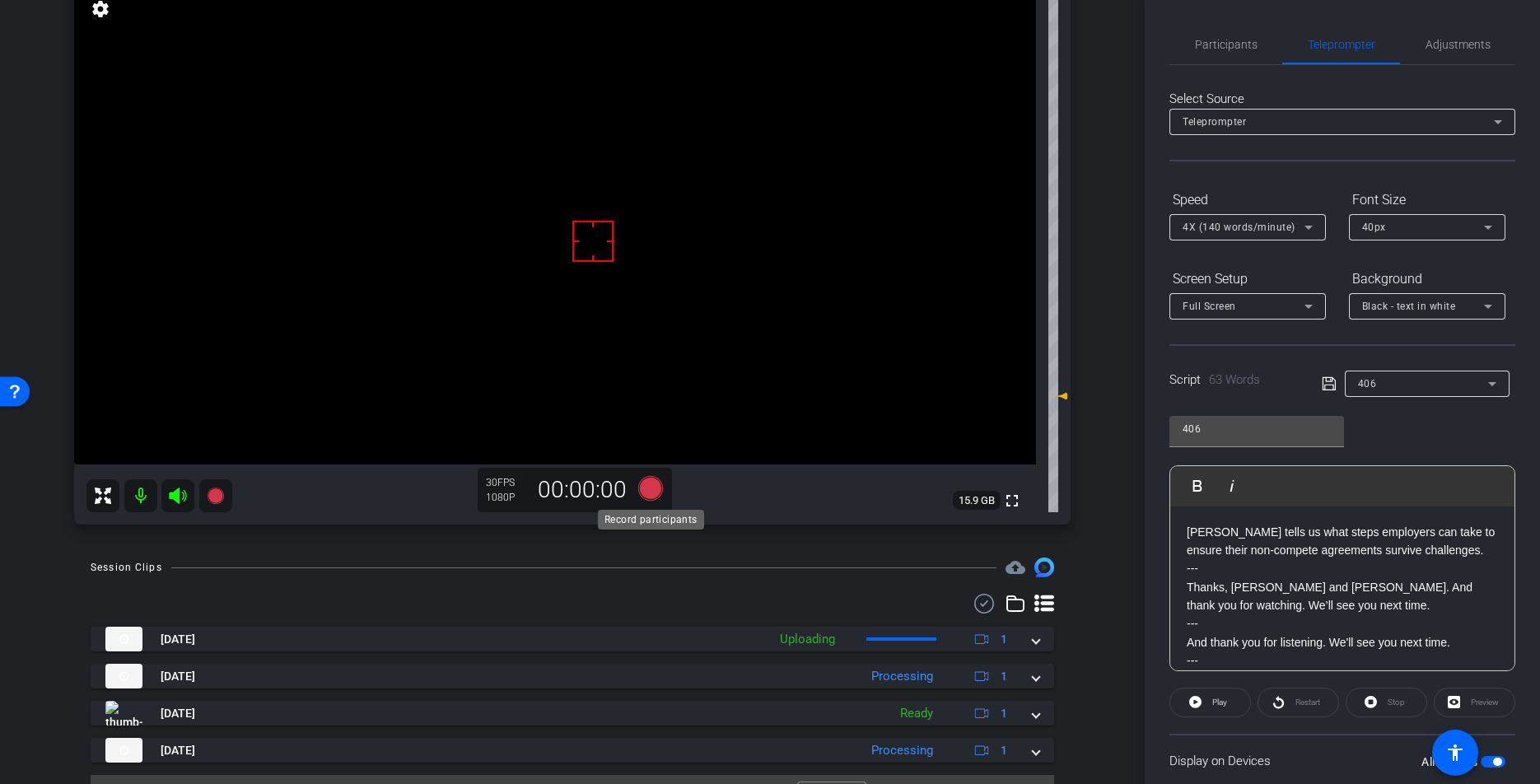
click at [650, 487] on icon at bounding box center [651, 488] width 25 height 25
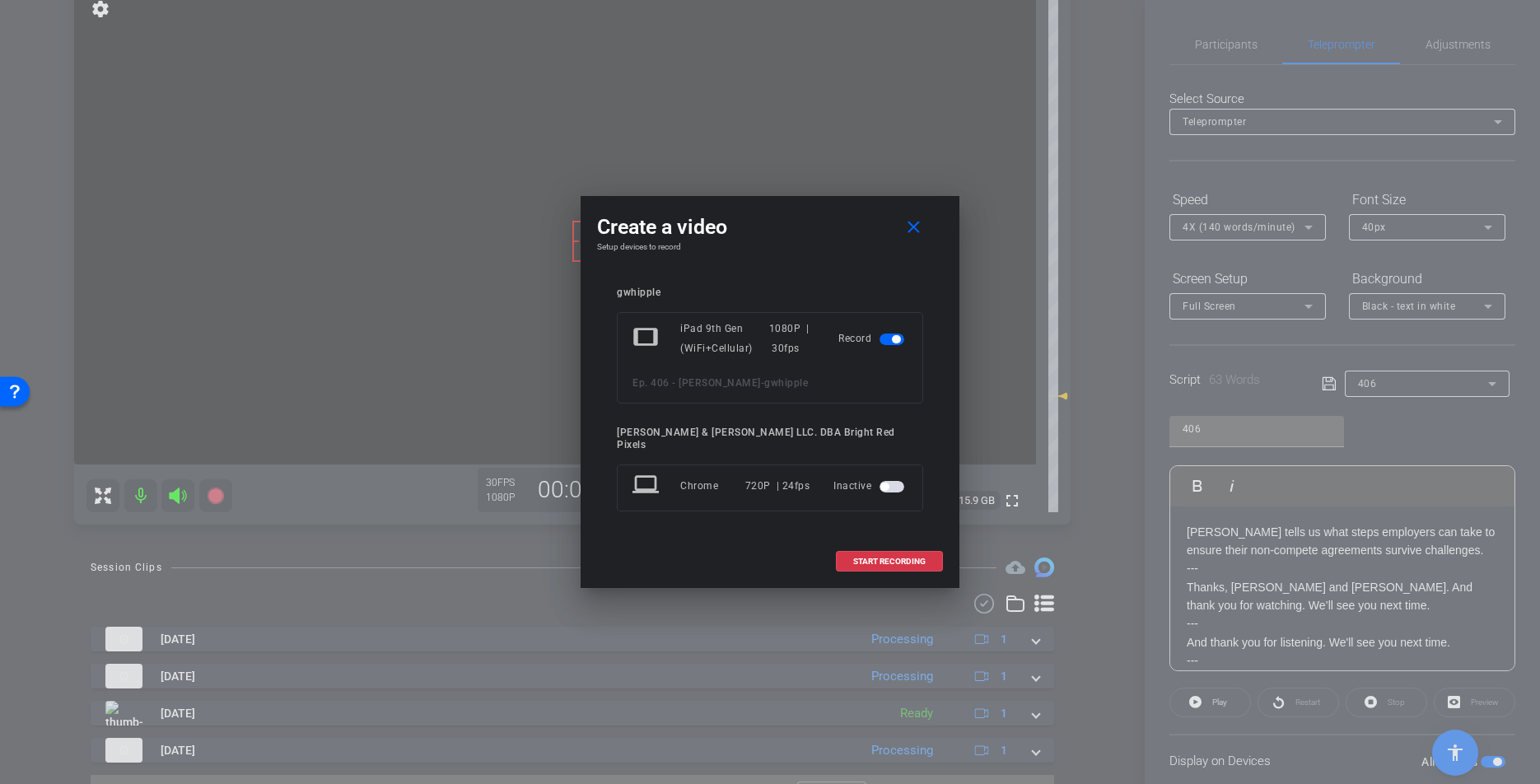
click at [944, 545] on div "Create a video close Setup devices to record gwhipple tablet iPad 9th Gen (WiFi…" at bounding box center [770, 392] width 379 height 392
click at [936, 552] on span at bounding box center [889, 561] width 105 height 40
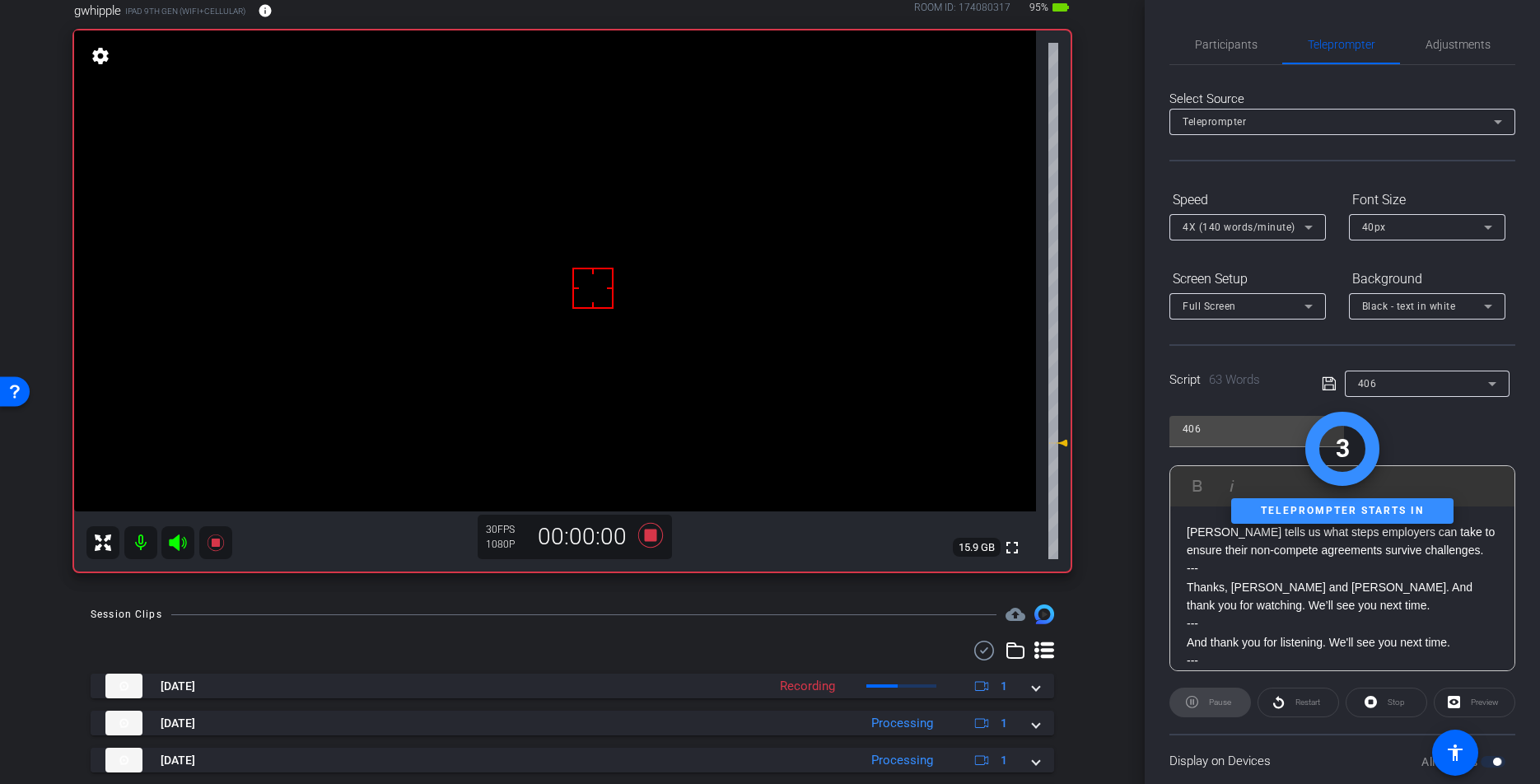
scroll to position [94, 0]
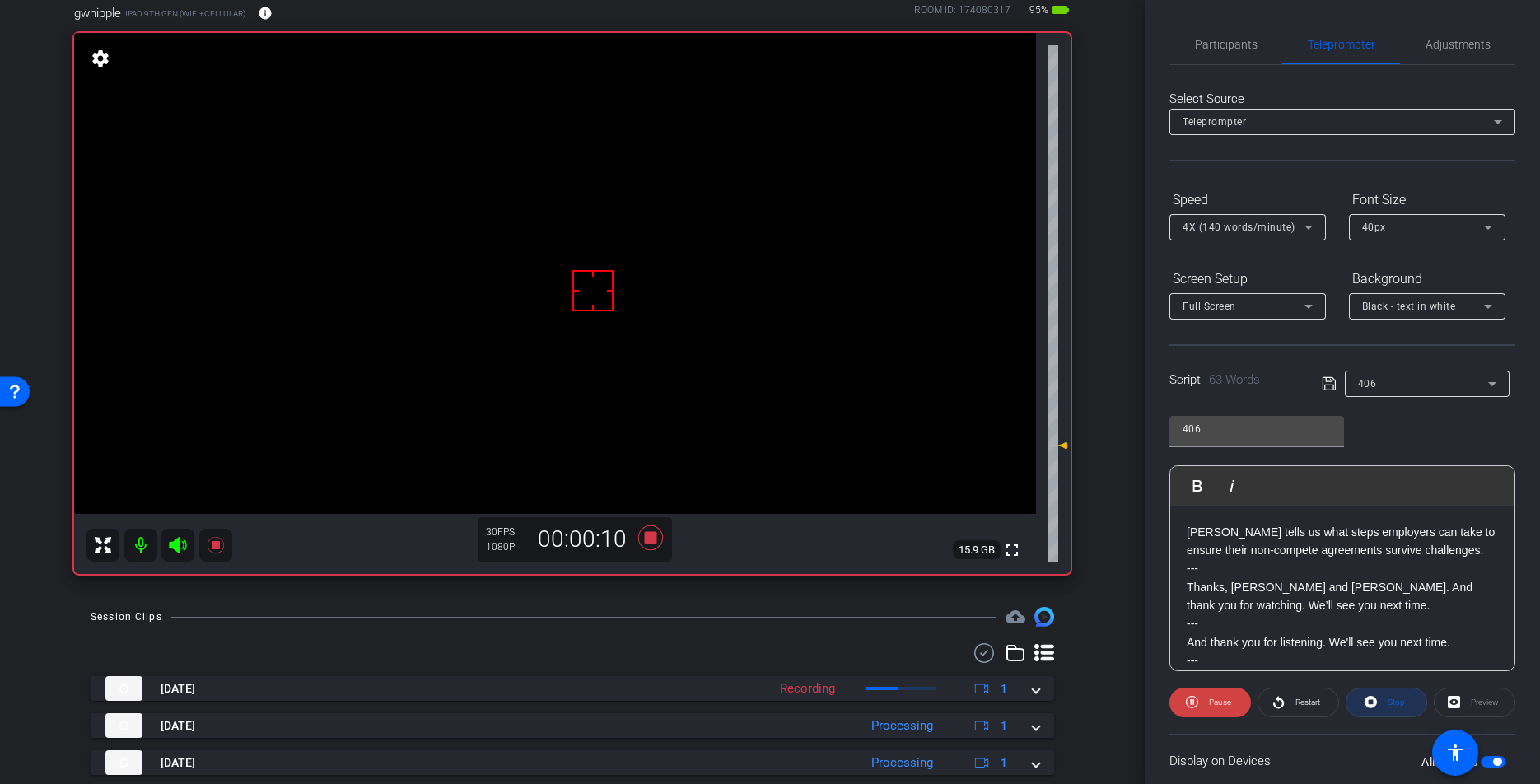
click at [1379, 713] on span at bounding box center [1386, 702] width 80 height 40
click at [1237, 710] on span at bounding box center [1210, 702] width 80 height 40
click at [1382, 704] on span at bounding box center [1386, 702] width 80 height 40
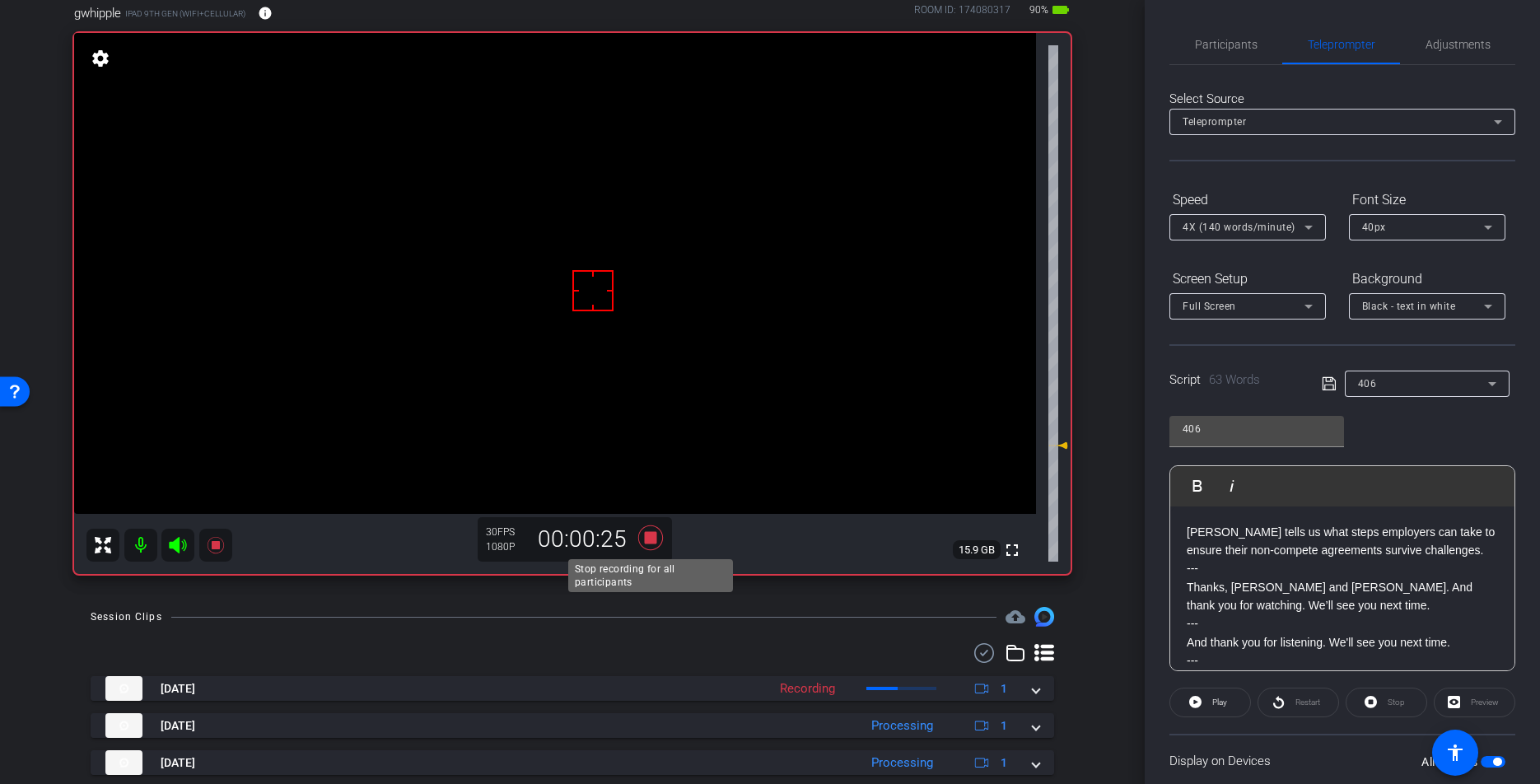
drag, startPoint x: 648, startPoint y: 533, endPoint x: 1101, endPoint y: 554, distance: 453.5
click at [648, 533] on icon at bounding box center [651, 537] width 25 height 25
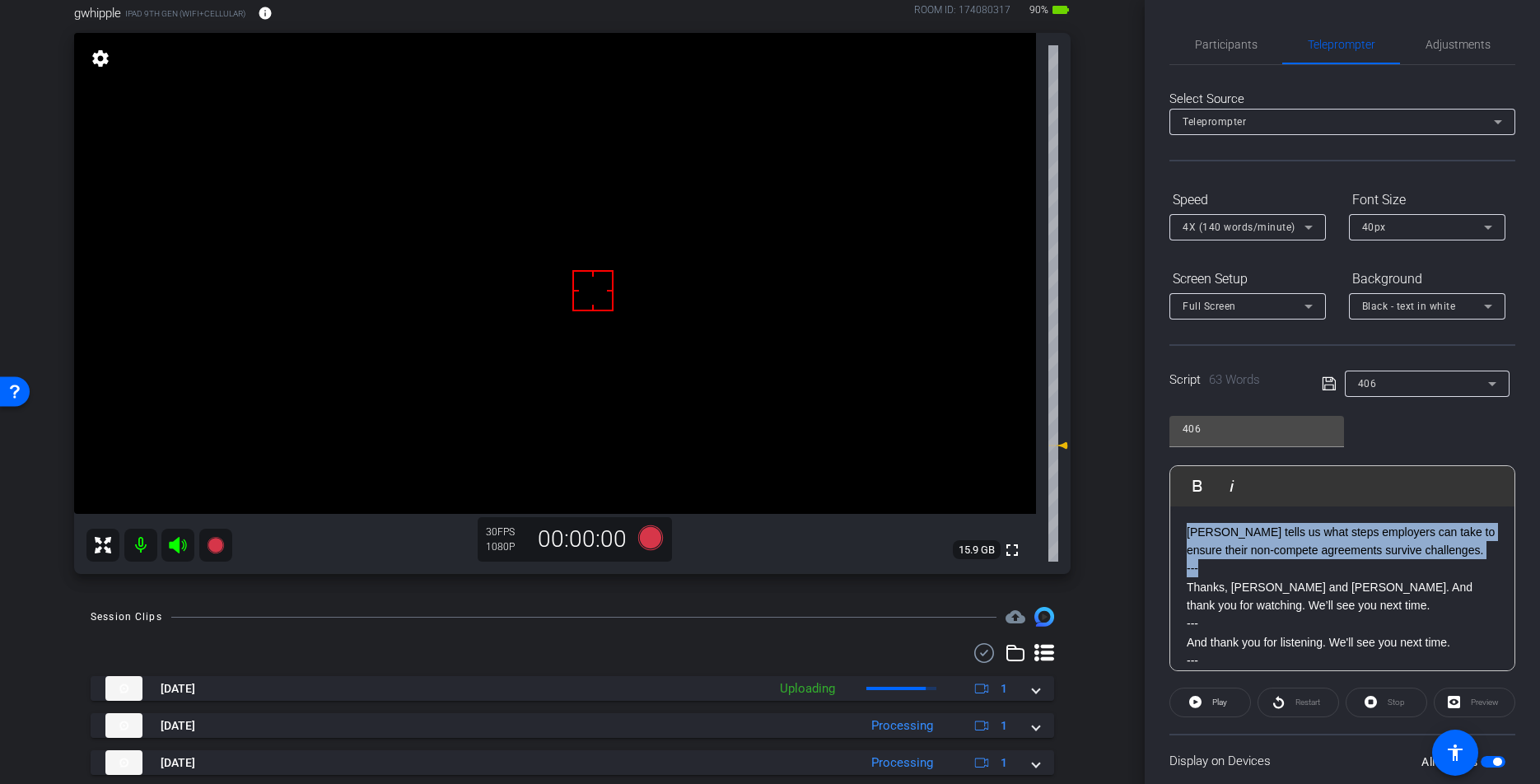
drag, startPoint x: 1223, startPoint y: 566, endPoint x: 1154, endPoint y: 498, distance: 96.9
click at [1159, 498] on div "Participants Teleprompter Adjustments [PERSON_NAME] & [PERSON_NAME] LLC. DBA Br…" at bounding box center [1342, 392] width 396 height 784
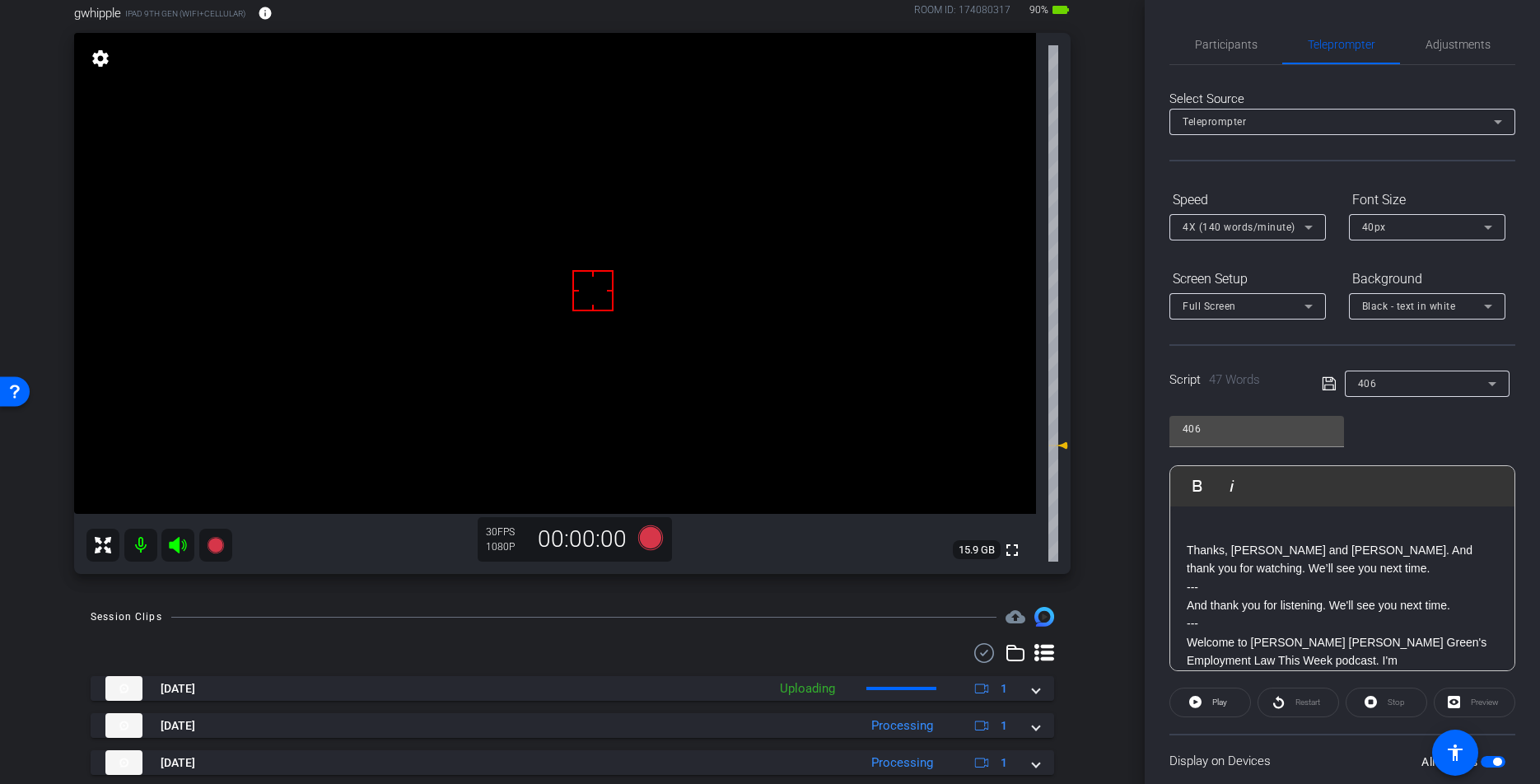
click at [1188, 551] on p "Thanks, [PERSON_NAME] and [PERSON_NAME]. And thank you for watching. We’ll see …" at bounding box center [1343, 559] width 311 height 37
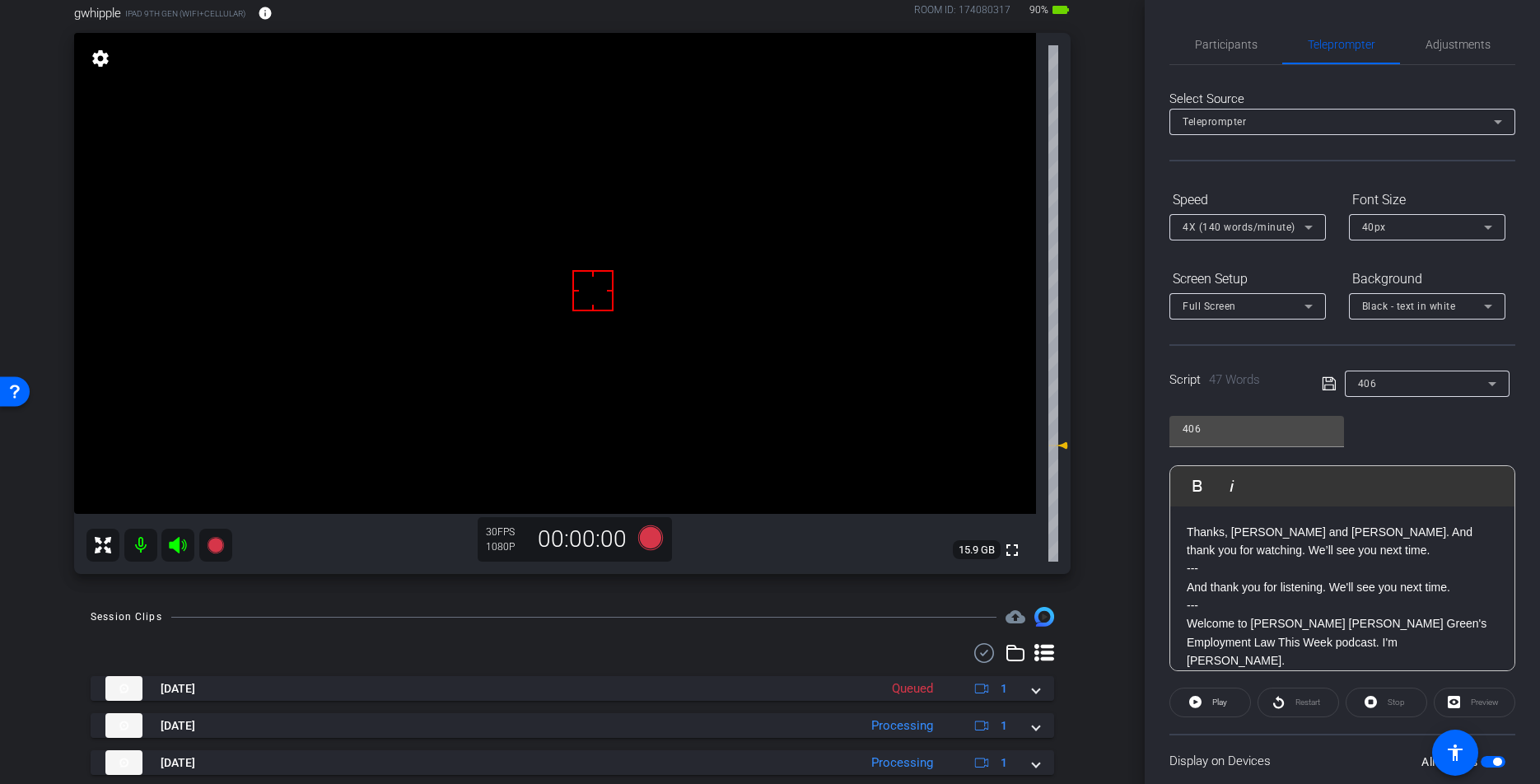
scroll to position [116, 0]
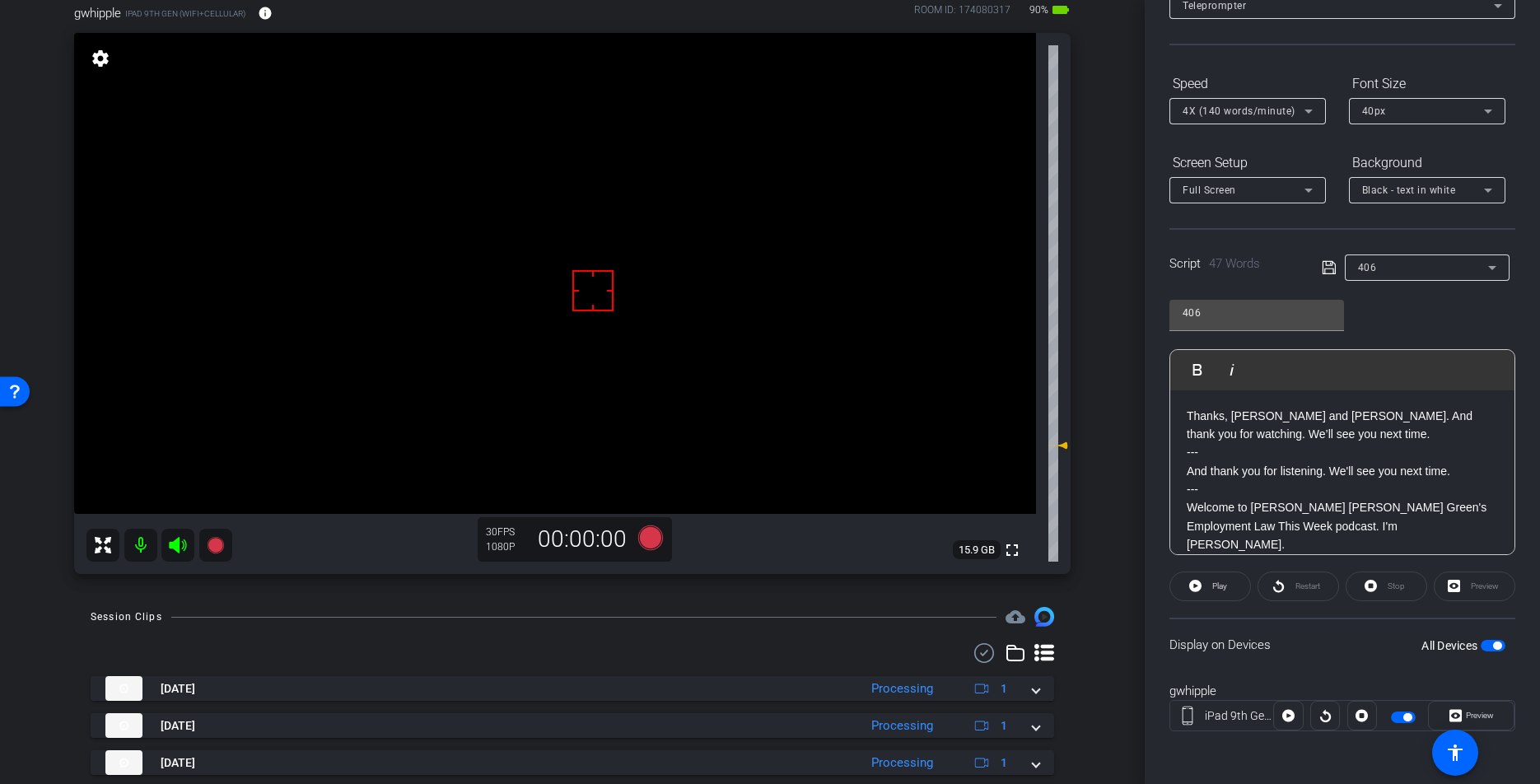
click at [1401, 718] on span "button" at bounding box center [1403, 718] width 25 height 12
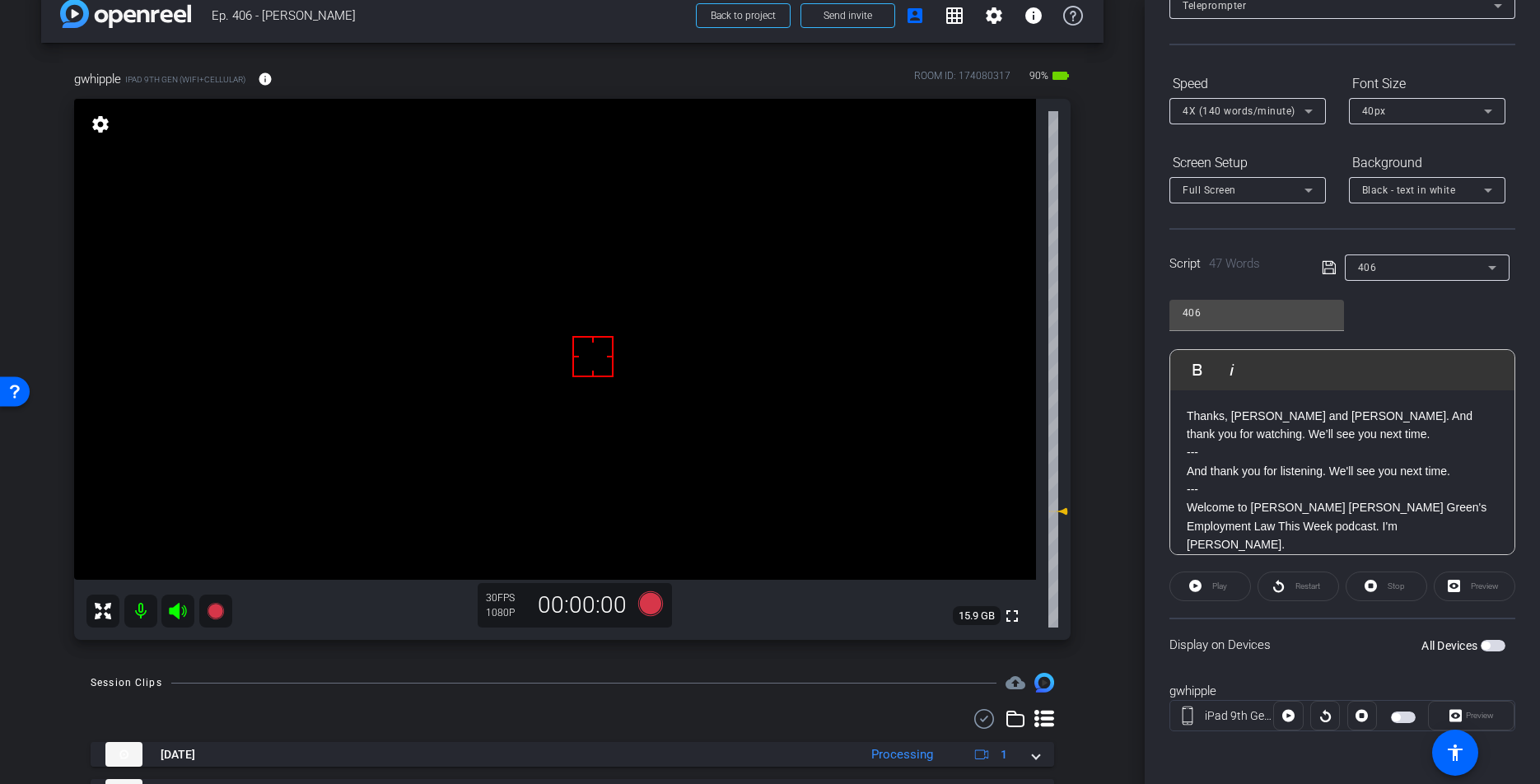
scroll to position [24, 0]
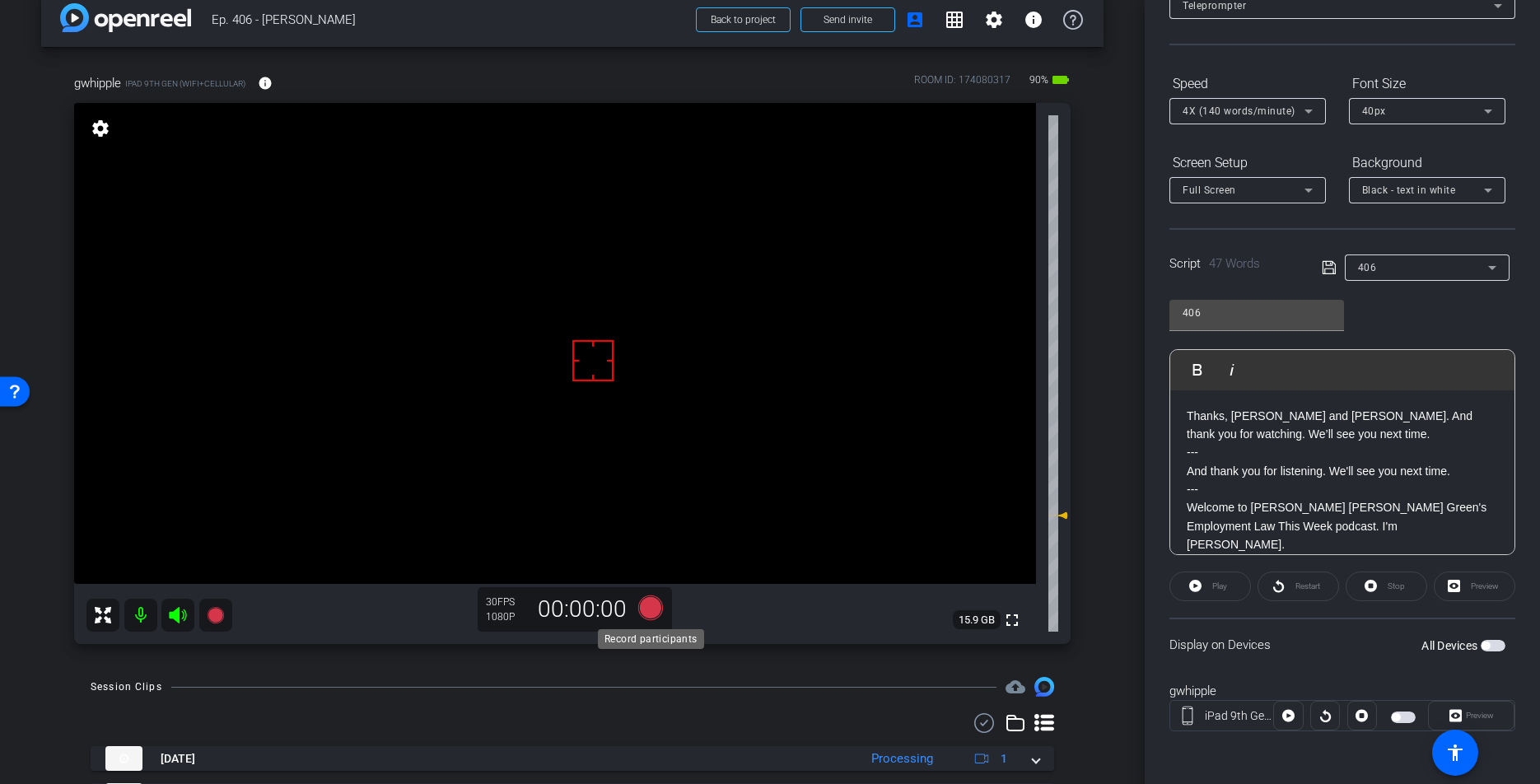
click at [648, 610] on icon at bounding box center [651, 607] width 25 height 25
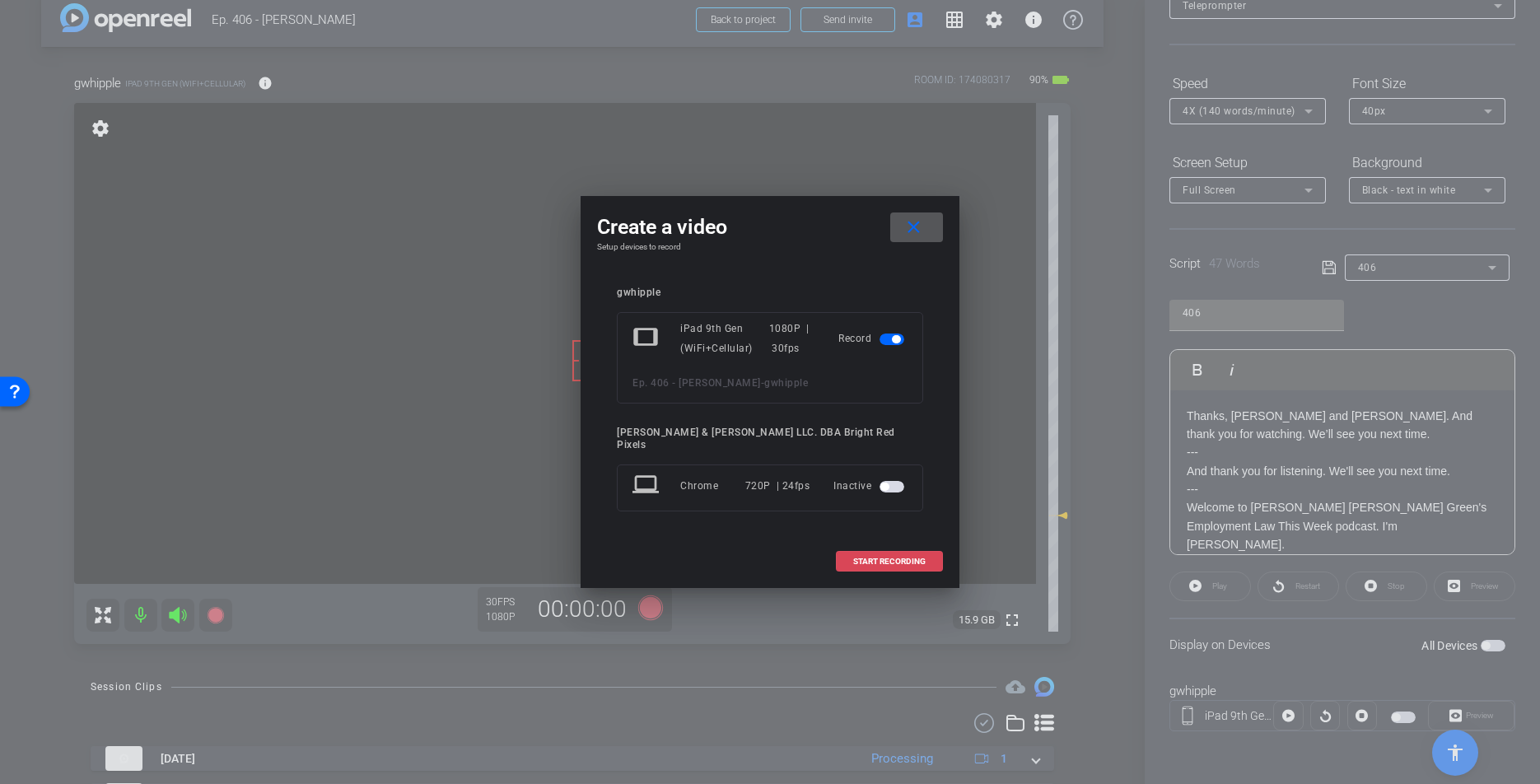
click at [863, 557] on span "START RECORDING" at bounding box center [888, 561] width 72 height 8
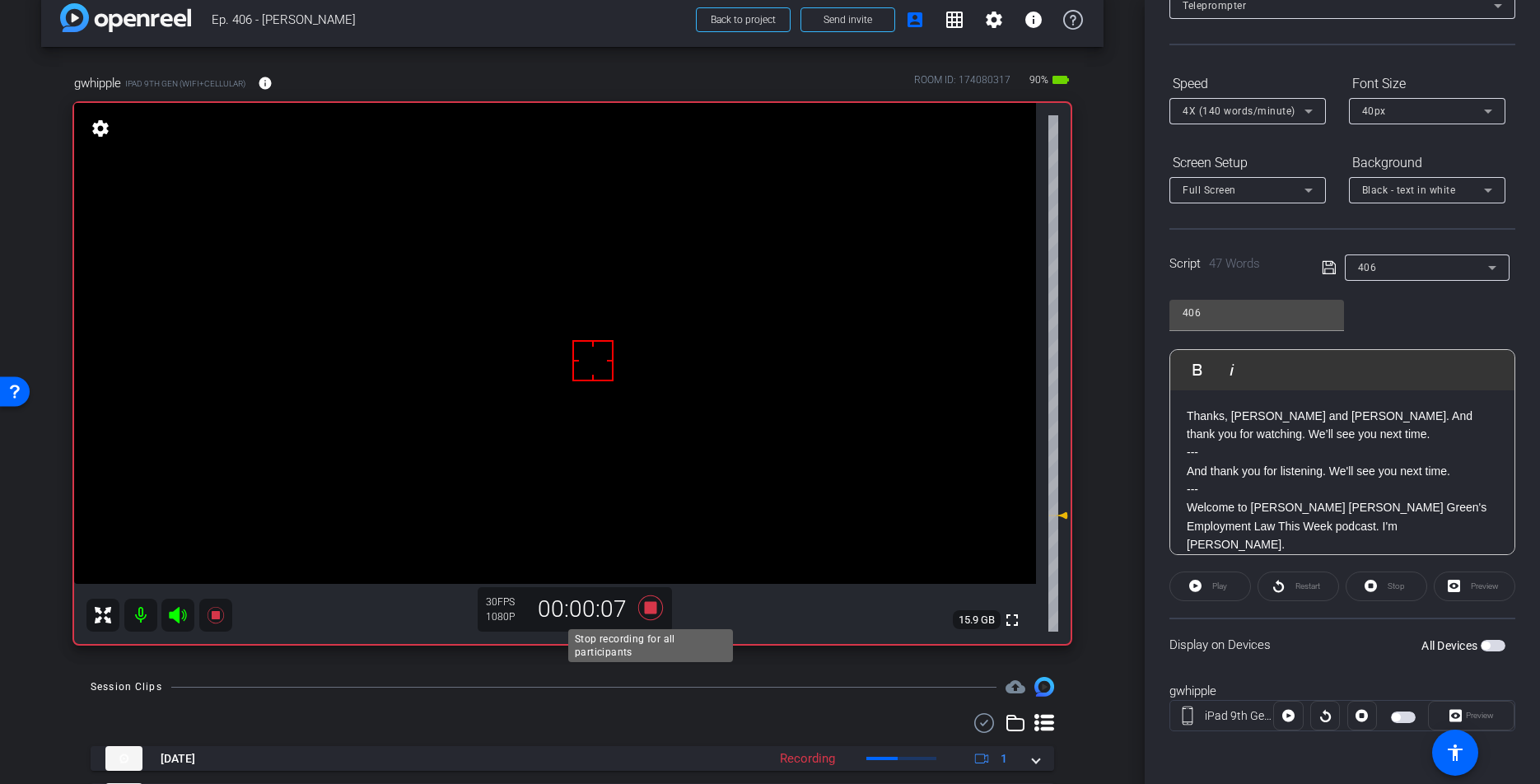
click at [648, 614] on icon at bounding box center [651, 607] width 25 height 25
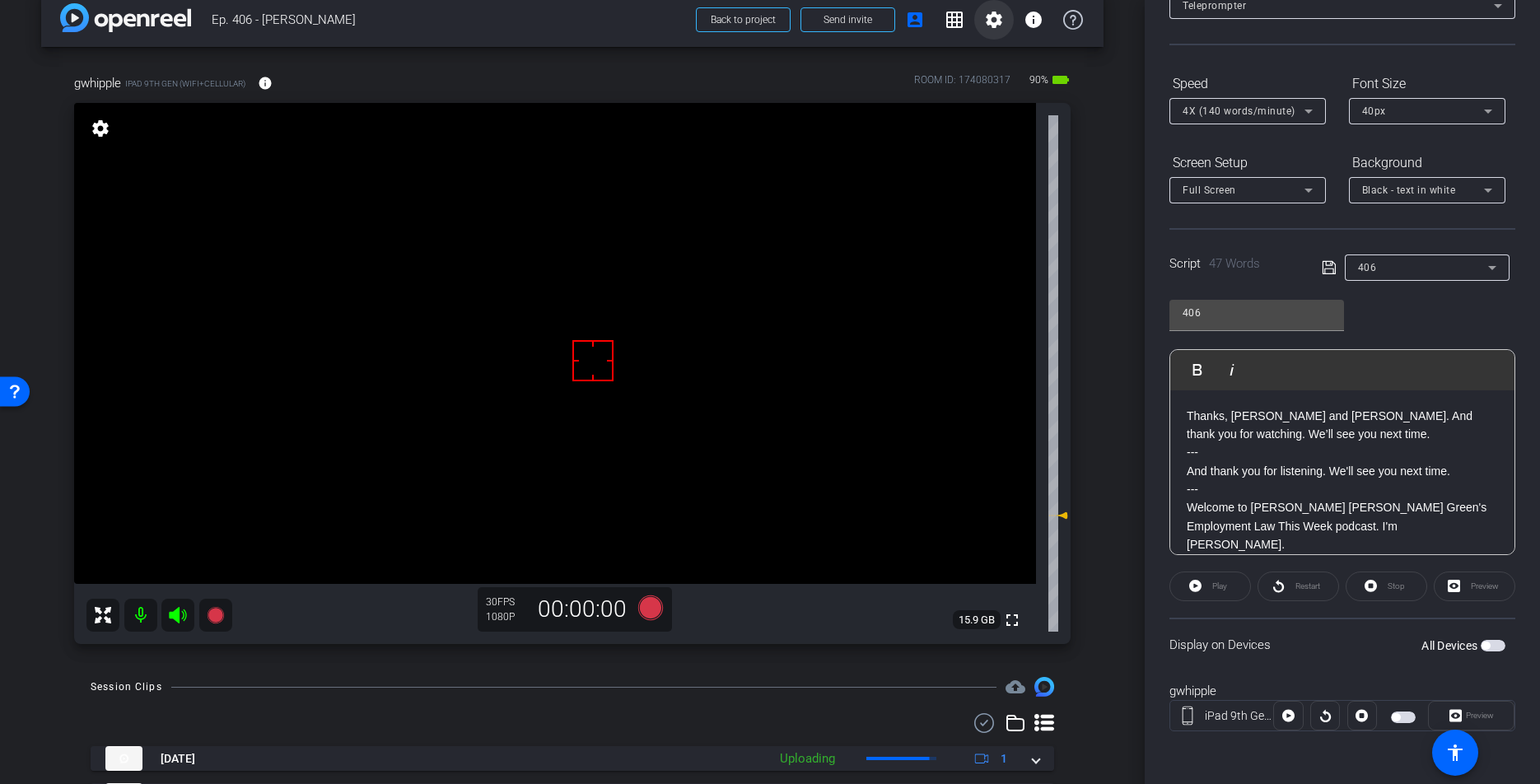
click at [994, 17] on mat-icon "settings" at bounding box center [994, 20] width 20 height 20
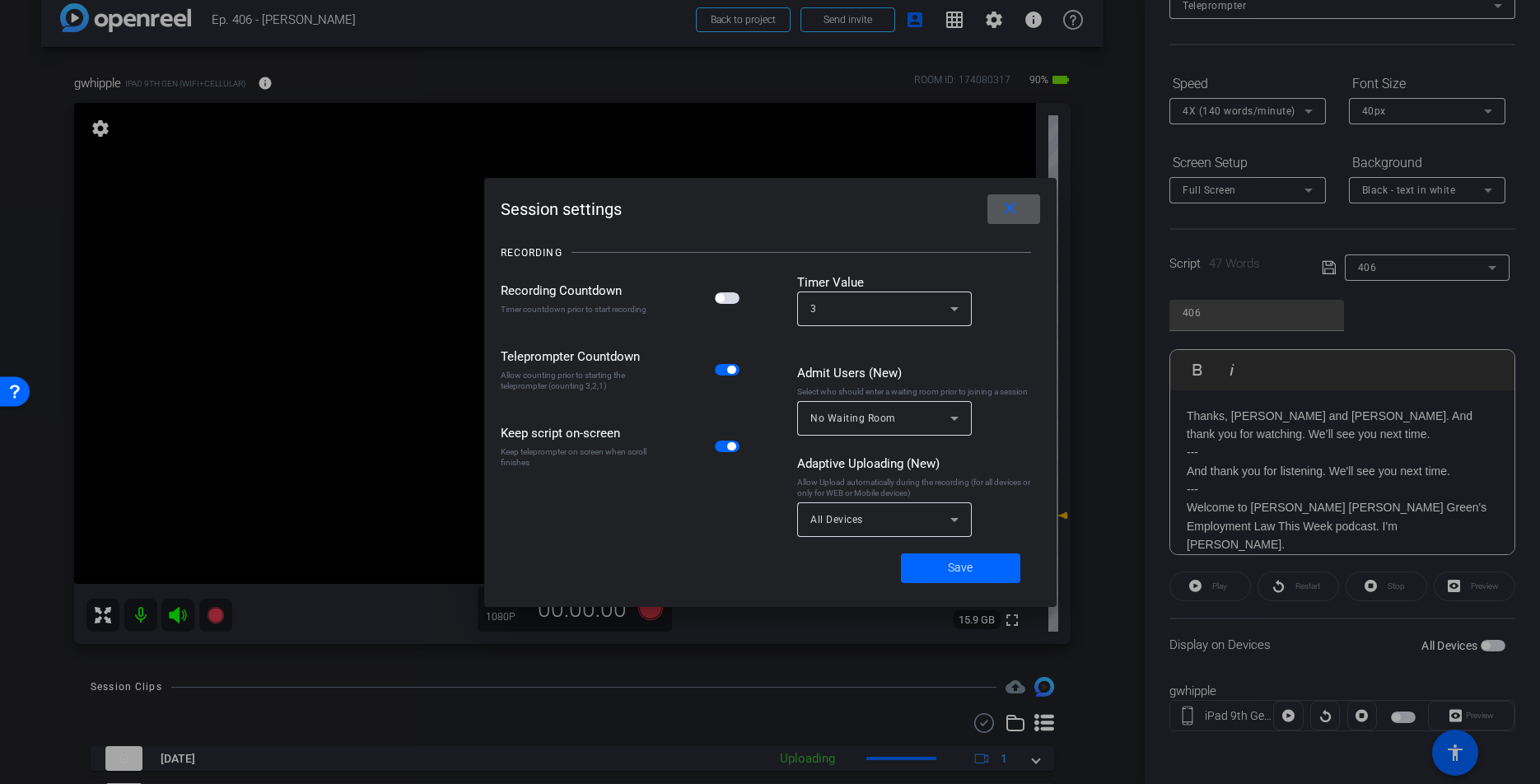
click at [731, 303] on span "button" at bounding box center [727, 298] width 25 height 12
click at [974, 574] on span at bounding box center [961, 568] width 119 height 40
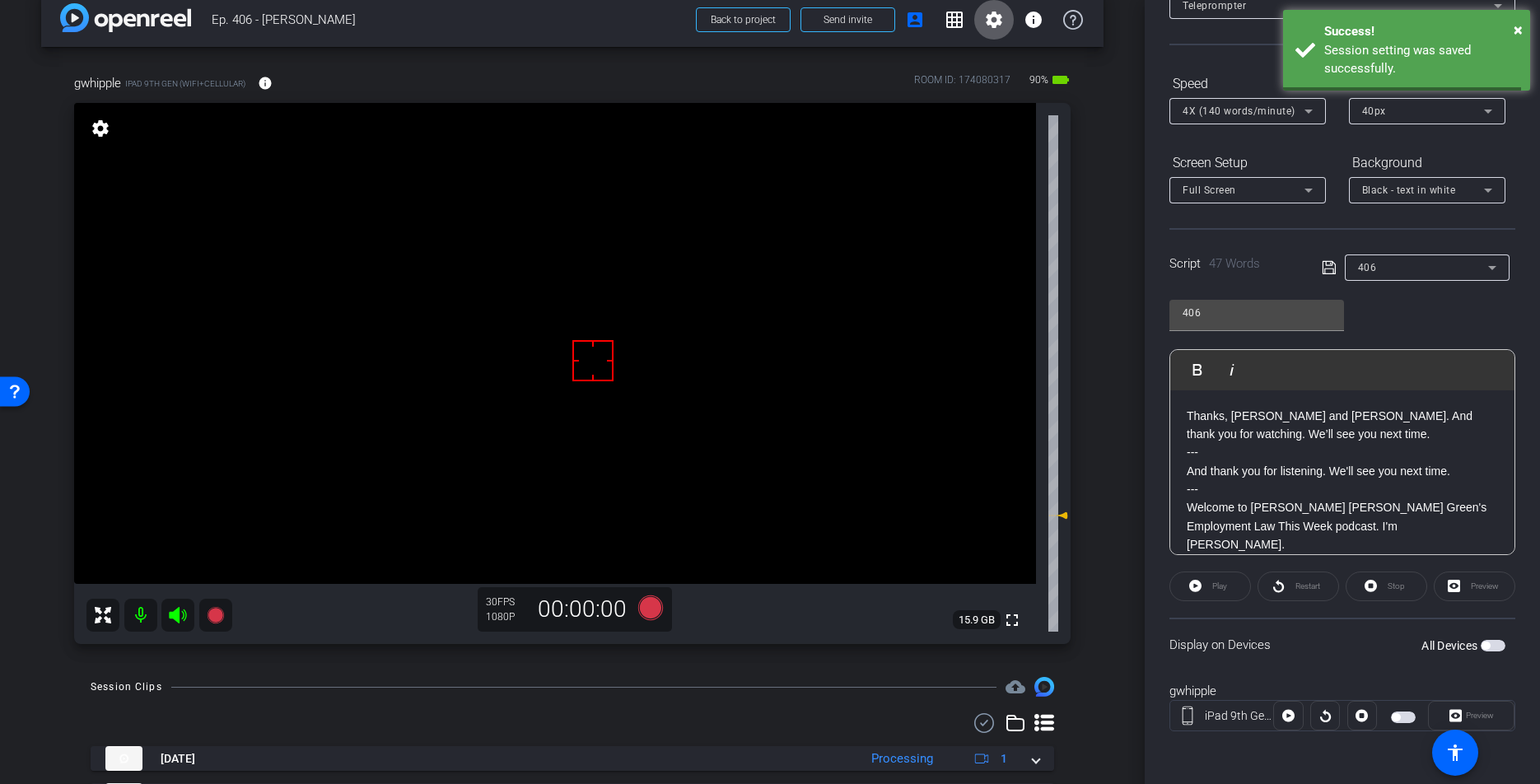
drag, startPoint x: 620, startPoint y: 659, endPoint x: 638, endPoint y: 624, distance: 39.4
click at [620, 659] on div "gwhipple iPad 9th Gen (WiFi+Cellular) info ROOM ID: 174080317 90% battery_std f…" at bounding box center [572, 353] width 1062 height 614
click at [654, 612] on icon at bounding box center [651, 607] width 25 height 25
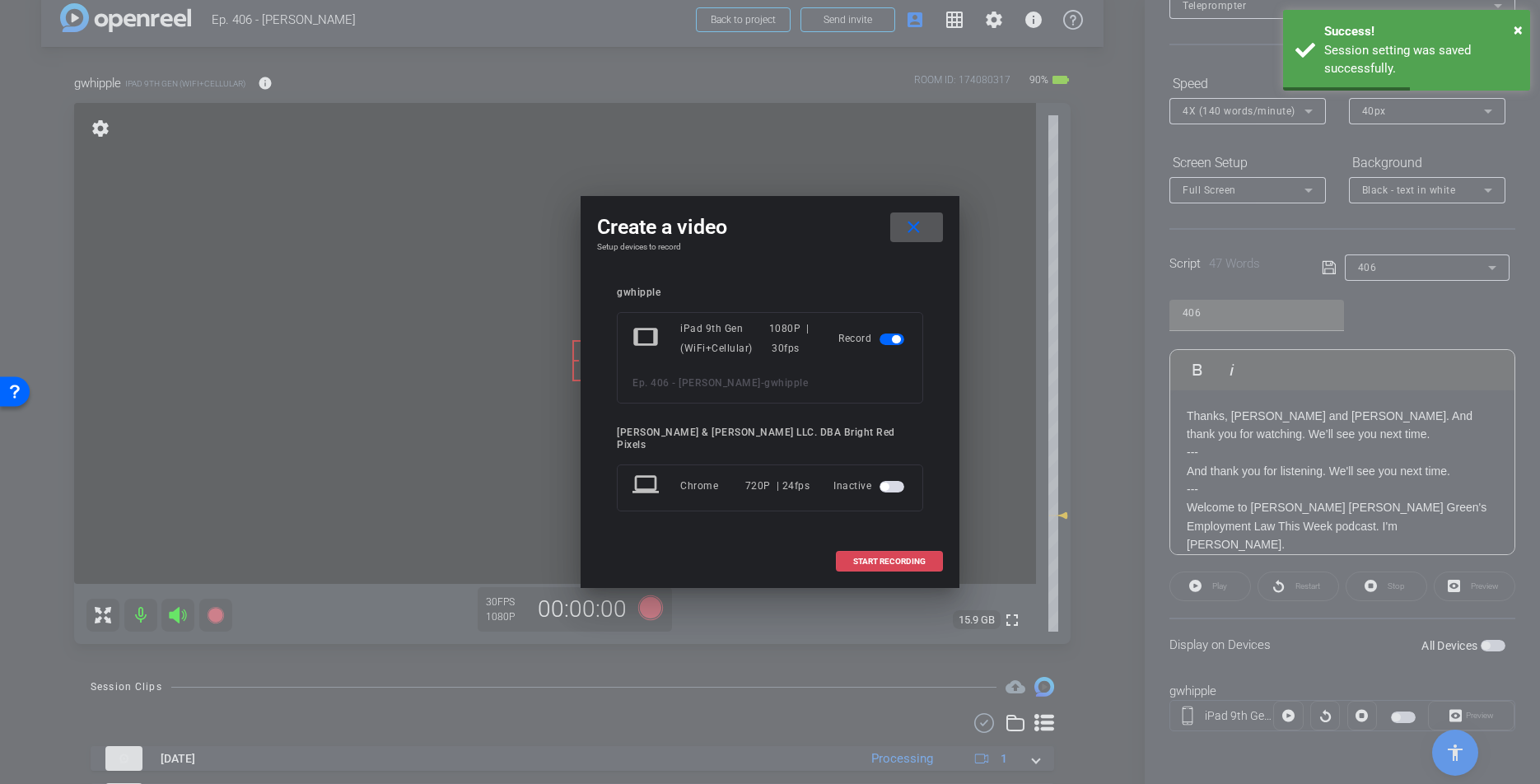
click at [882, 558] on span "START RECORDING" at bounding box center [888, 561] width 72 height 8
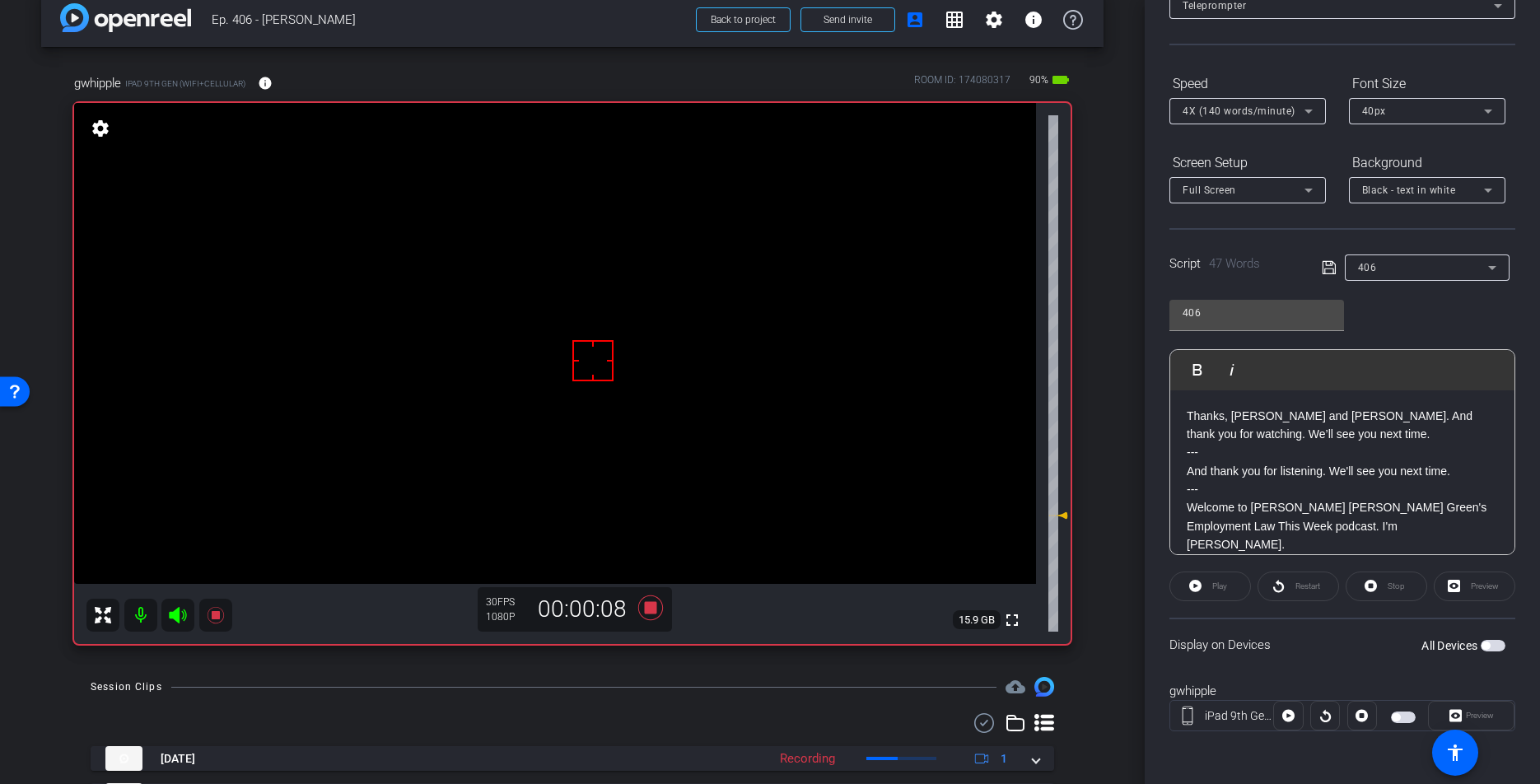
scroll to position [0, 0]
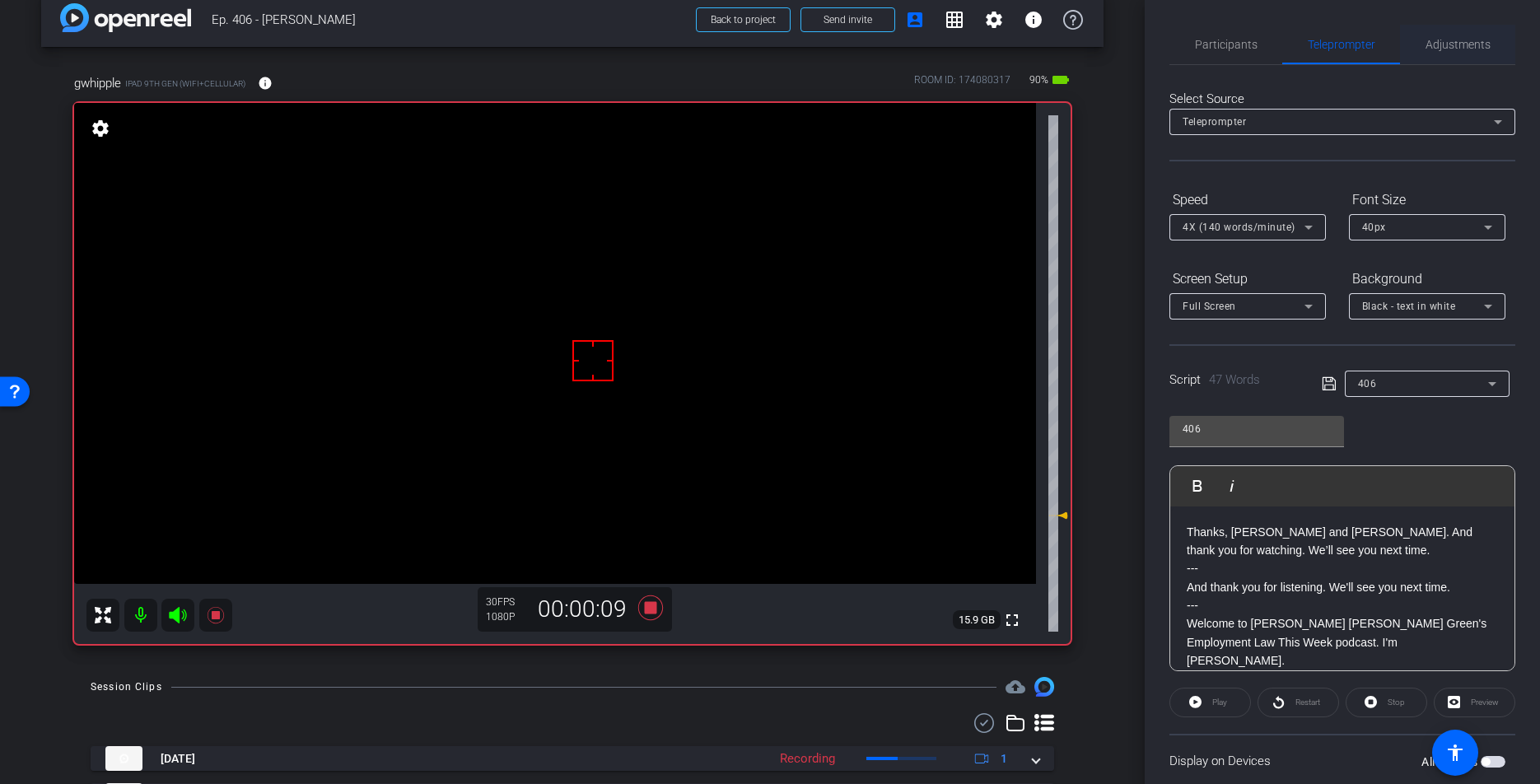
click at [1443, 39] on span "Adjustments" at bounding box center [1459, 45] width 65 height 12
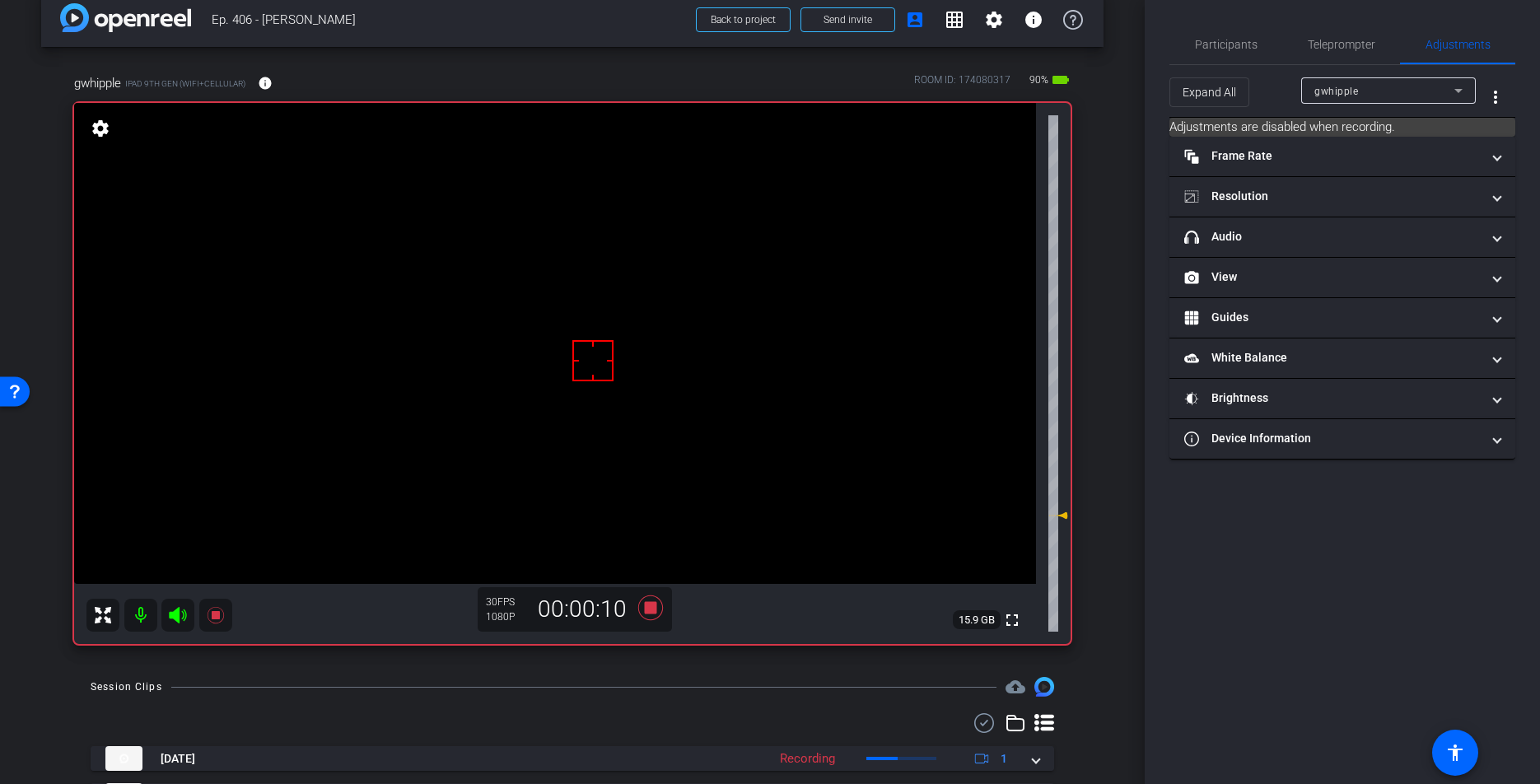
drag, startPoint x: 1268, startPoint y: 238, endPoint x: 1394, endPoint y: 348, distance: 167.3
click at [1268, 241] on mat-panel-title "headphone icon Audio" at bounding box center [1332, 236] width 296 height 17
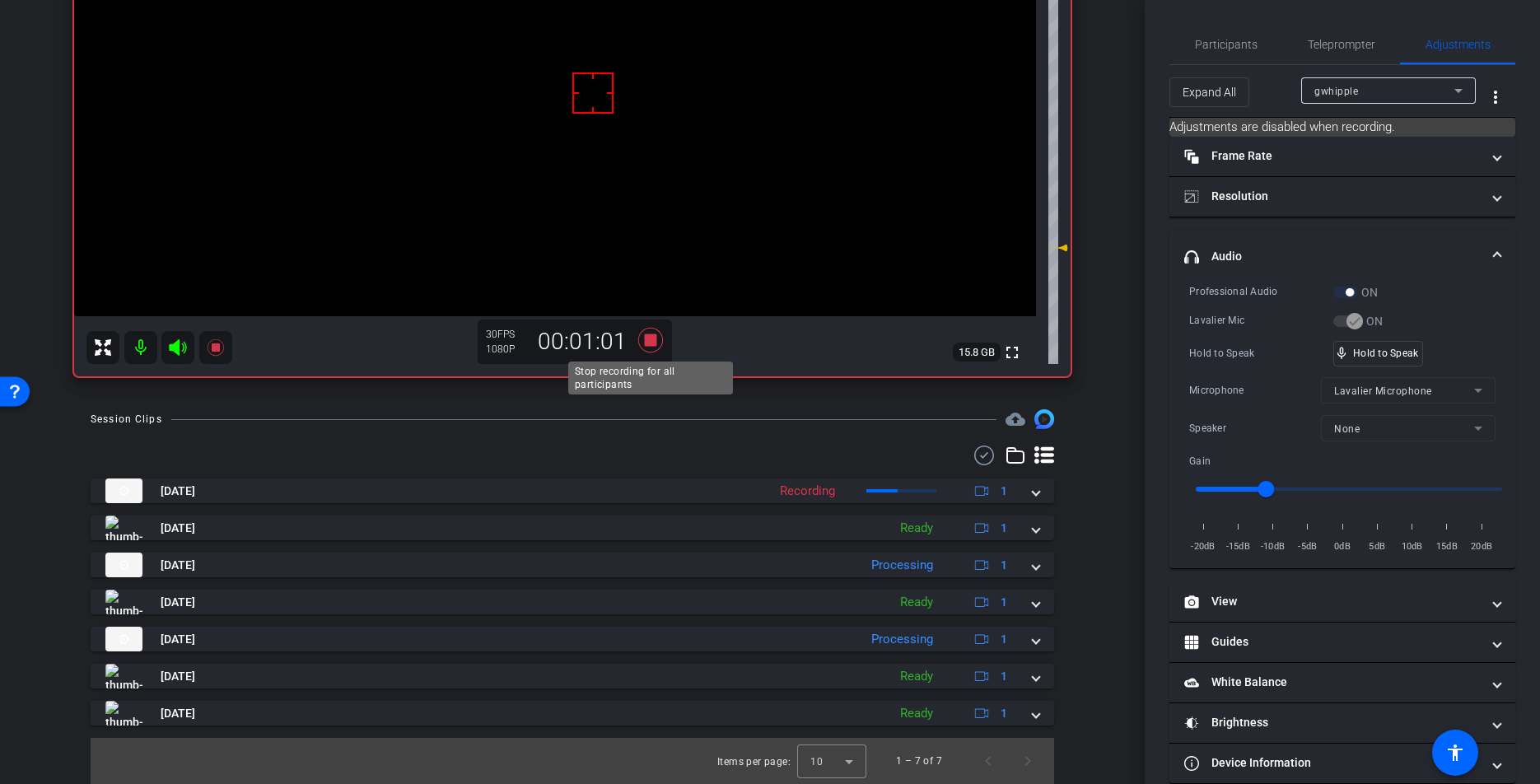
click at [654, 342] on icon at bounding box center [651, 340] width 25 height 25
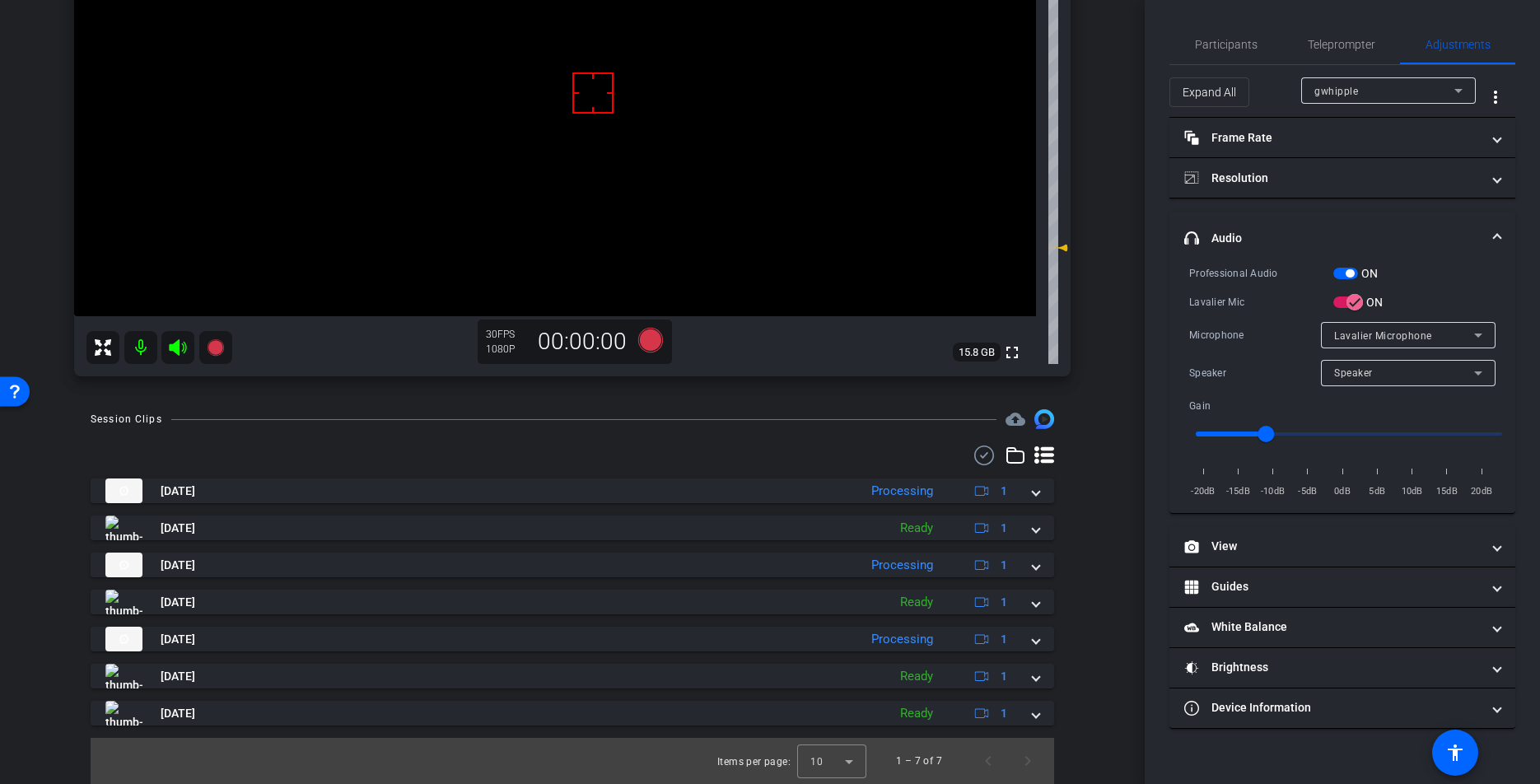
click at [148, 340] on mat-icon at bounding box center [140, 347] width 33 height 33
click at [183, 350] on icon at bounding box center [178, 347] width 20 height 20
drag, startPoint x: 1026, startPoint y: 767, endPoint x: 1010, endPoint y: 765, distance: 16.1
click at [1026, 767] on span "Next page" at bounding box center [1028, 760] width 40 height 40
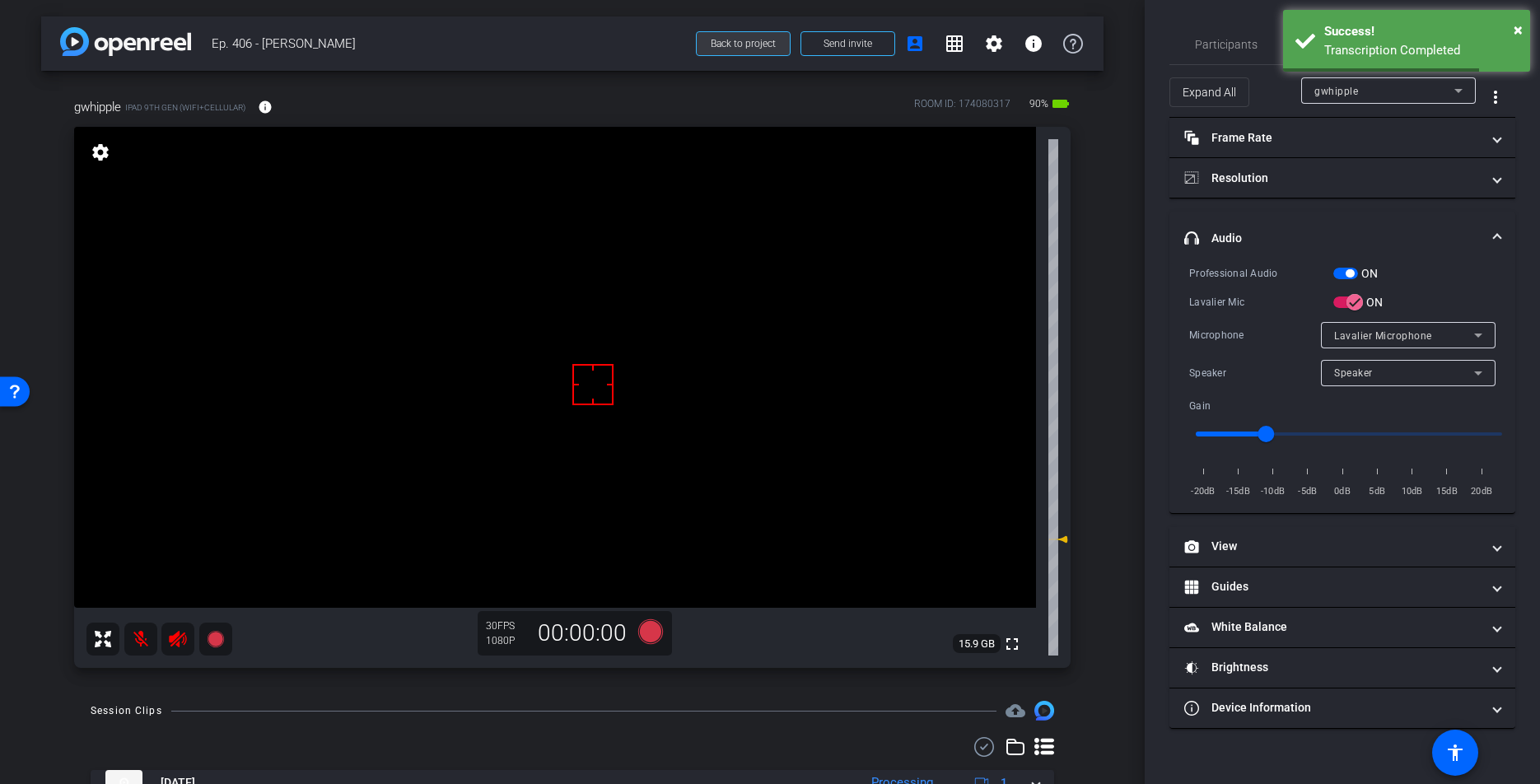
click at [727, 32] on span at bounding box center [744, 44] width 93 height 40
